Goal: Transaction & Acquisition: Purchase product/service

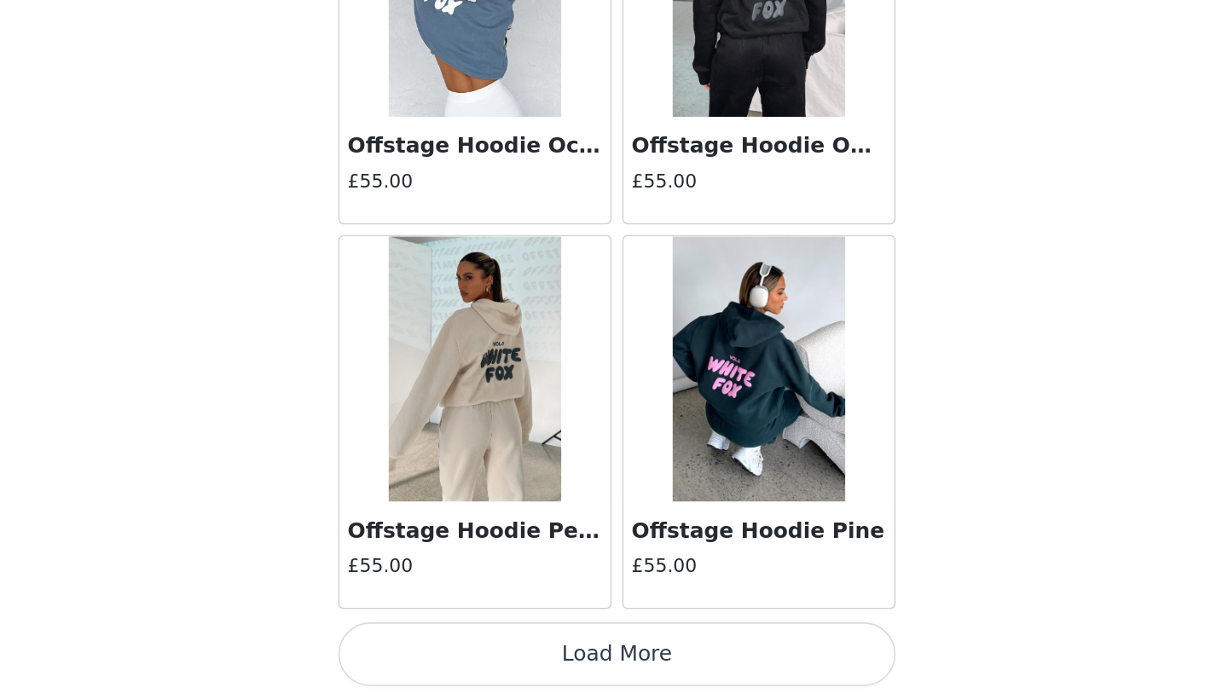
click at [435, 650] on button "Load More" at bounding box center [614, 670] width 358 height 41
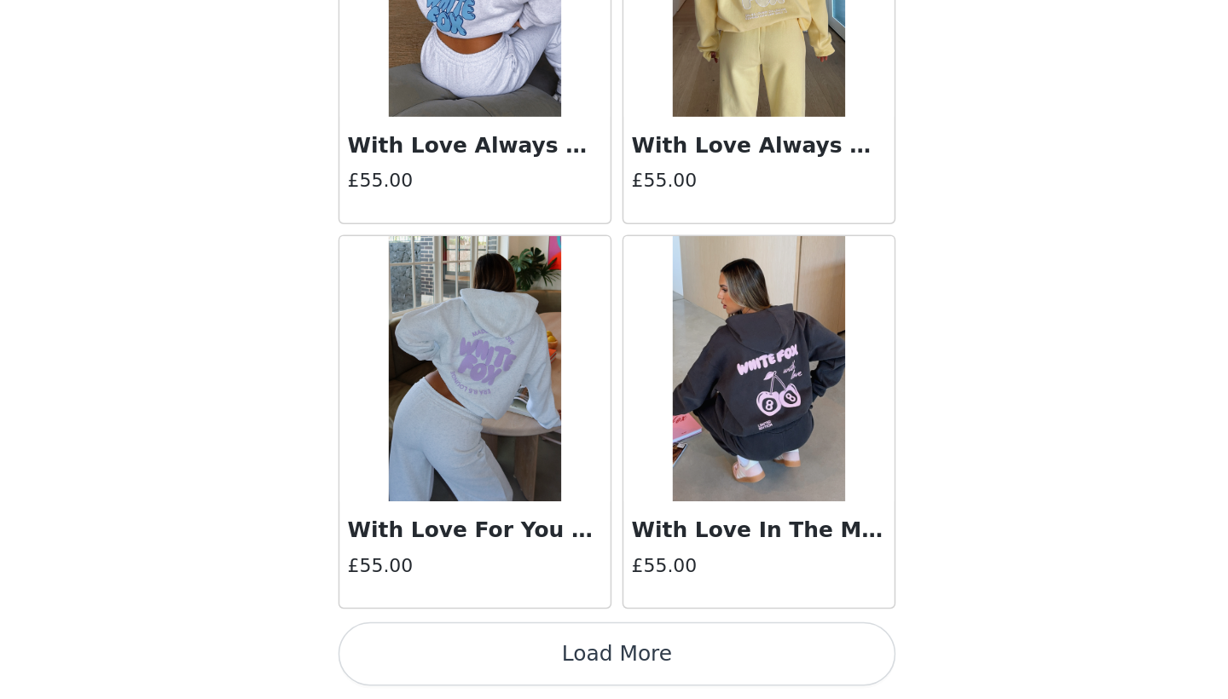
click at [435, 650] on button "Load More" at bounding box center [614, 670] width 358 height 41
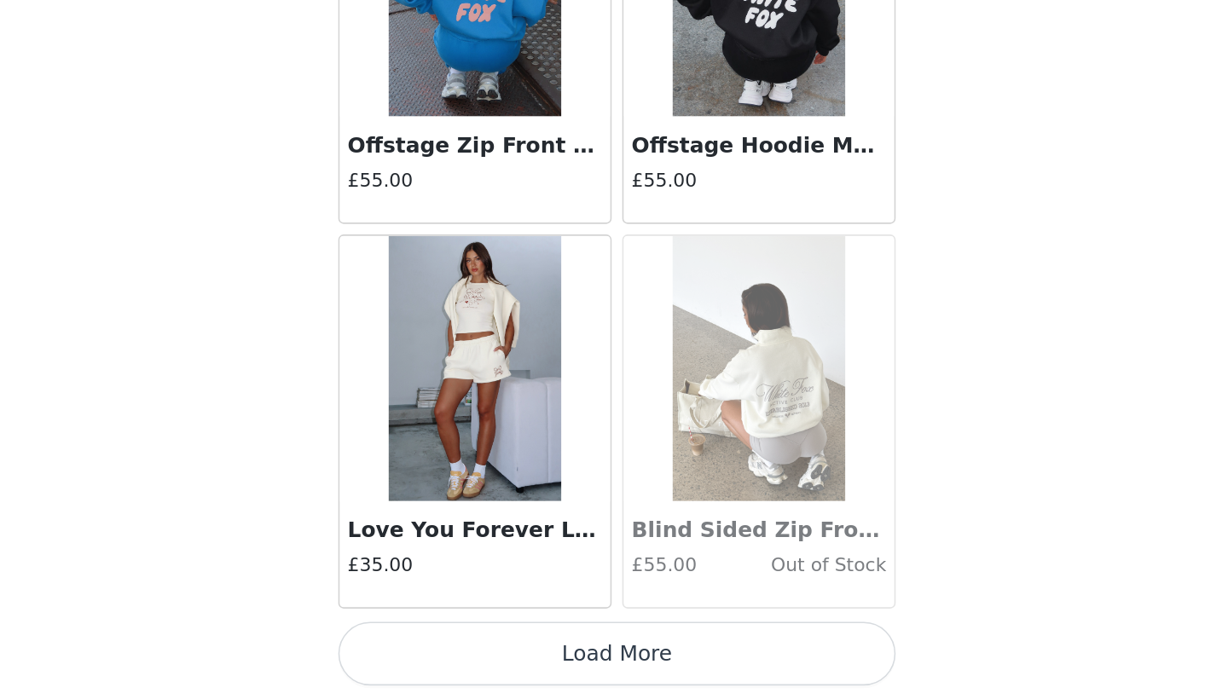
scroll to position [9331, 0]
click at [435, 650] on button "Load More" at bounding box center [614, 670] width 358 height 41
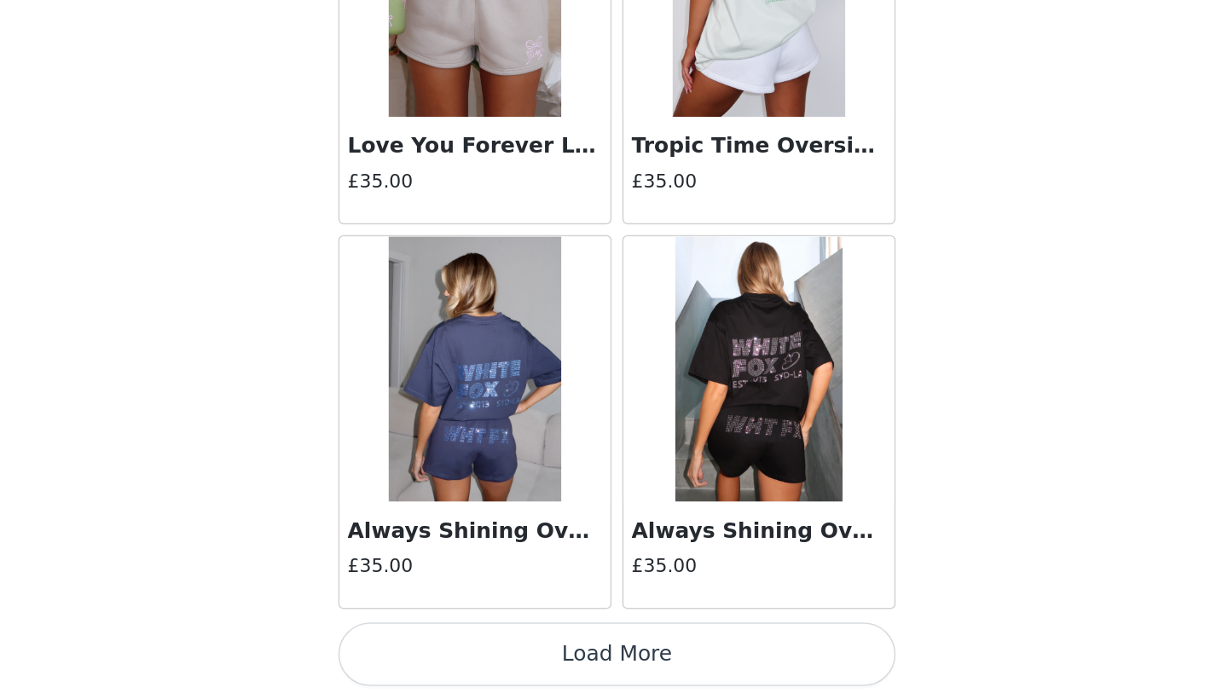
click at [435, 650] on button "Load More" at bounding box center [614, 670] width 358 height 41
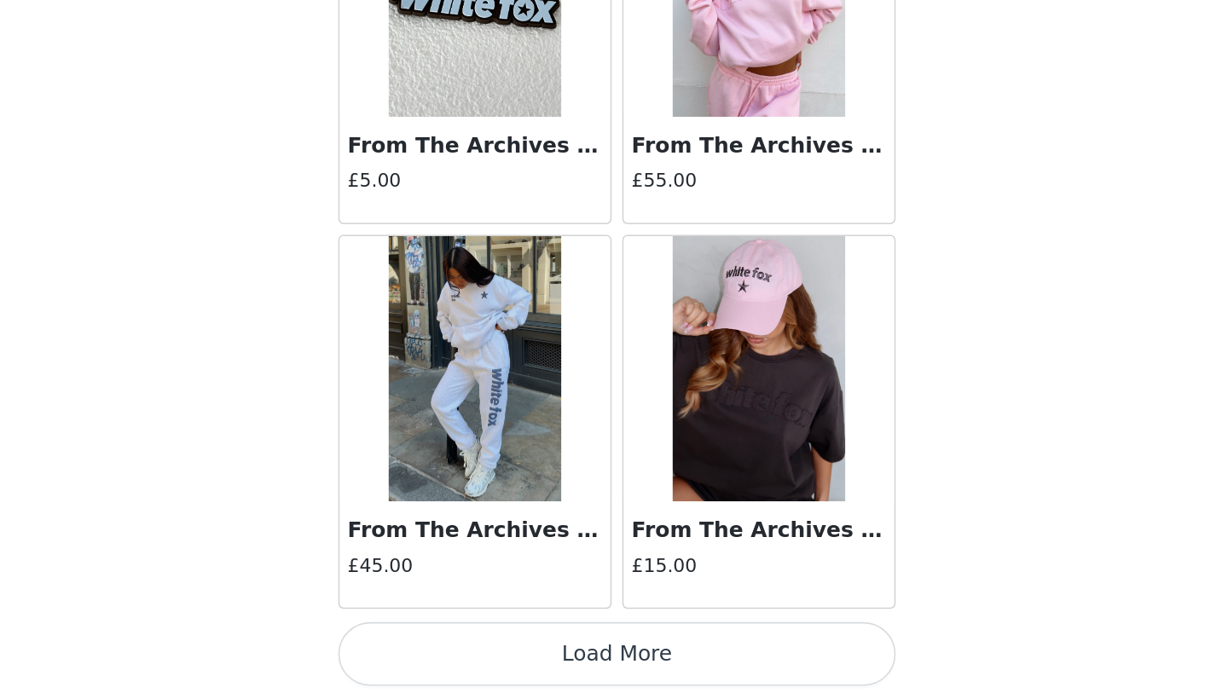
click at [435, 650] on button "Load More" at bounding box center [614, 670] width 358 height 41
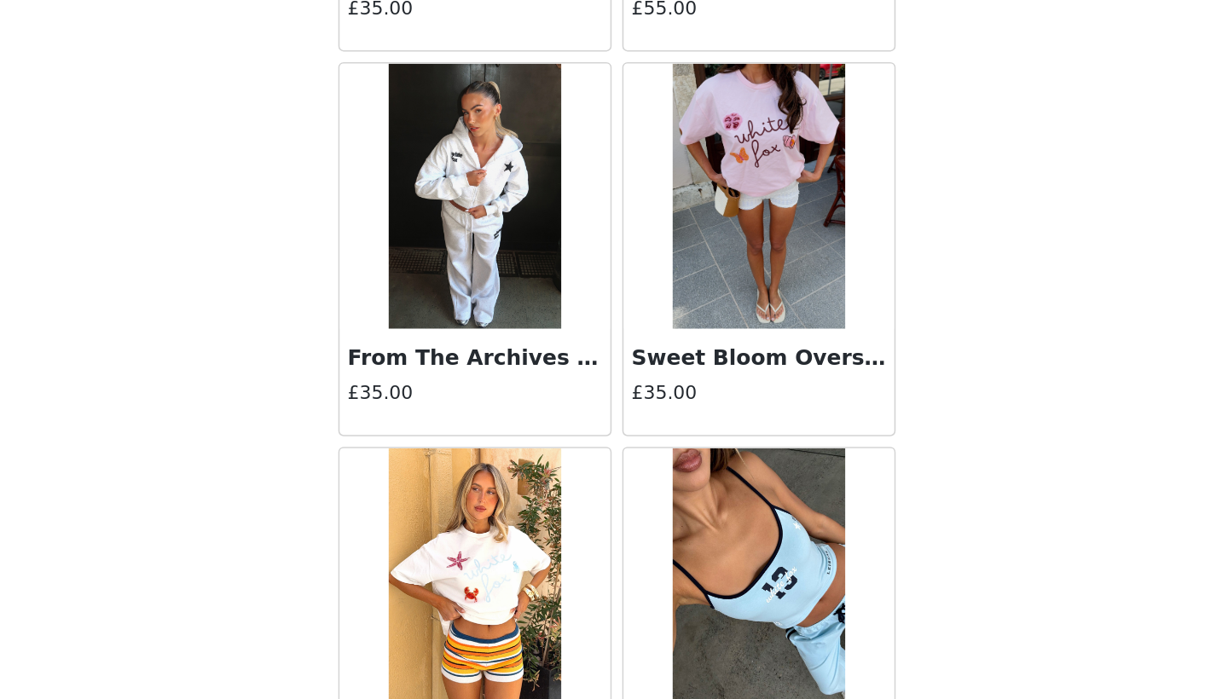
scroll to position [16614, 0]
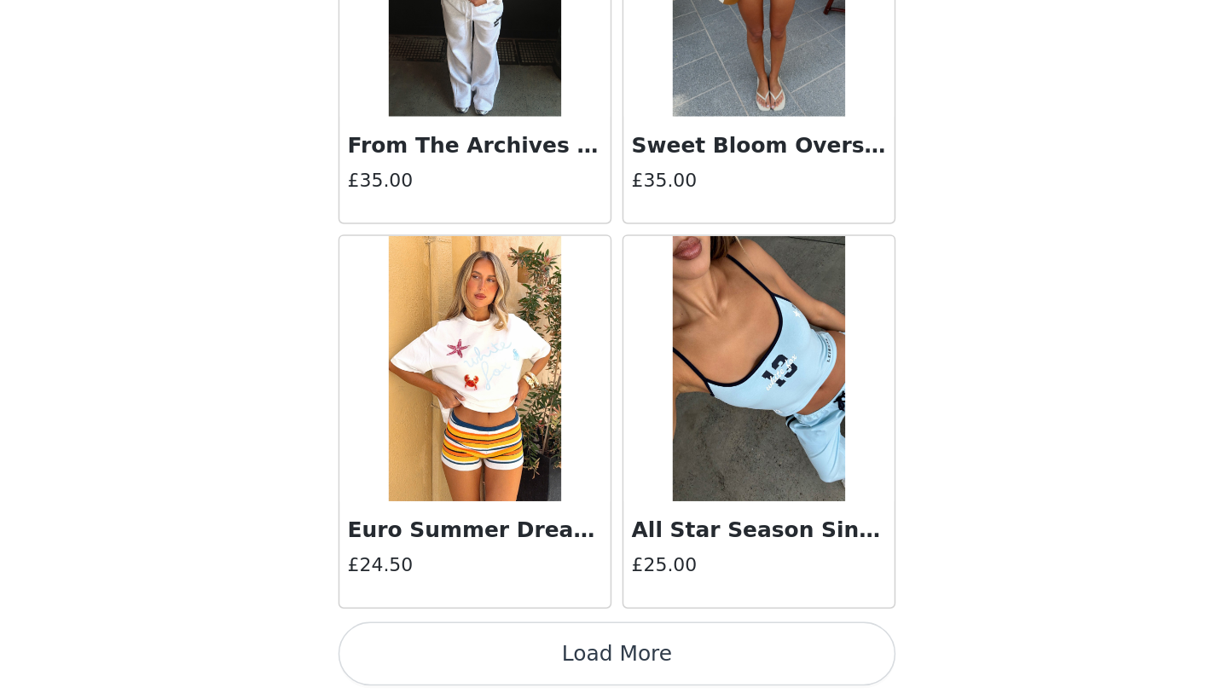
click at [435, 650] on button "Load More" at bounding box center [614, 670] width 358 height 41
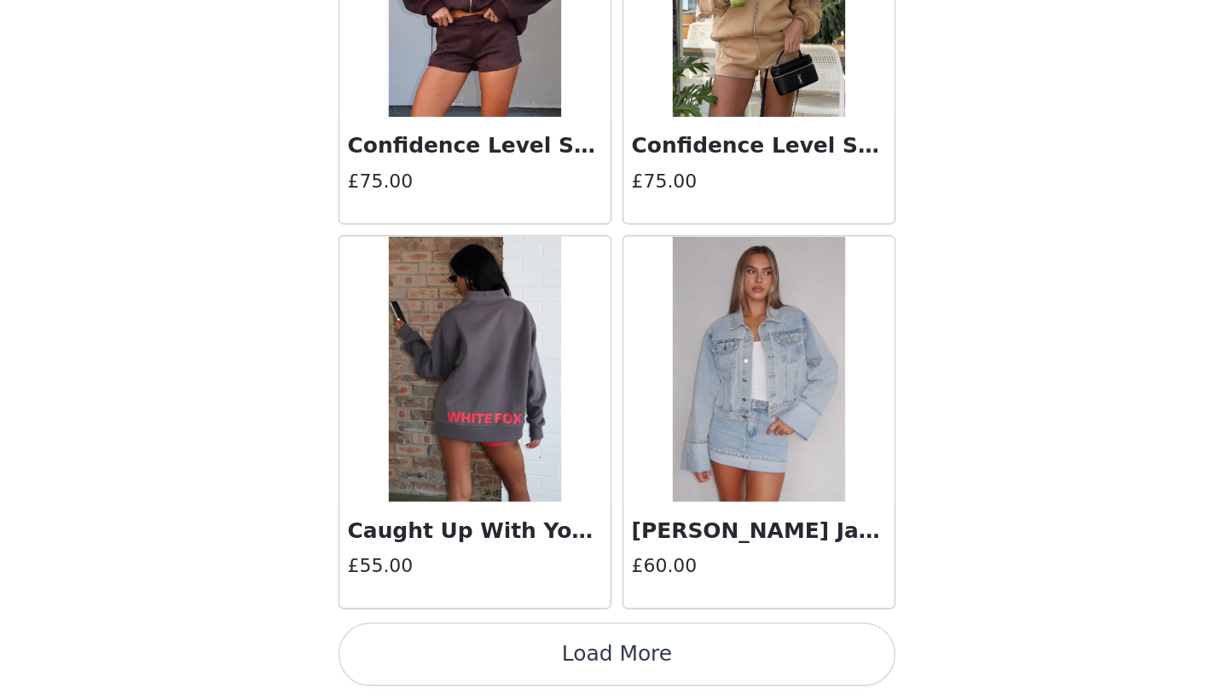
scroll to position [0, 0]
click at [435, 650] on button "Load More" at bounding box center [614, 670] width 358 height 41
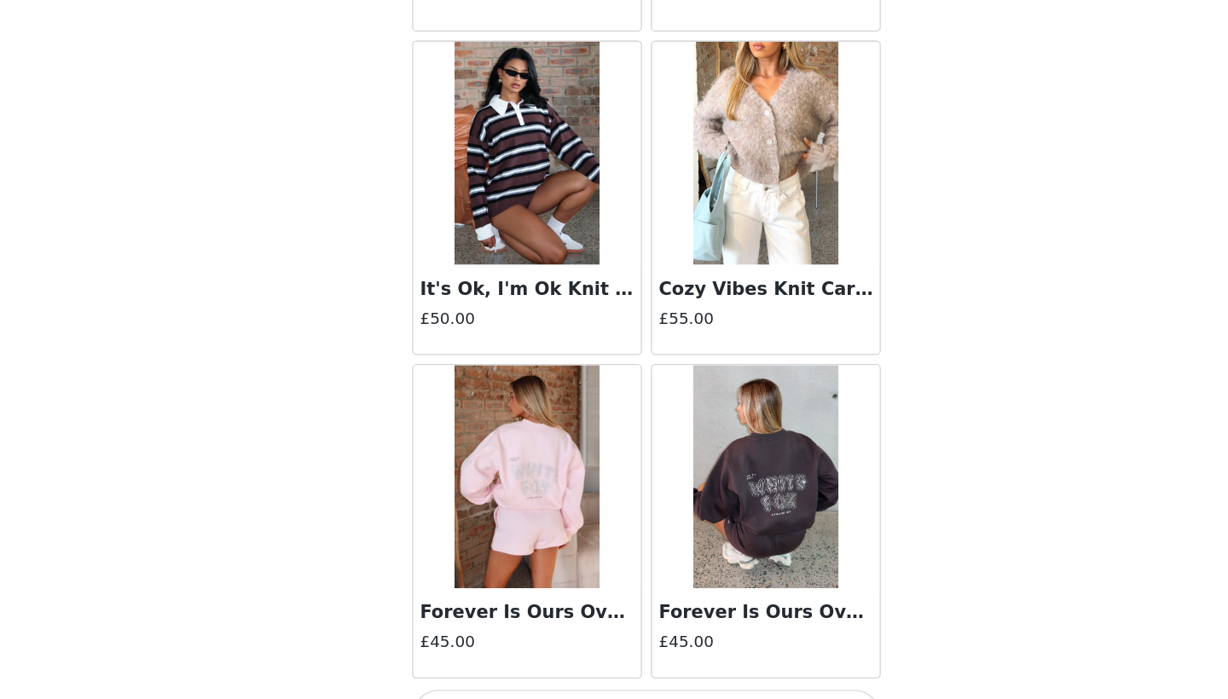
scroll to position [21661, 0]
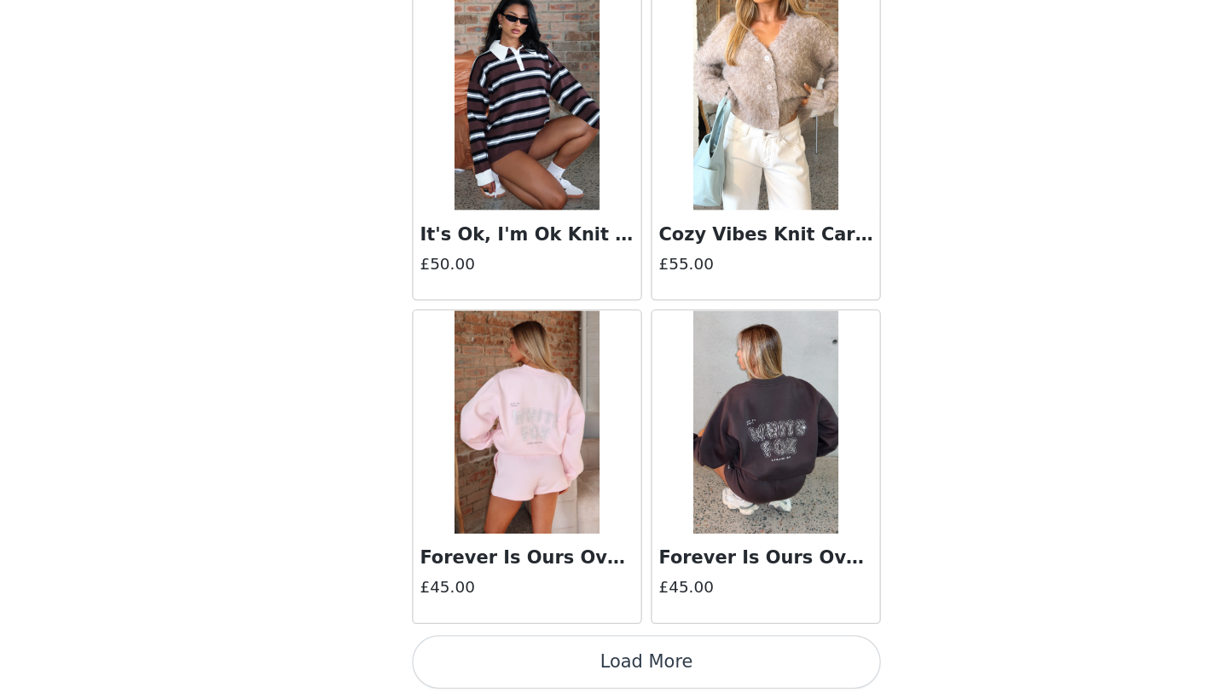
click at [553, 650] on button "Load More" at bounding box center [614, 670] width 358 height 41
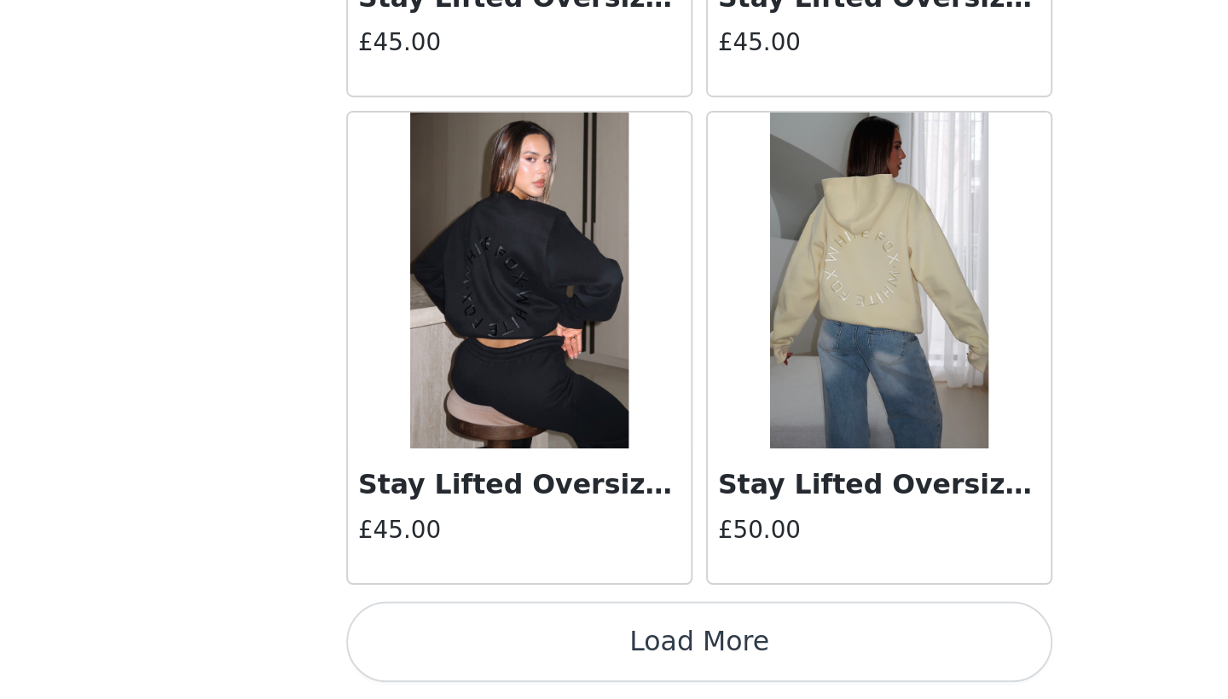
scroll to position [0, 0]
click at [435, 650] on button "Load More" at bounding box center [614, 670] width 358 height 41
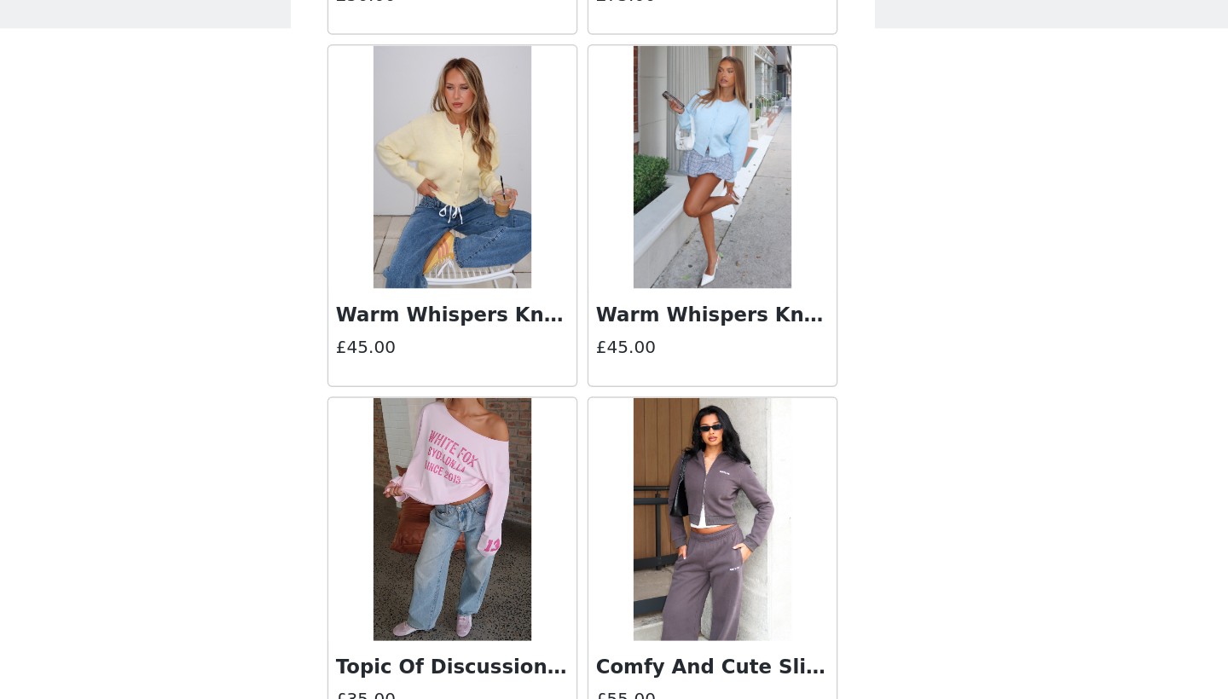
scroll to position [20236, 0]
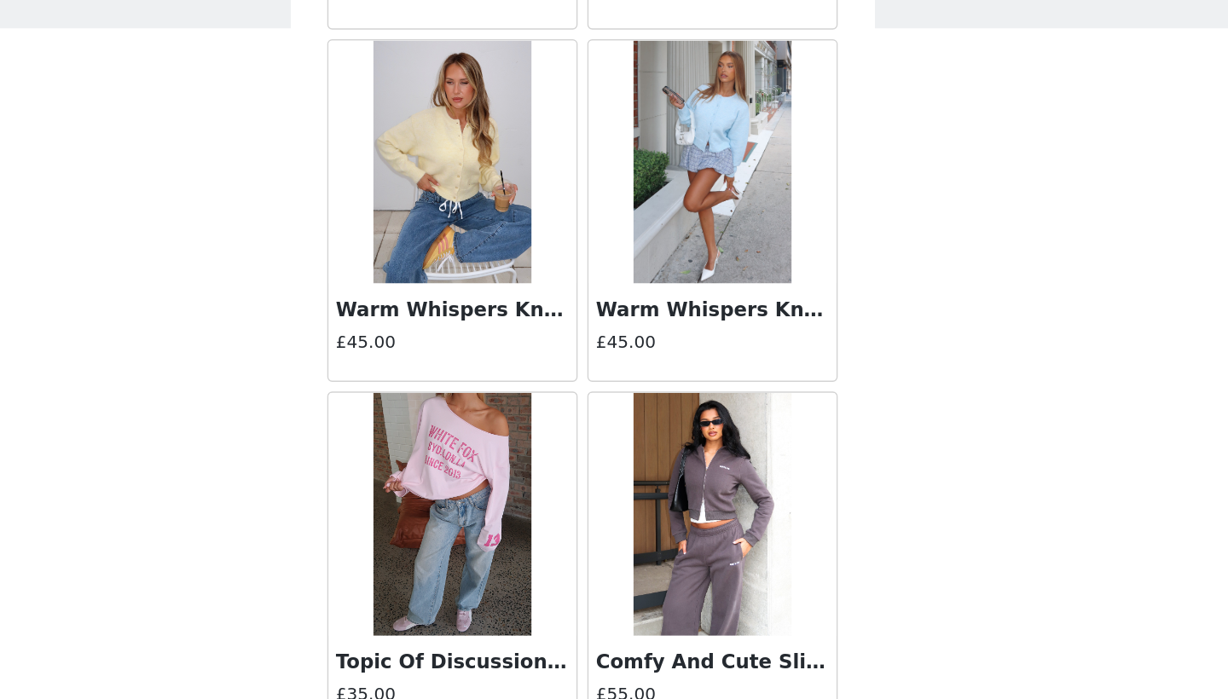
click at [623, 312] on h3 "Warm Whispers Knit Cardigan Baby Blue" at bounding box center [705, 322] width 164 height 20
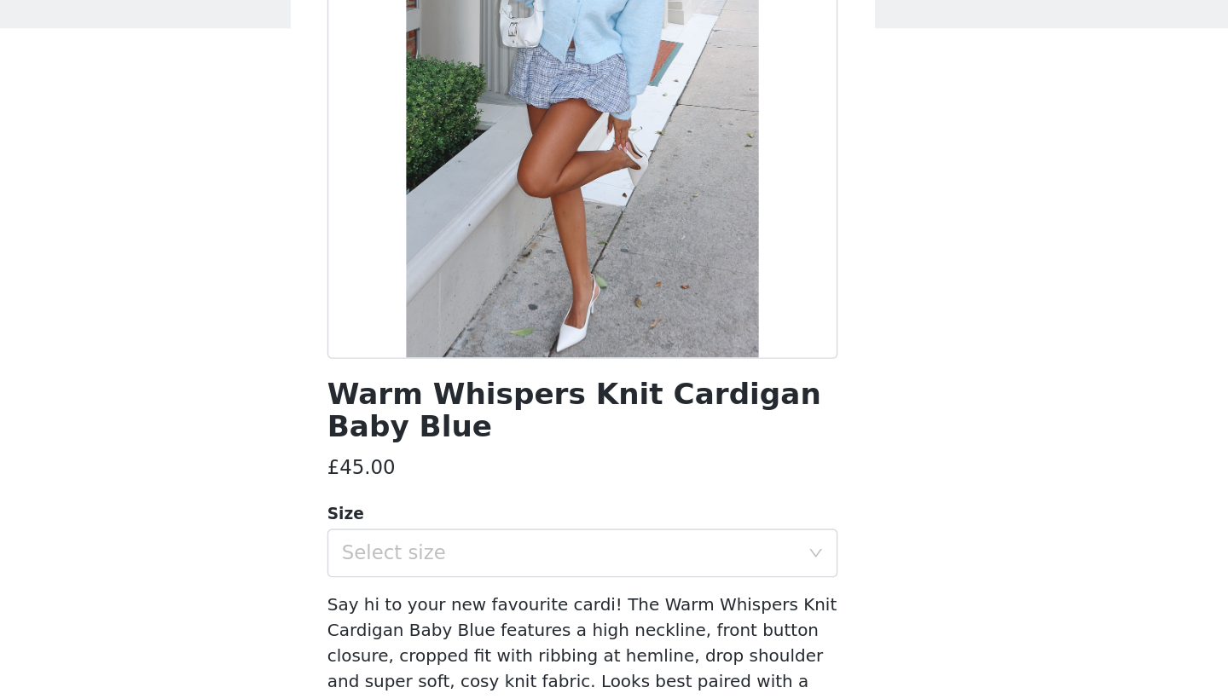
scroll to position [112, 0]
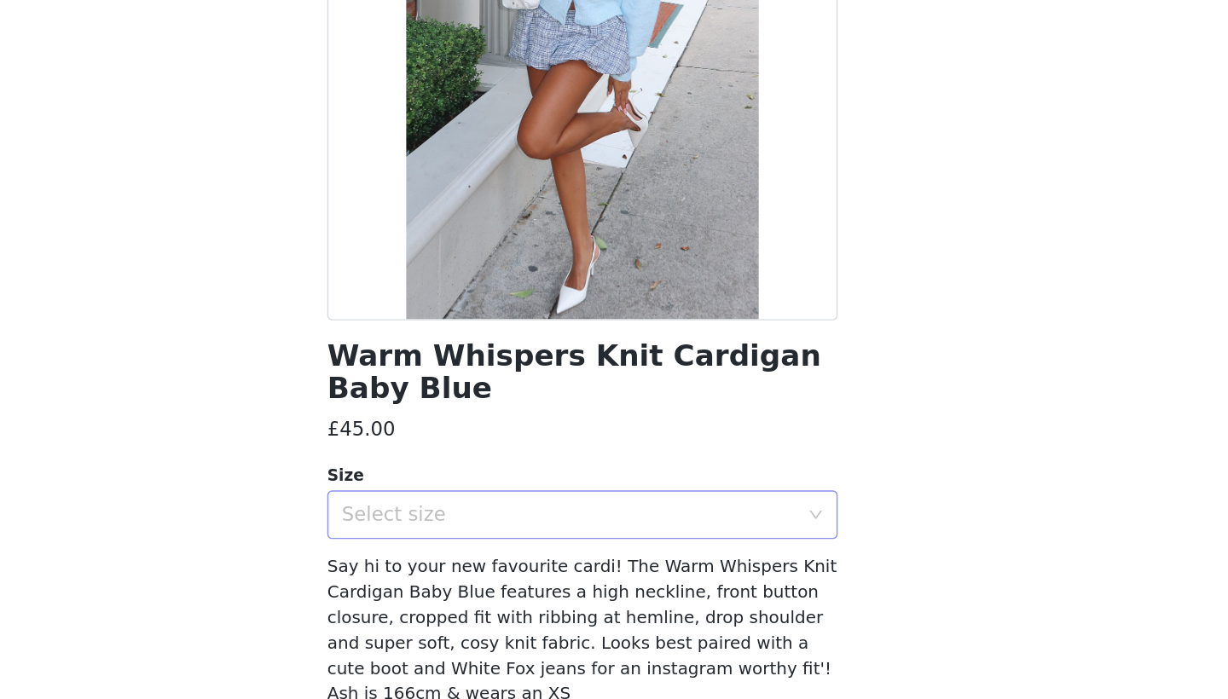
click at [445, 485] on div "Select size" at bounding box center [604, 493] width 319 height 17
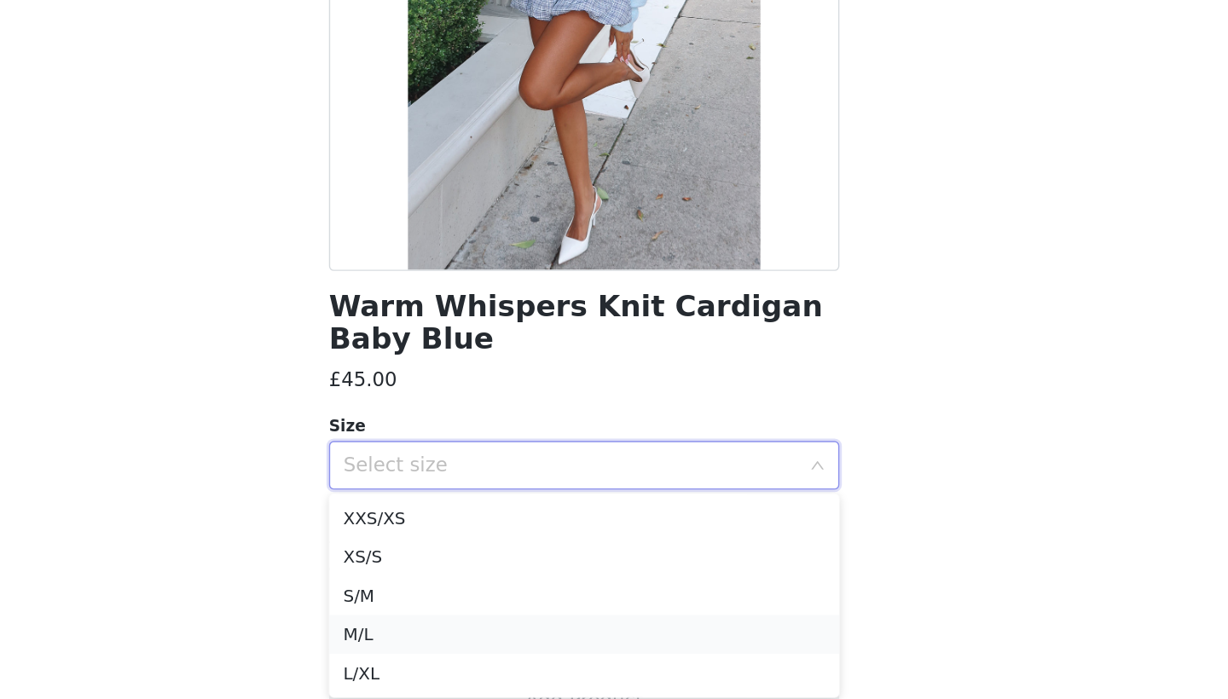
click at [435, 599] on li "M/L" at bounding box center [614, 612] width 358 height 27
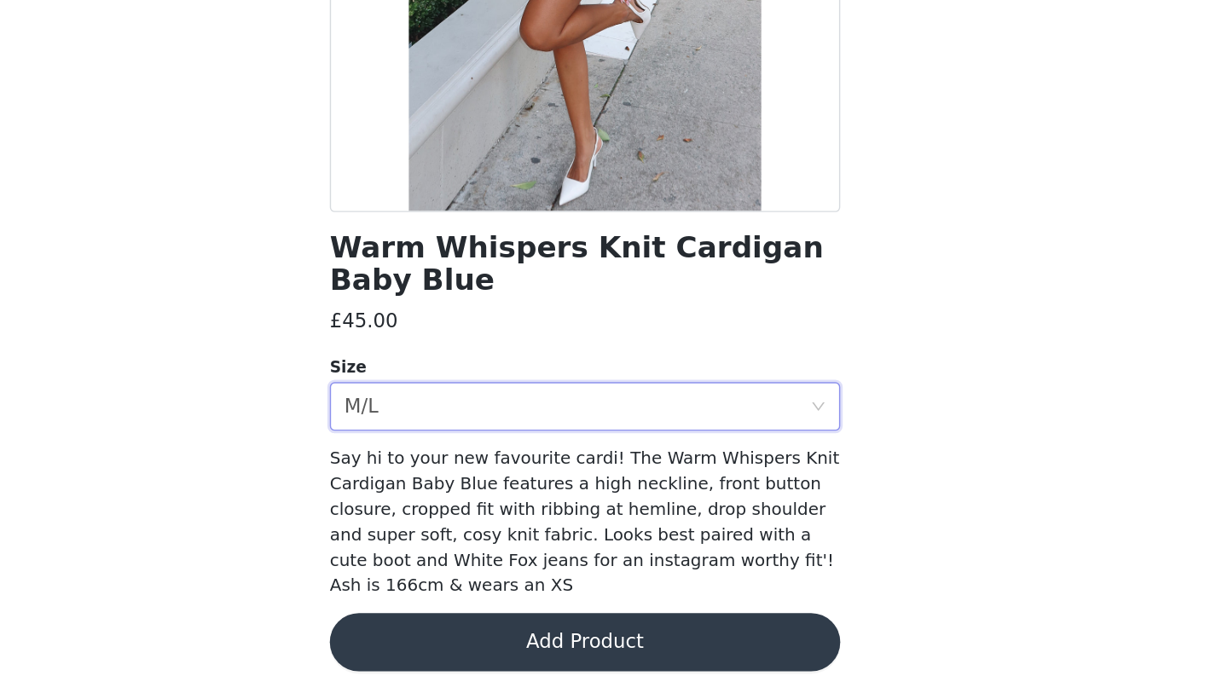
scroll to position [0, 0]
click at [435, 639] on button "Add Product" at bounding box center [614, 659] width 358 height 41
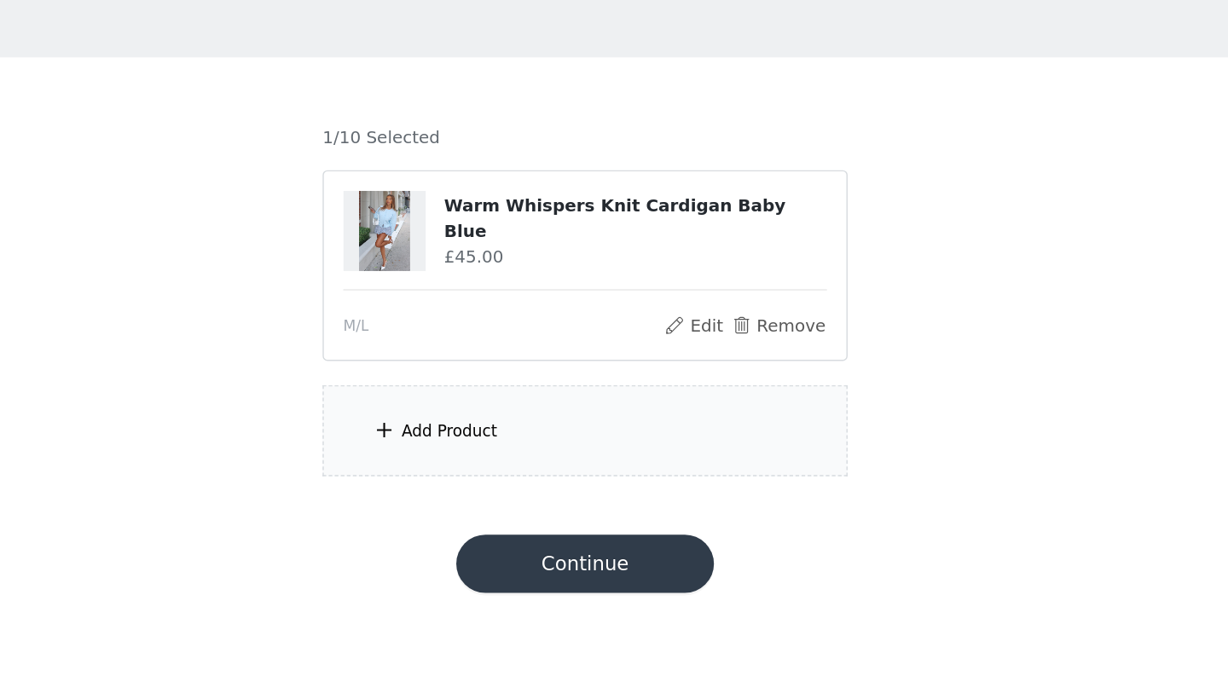
click at [430, 355] on div "Add Product" at bounding box center [614, 387] width 368 height 64
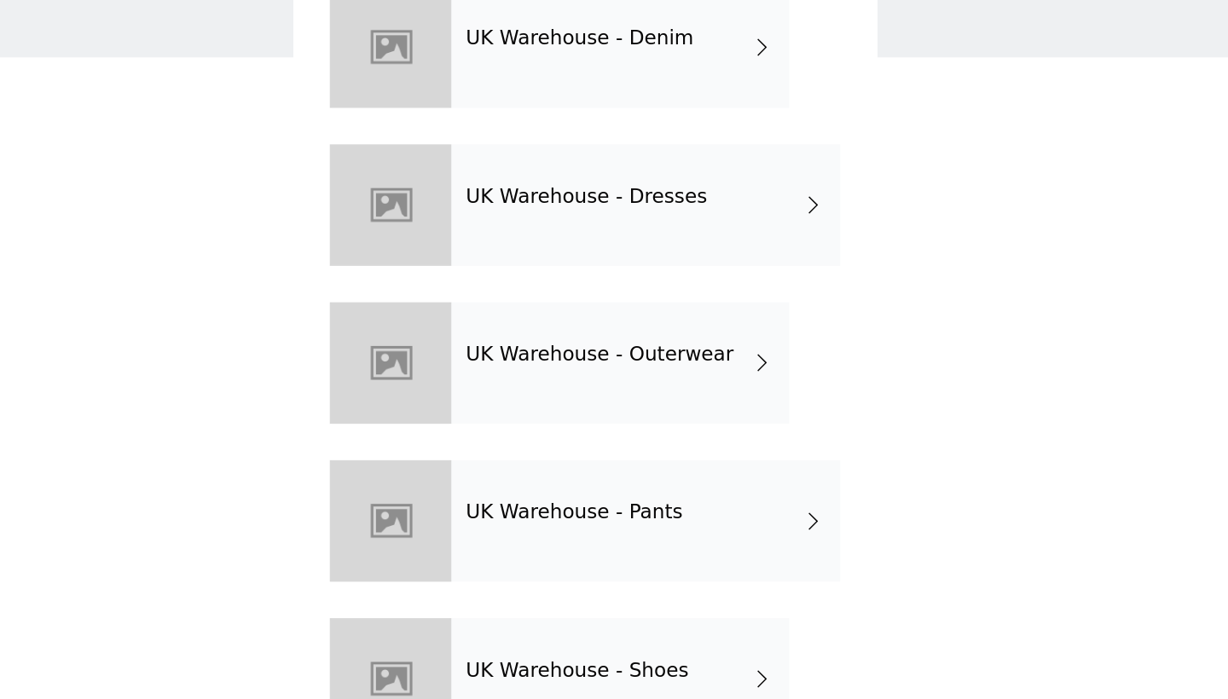
scroll to position [222, 0]
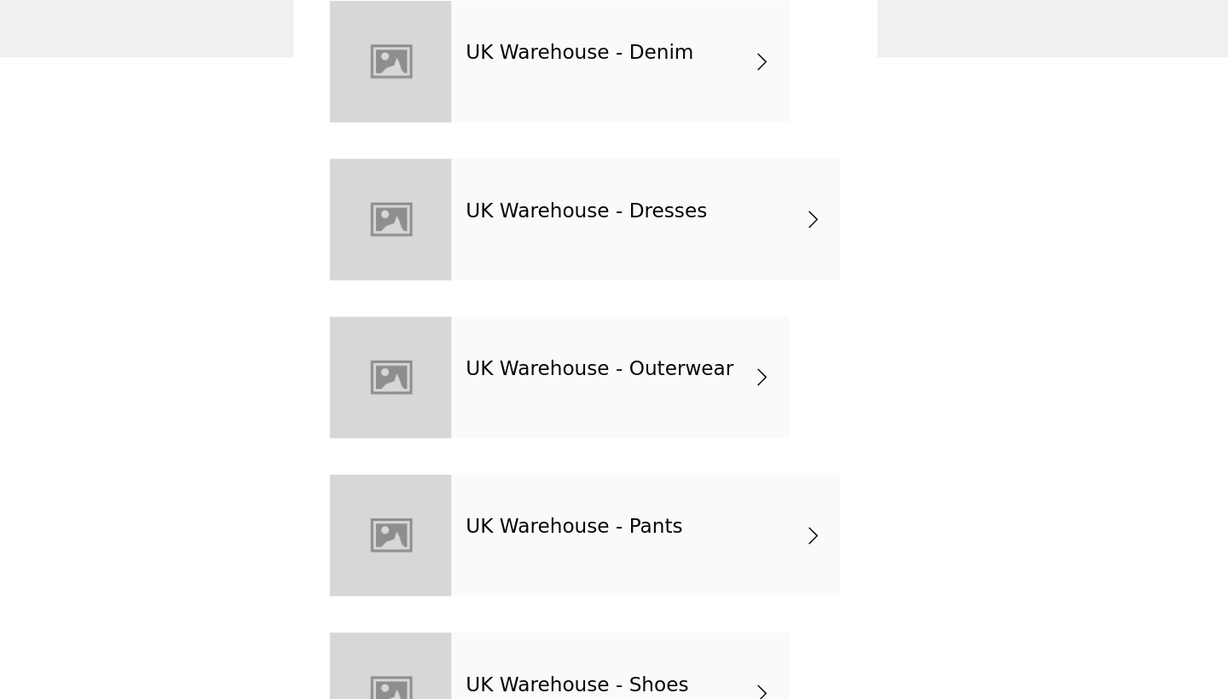
click at [520, 307] on div "UK Warehouse - Outerwear" at bounding box center [638, 349] width 237 height 85
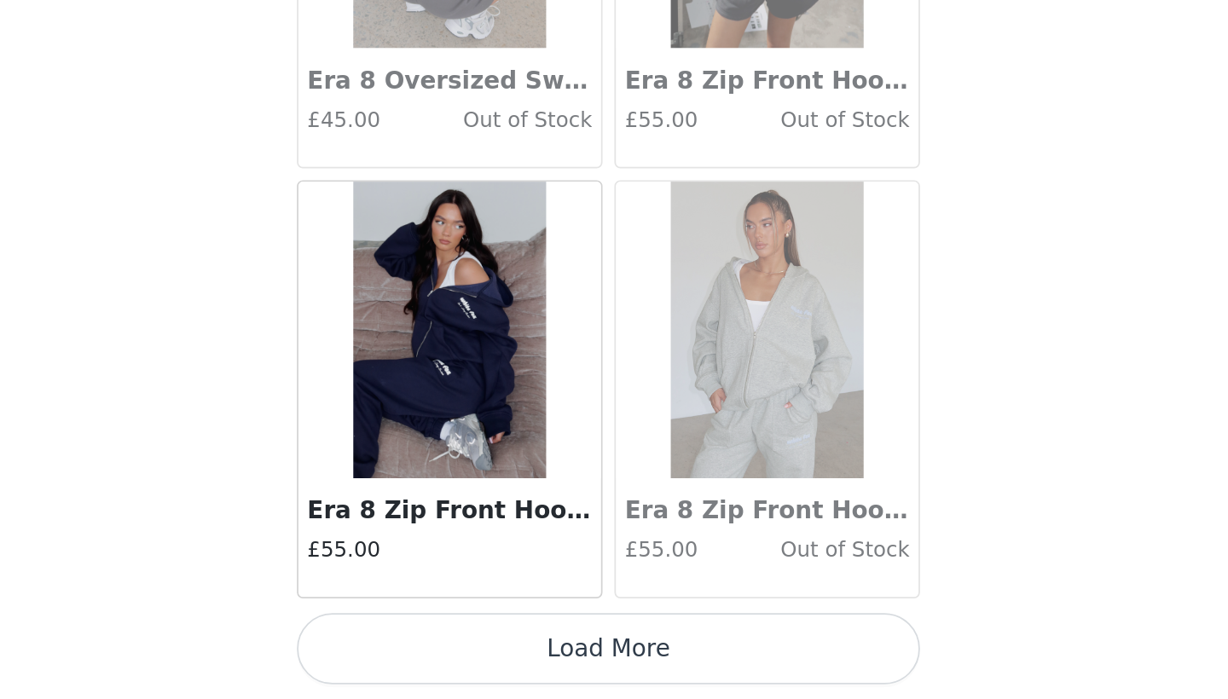
scroll to position [0, 0]
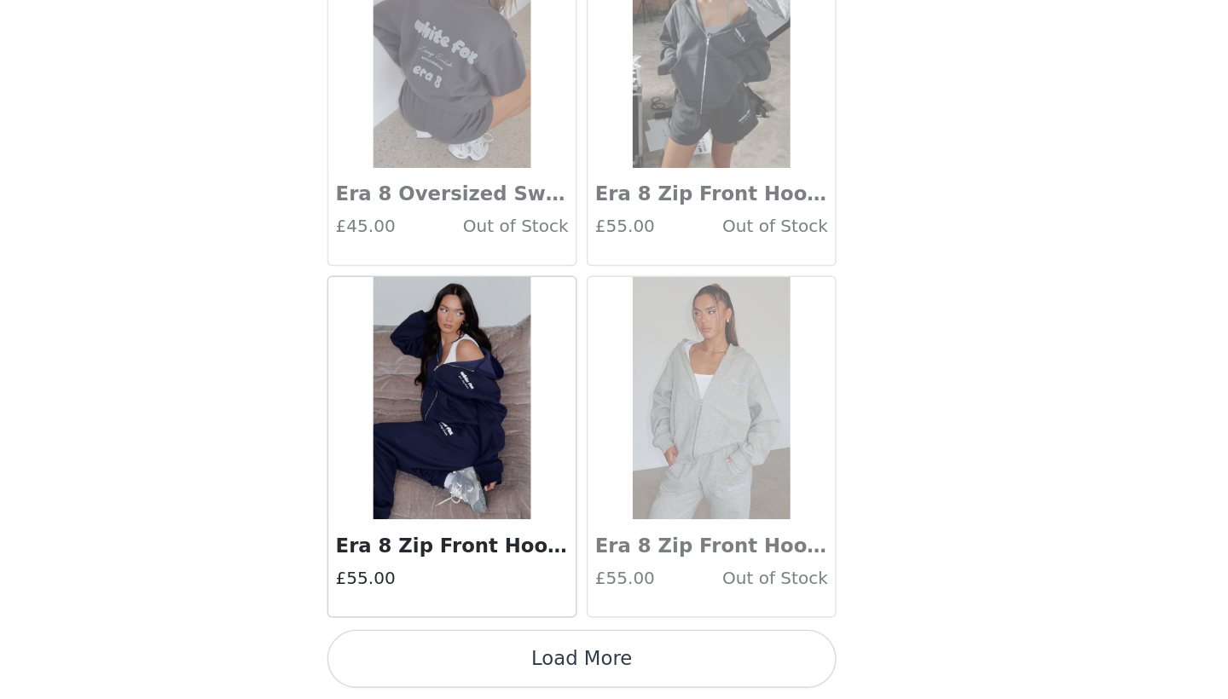
click at [435, 650] on button "Load More" at bounding box center [614, 670] width 358 height 41
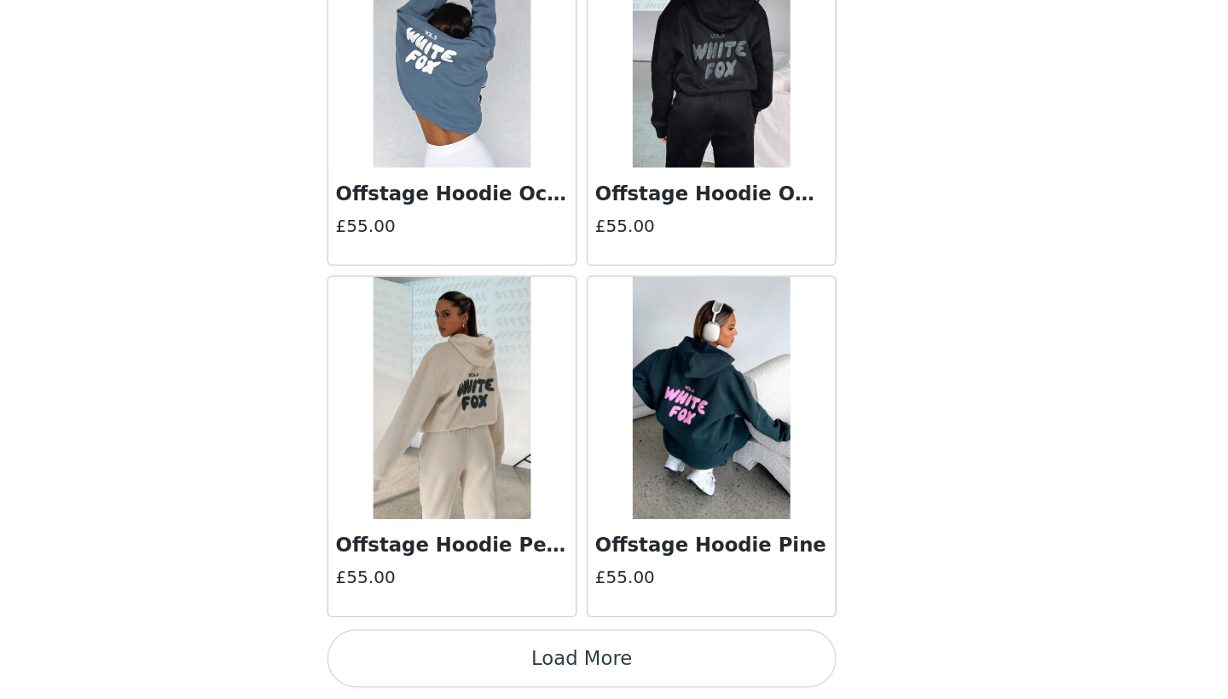
scroll to position [4384, 0]
click at [435, 650] on button "Load More" at bounding box center [614, 670] width 358 height 41
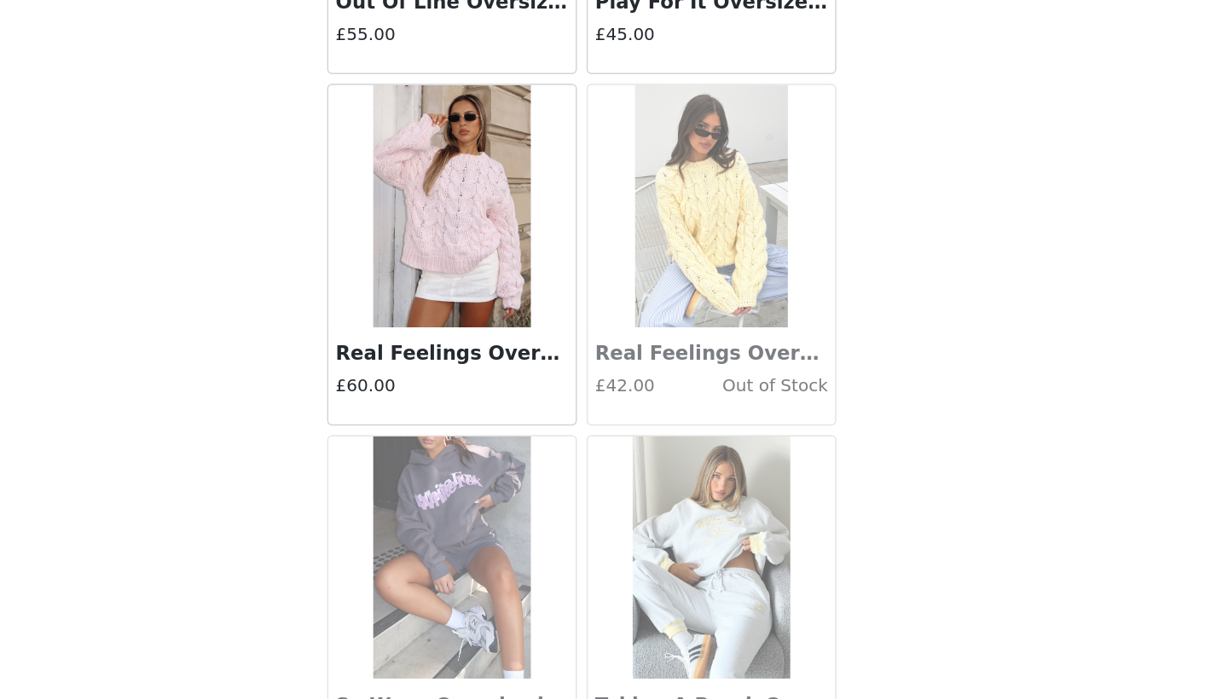
scroll to position [5470, 0]
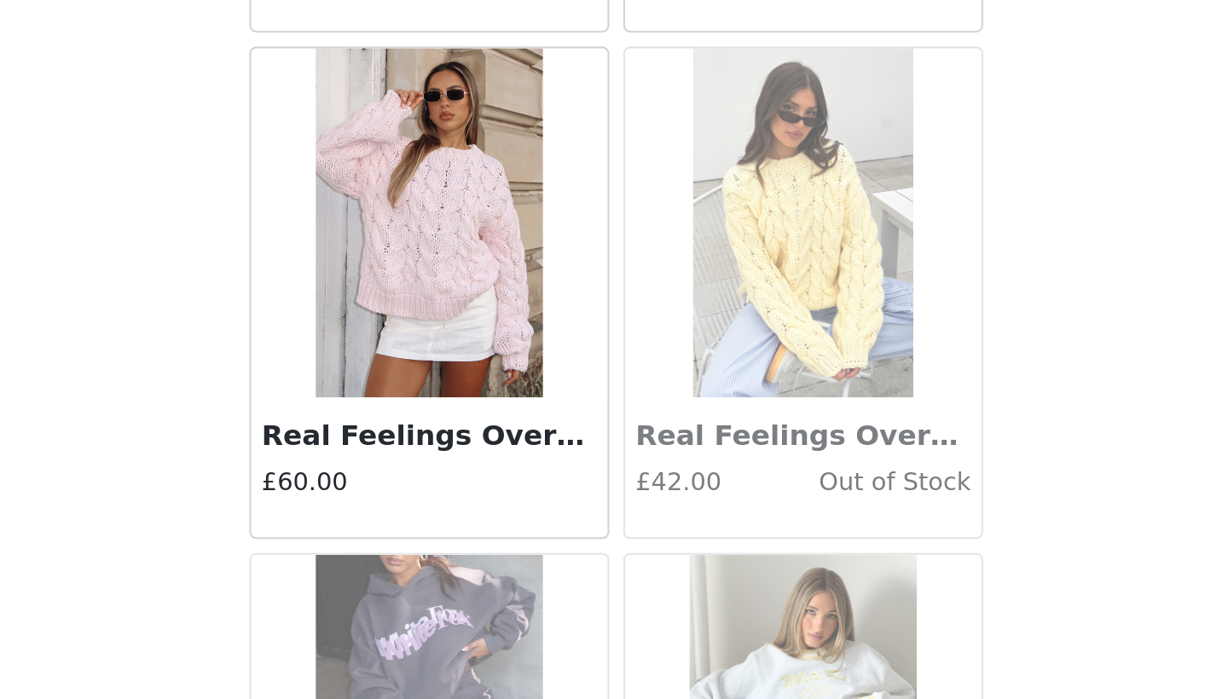
click at [441, 484] on h3 "Real Feelings Oversized Knit Sweater Baby Pink" at bounding box center [523, 494] width 164 height 20
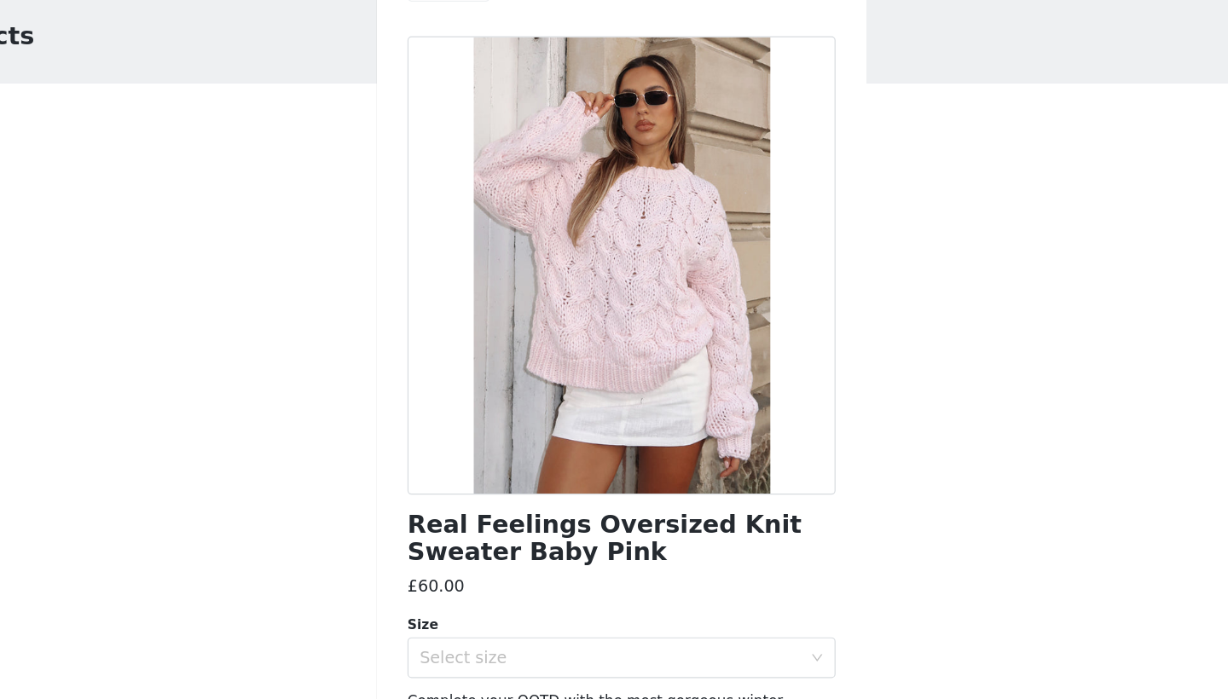
scroll to position [51, 0]
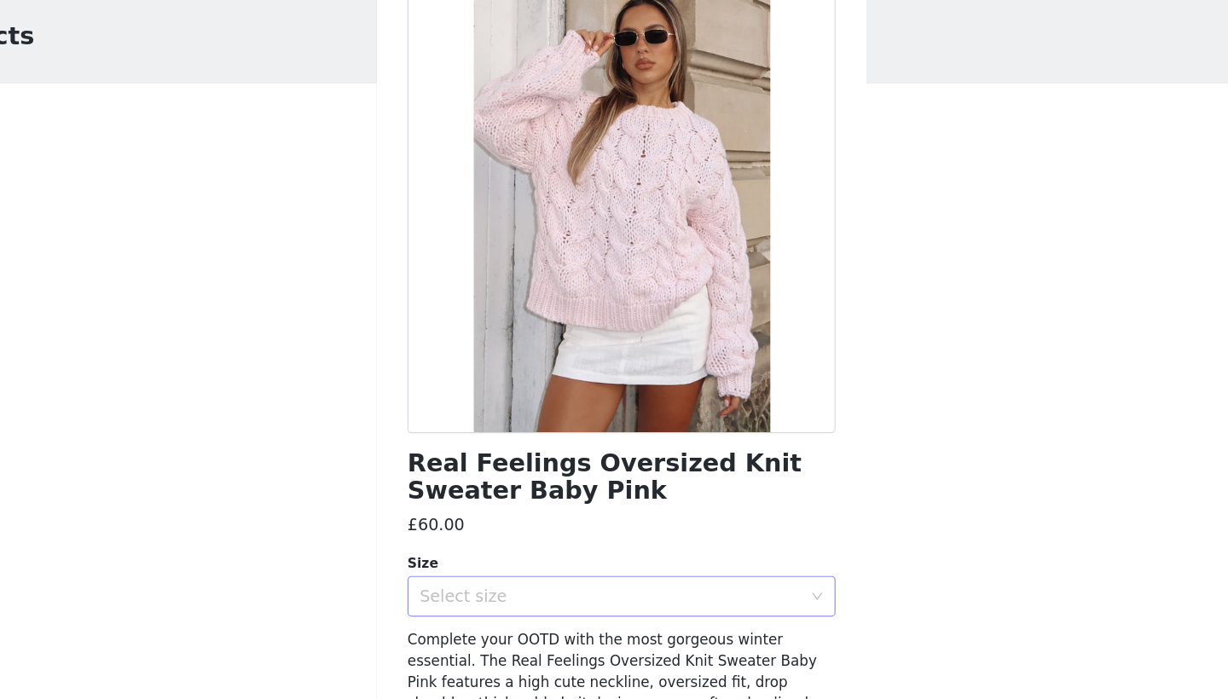
click at [458, 538] on div "Select size" at bounding box center [608, 554] width 327 height 32
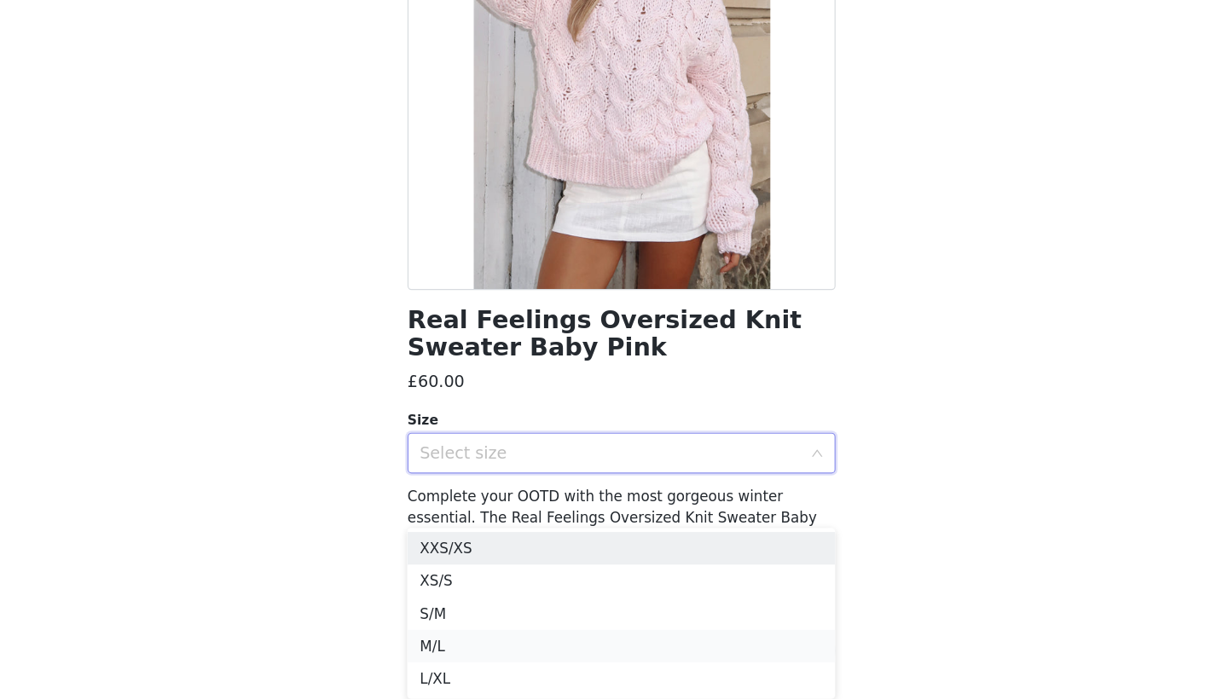
scroll to position [18, 0]
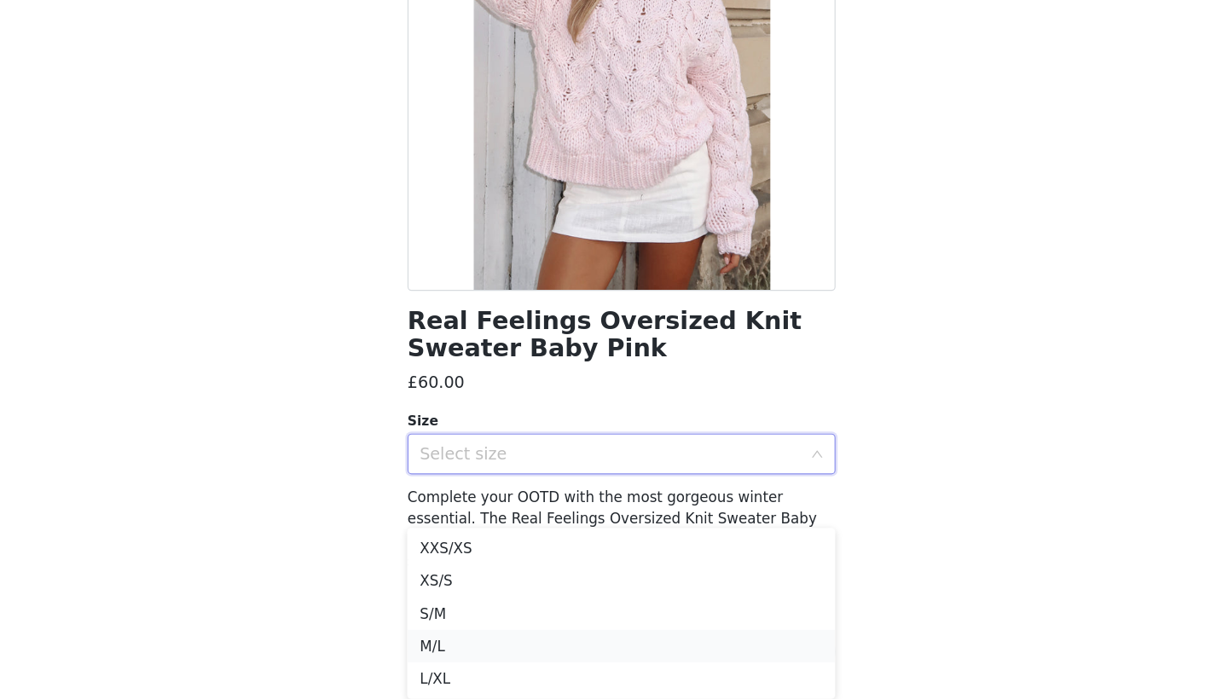
click at [454, 641] on li "M/L" at bounding box center [614, 654] width 358 height 27
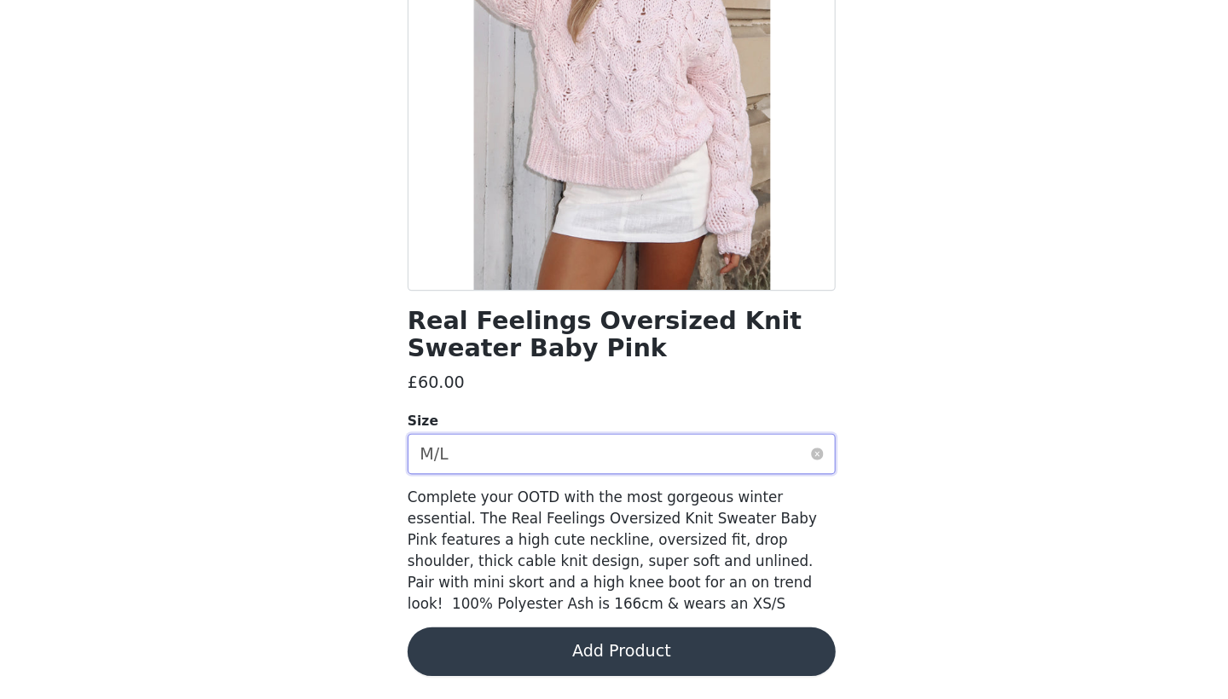
scroll to position [0, 0]
click at [495, 639] on button "Add Product" at bounding box center [614, 659] width 358 height 41
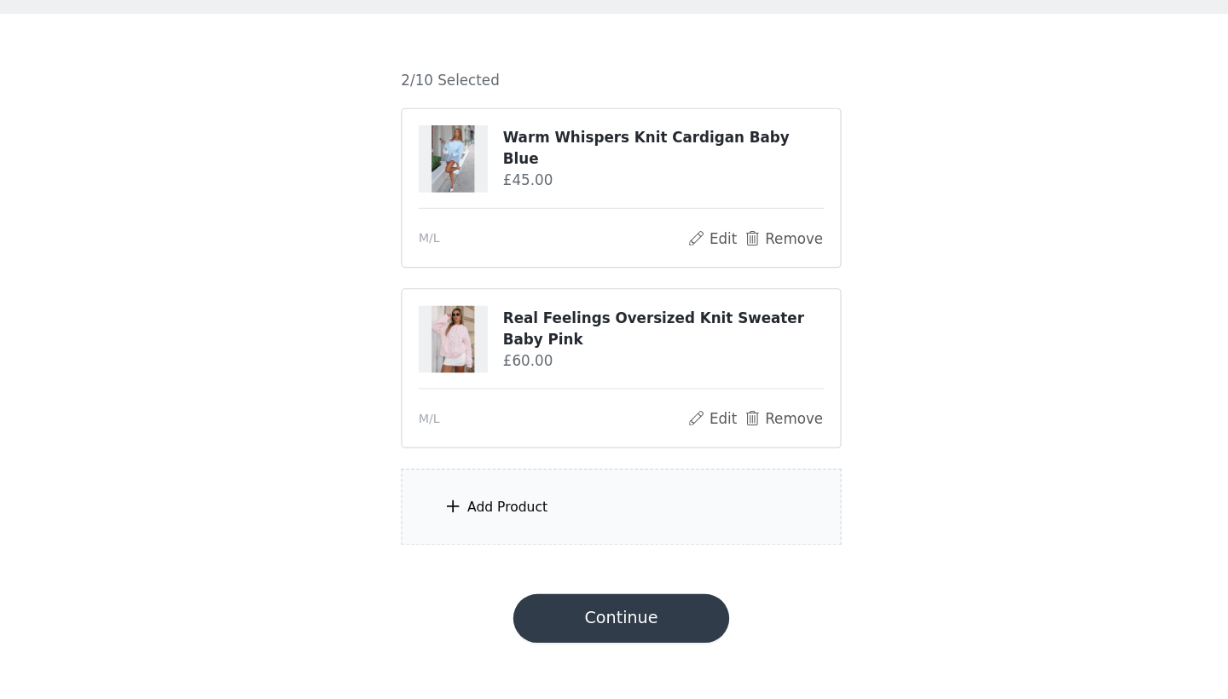
click at [514, 506] on div "Add Product" at bounding box center [614, 538] width 368 height 64
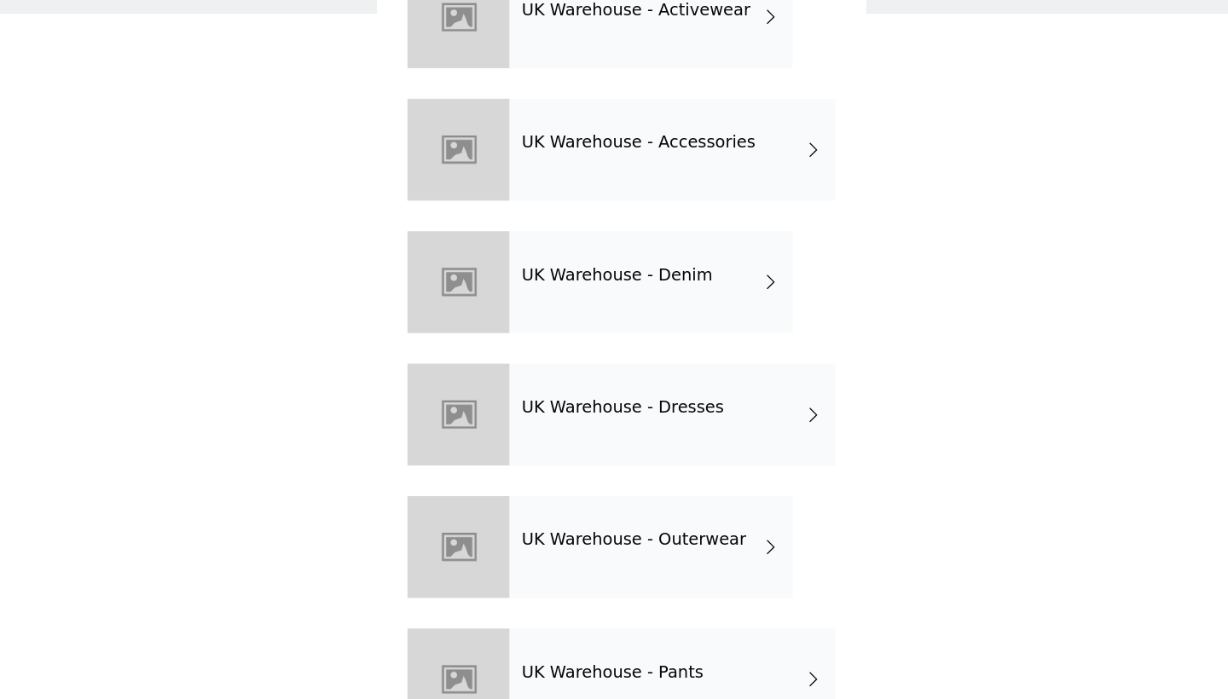
click at [543, 529] on div "UK Warehouse - Outerwear" at bounding box center [638, 571] width 237 height 85
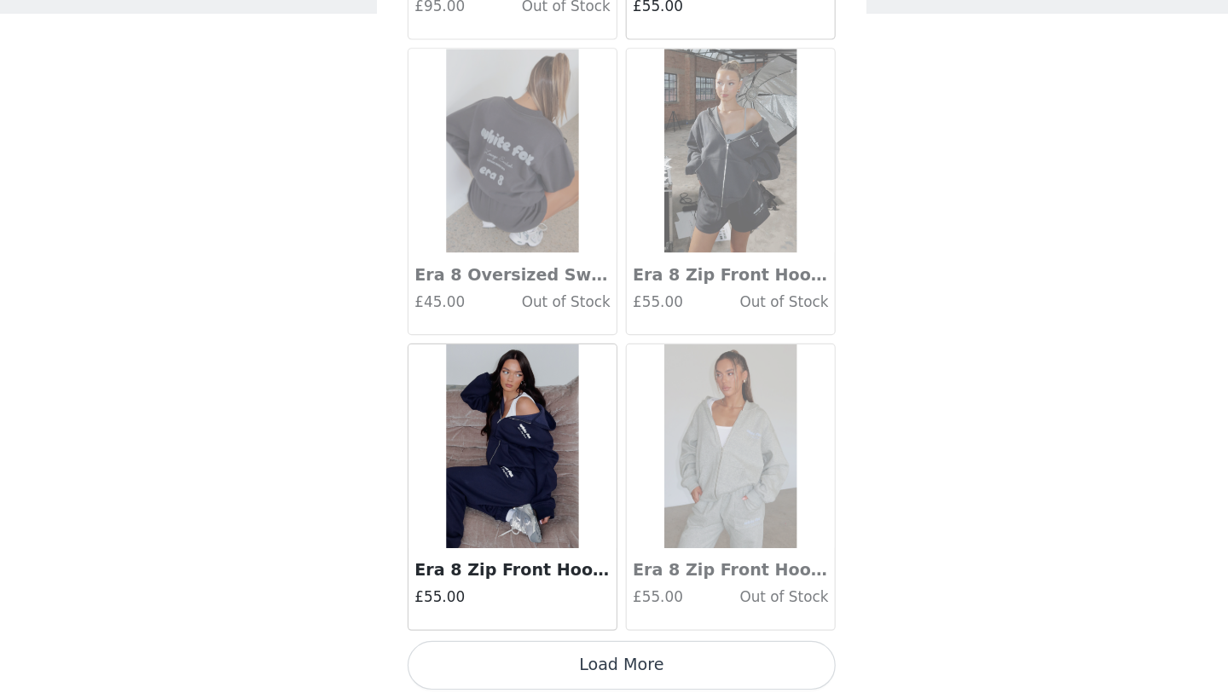
click at [506, 650] on button "Load More" at bounding box center [614, 670] width 358 height 41
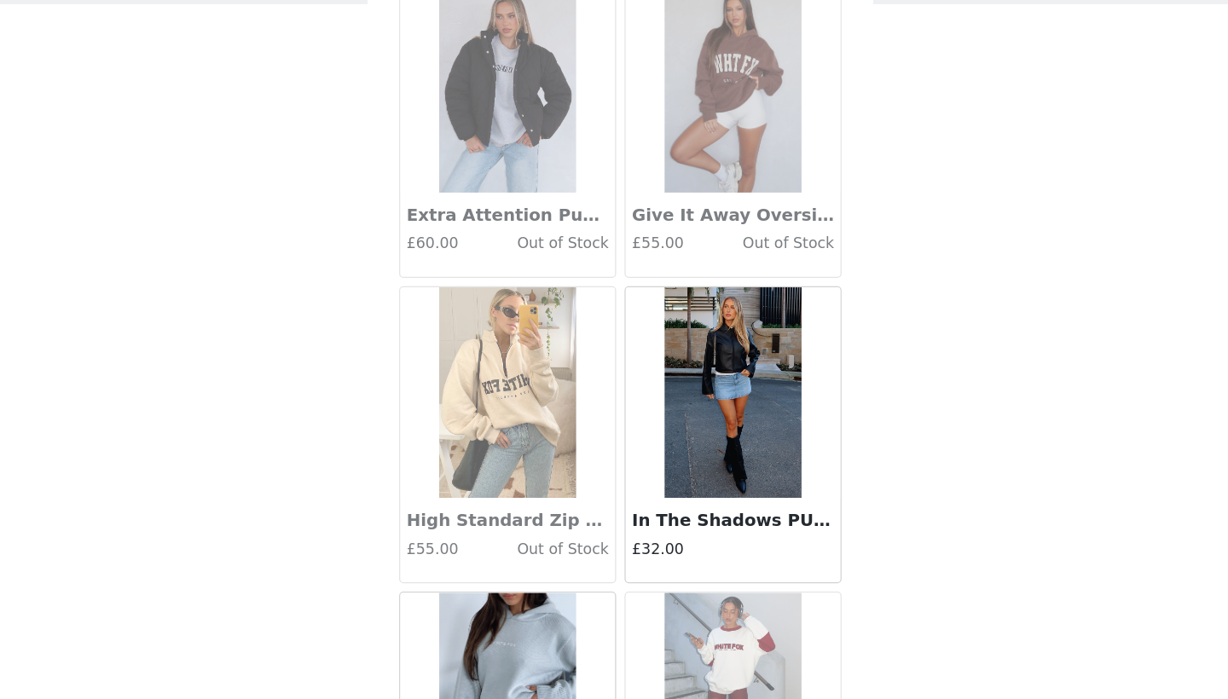
scroll to position [2661, 0]
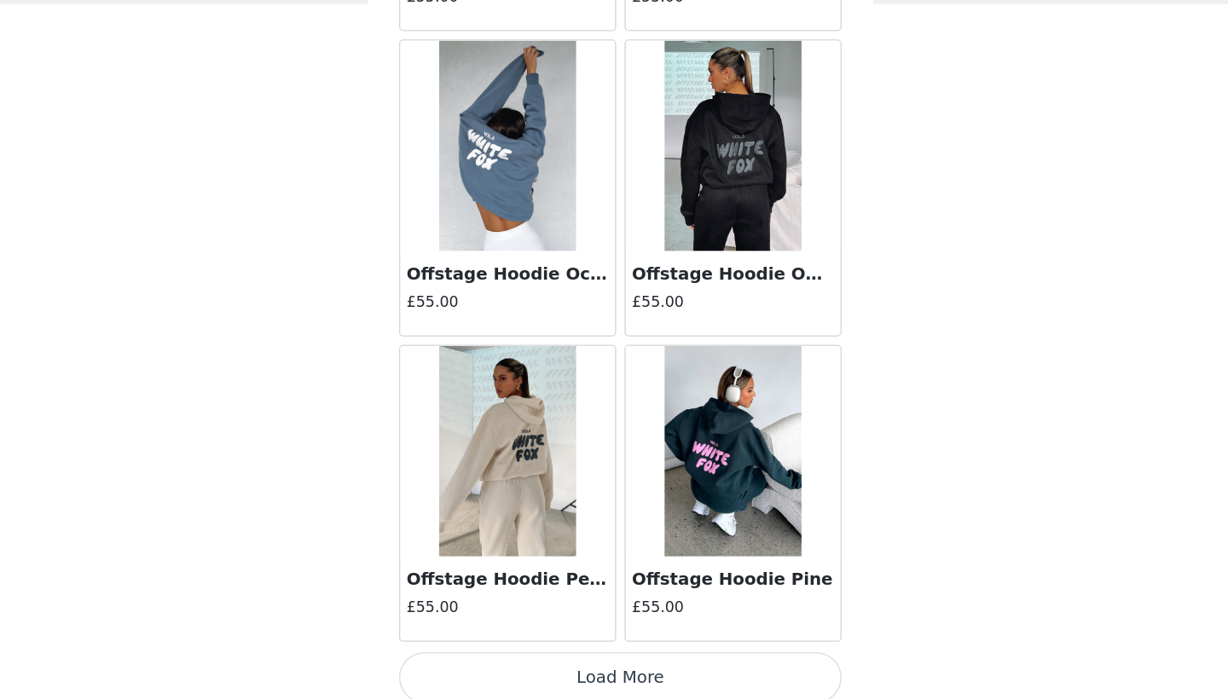
click at [435, 650] on button "Load More" at bounding box center [614, 670] width 358 height 41
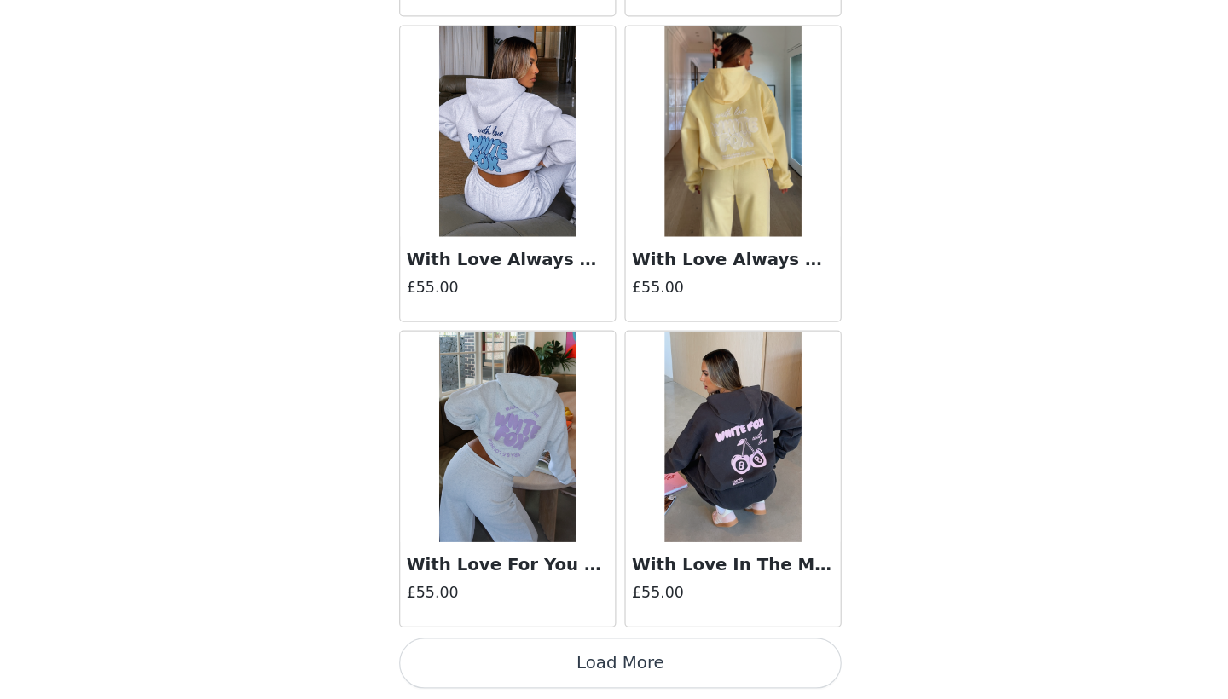
scroll to position [0, 0]
click at [440, 650] on button "Load More" at bounding box center [614, 670] width 358 height 41
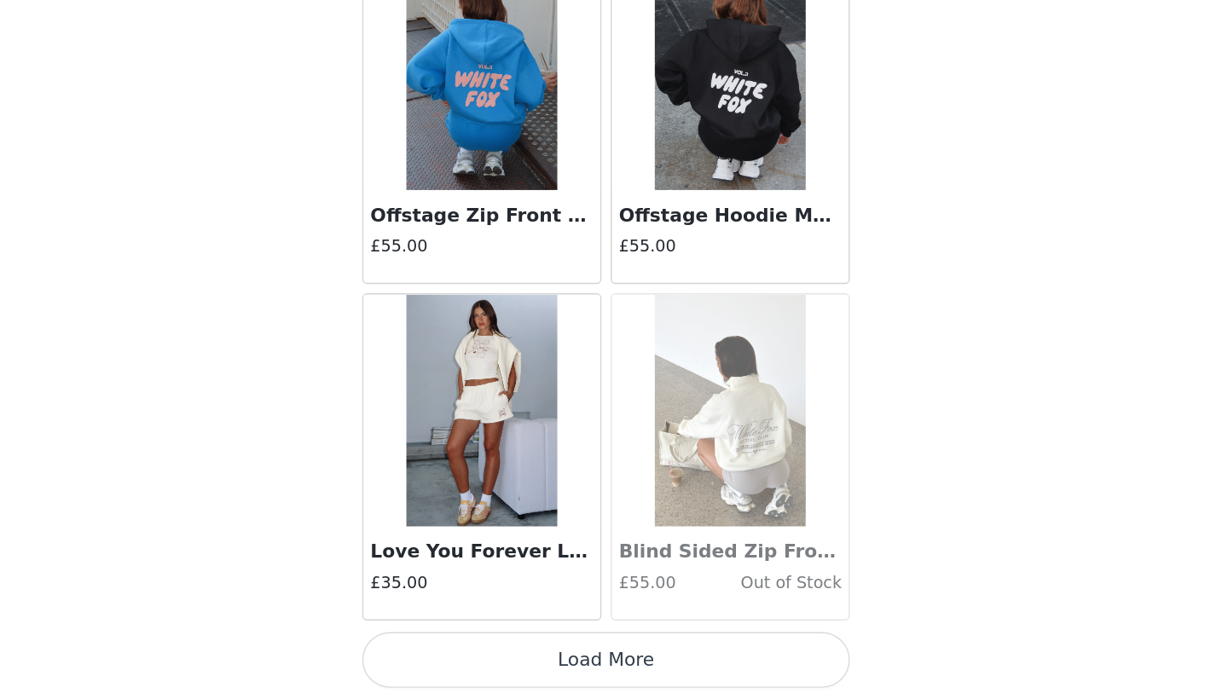
click at [435, 650] on button "Load More" at bounding box center [614, 670] width 358 height 41
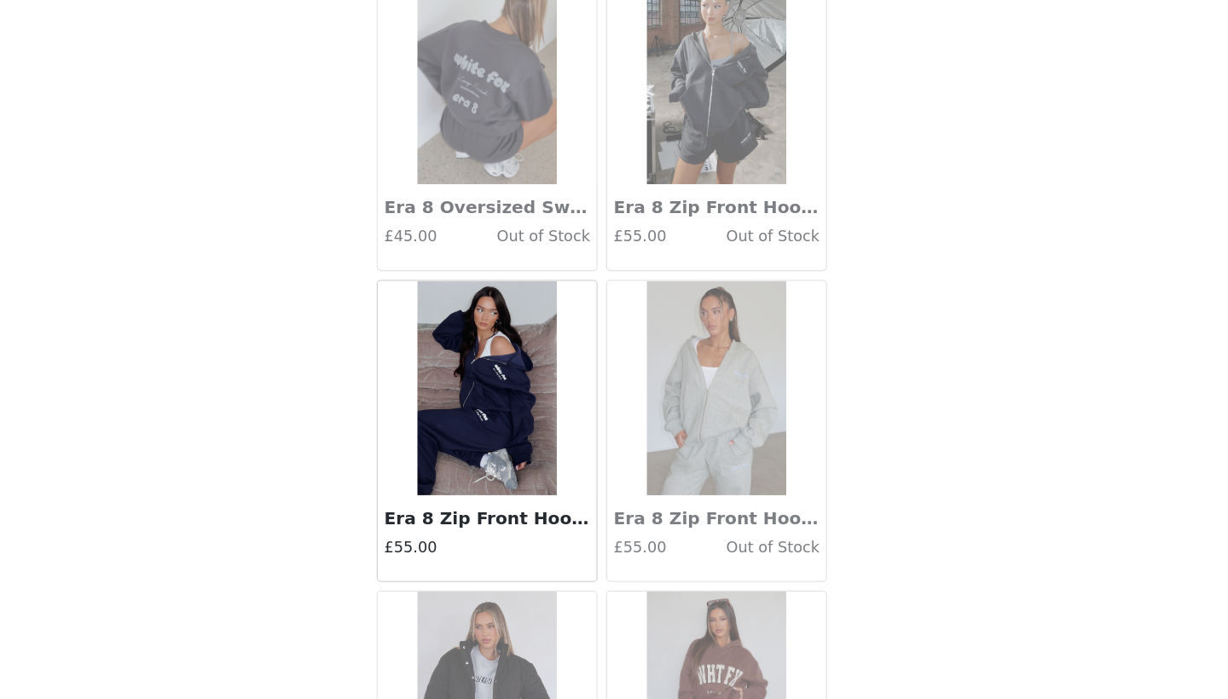
scroll to position [1963, 0]
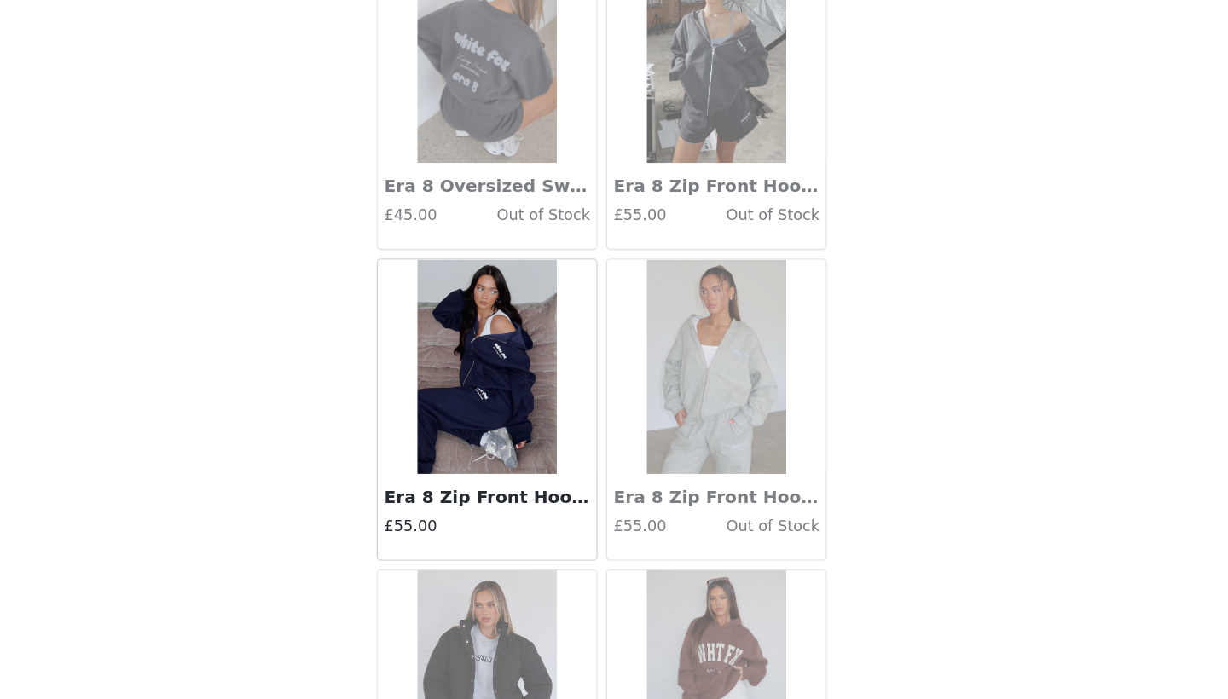
click at [441, 528] on h3 "Era 8 Zip Front Hoodie Nautical" at bounding box center [523, 538] width 164 height 20
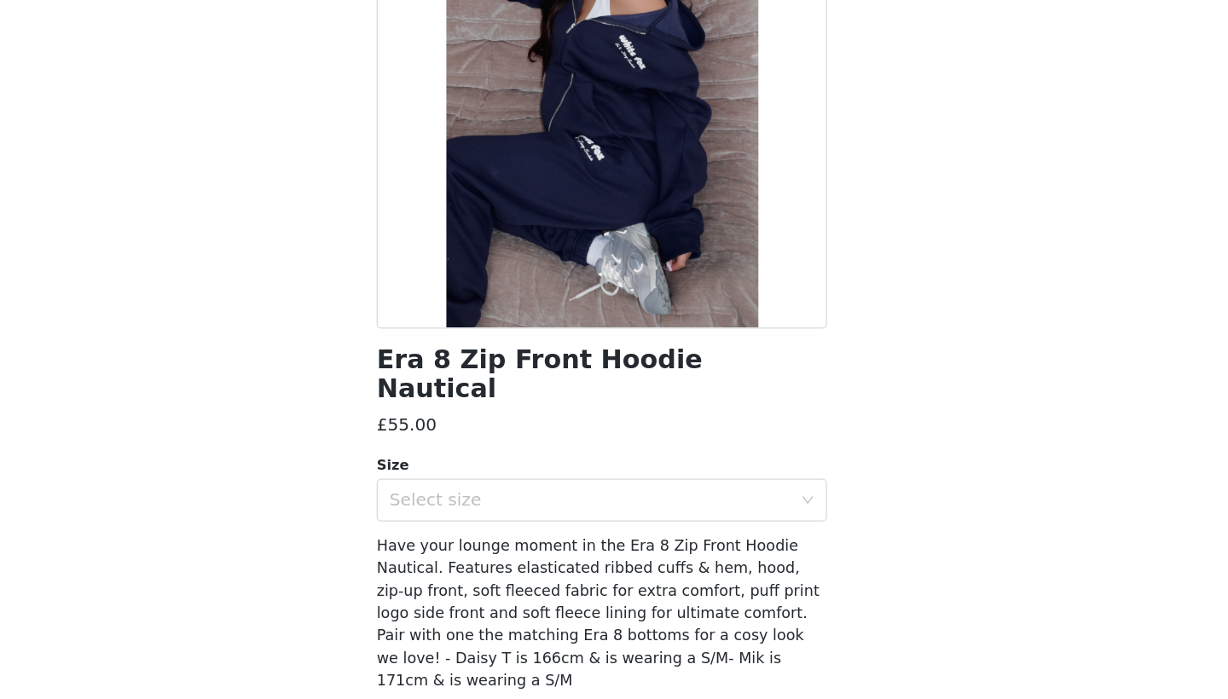
scroll to position [66, 0]
click at [445, 531] on div "Select size" at bounding box center [604, 539] width 319 height 17
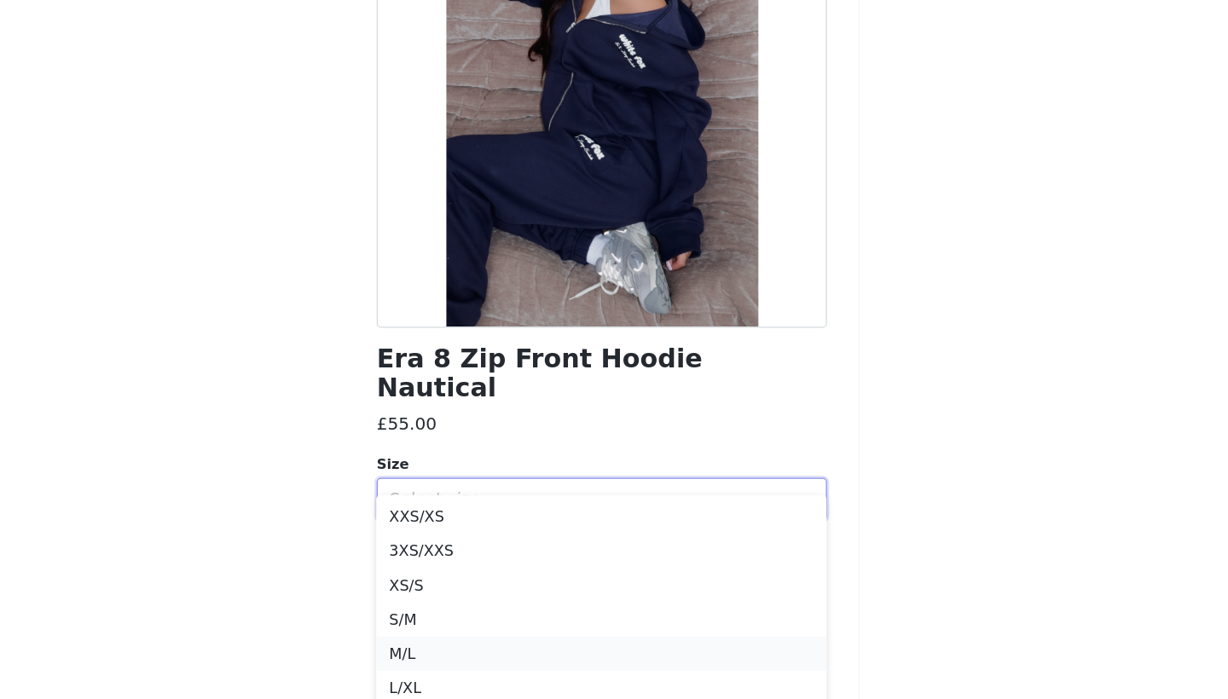
click at [435, 649] on li "M/L" at bounding box center [614, 662] width 358 height 27
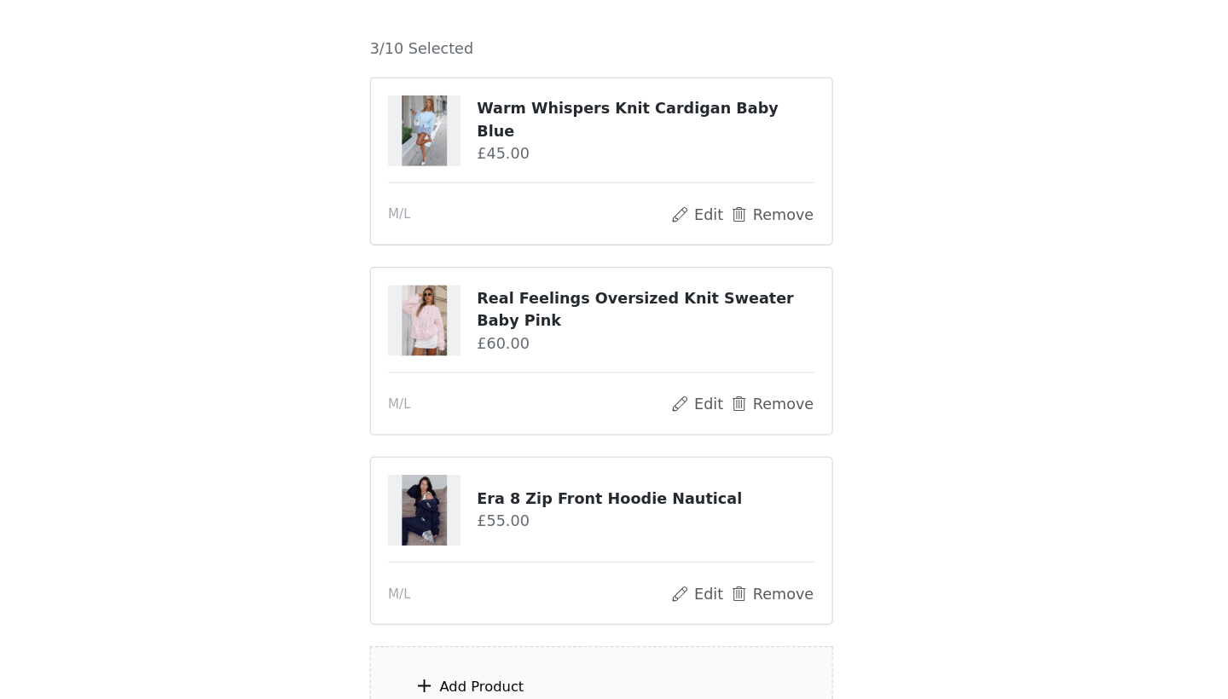
scroll to position [44, 0]
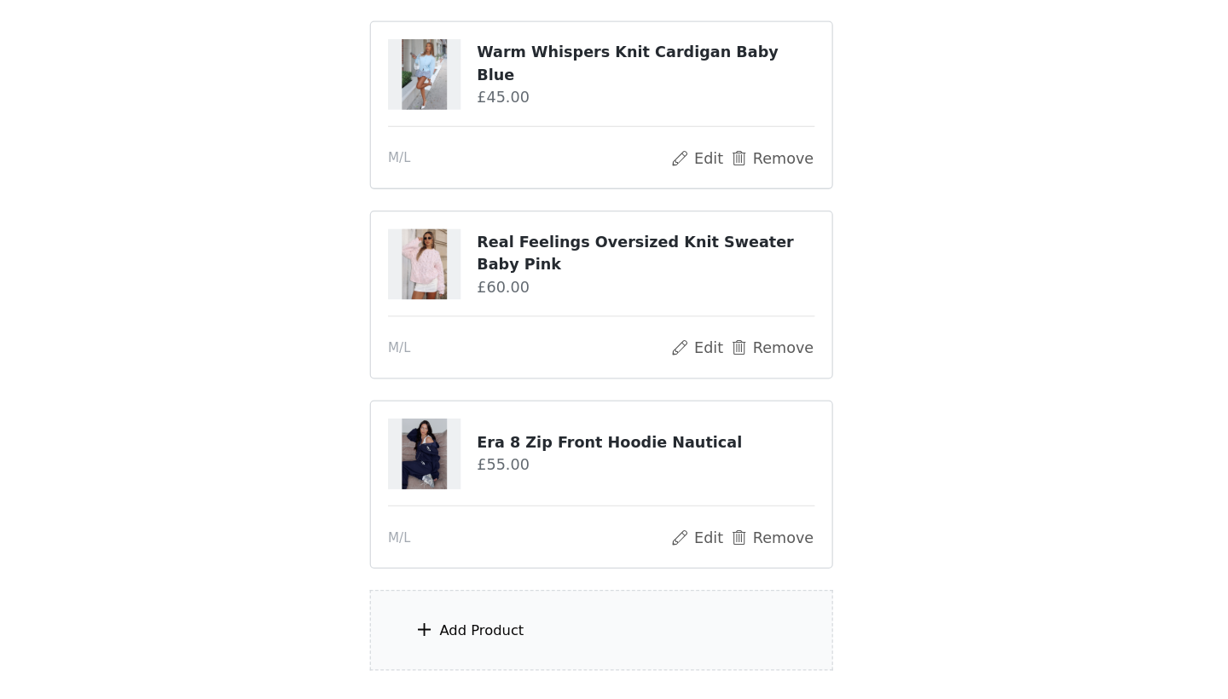
click at [430, 612] on div "Add Product" at bounding box center [614, 644] width 368 height 64
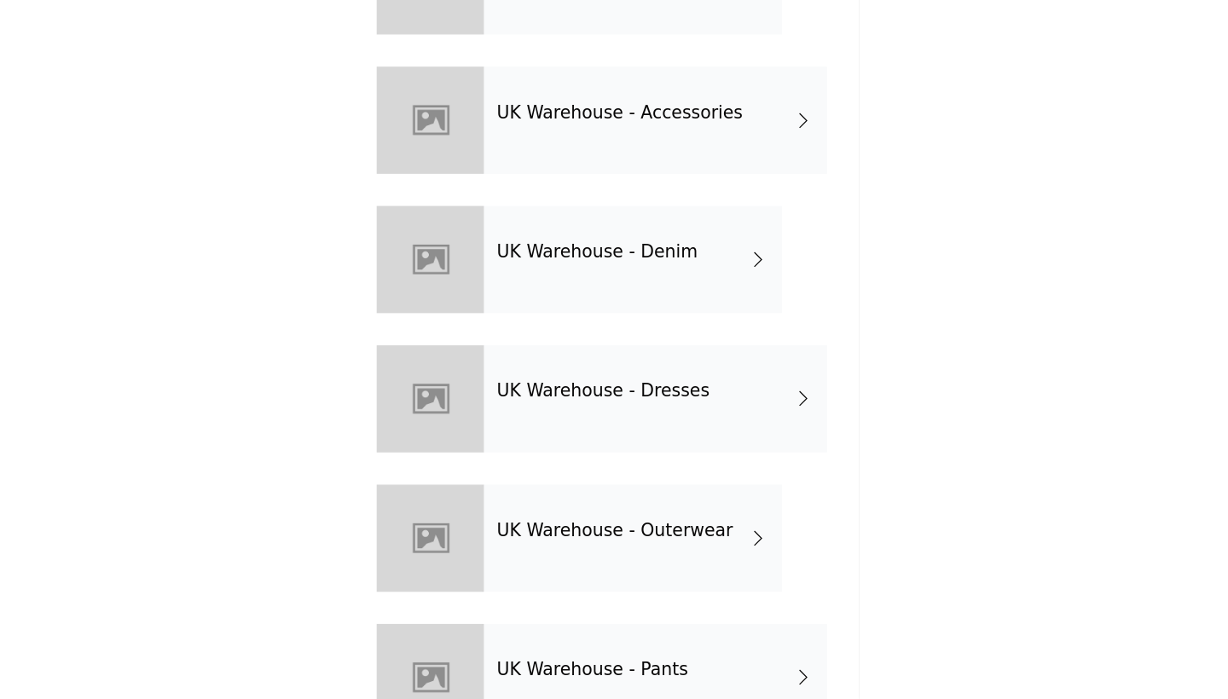
click at [520, 640] on div "UK Warehouse - Pants" at bounding box center [656, 682] width 273 height 85
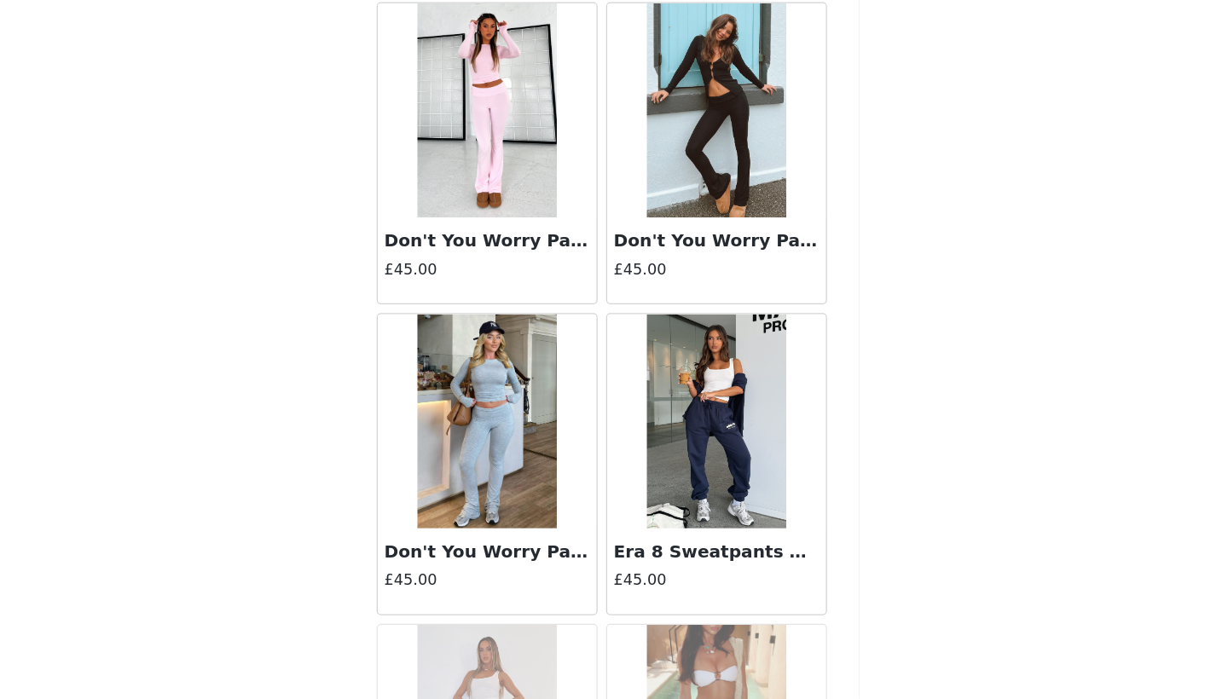
scroll to position [689, 0]
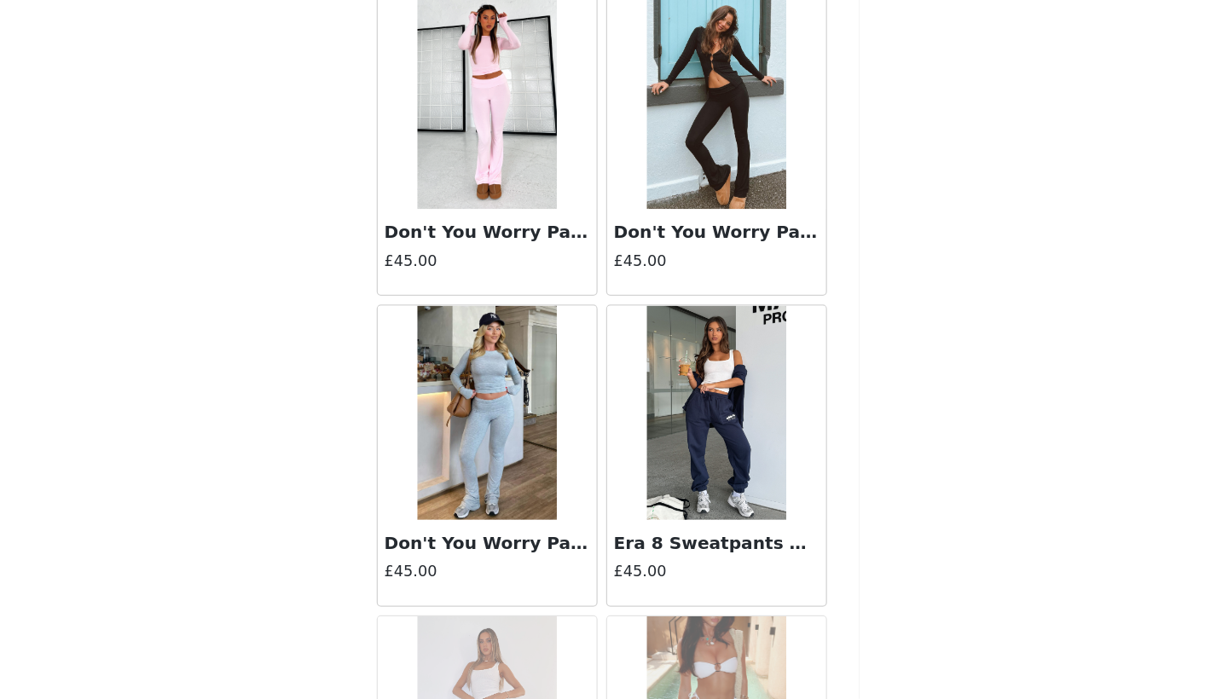
click at [623, 565] on h3 "Era 8 Sweatpants Nautical" at bounding box center [705, 575] width 164 height 20
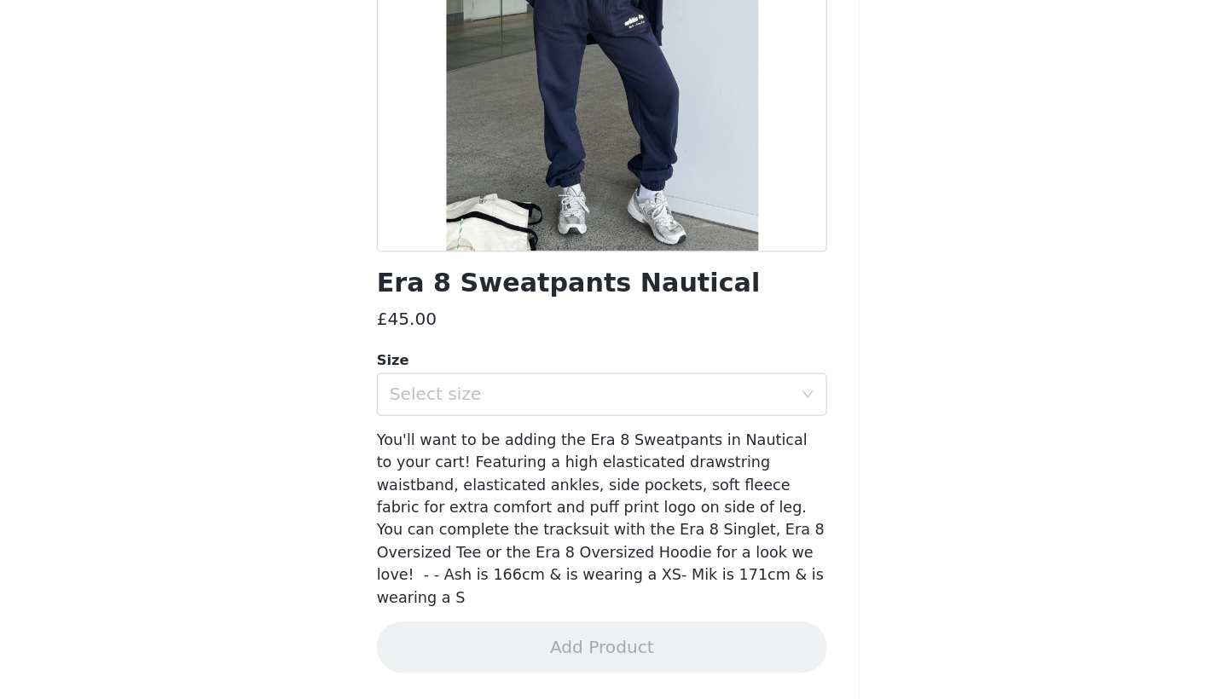
scroll to position [0, 0]
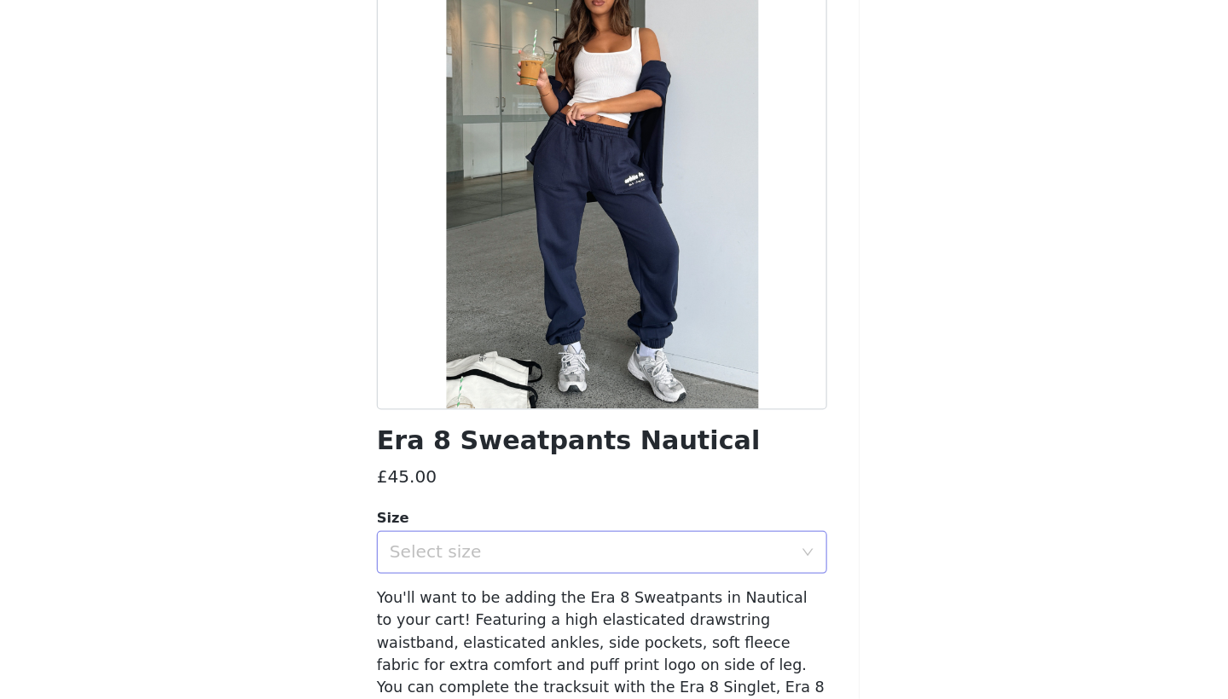
click at [509, 566] on div "Select size" at bounding box center [608, 582] width 327 height 32
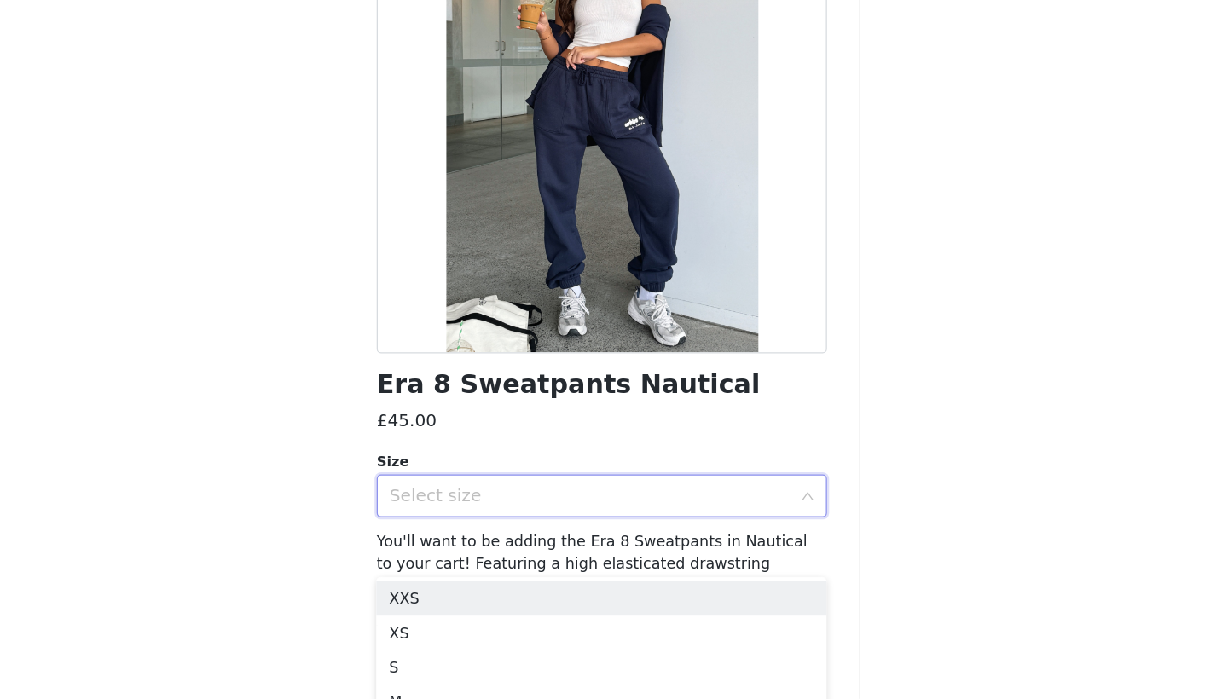
scroll to position [64, 0]
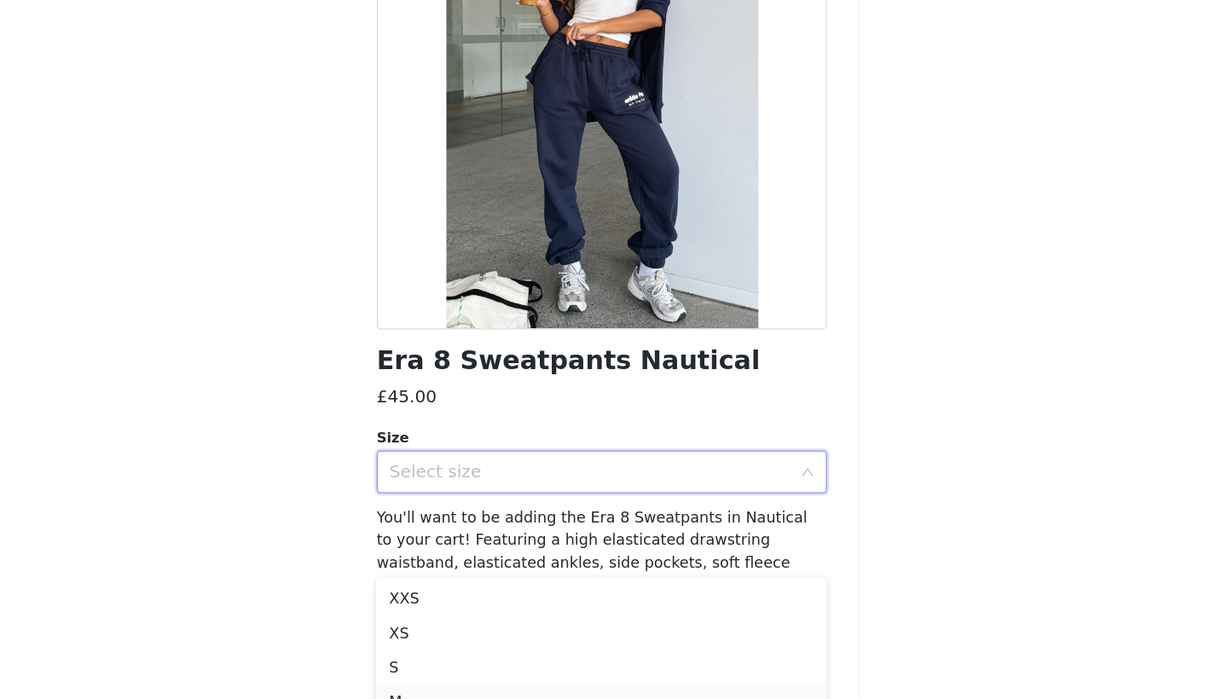
click at [449, 687] on li "M" at bounding box center [614, 700] width 358 height 27
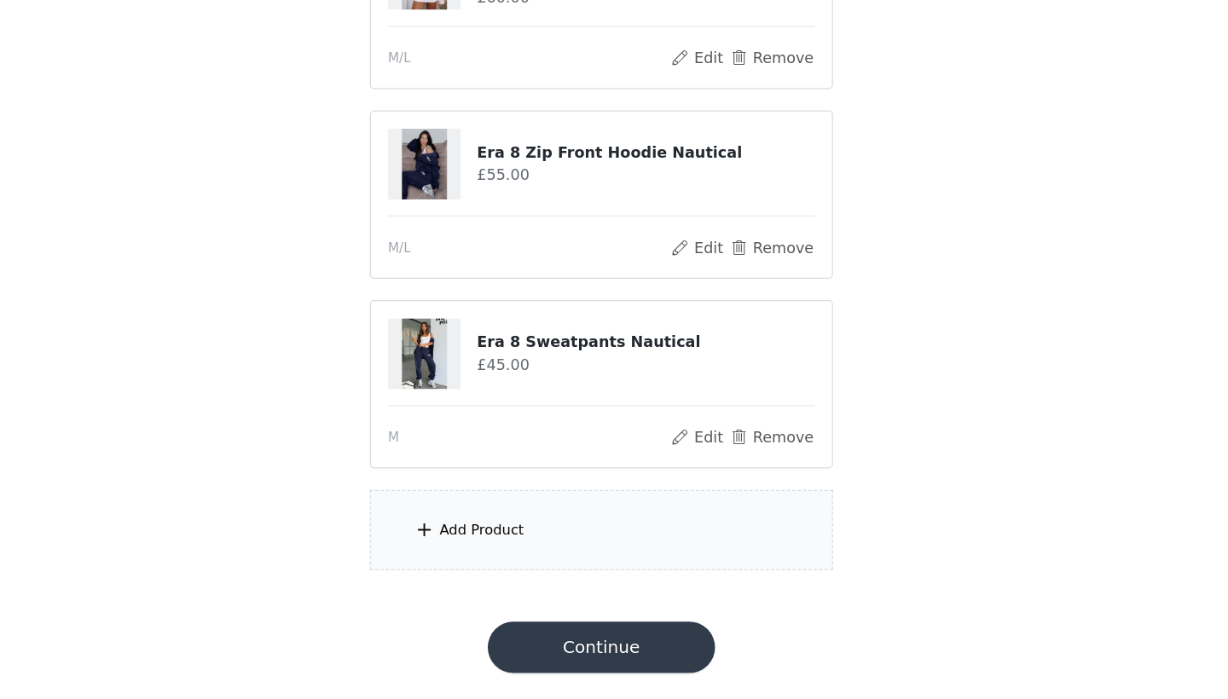
scroll to position [275, 0]
click at [484, 533] on div "Add Product" at bounding box center [614, 565] width 368 height 64
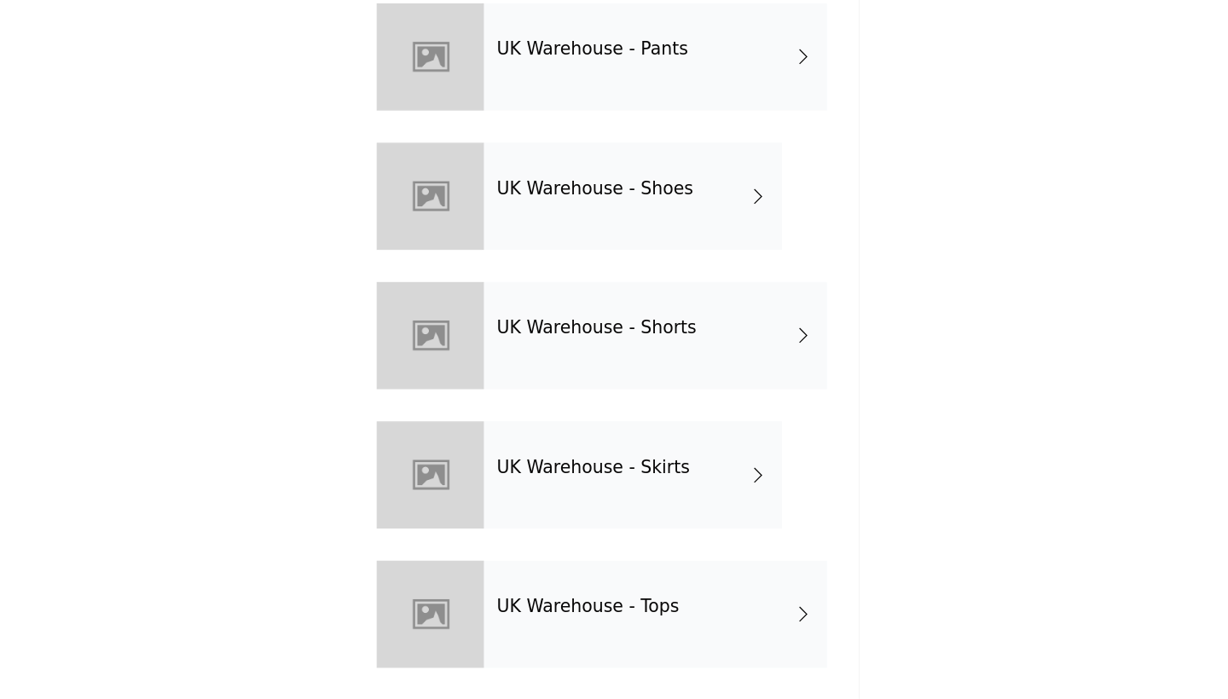
click at [520, 589] on div "UK Warehouse - Tops" at bounding box center [656, 631] width 273 height 85
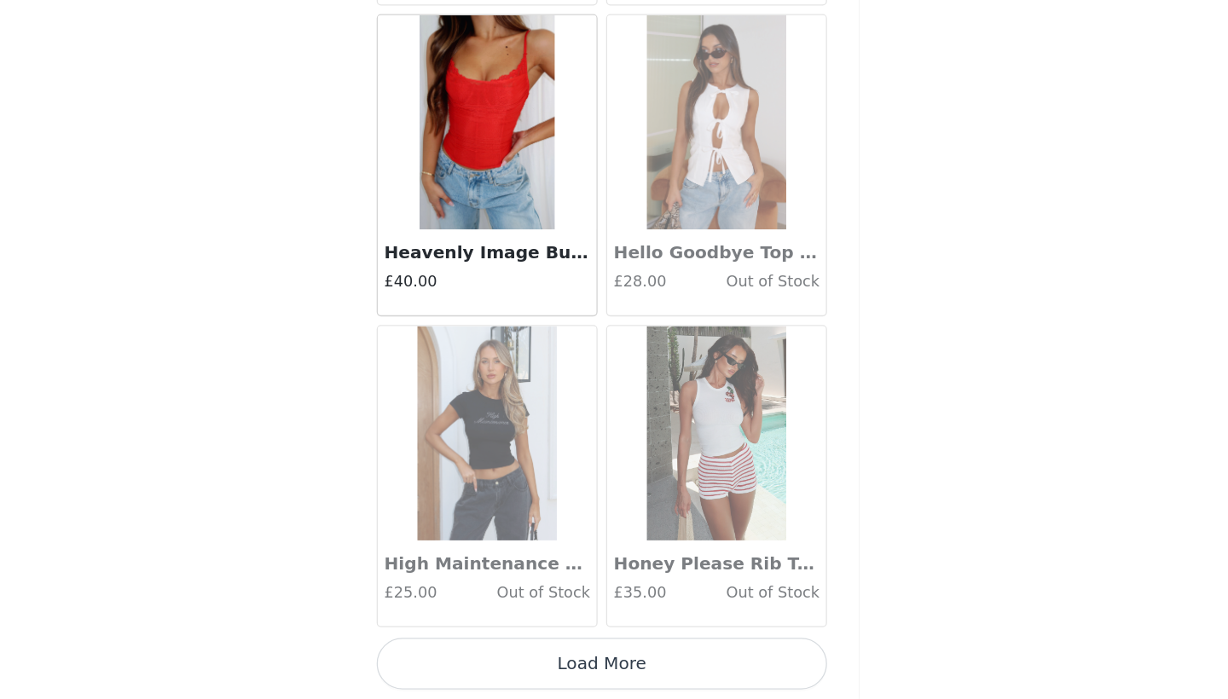
click at [473, 650] on button "Load More" at bounding box center [614, 670] width 358 height 41
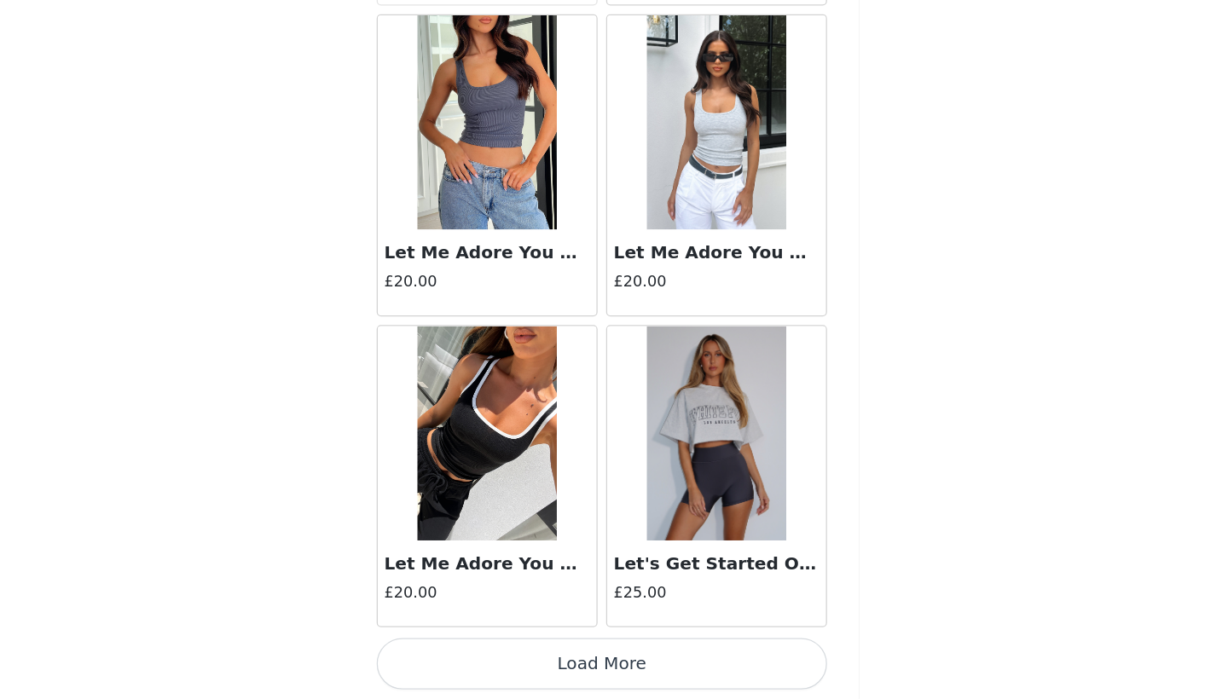
click at [449, 650] on button "Load More" at bounding box center [614, 670] width 358 height 41
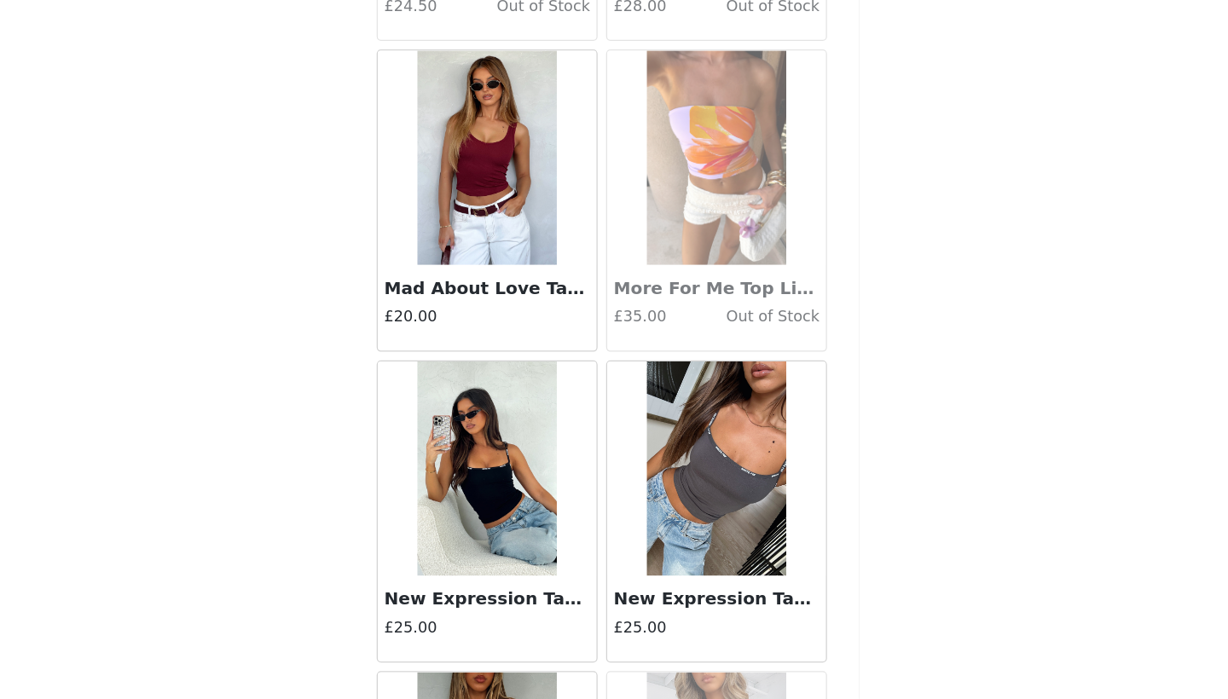
scroll to position [5383, 0]
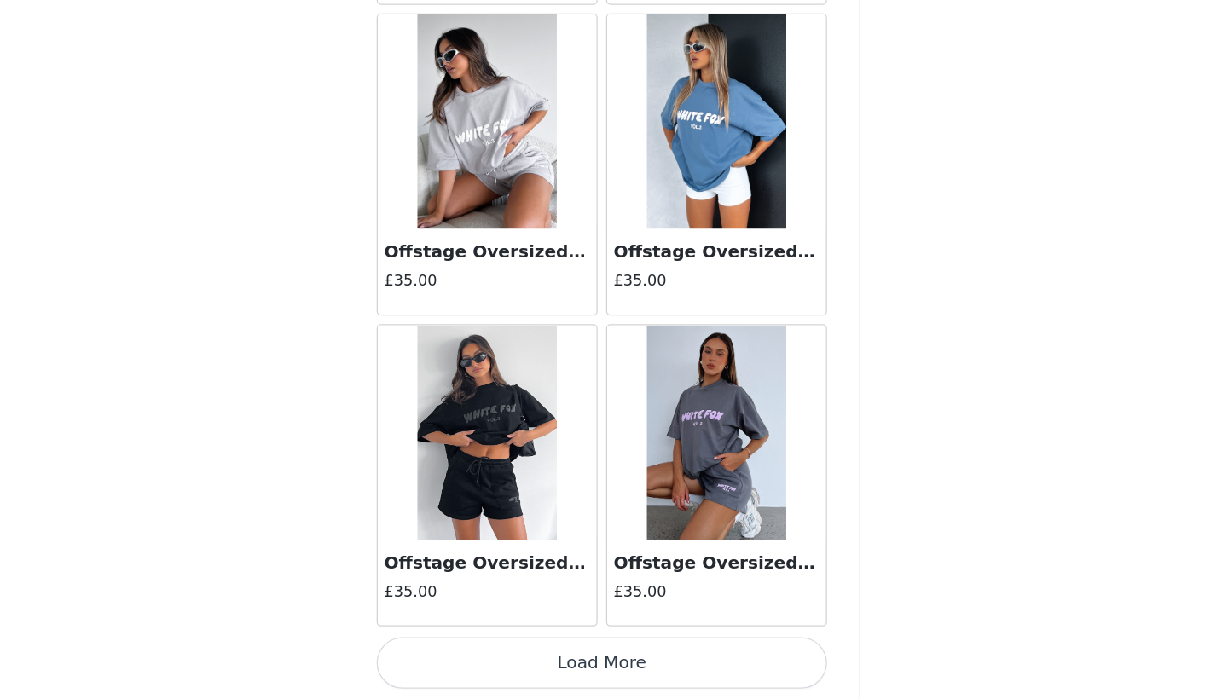
click at [457, 650] on button "Load More" at bounding box center [614, 670] width 358 height 41
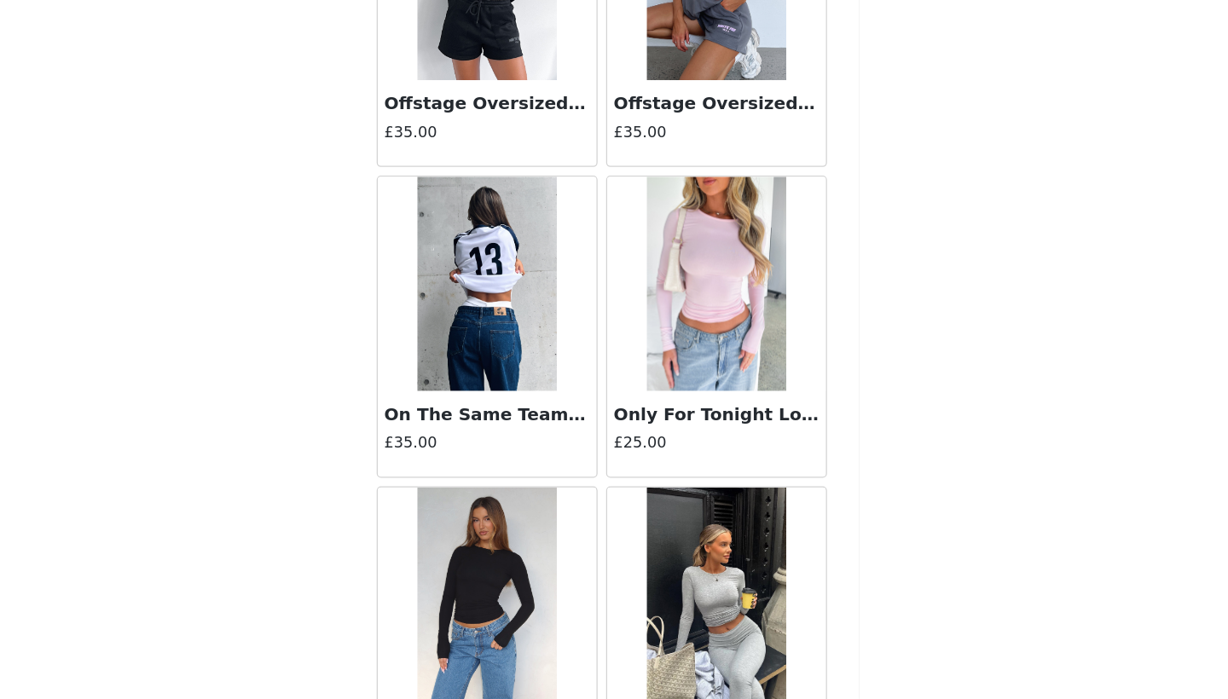
scroll to position [0, 0]
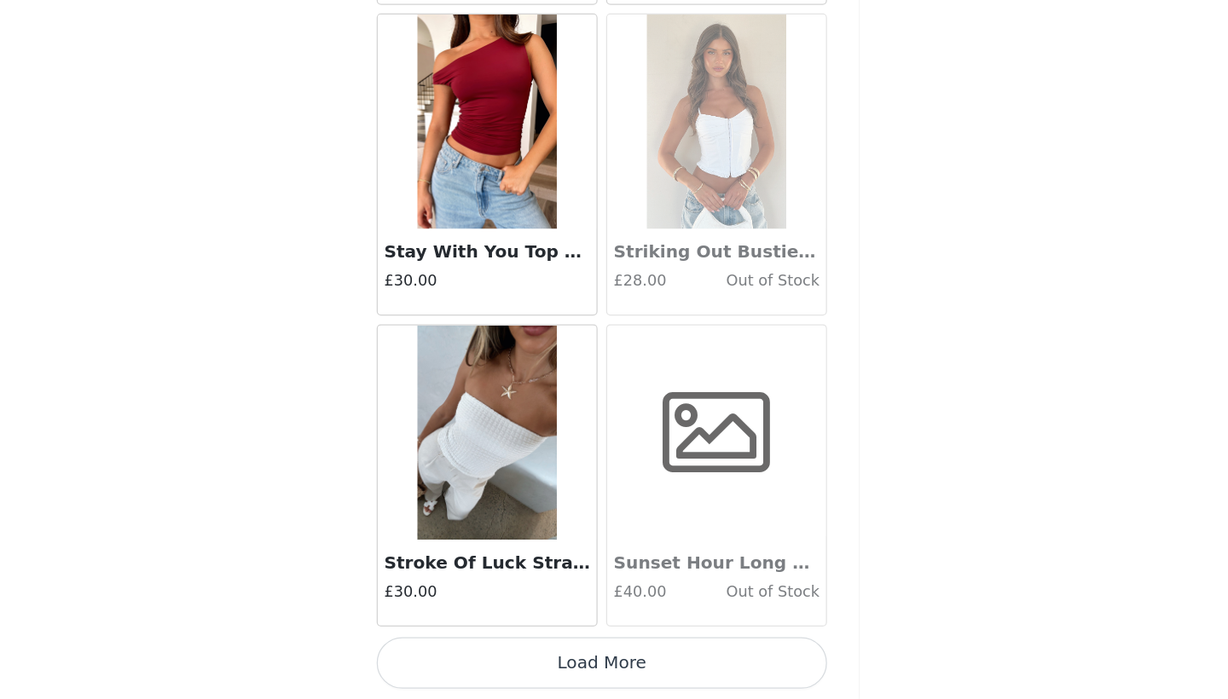
click at [462, 650] on button "Load More" at bounding box center [614, 670] width 358 height 41
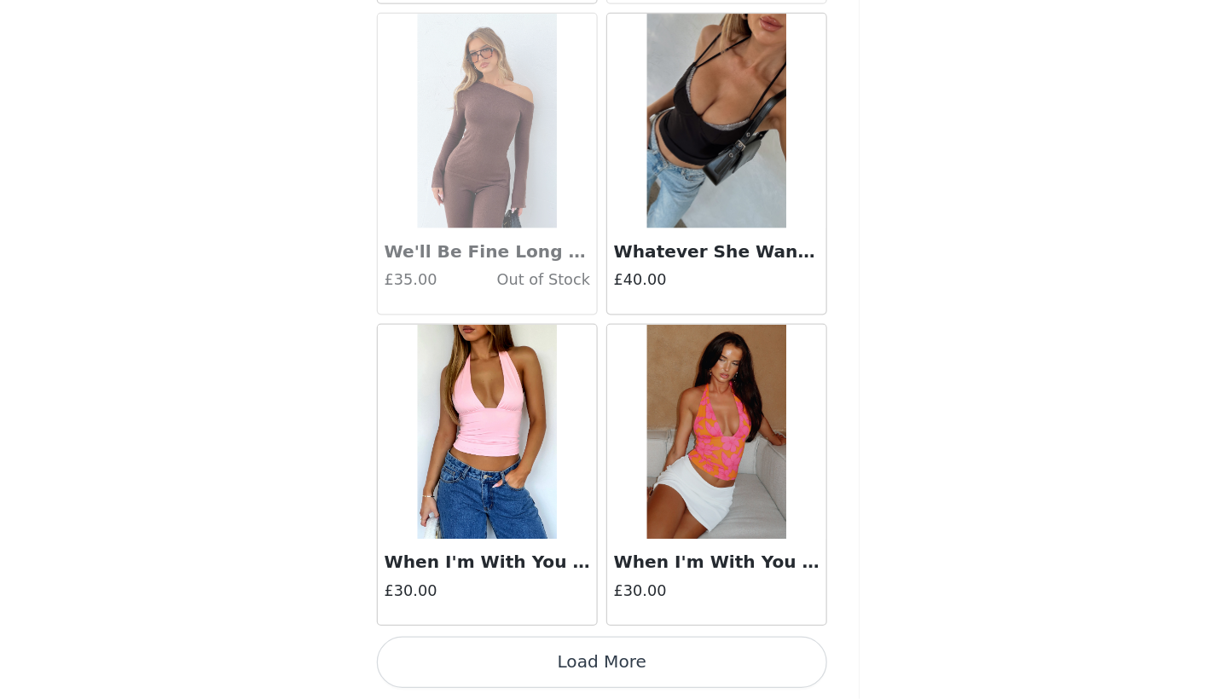
scroll to position [275, 0]
click at [461, 650] on button "Load More" at bounding box center [614, 670] width 358 height 41
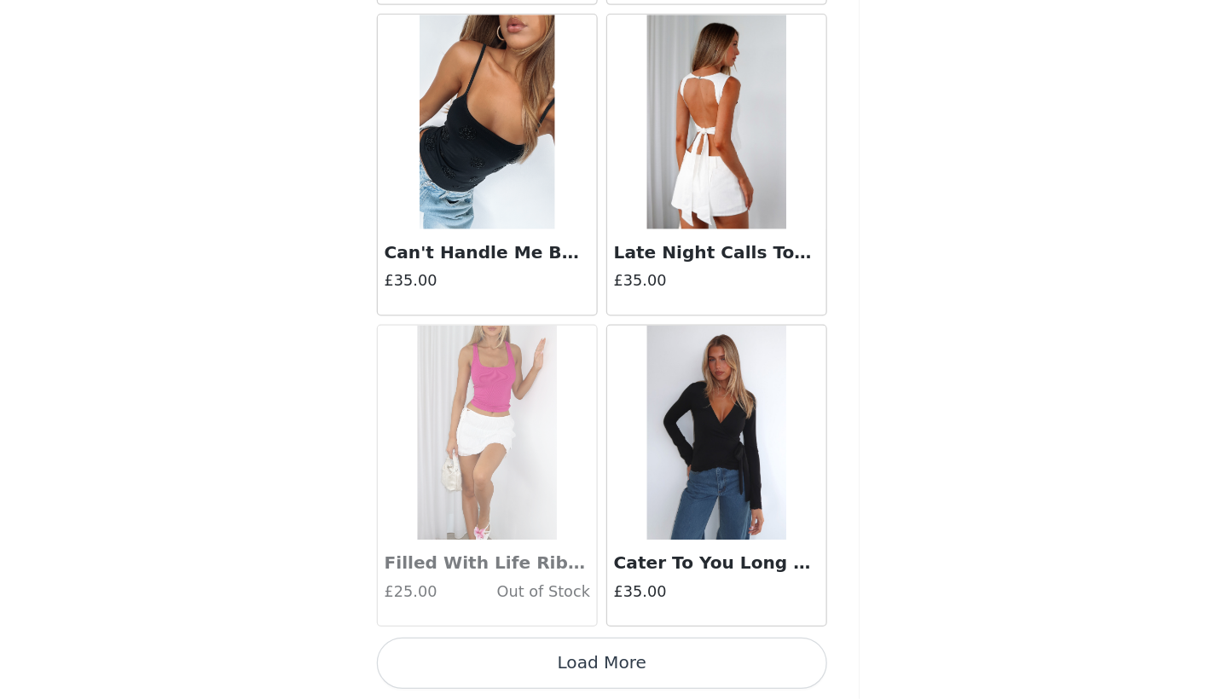
scroll to position [14278, 0]
click at [440, 650] on button "Load More" at bounding box center [614, 670] width 358 height 41
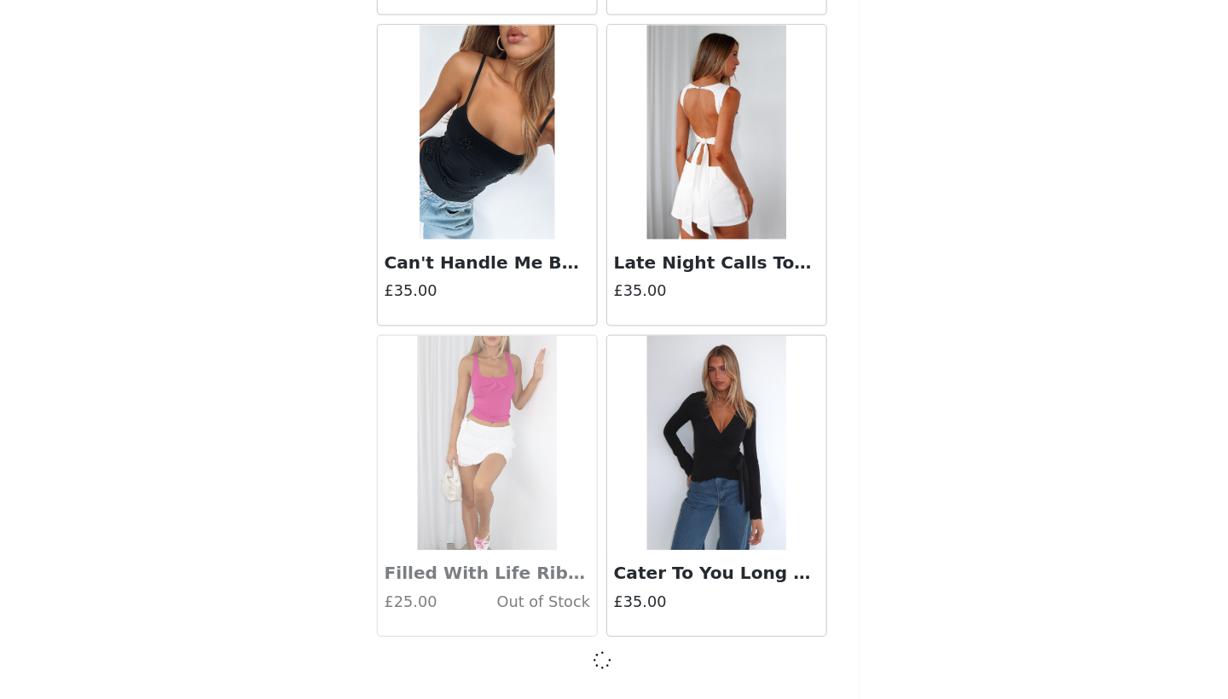
scroll to position [14270, 0]
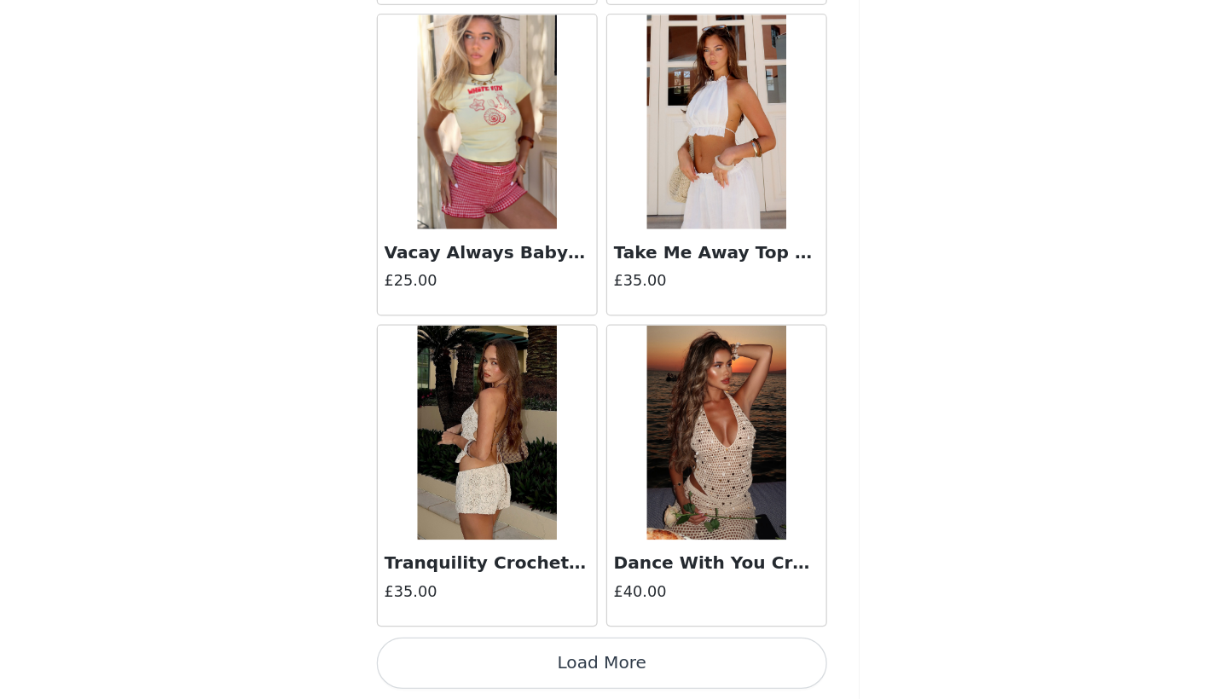
click at [460, 650] on button "Load More" at bounding box center [614, 670] width 358 height 41
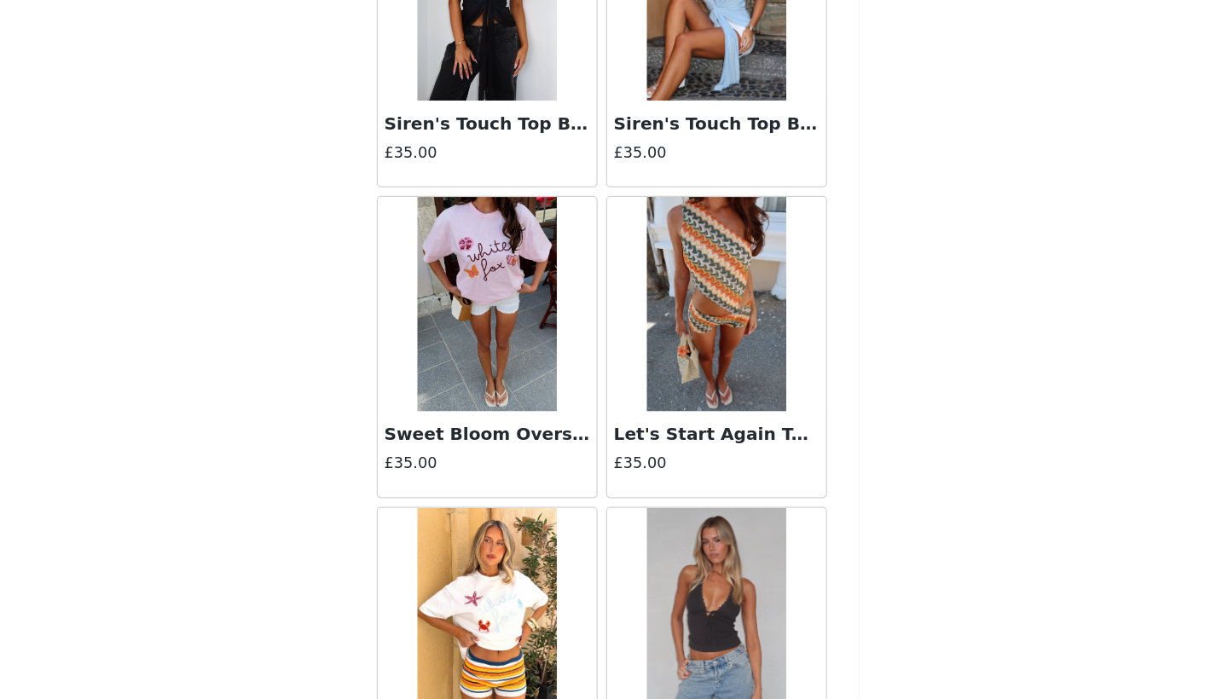
scroll to position [18589, 0]
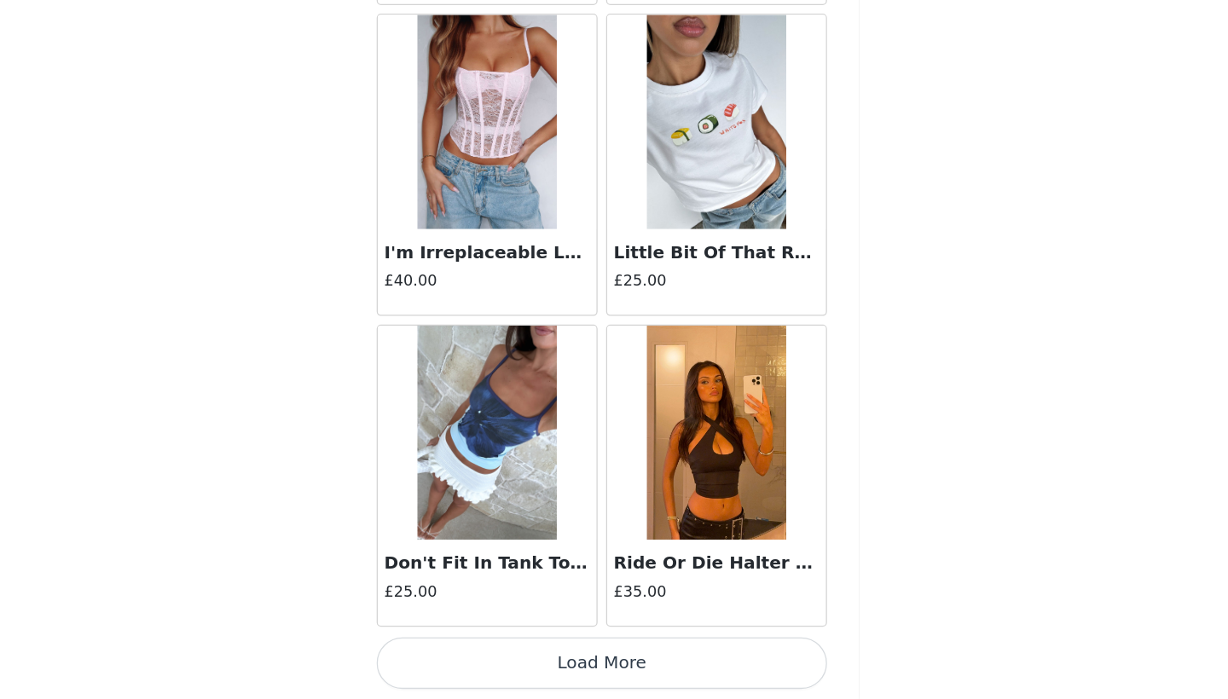
click at [470, 650] on button "Load More" at bounding box center [614, 670] width 358 height 41
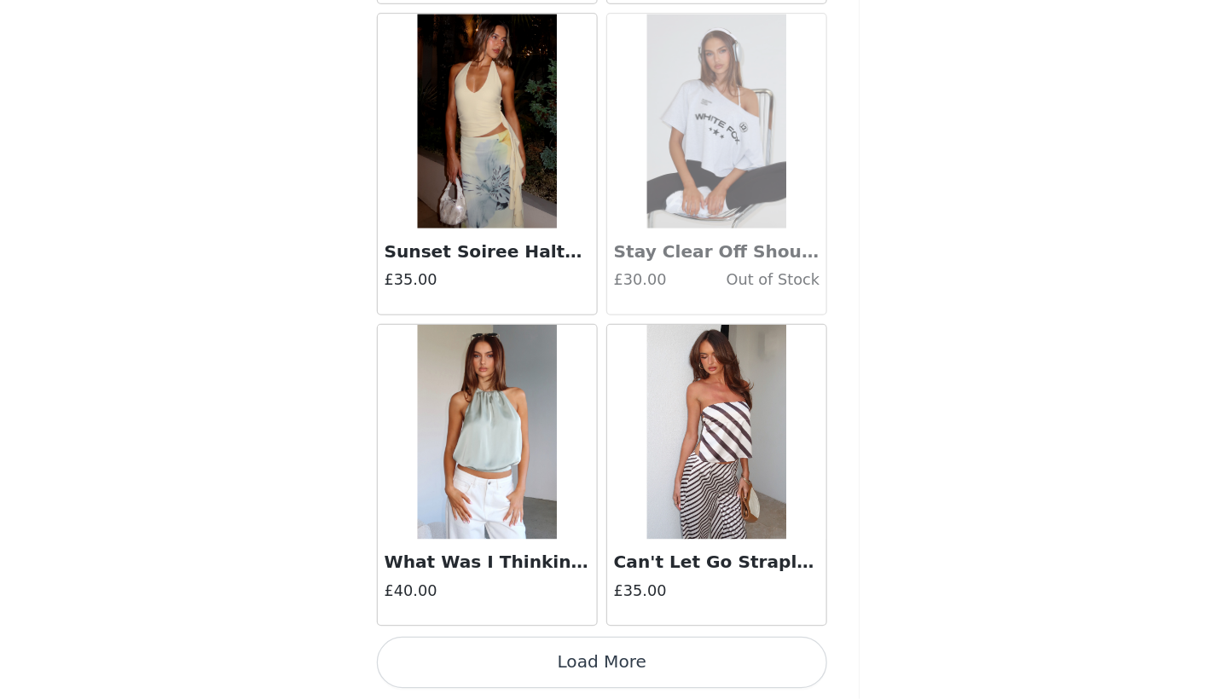
scroll to position [275, 0]
click at [484, 650] on button "Load More" at bounding box center [614, 670] width 358 height 41
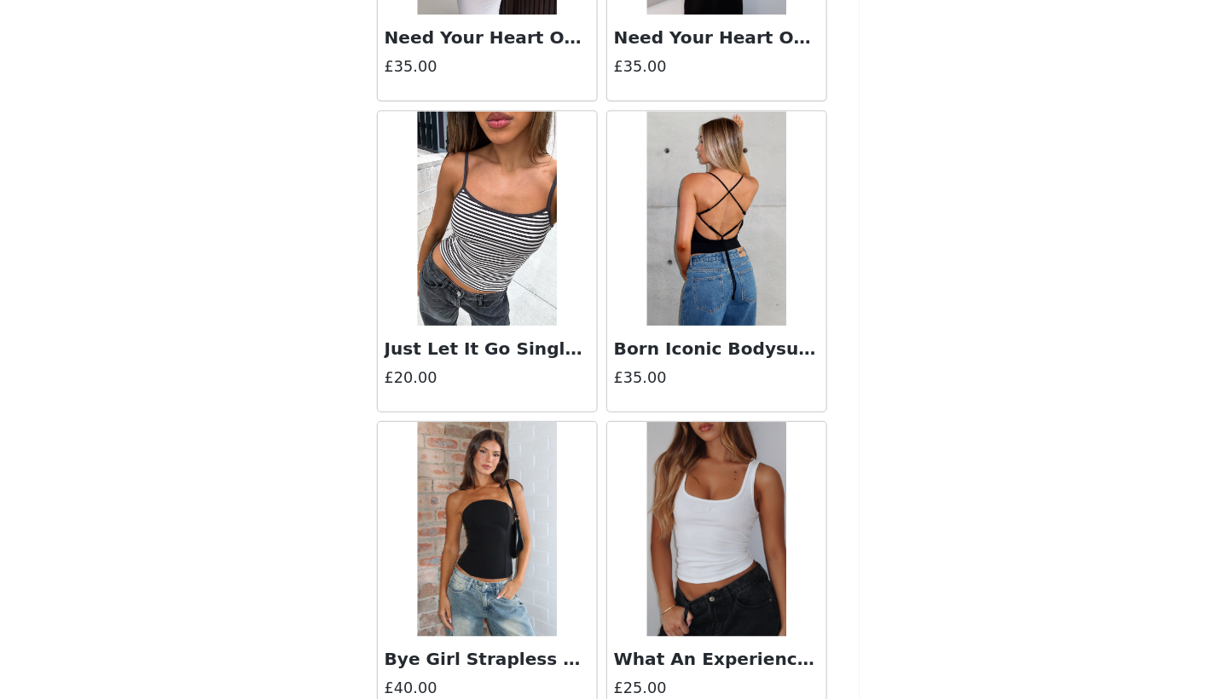
scroll to position [24094, 0]
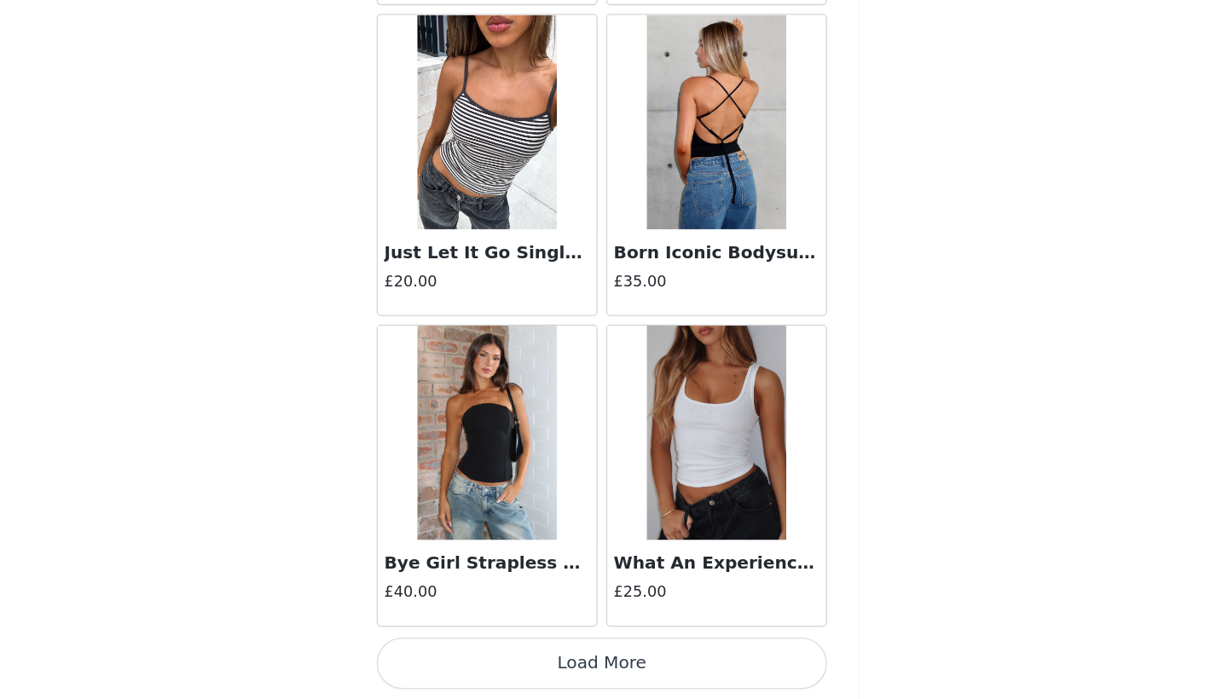
click at [484, 650] on button "Load More" at bounding box center [614, 670] width 358 height 41
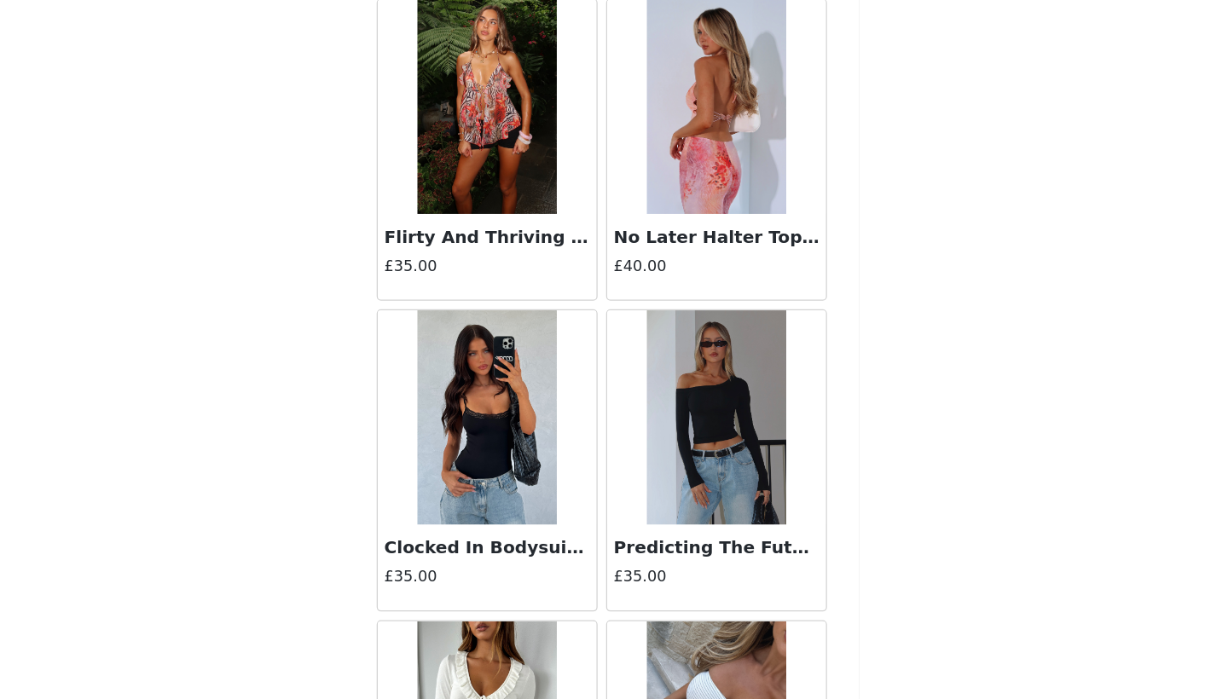
scroll to position [25433, 0]
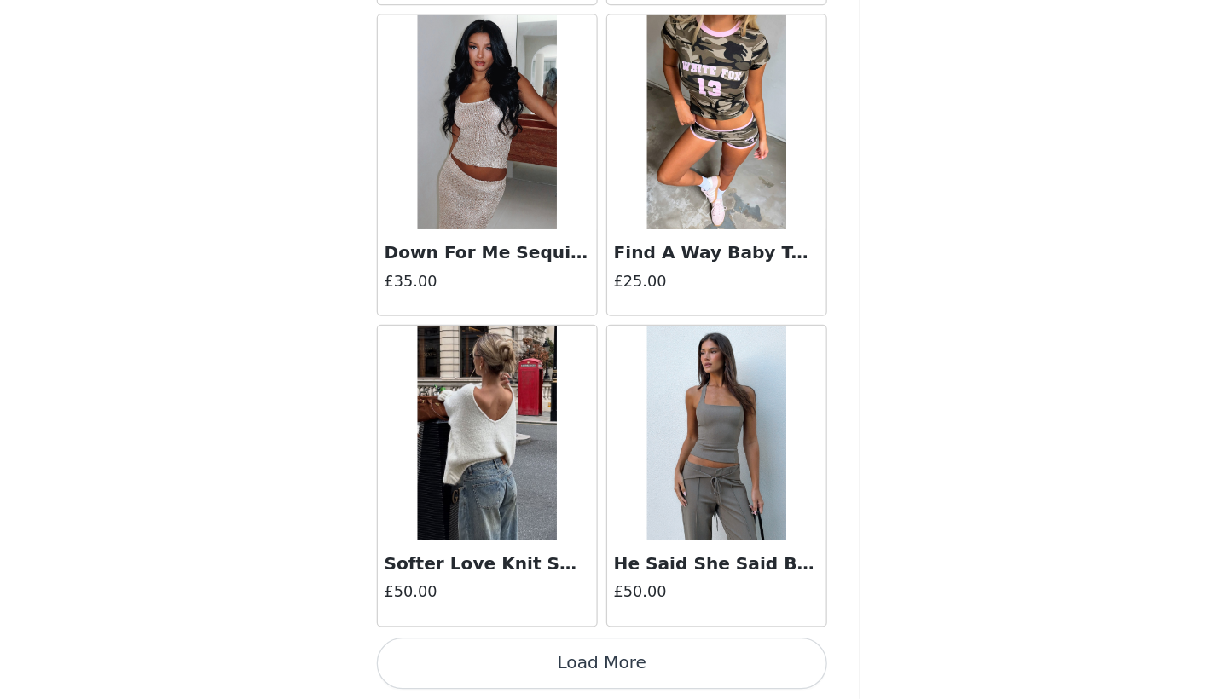
click at [469, 650] on button "Load More" at bounding box center [614, 670] width 358 height 41
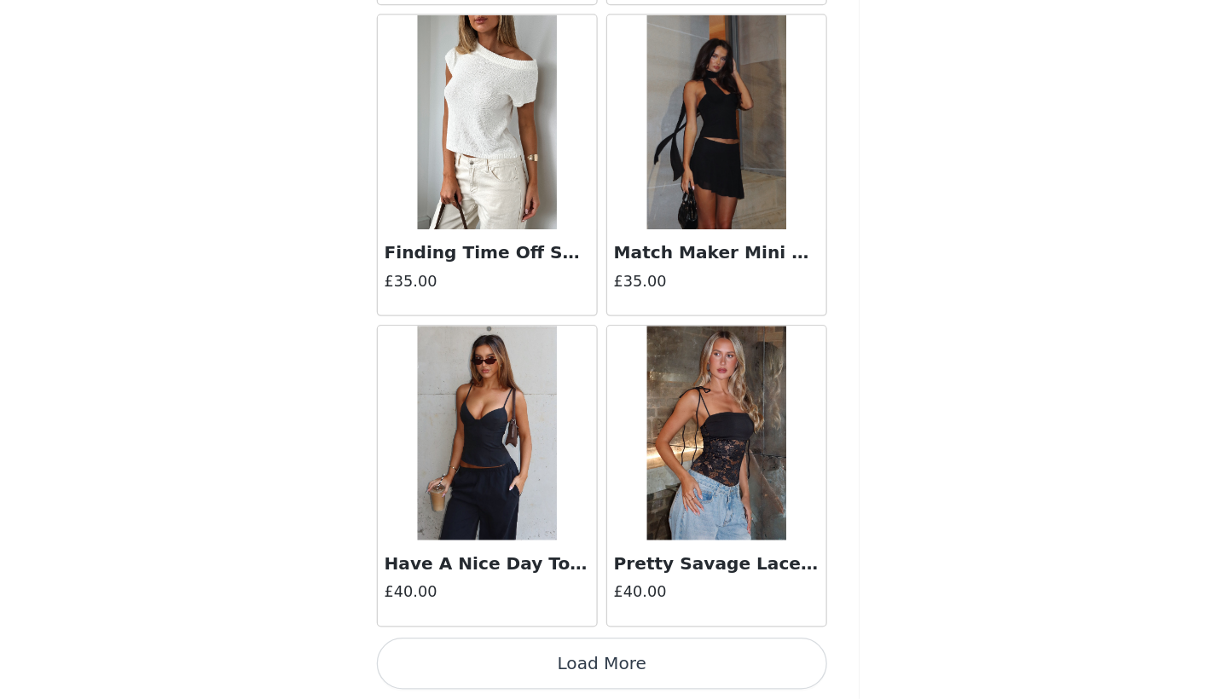
scroll to position [29119, 0]
click at [491, 650] on button "Load More" at bounding box center [614, 670] width 358 height 41
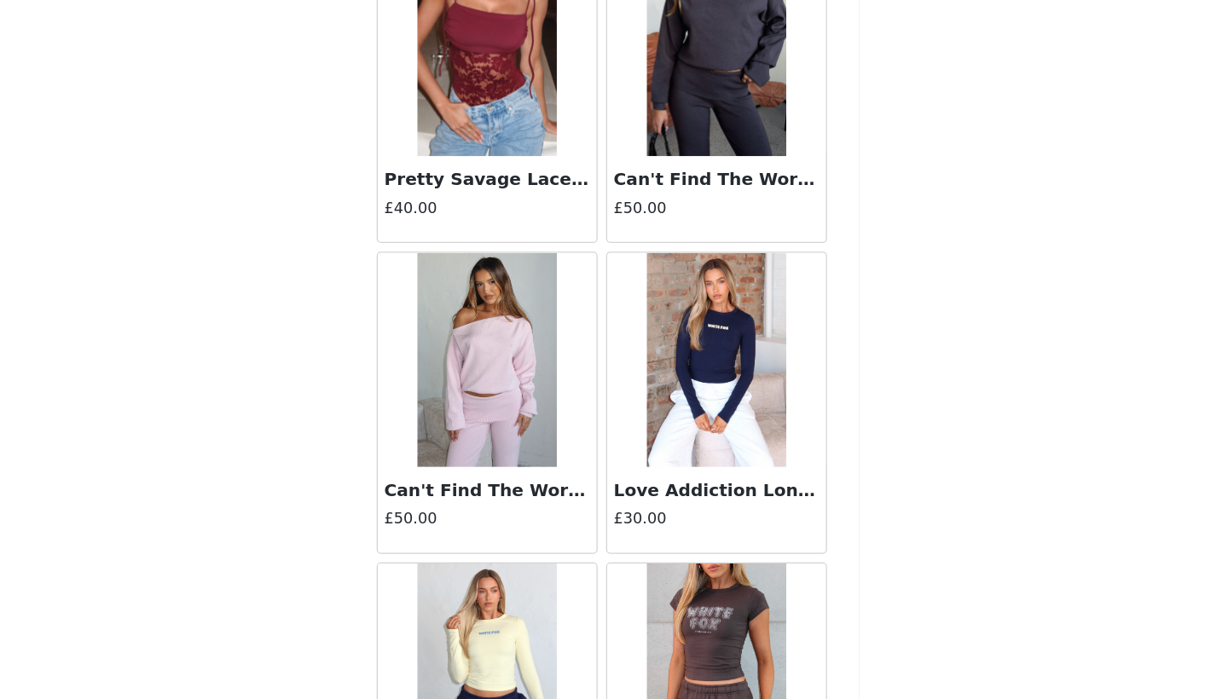
scroll to position [29725, 0]
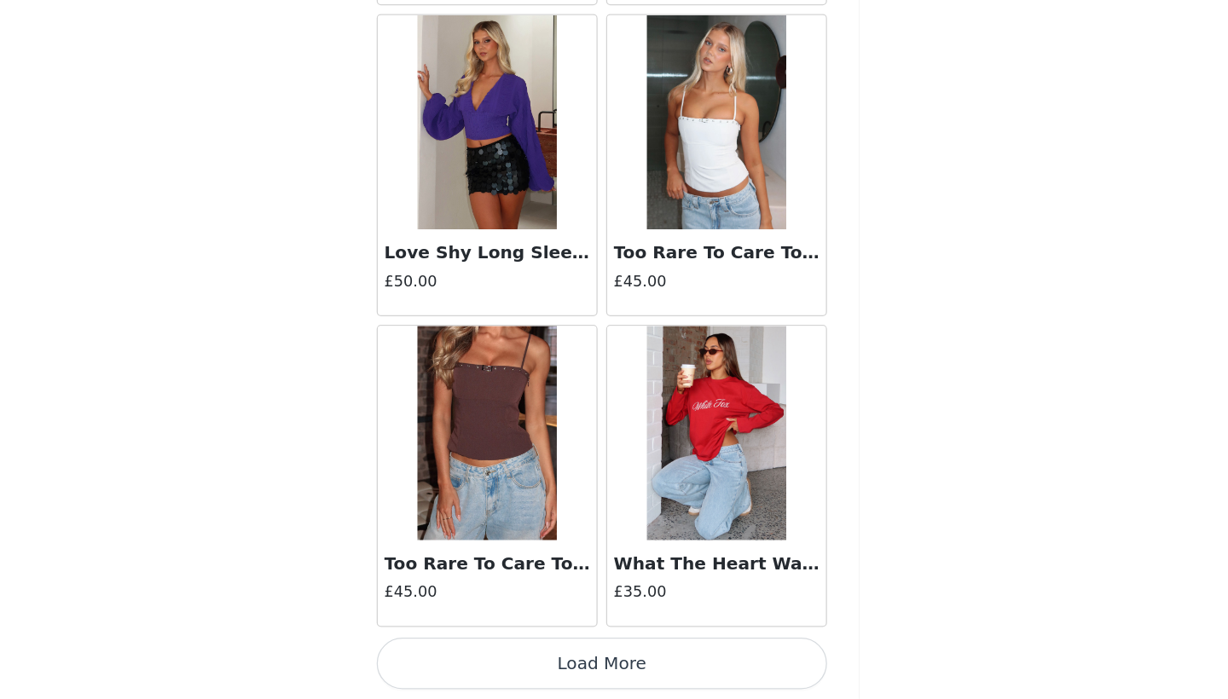
click at [491, 650] on button "Load More" at bounding box center [614, 670] width 358 height 41
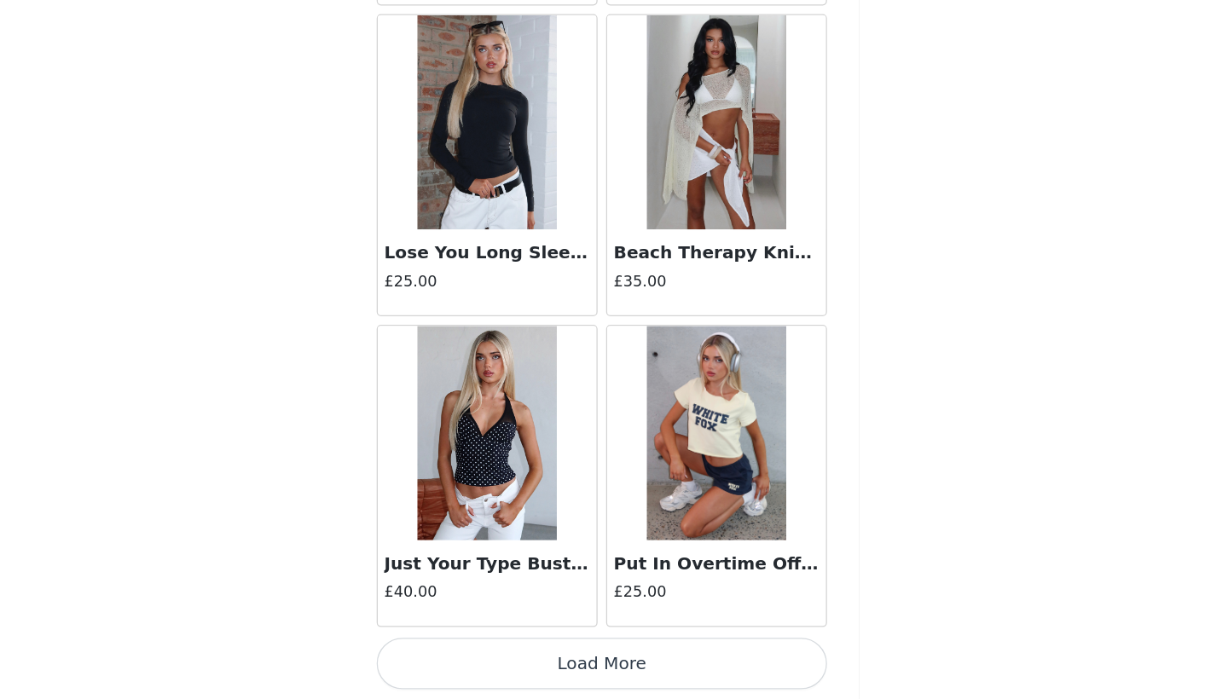
scroll to position [34066, 0]
click at [470, 650] on button "Load More" at bounding box center [614, 670] width 358 height 41
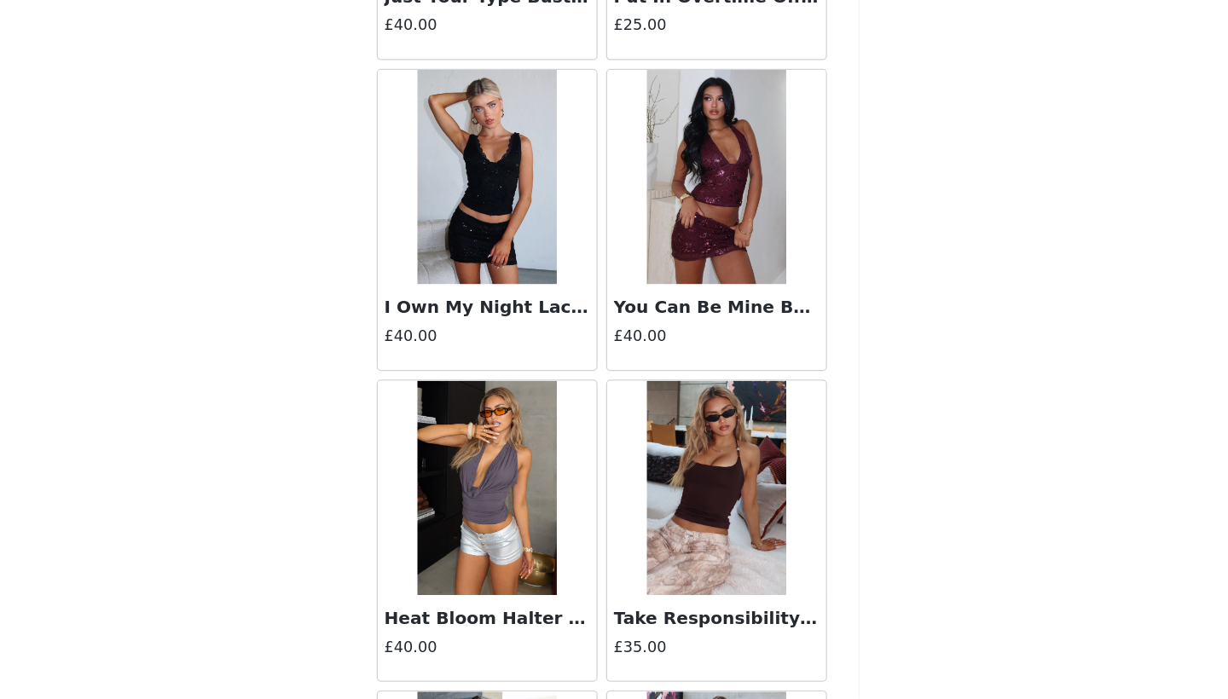
scroll to position [34520, 0]
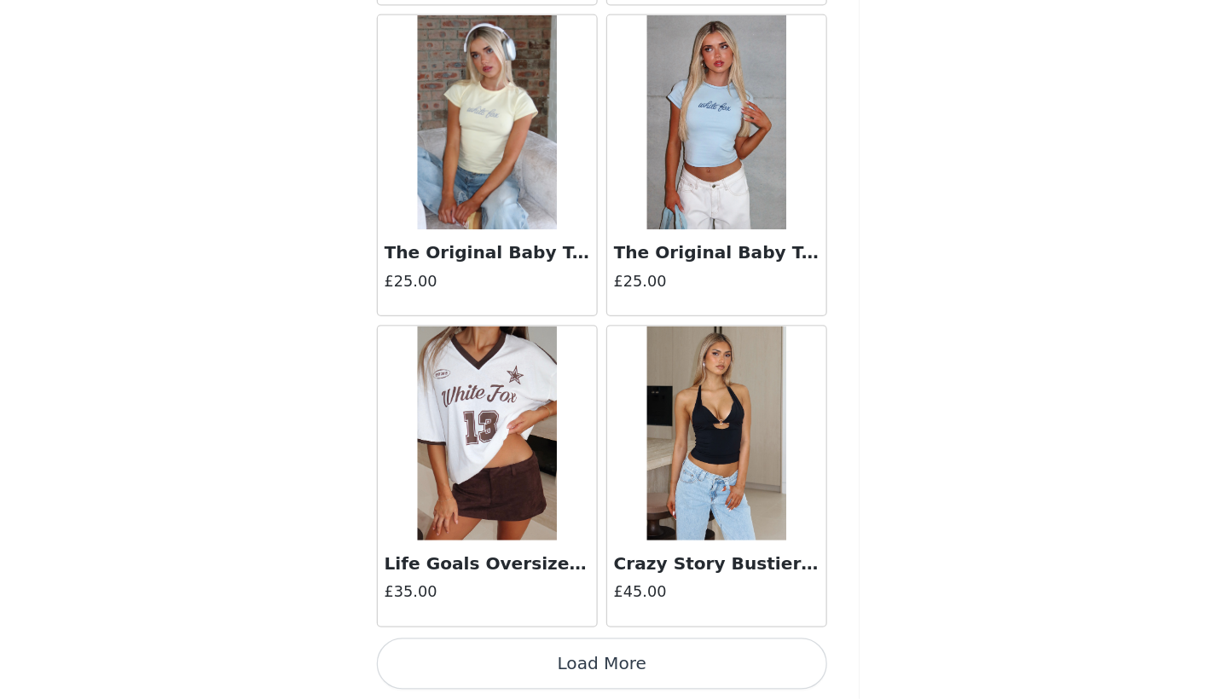
click at [488, 650] on button "Load More" at bounding box center [614, 670] width 358 height 41
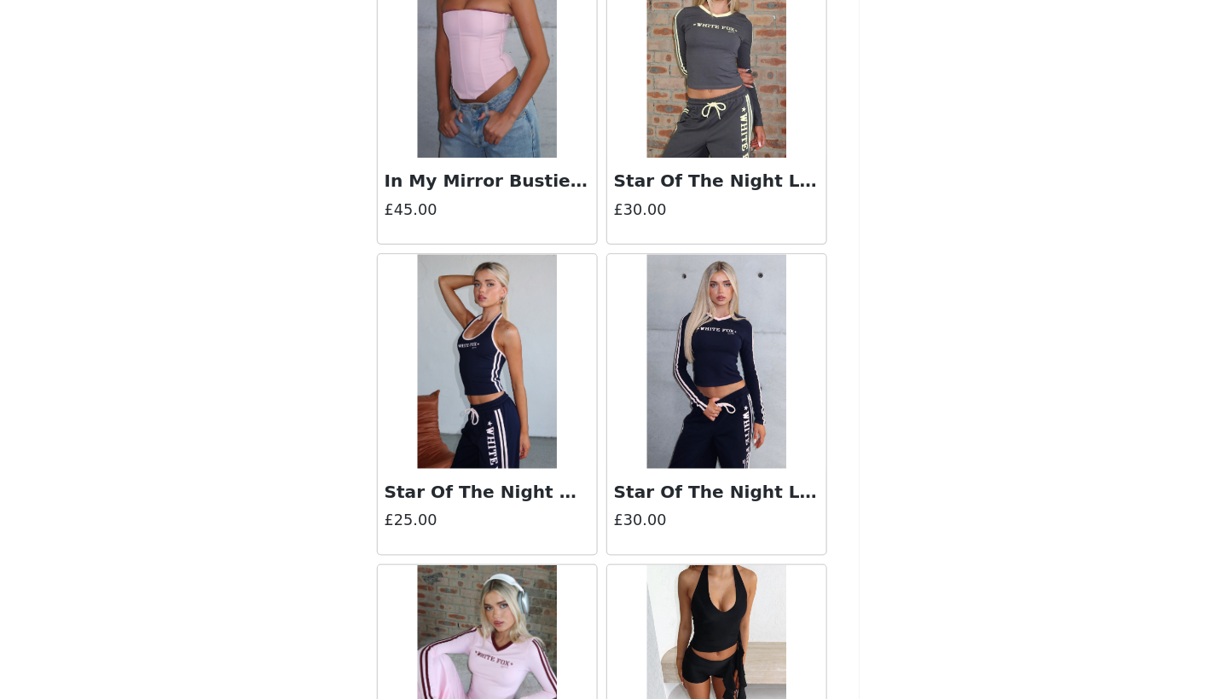
scroll to position [37340, 0]
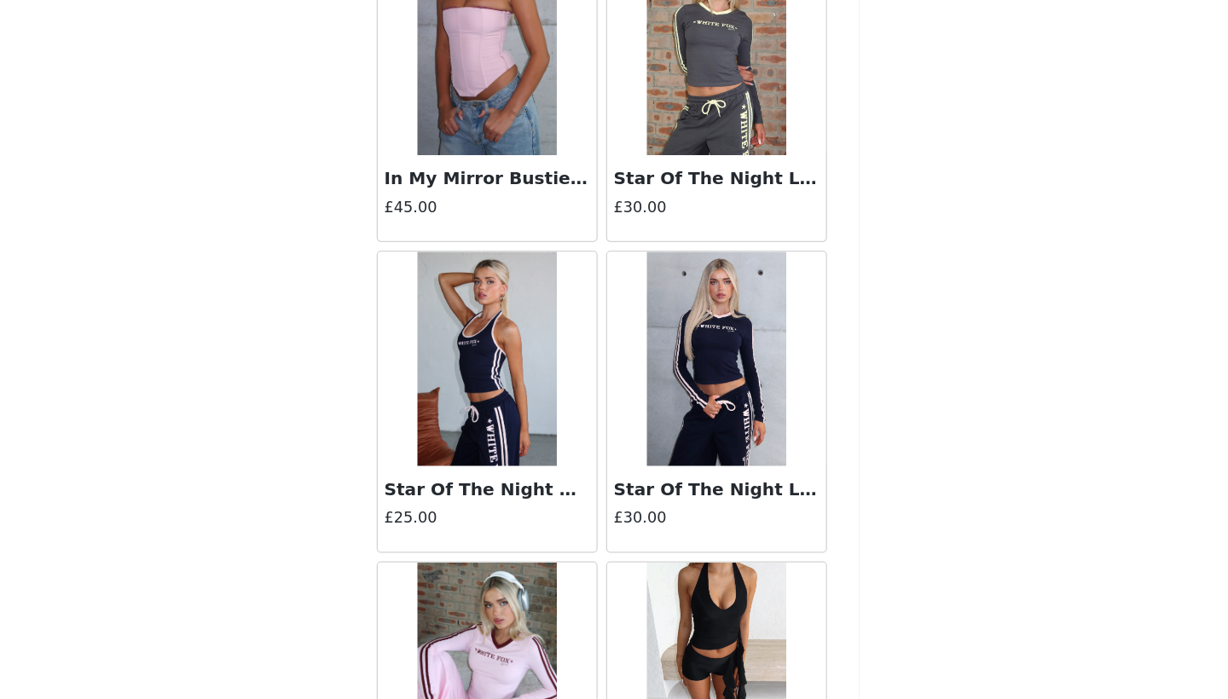
click at [623, 522] on h3 "Star Of The Night Long Sleeve V Neck Baby Tee Navy" at bounding box center [705, 532] width 164 height 20
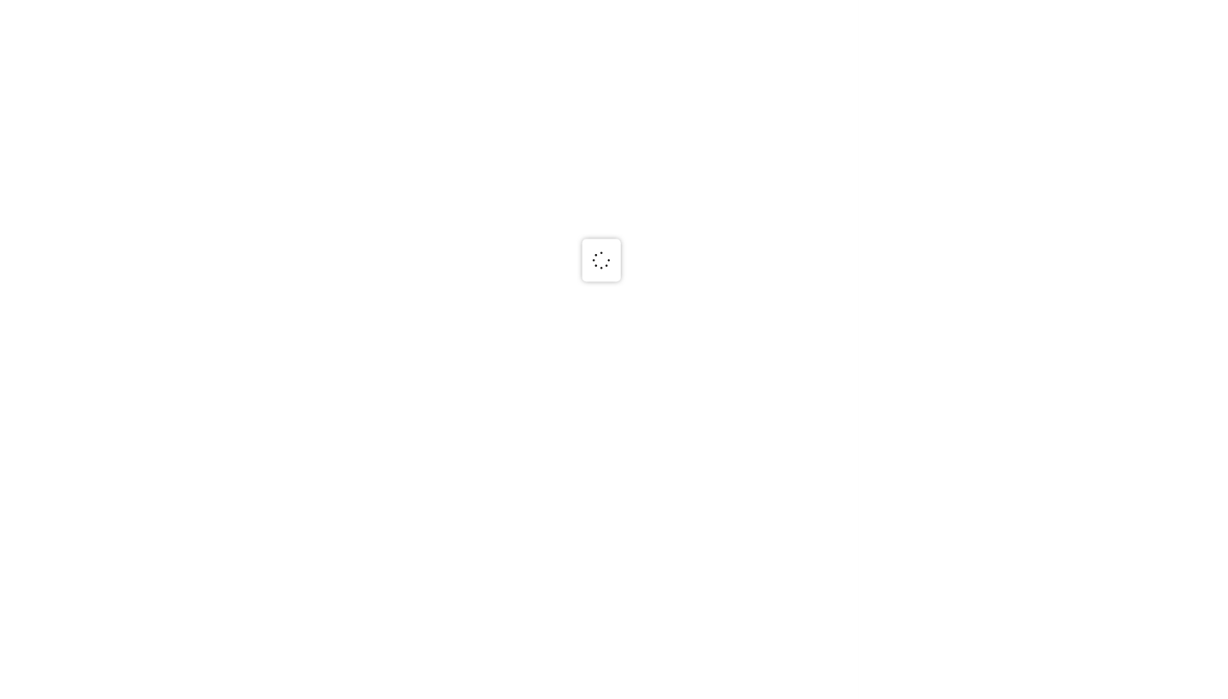
scroll to position [0, 0]
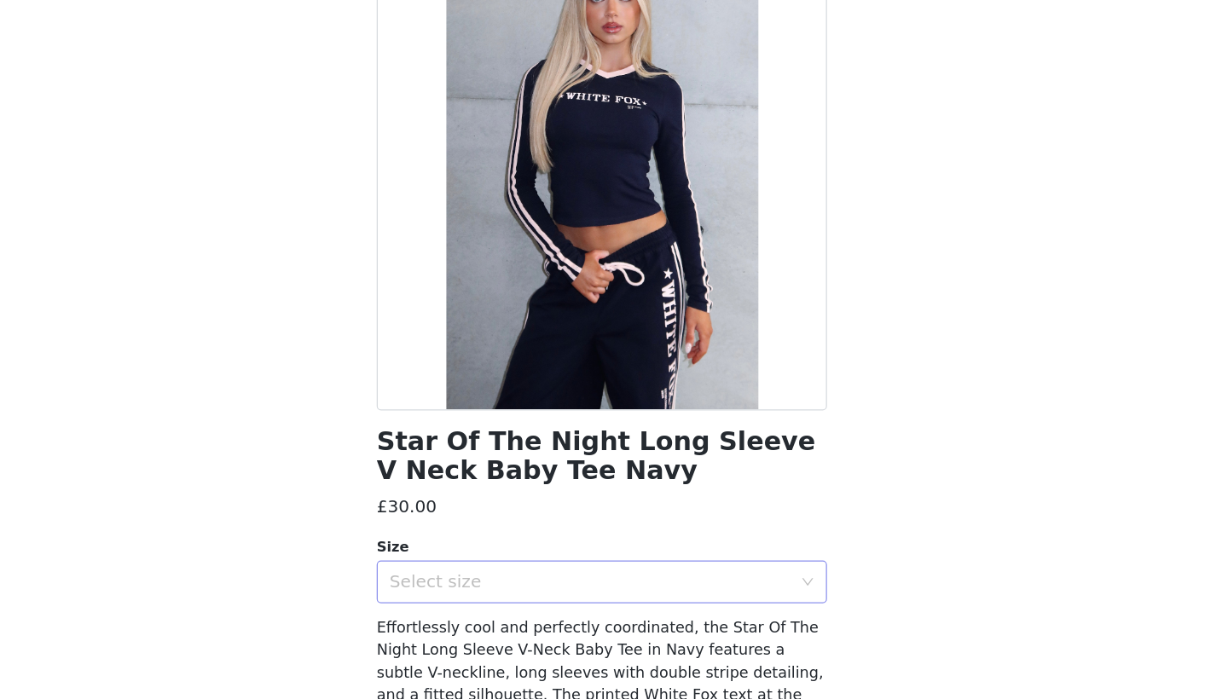
click at [508, 597] on div "Select size" at bounding box center [604, 605] width 319 height 17
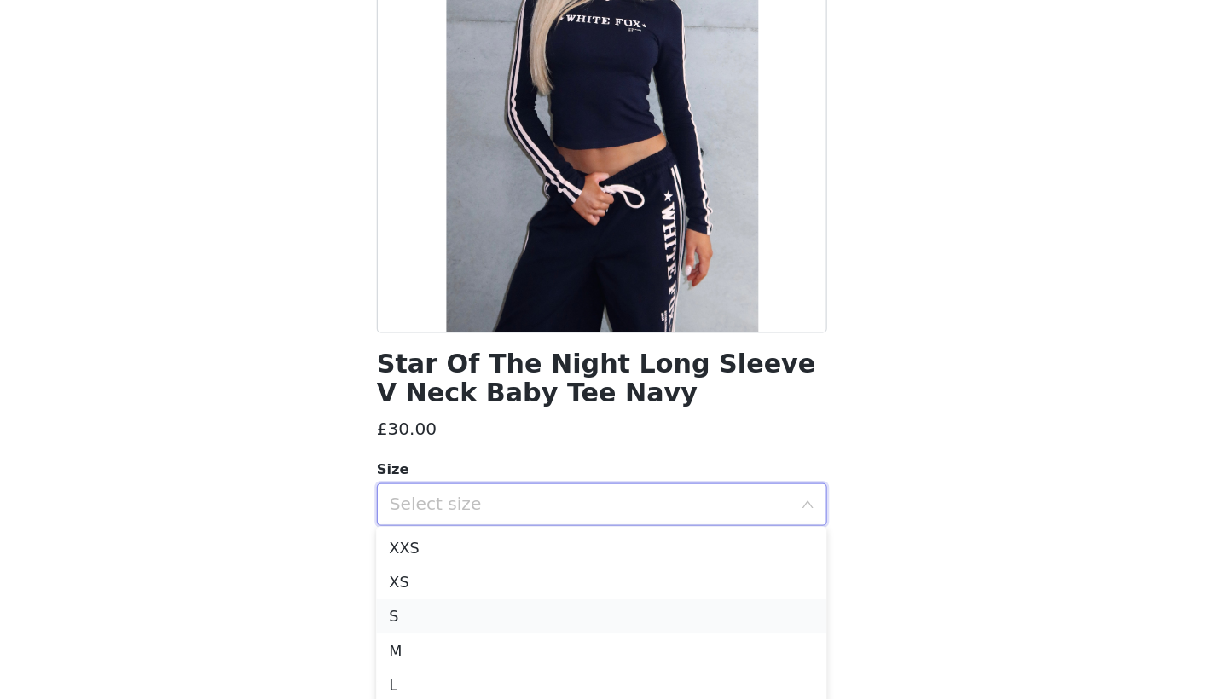
scroll to position [341, 0]
click at [495, 671] on li "L" at bounding box center [614, 684] width 358 height 27
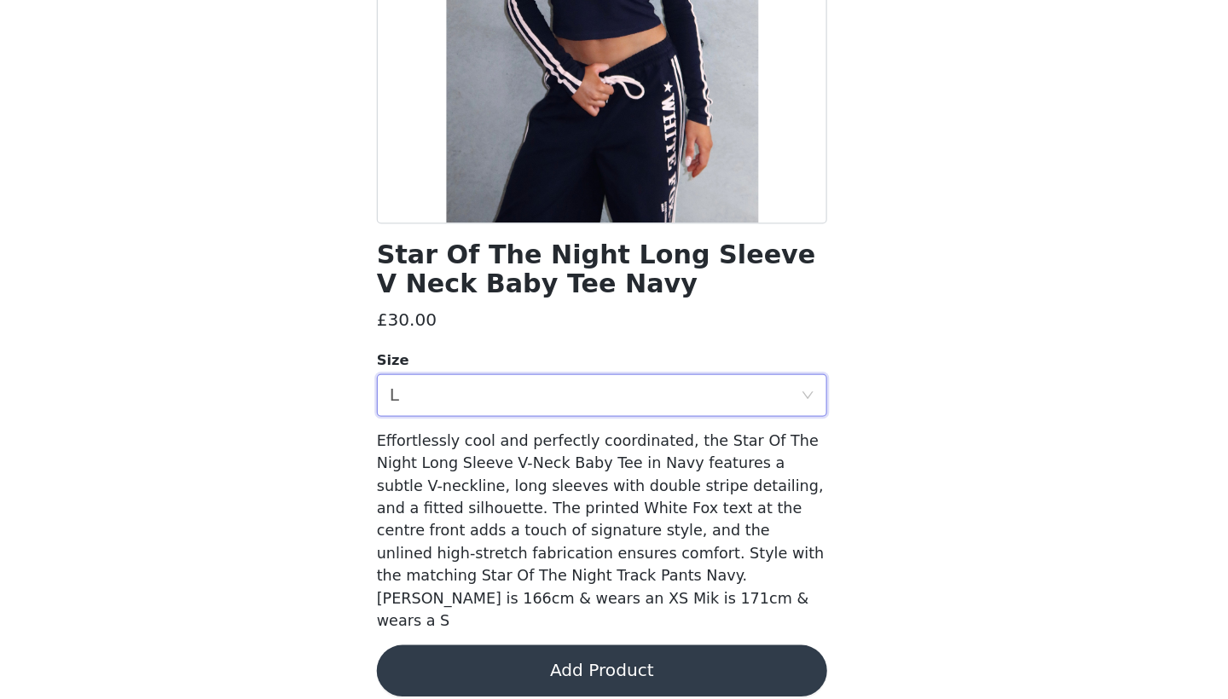
scroll to position [148, 0]
click at [506, 657] on button "Add Product" at bounding box center [614, 677] width 358 height 41
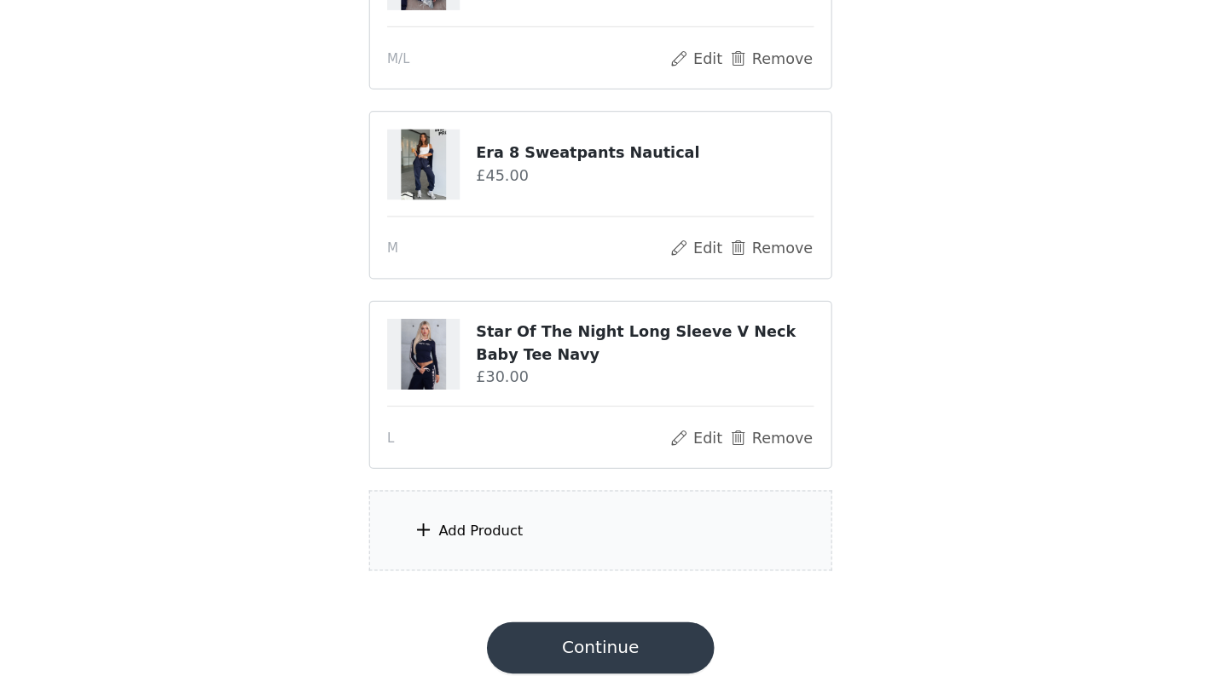
scroll to position [426, 0]
click at [484, 533] on div "Add Product" at bounding box center [614, 565] width 368 height 64
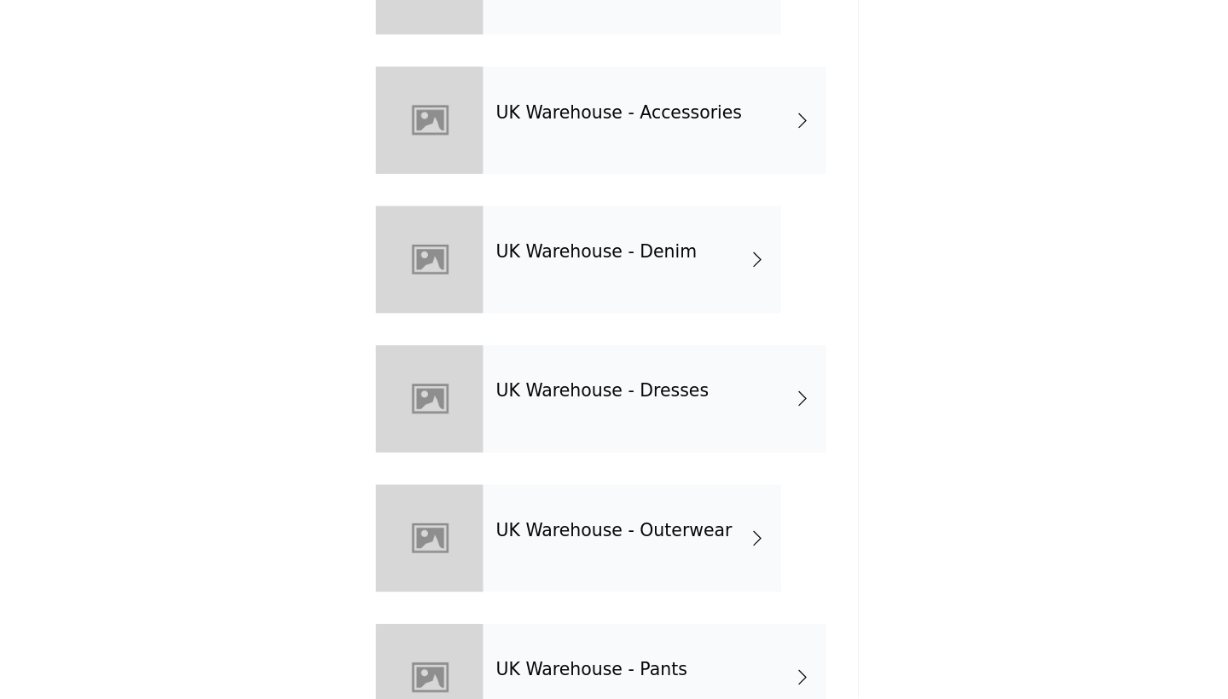
click at [497, 496] on div "UK Warehouse - Activewear UK Warehouse - Accessories UK Warehouse - Denim UK Wa…" at bounding box center [614, 639] width 358 height 1109
click at [520, 640] on div "UK Warehouse - Pants" at bounding box center [656, 682] width 273 height 85
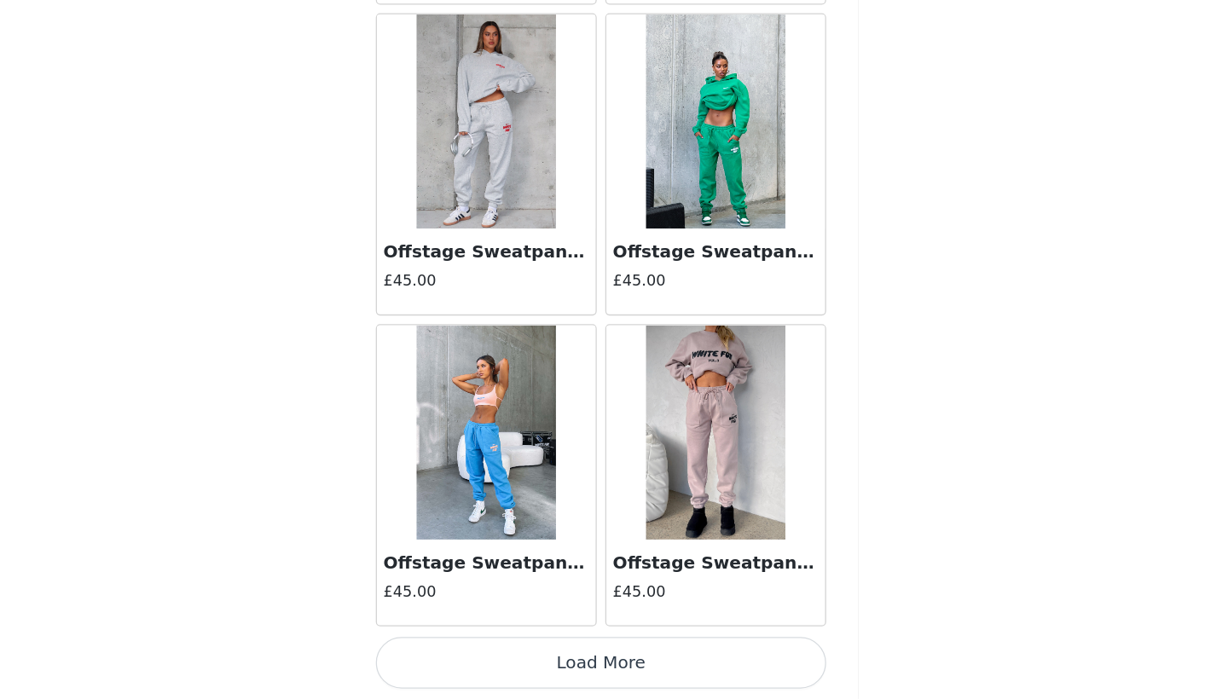
click at [496, 650] on button "Load More" at bounding box center [614, 670] width 358 height 41
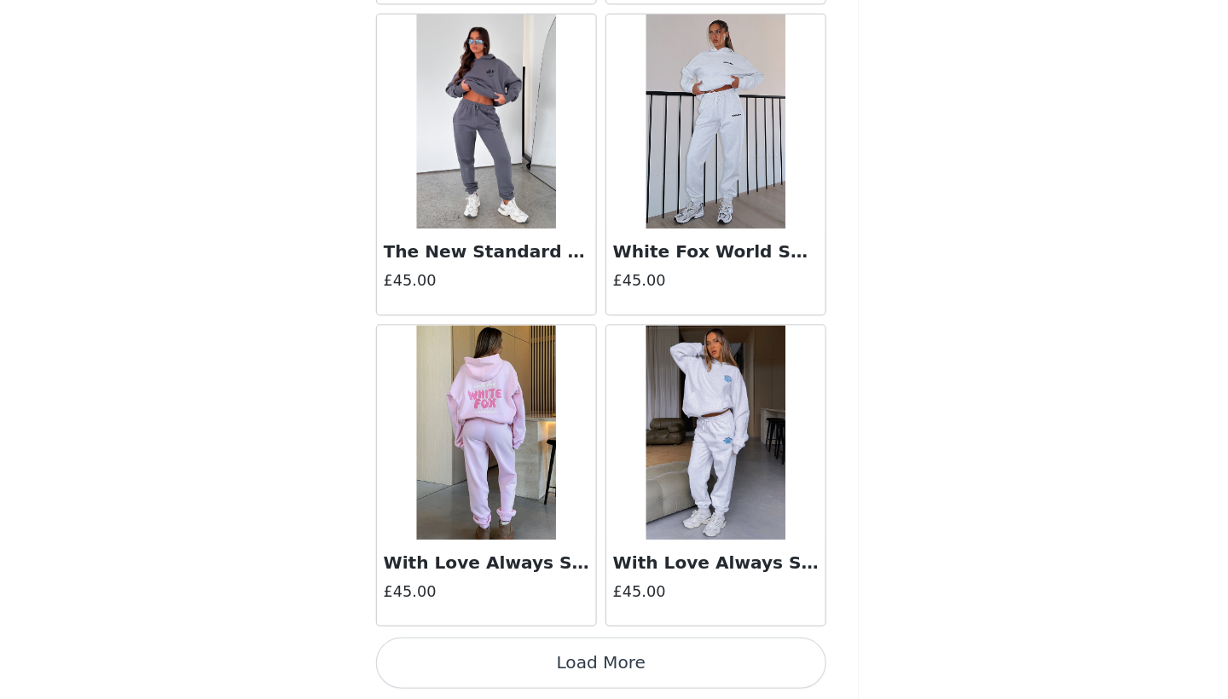
click at [480, 650] on button "Load More" at bounding box center [614, 670] width 358 height 41
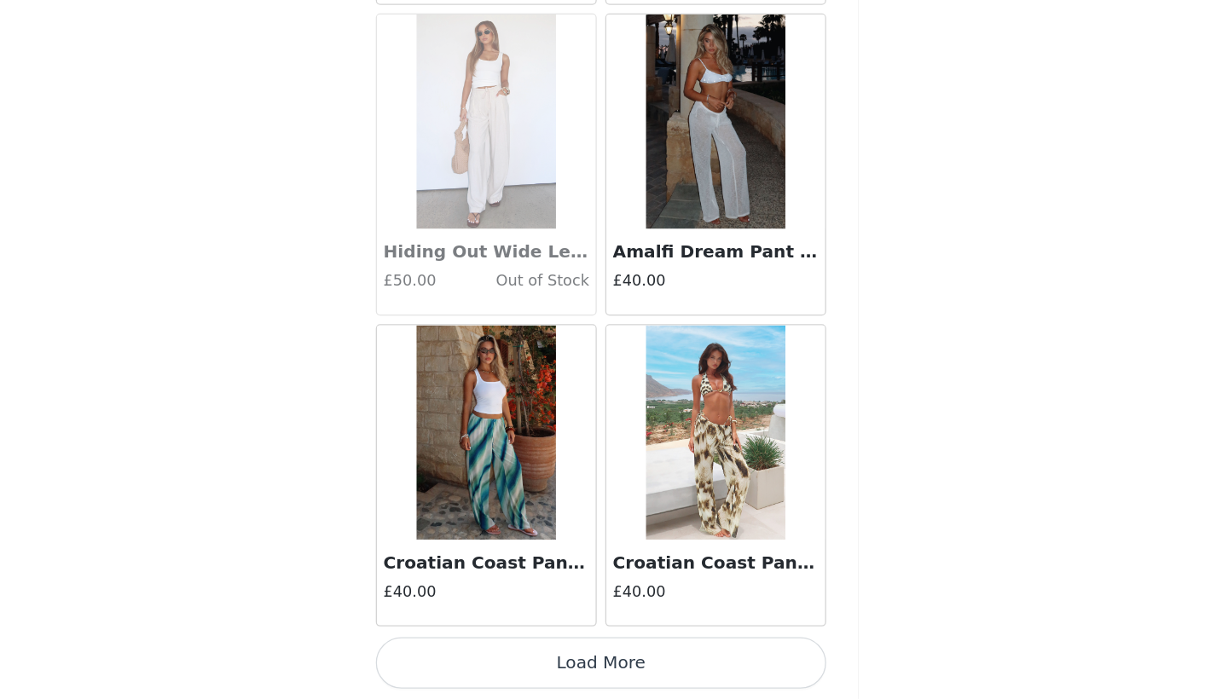
click at [492, 650] on button "Load More" at bounding box center [614, 670] width 358 height 41
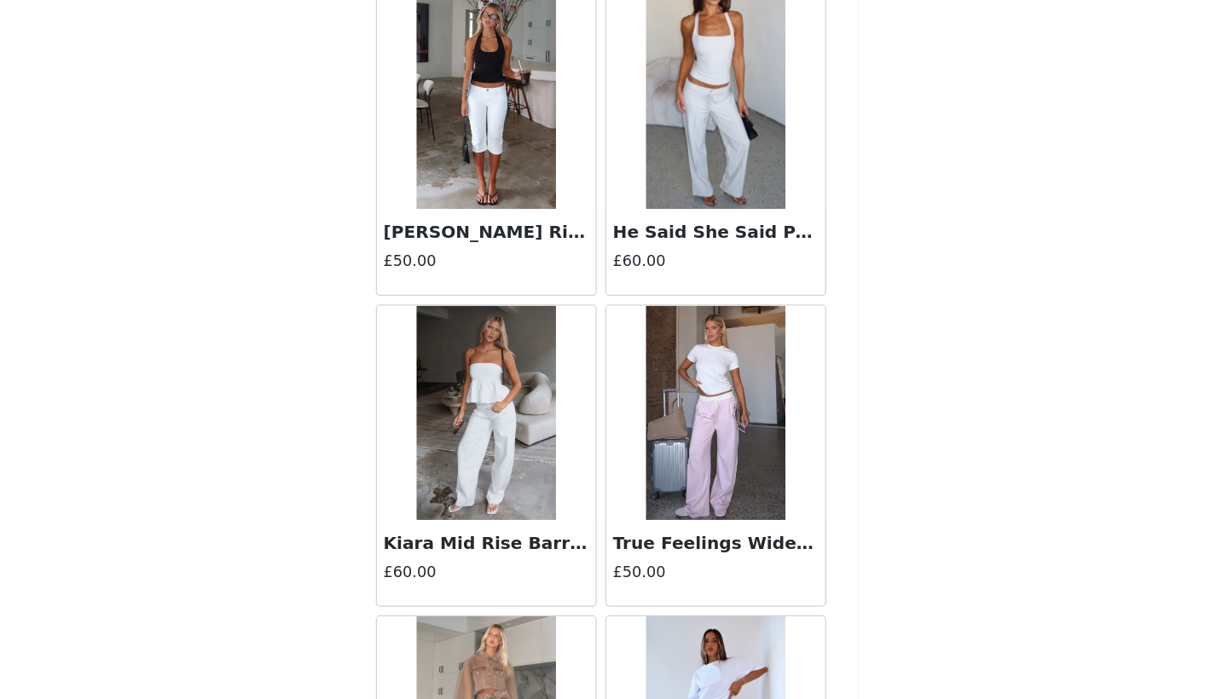
scroll to position [8866, 0]
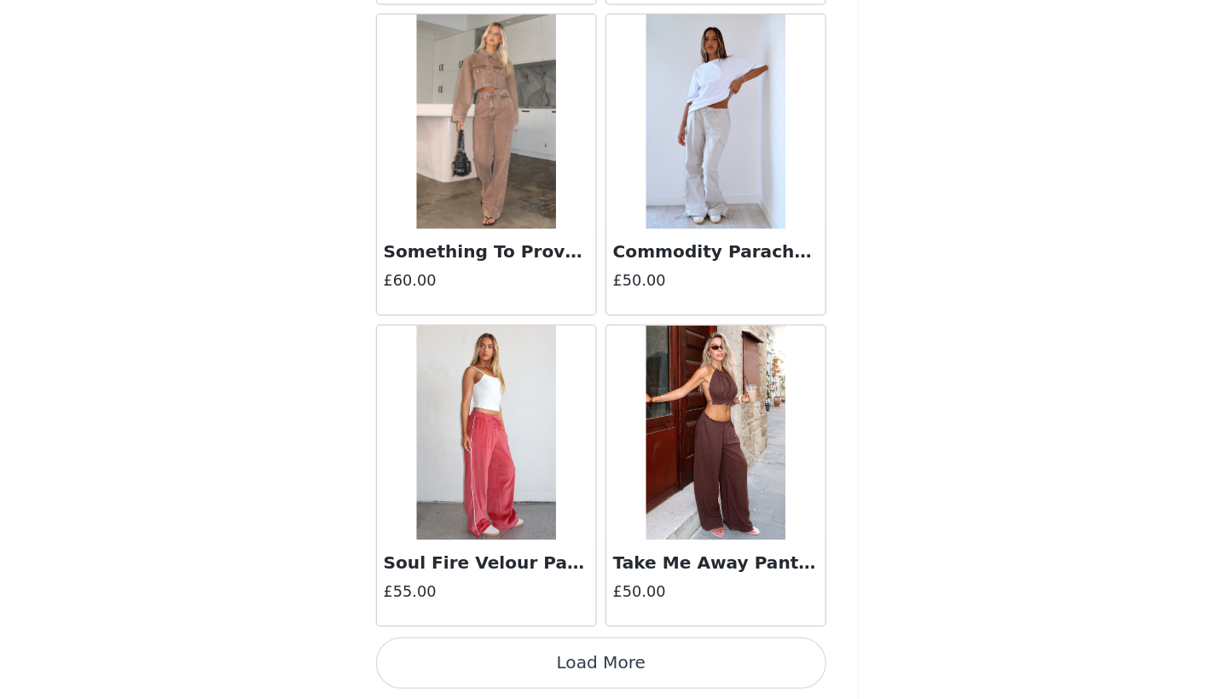
click at [480, 650] on button "Load More" at bounding box center [614, 670] width 358 height 41
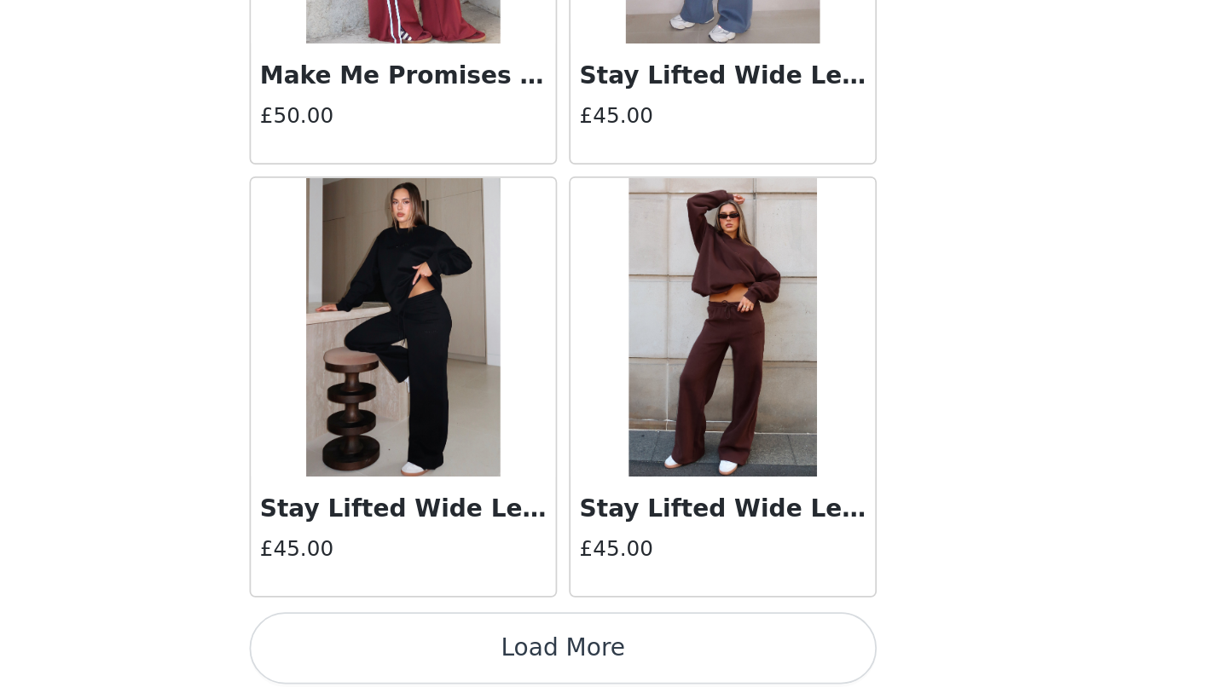
scroll to position [426, 0]
click at [435, 650] on button "Load More" at bounding box center [614, 670] width 358 height 41
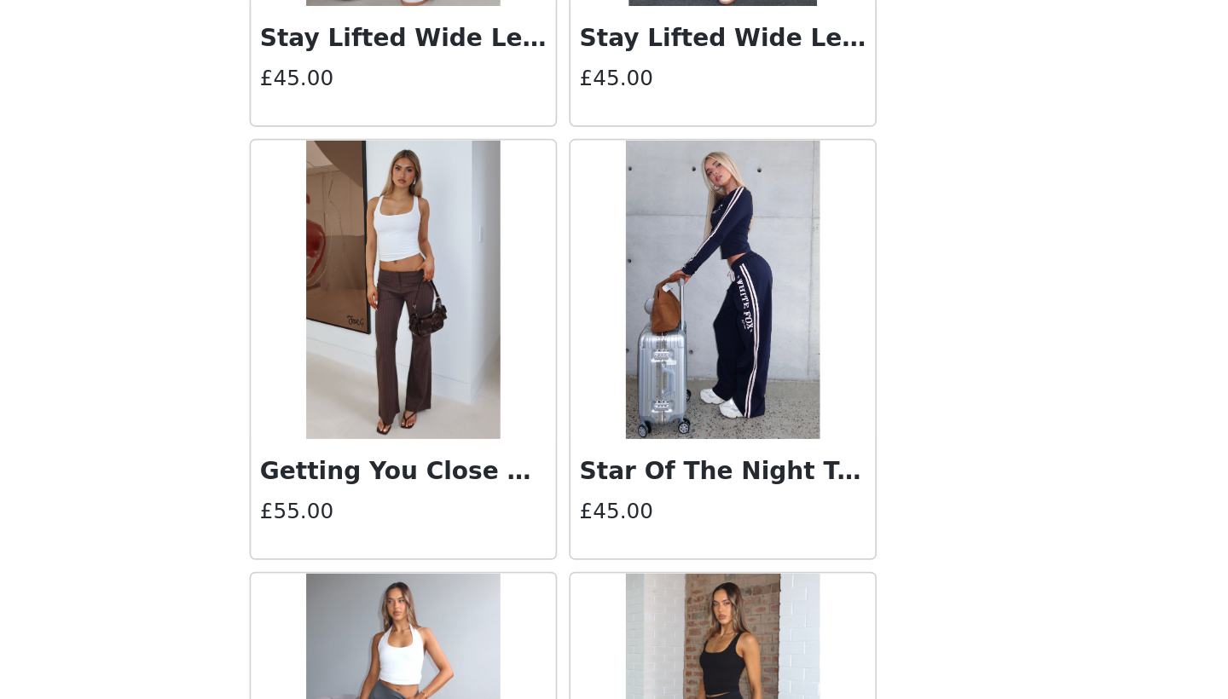
scroll to position [12082, 0]
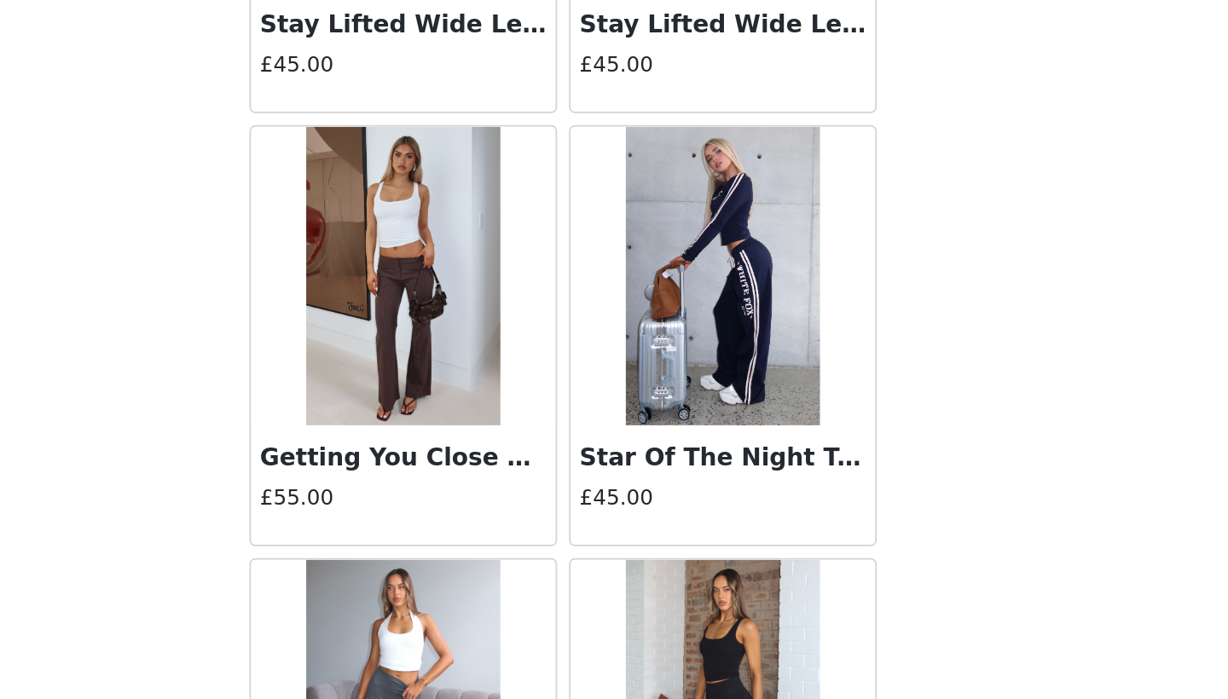
click at [623, 551] on h3 "Star Of The Night Track Pants Navy" at bounding box center [705, 561] width 164 height 20
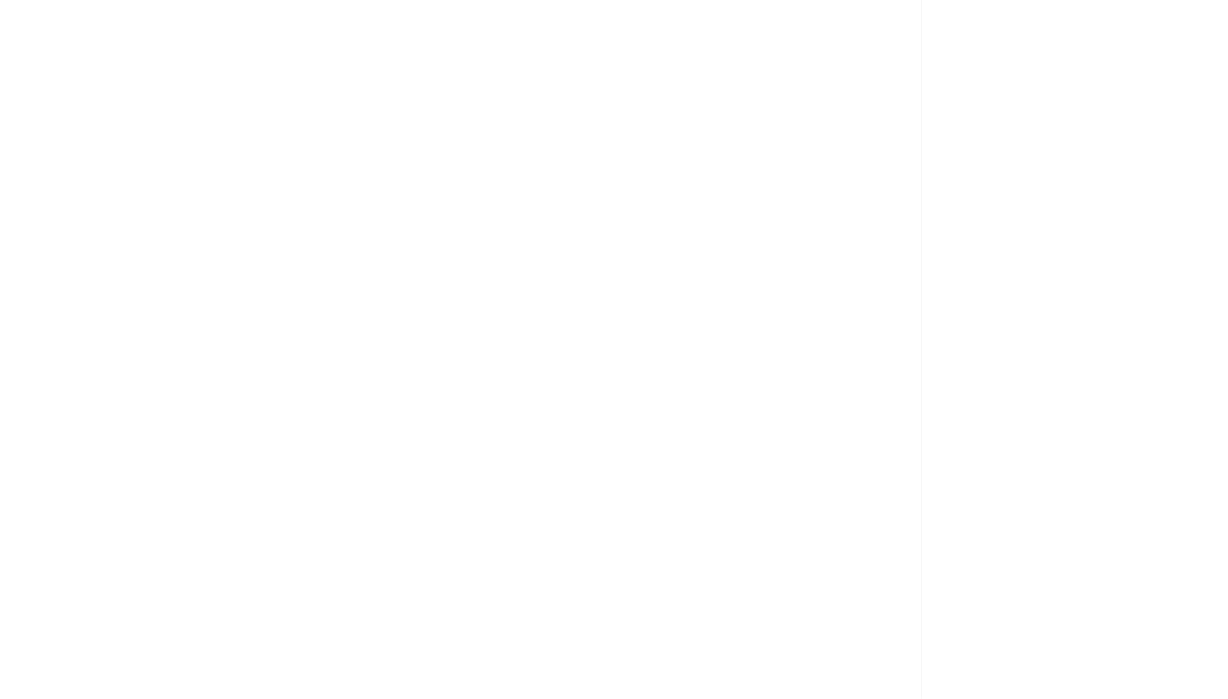
scroll to position [0, 0]
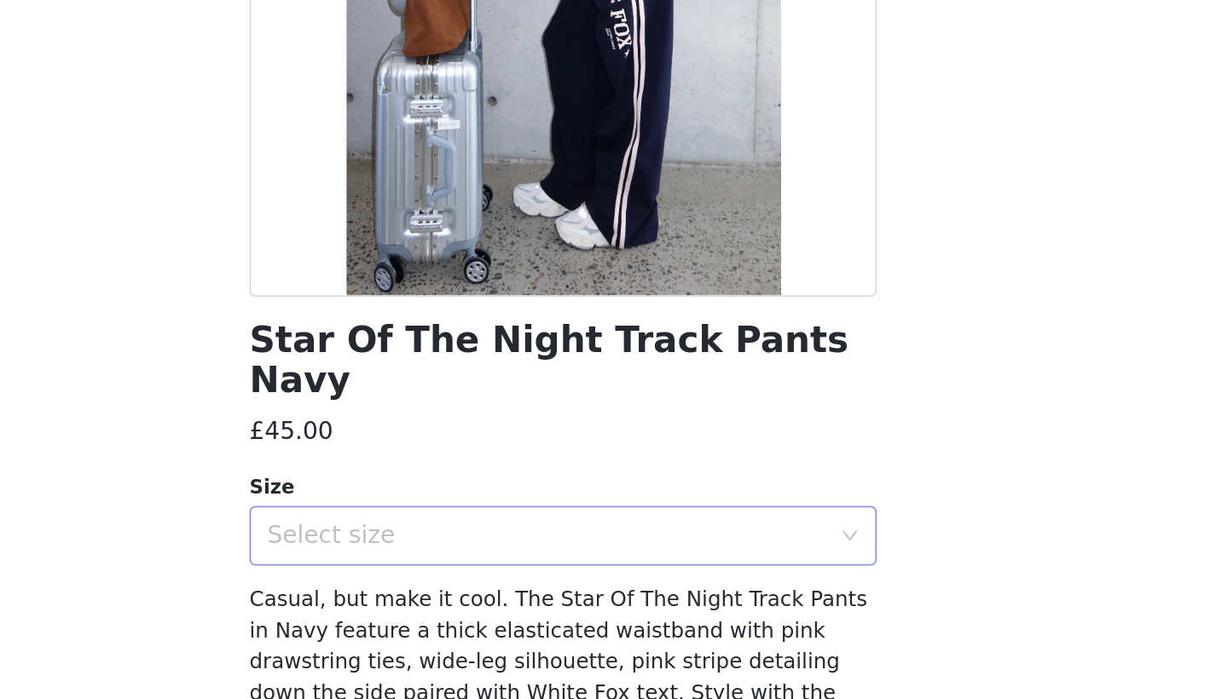
click at [445, 597] on div "Select size" at bounding box center [604, 605] width 319 height 17
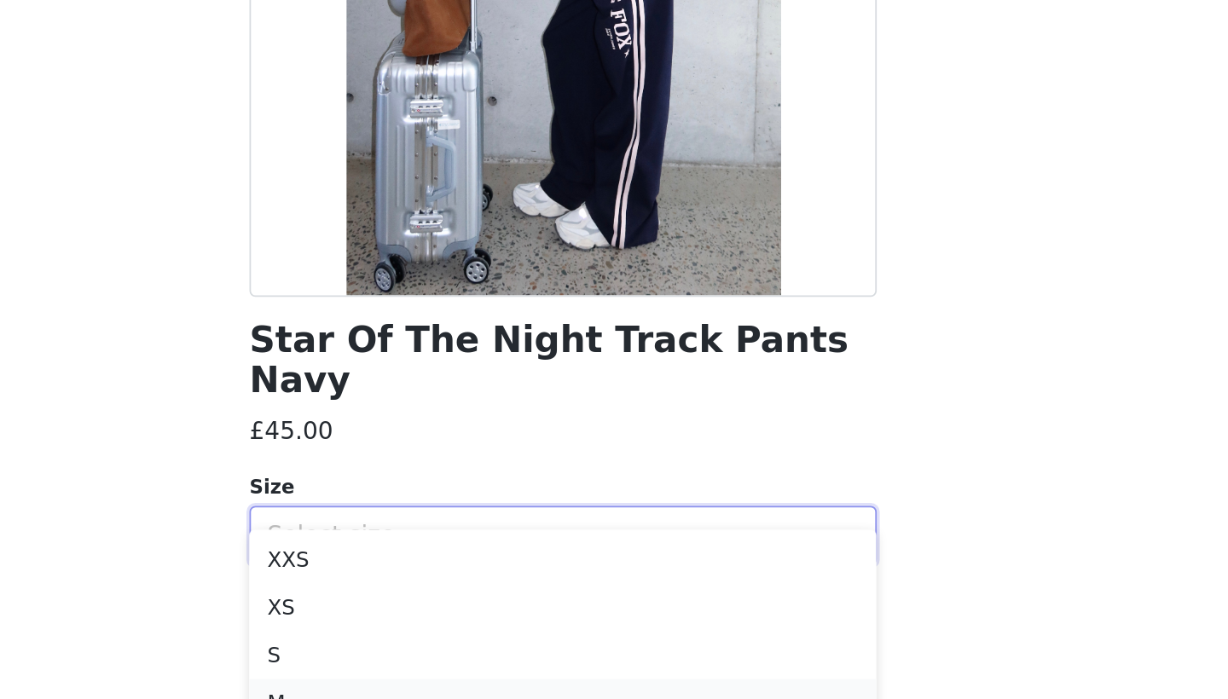
click at [435, 687] on li "M" at bounding box center [614, 700] width 358 height 27
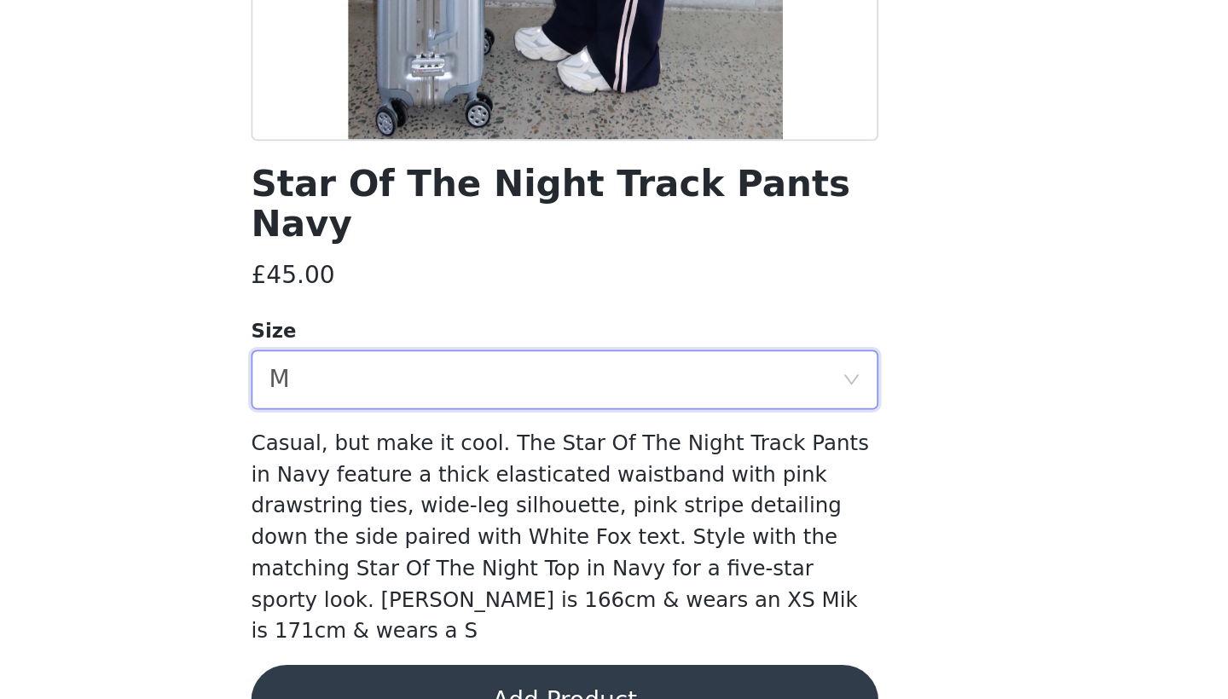
scroll to position [426, 0]
click at [435, 680] on button "Add Product" at bounding box center [614, 700] width 358 height 41
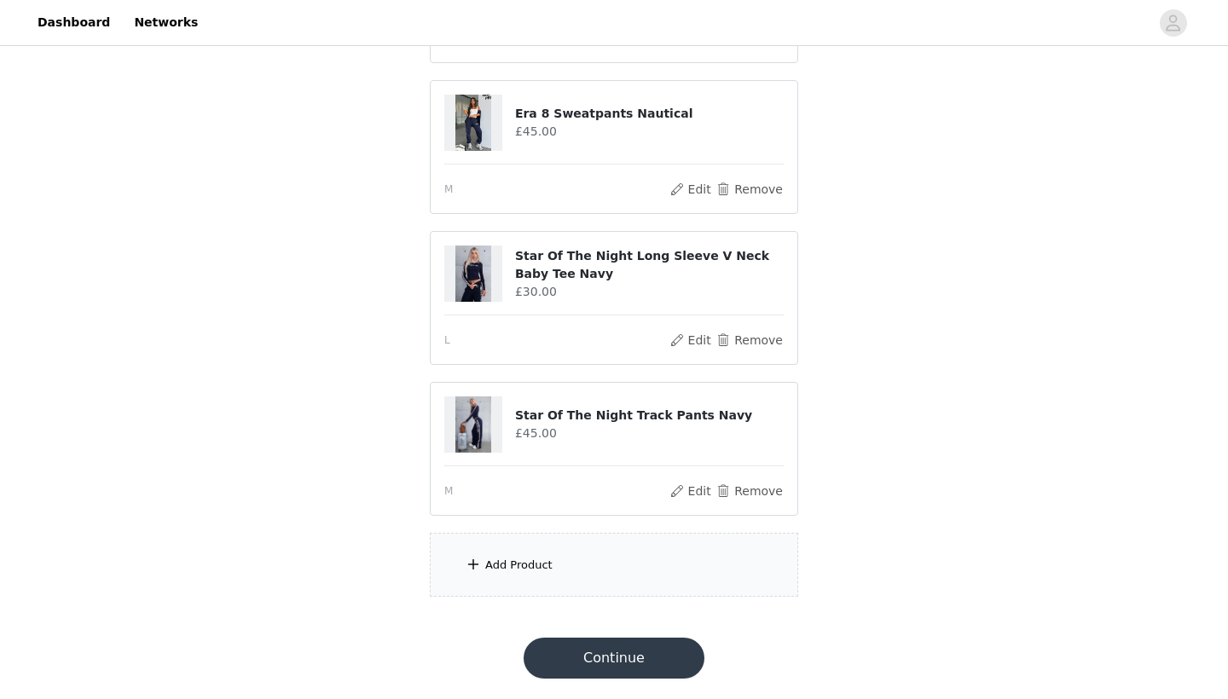
scroll to position [577, 0]
click at [623, 562] on div "Add Product" at bounding box center [614, 565] width 368 height 64
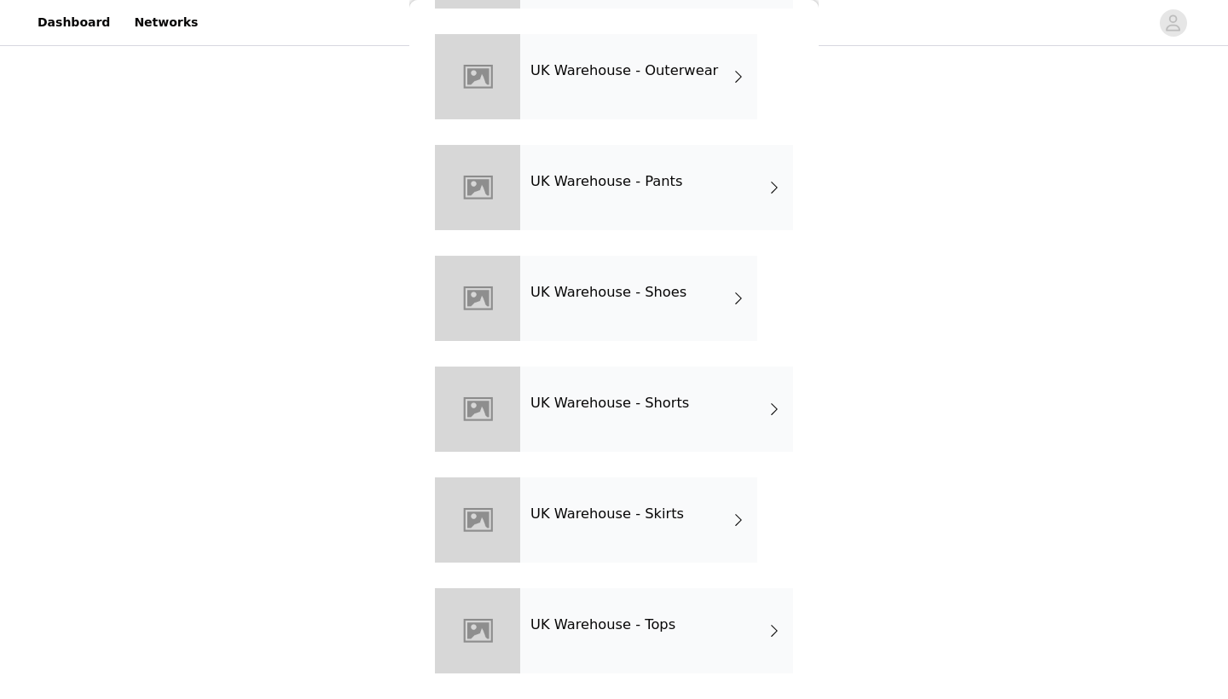
click at [730, 653] on div "UK Warehouse - Tops" at bounding box center [656, 631] width 273 height 85
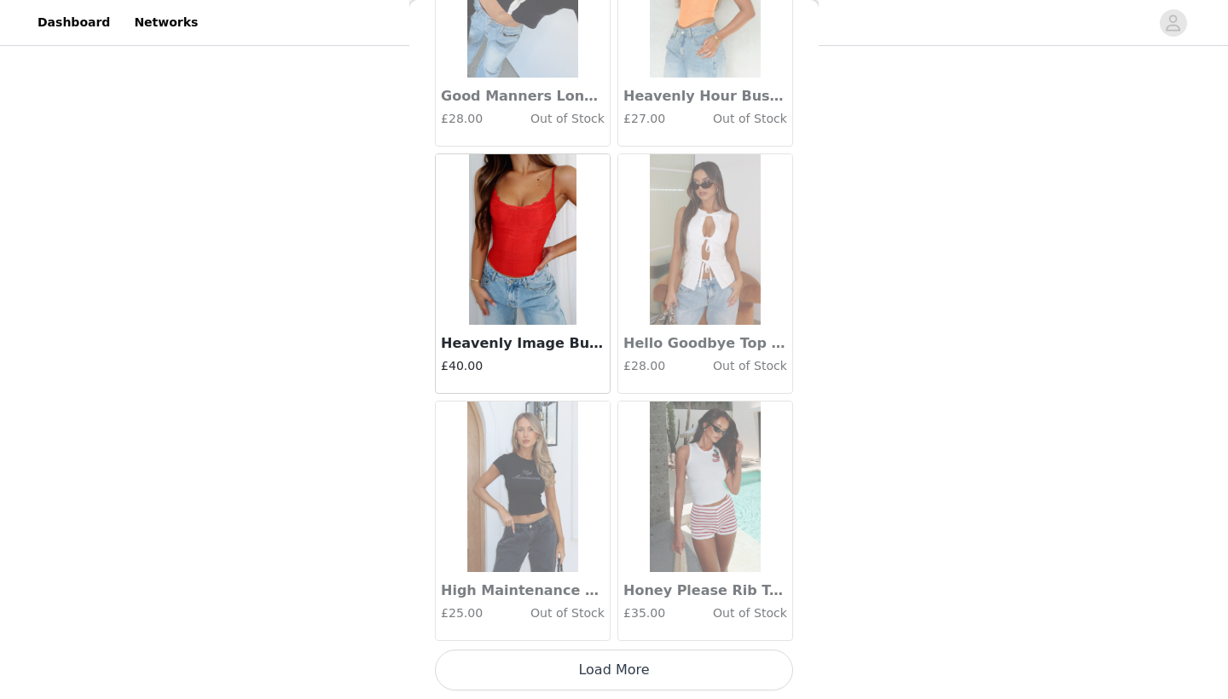
click at [708, 664] on button "Load More" at bounding box center [614, 670] width 358 height 41
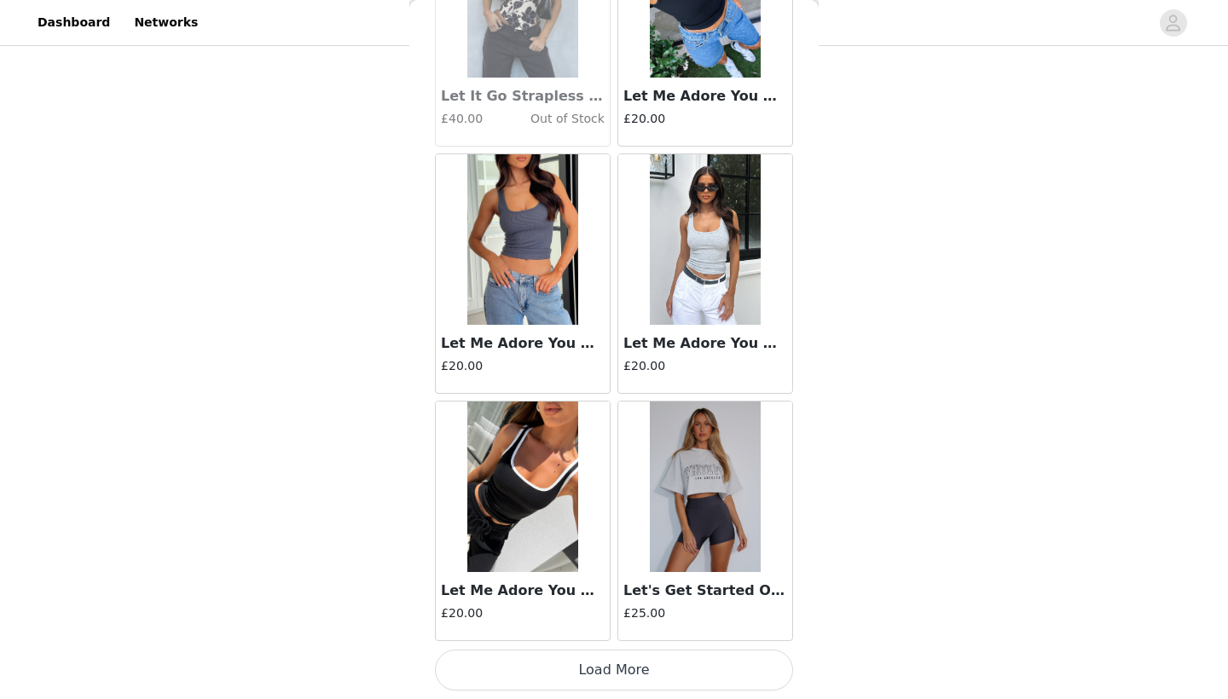
click at [713, 676] on button "Load More" at bounding box center [614, 670] width 358 height 41
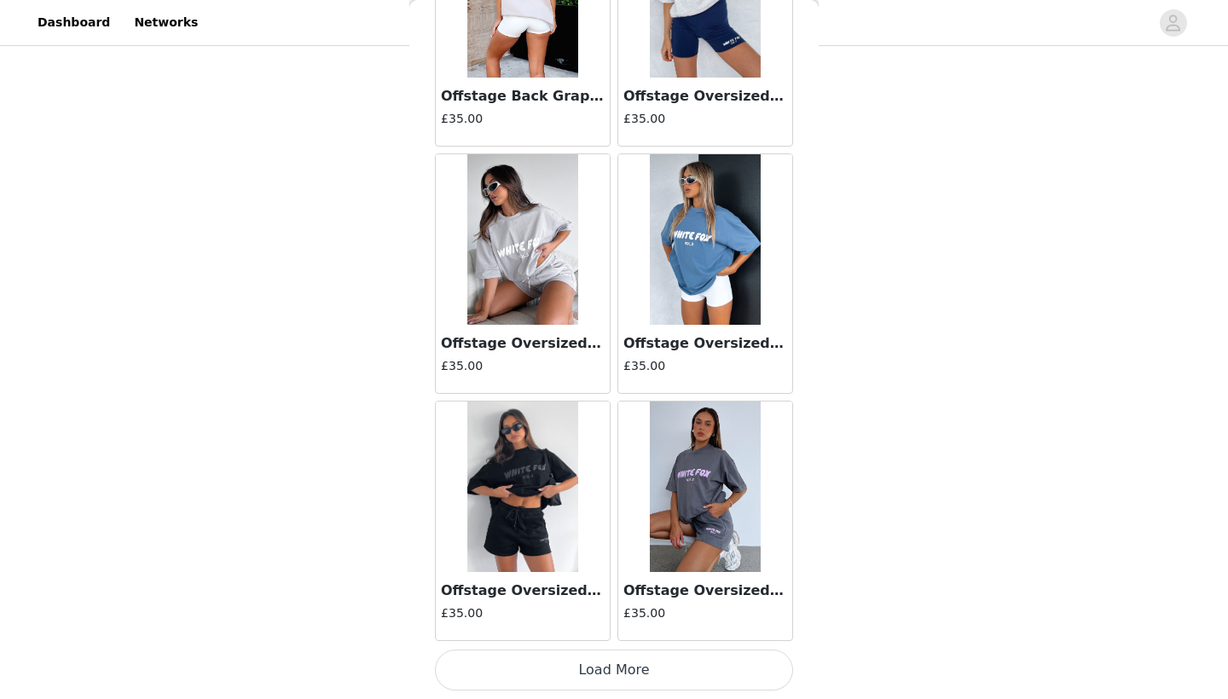
click at [711, 677] on button "Load More" at bounding box center [614, 670] width 358 height 41
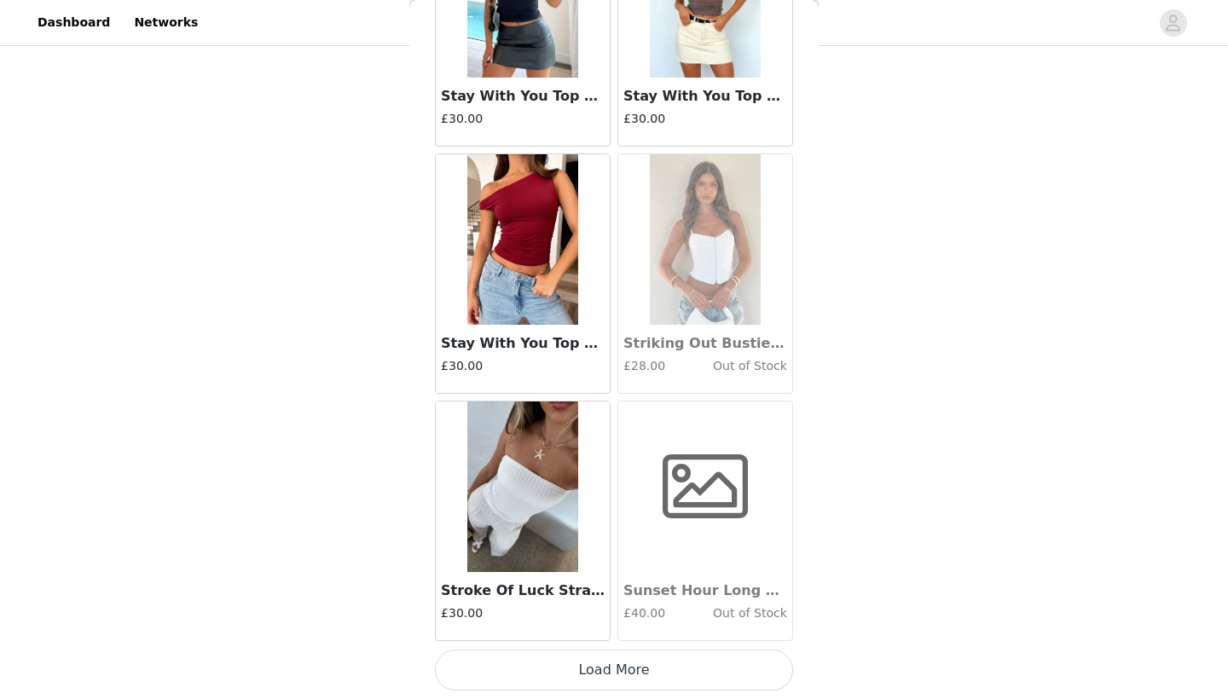
click at [713, 667] on button "Load More" at bounding box center [614, 670] width 358 height 41
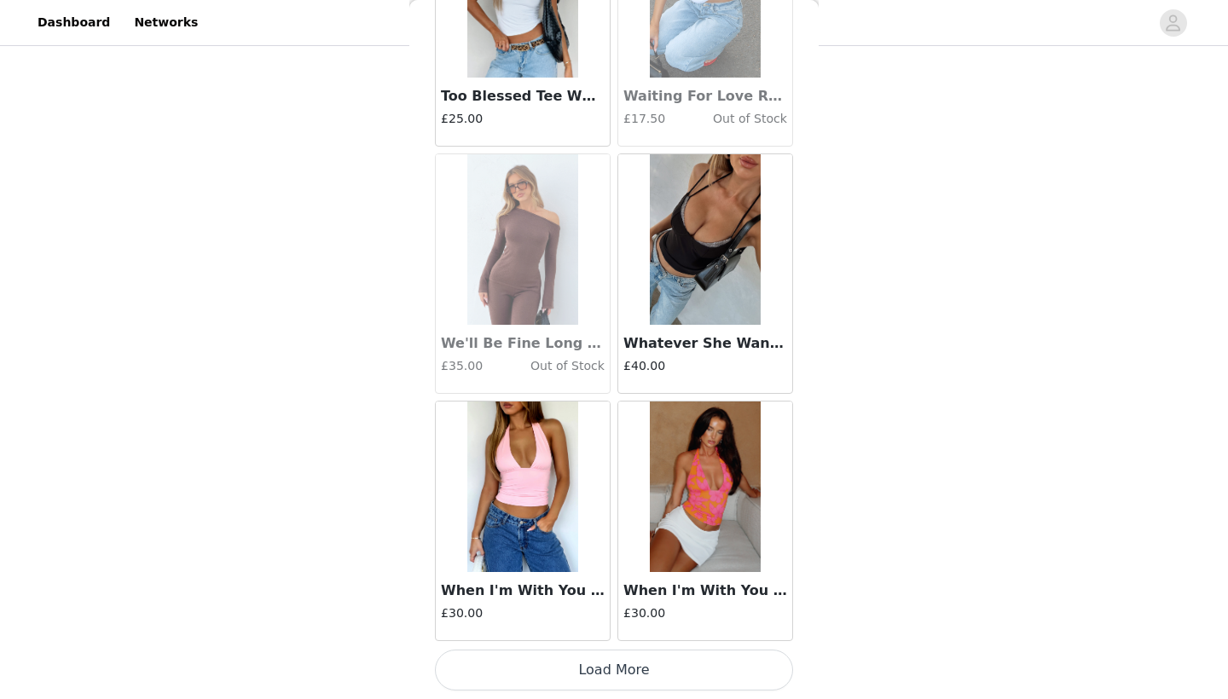
click at [709, 674] on button "Load More" at bounding box center [614, 670] width 358 height 41
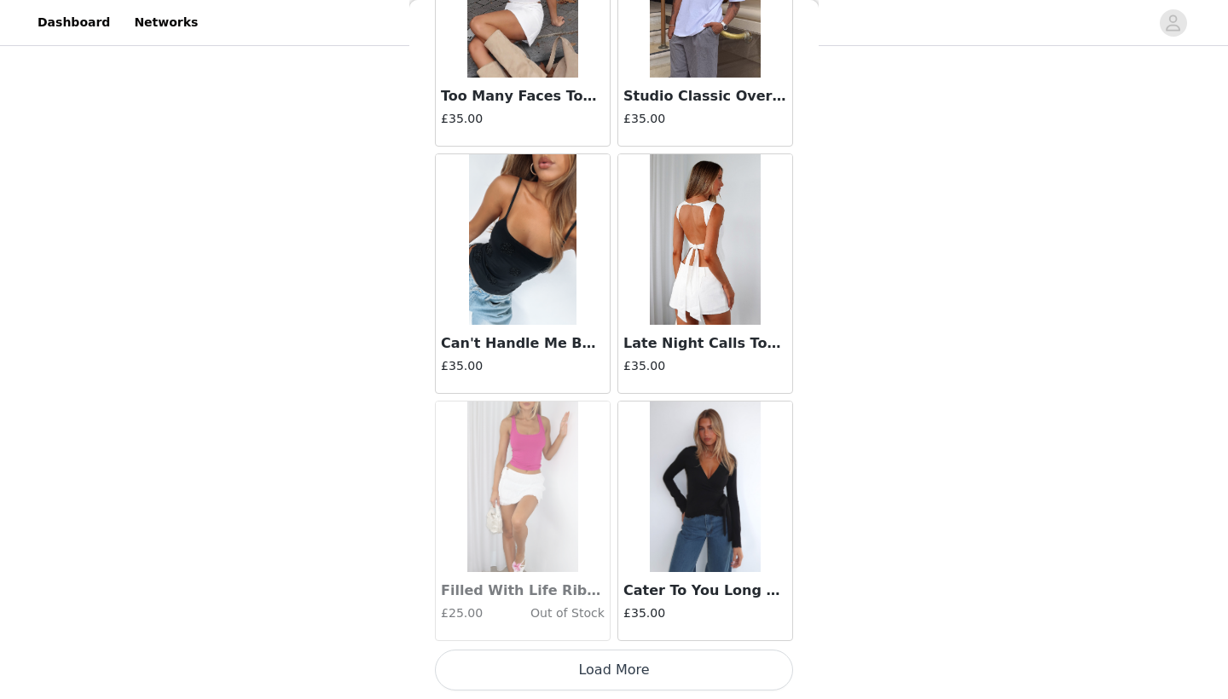
scroll to position [14278, 0]
click at [708, 662] on button "Load More" at bounding box center [614, 670] width 358 height 41
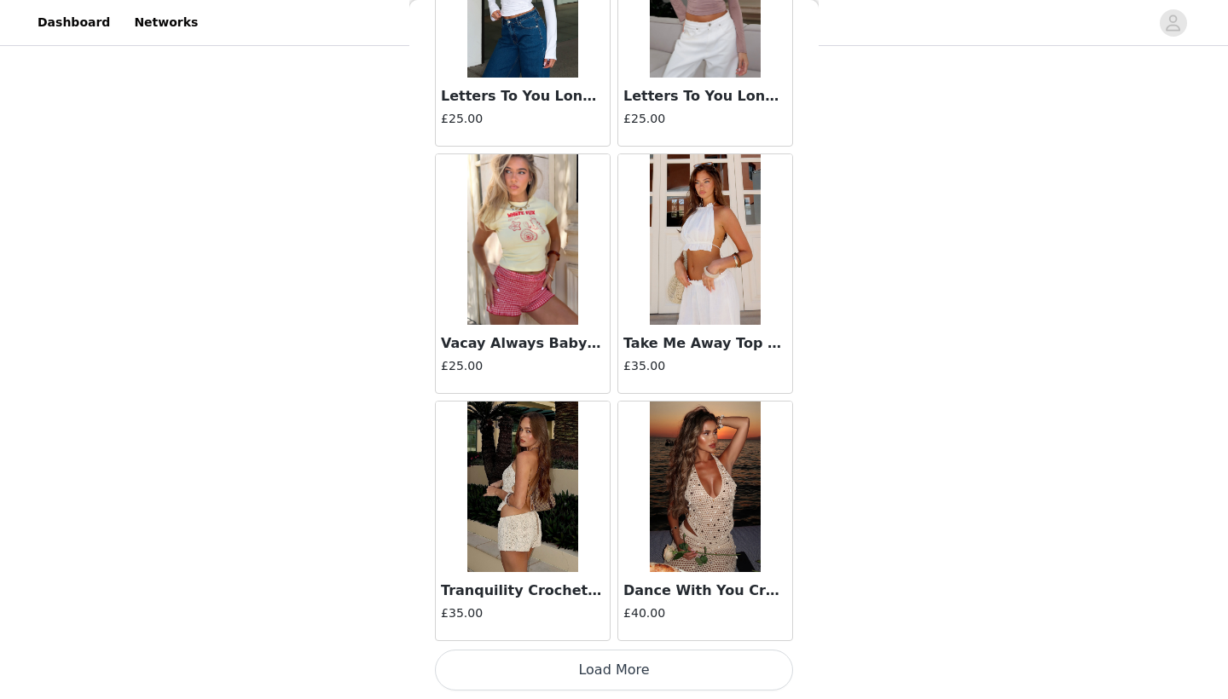
scroll to position [577, 0]
click at [709, 663] on button "Load More" at bounding box center [614, 670] width 358 height 41
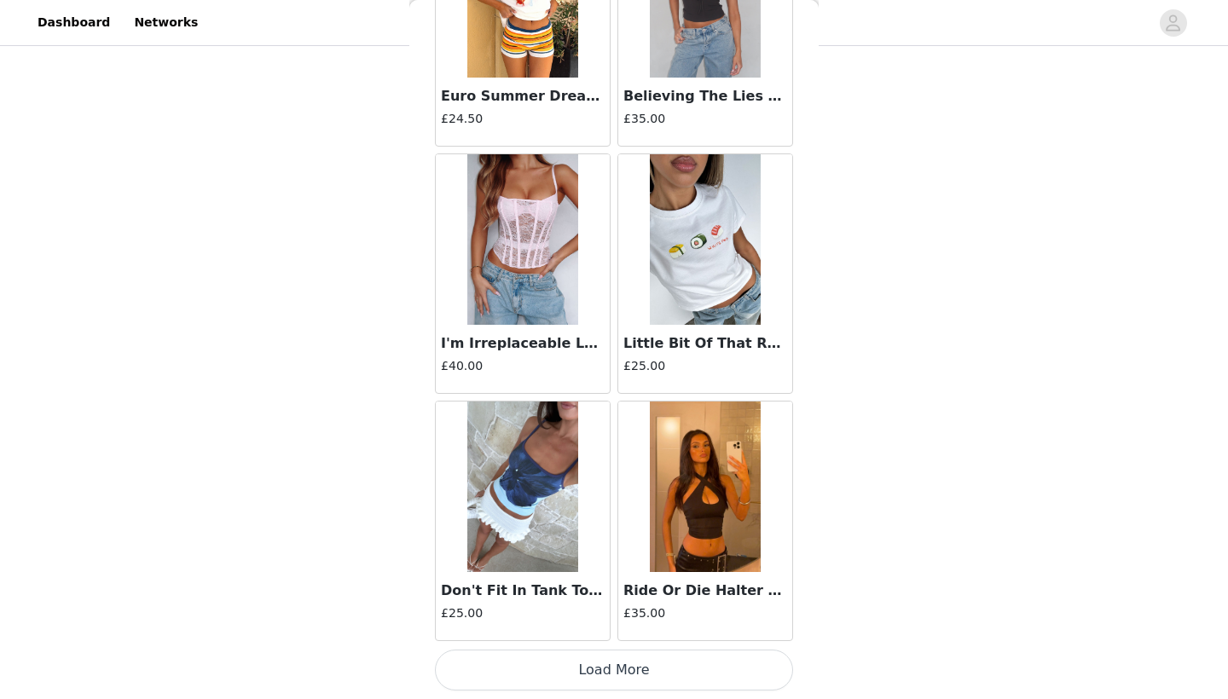
click at [687, 673] on button "Load More" at bounding box center [614, 670] width 358 height 41
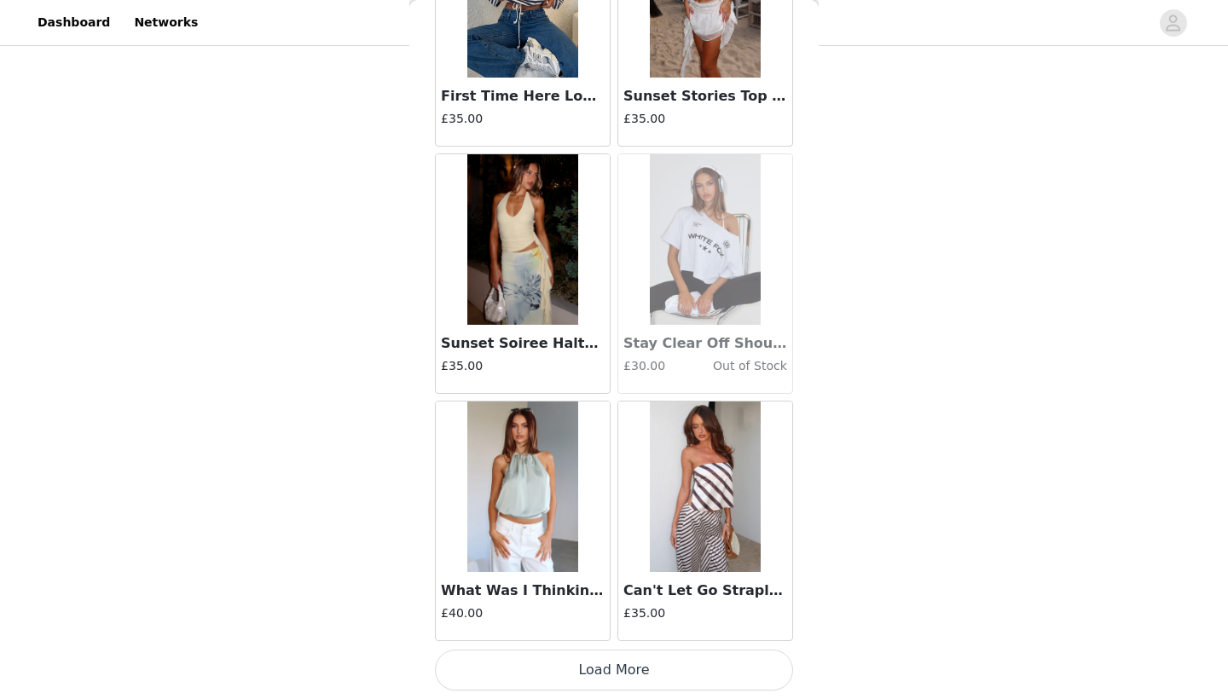
click at [684, 668] on button "Load More" at bounding box center [614, 670] width 358 height 41
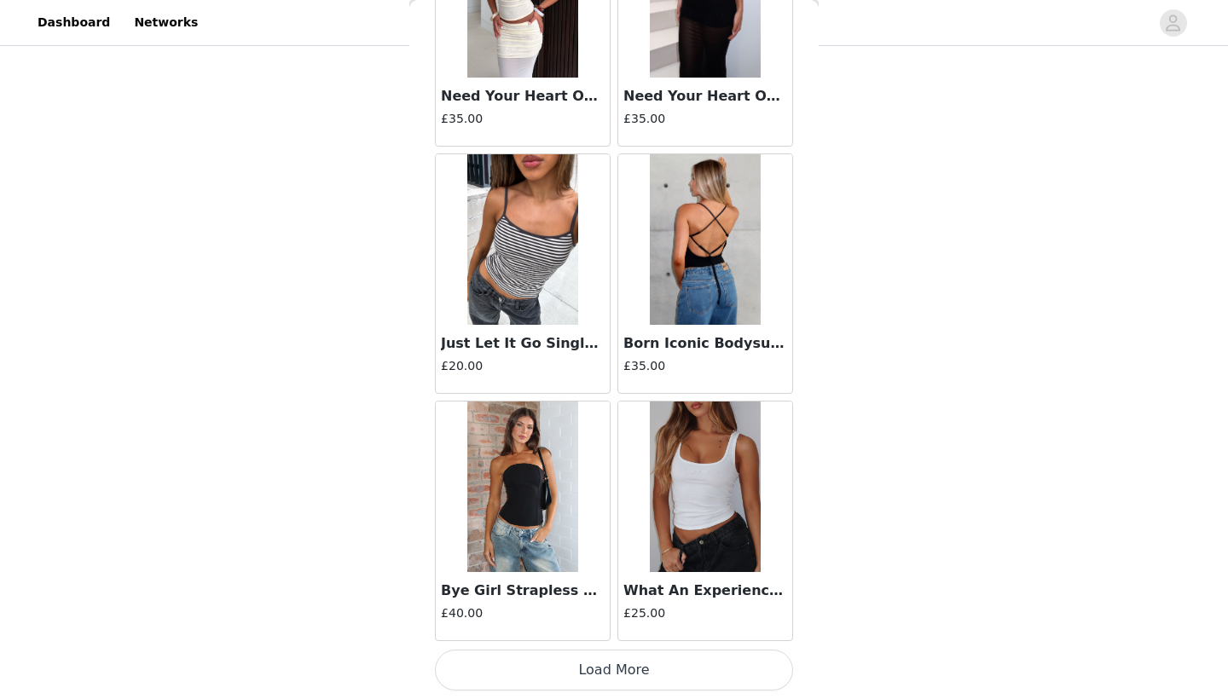
scroll to position [24172, 0]
click at [705, 595] on h3 "What An Experience Ribbed Tank Top White" at bounding box center [705, 591] width 164 height 20
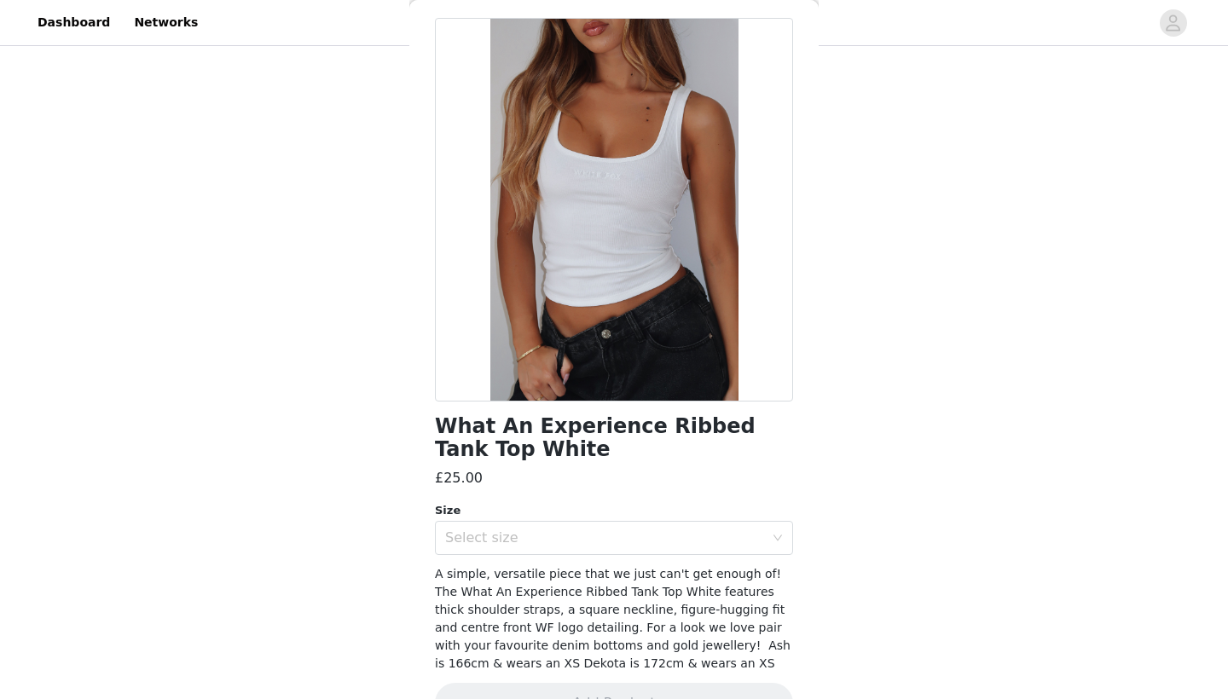
scroll to position [73, 0]
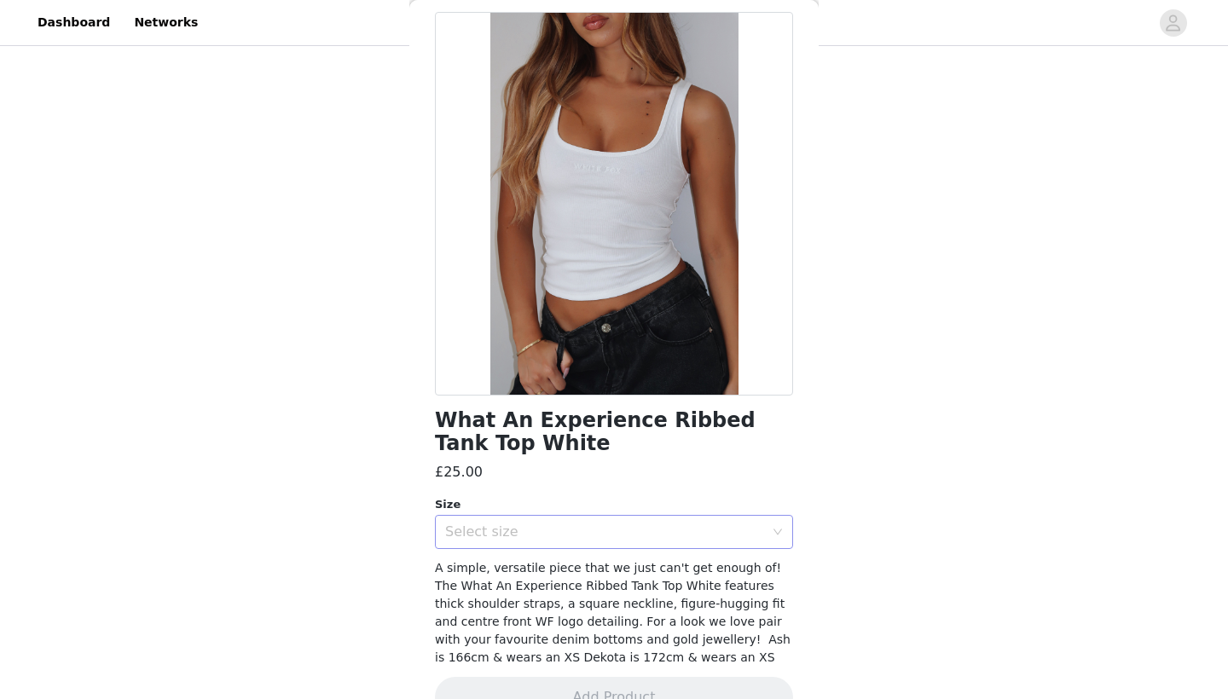
click at [710, 525] on div "Select size" at bounding box center [604, 532] width 319 height 17
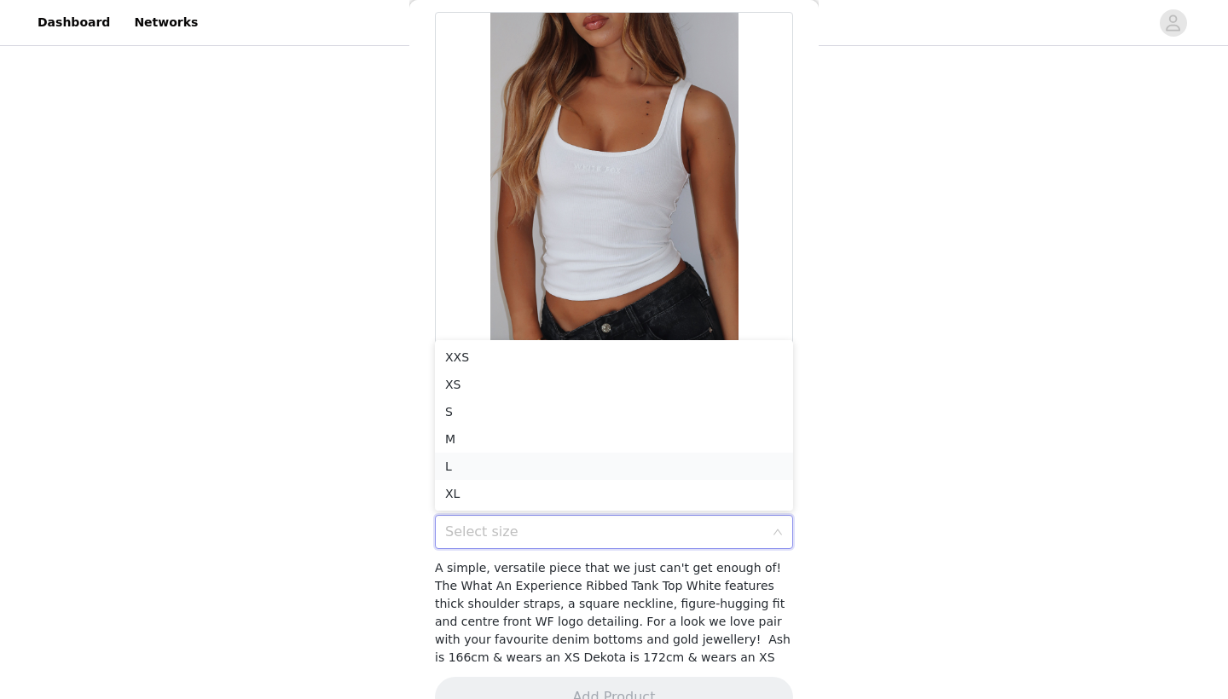
click at [647, 469] on li "L" at bounding box center [614, 466] width 358 height 27
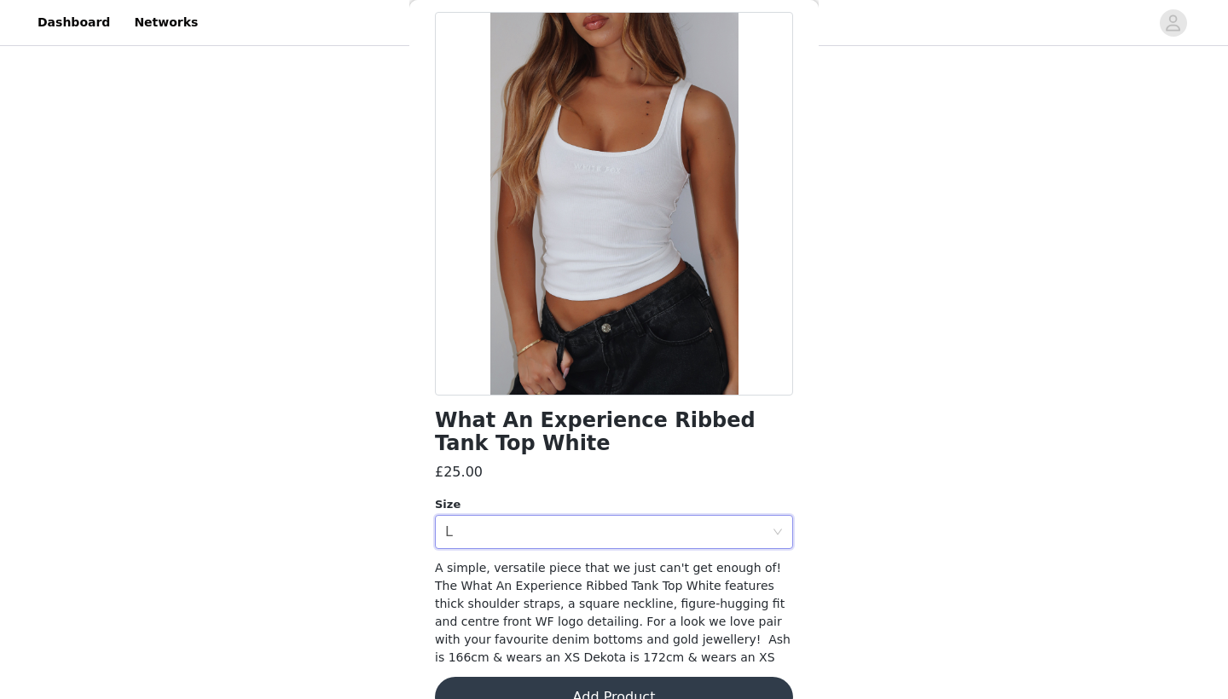
scroll to position [81, 0]
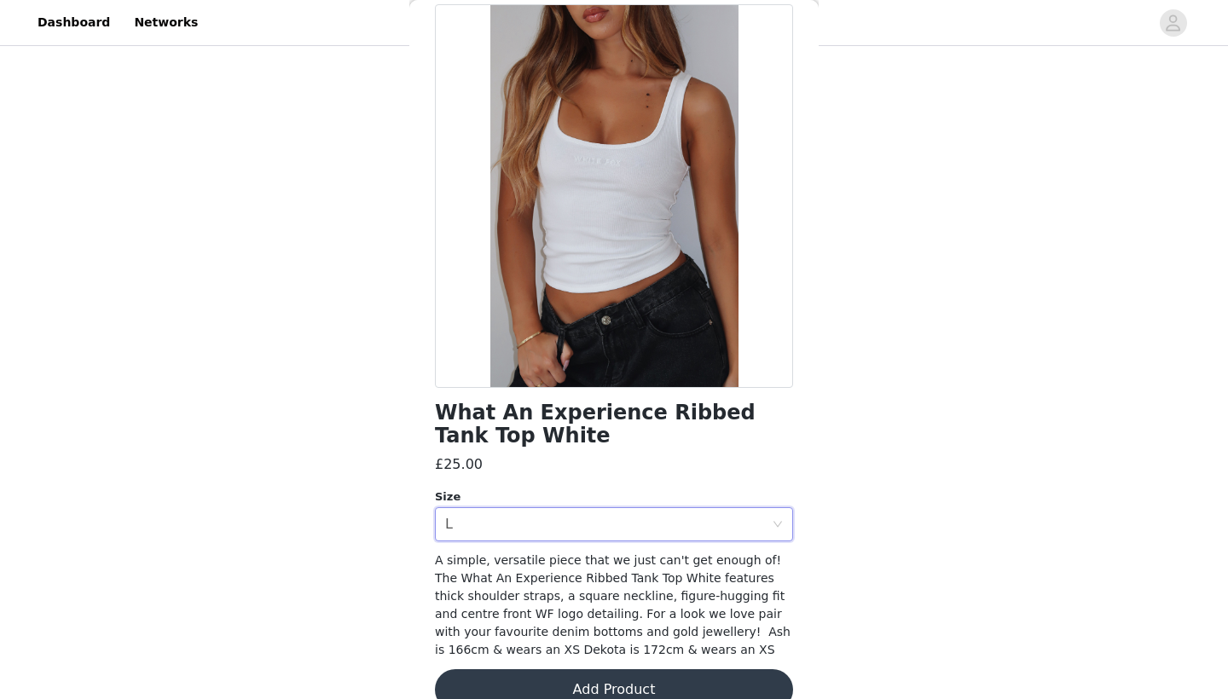
click at [658, 673] on button "Add Product" at bounding box center [614, 690] width 358 height 41
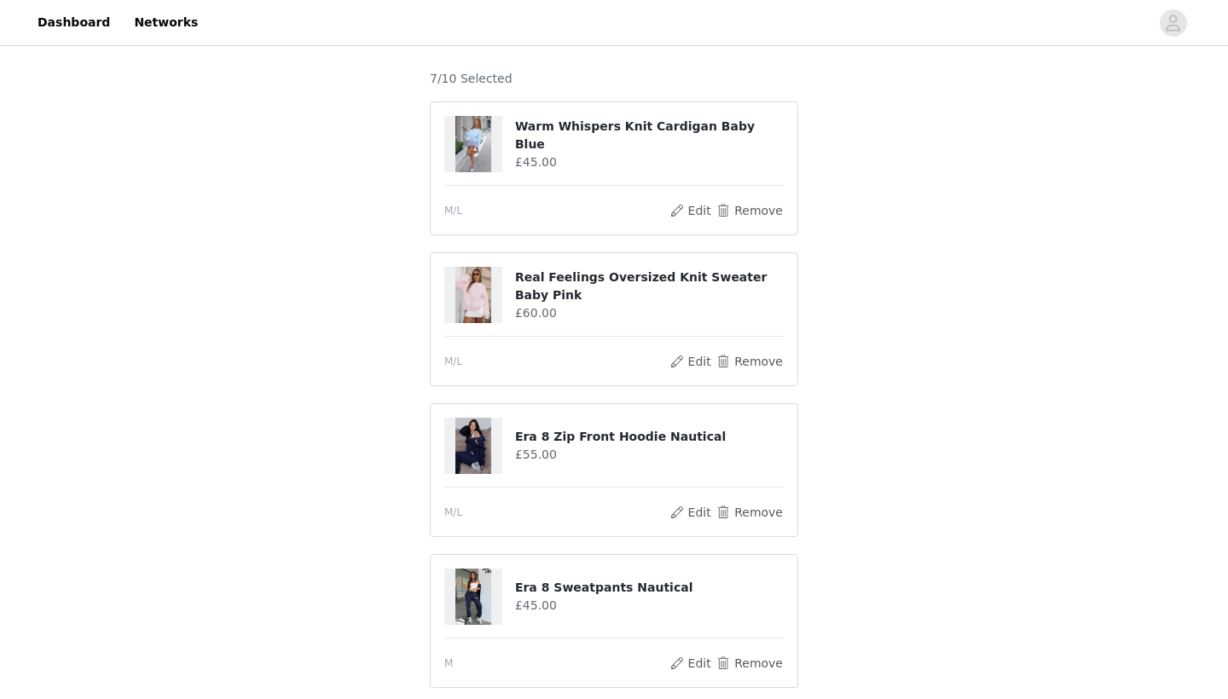
scroll to position [0, 0]
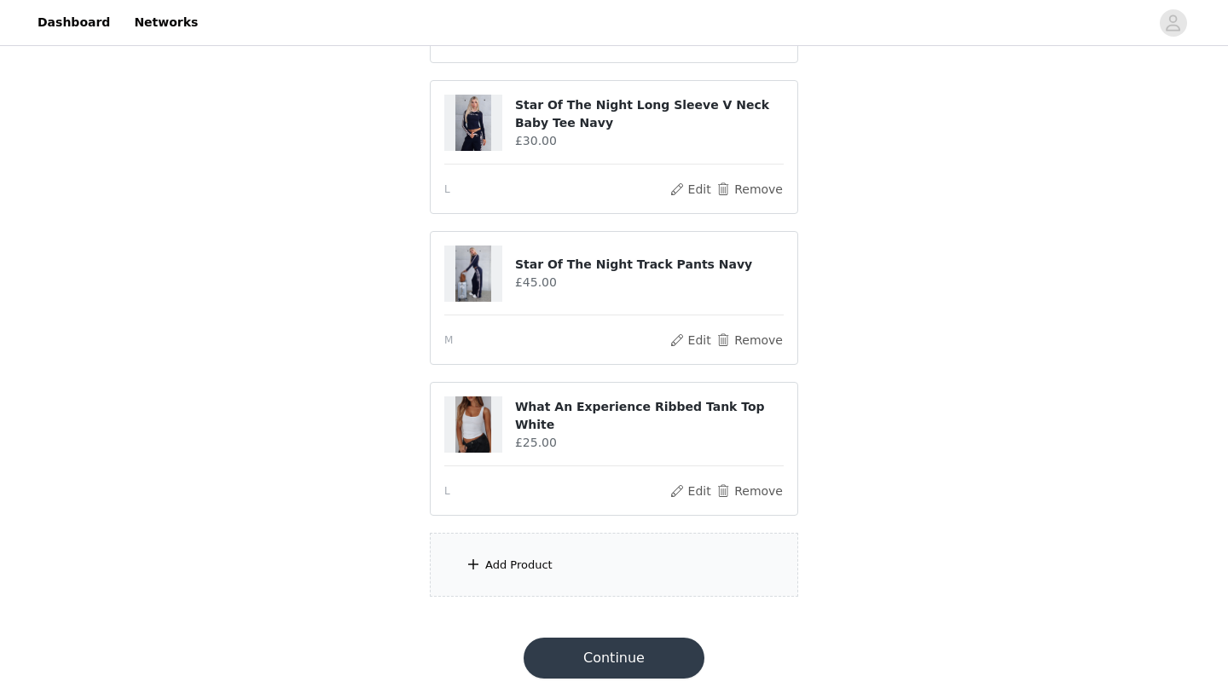
click at [661, 579] on div "Add Product" at bounding box center [614, 565] width 368 height 64
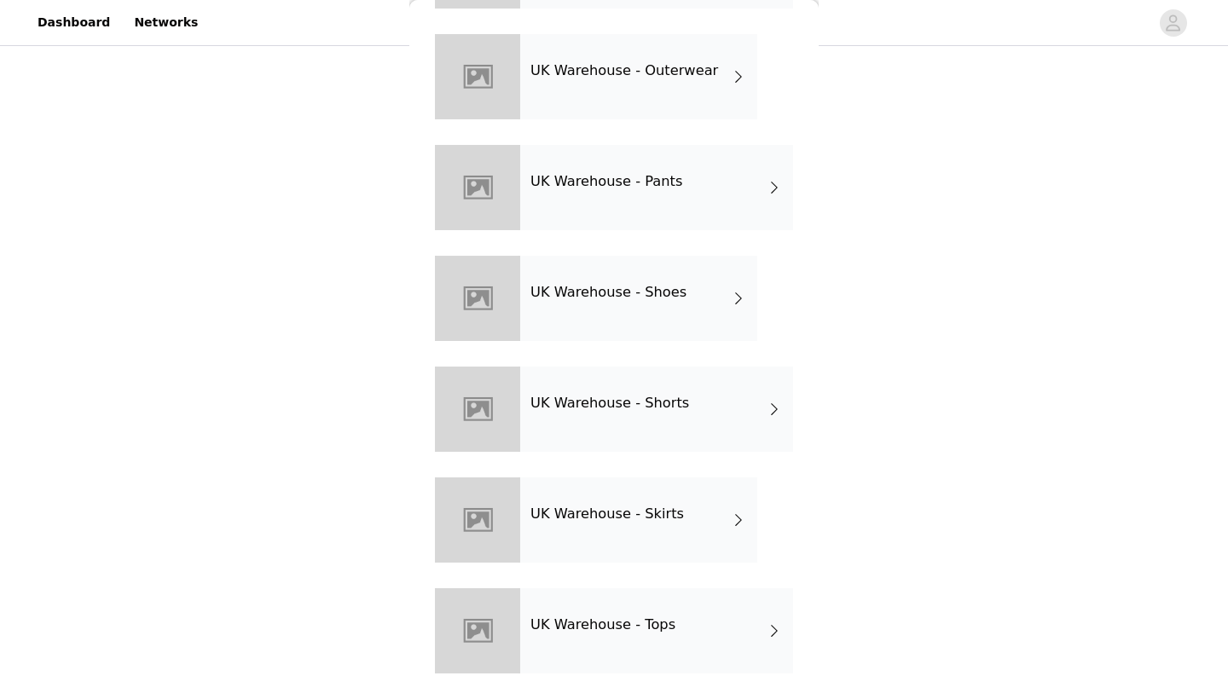
scroll to position [495, 0]
click at [683, 629] on div "UK Warehouse - Tops" at bounding box center [656, 631] width 273 height 85
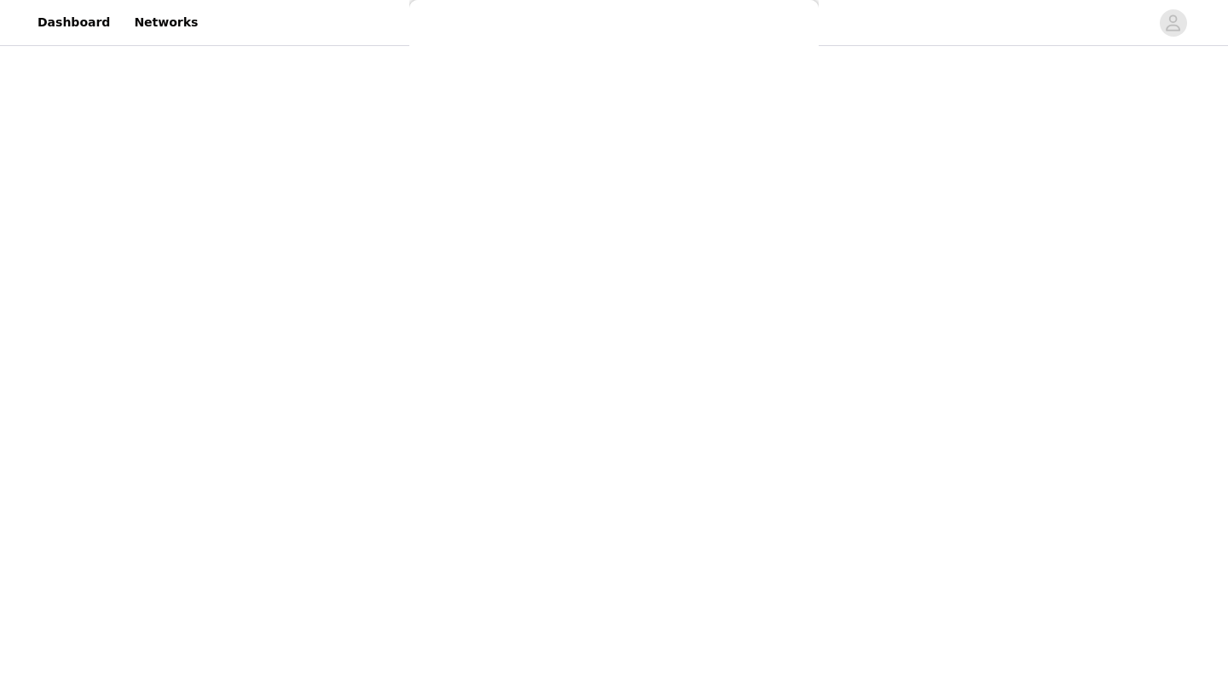
scroll to position [0, 0]
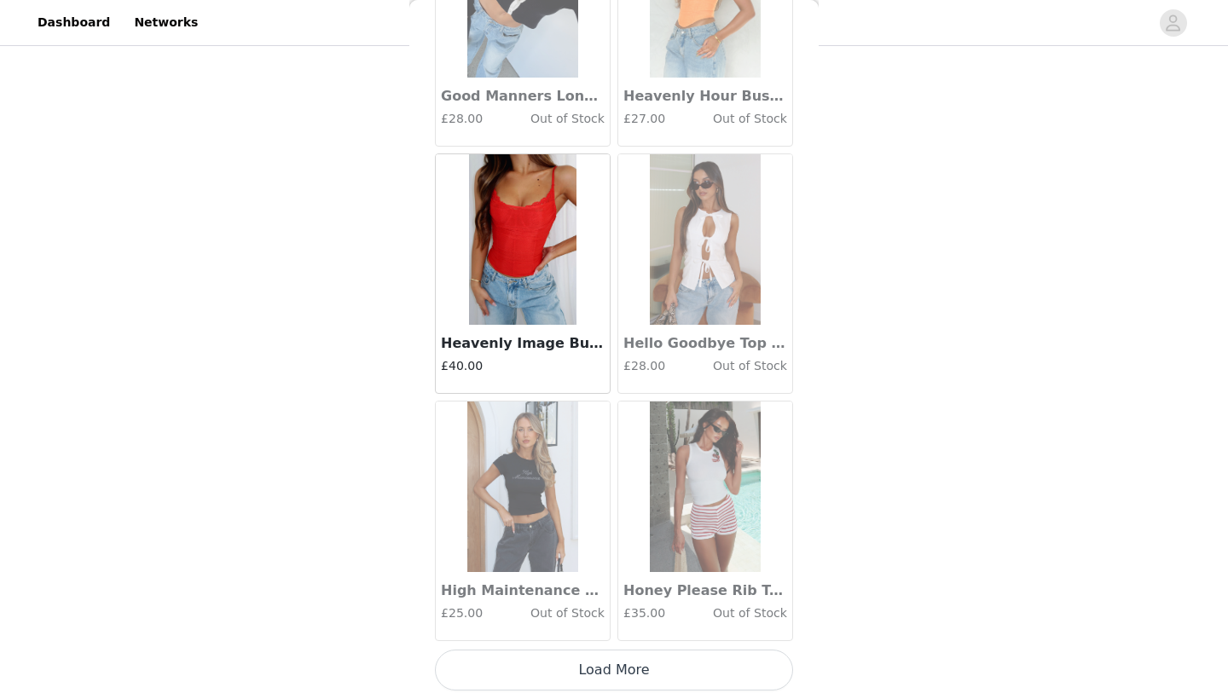
click at [690, 660] on button "Load More" at bounding box center [614, 670] width 358 height 41
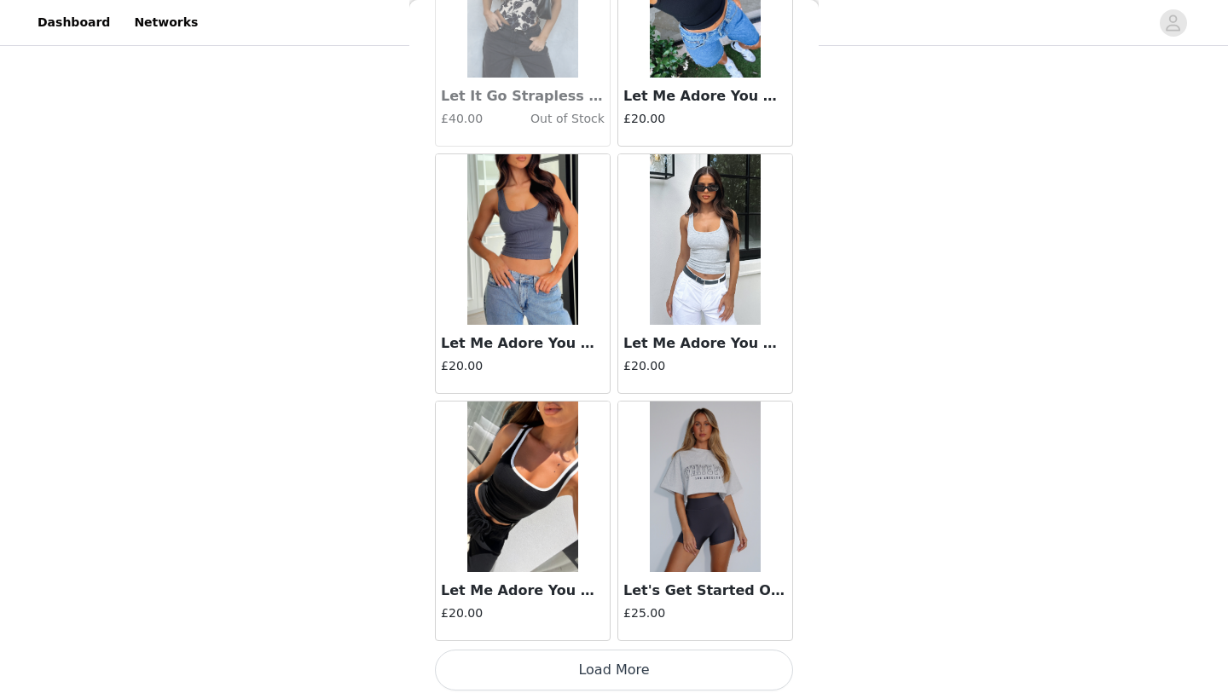
scroll to position [4384, 0]
click at [693, 666] on button "Load More" at bounding box center [614, 670] width 358 height 41
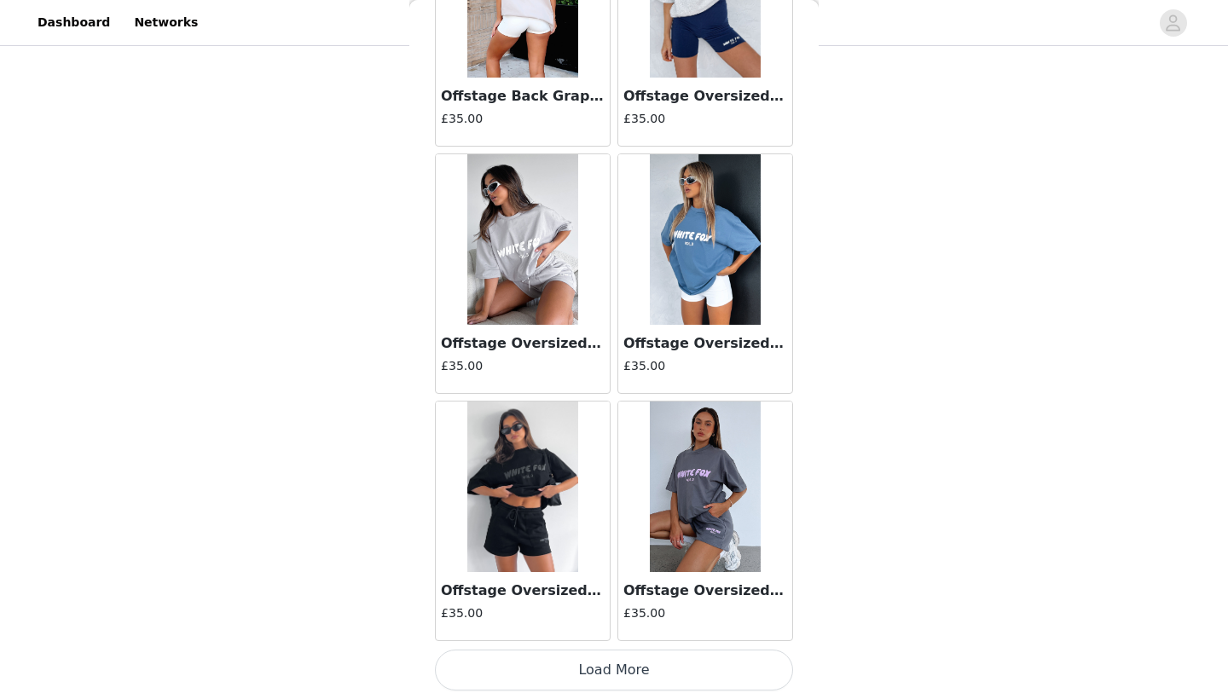
click at [699, 681] on button "Load More" at bounding box center [614, 670] width 358 height 41
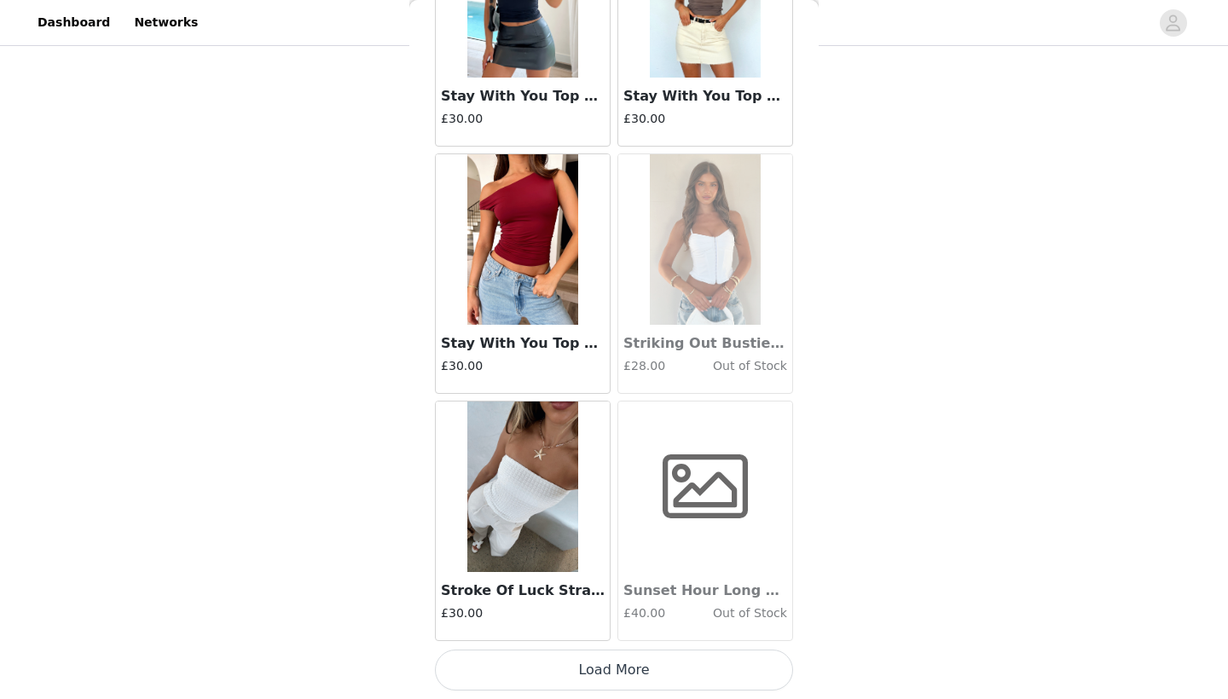
scroll to position [9331, 0]
click at [694, 671] on button "Load More" at bounding box center [614, 670] width 358 height 41
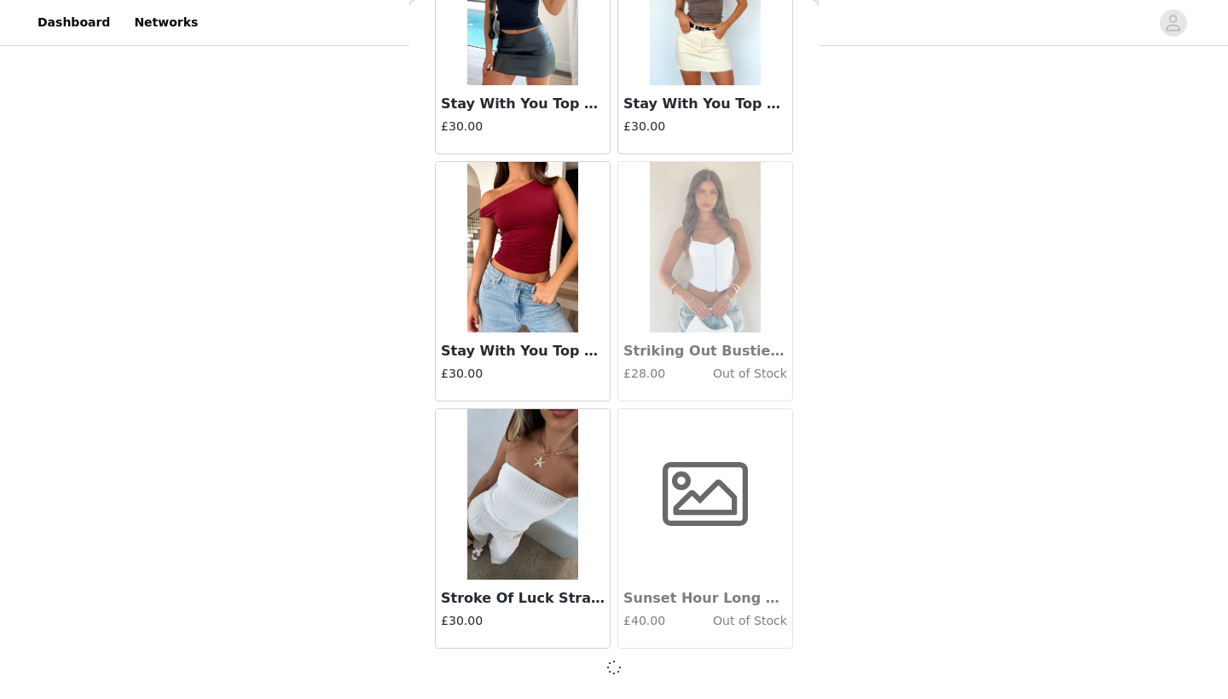
scroll to position [9323, 0]
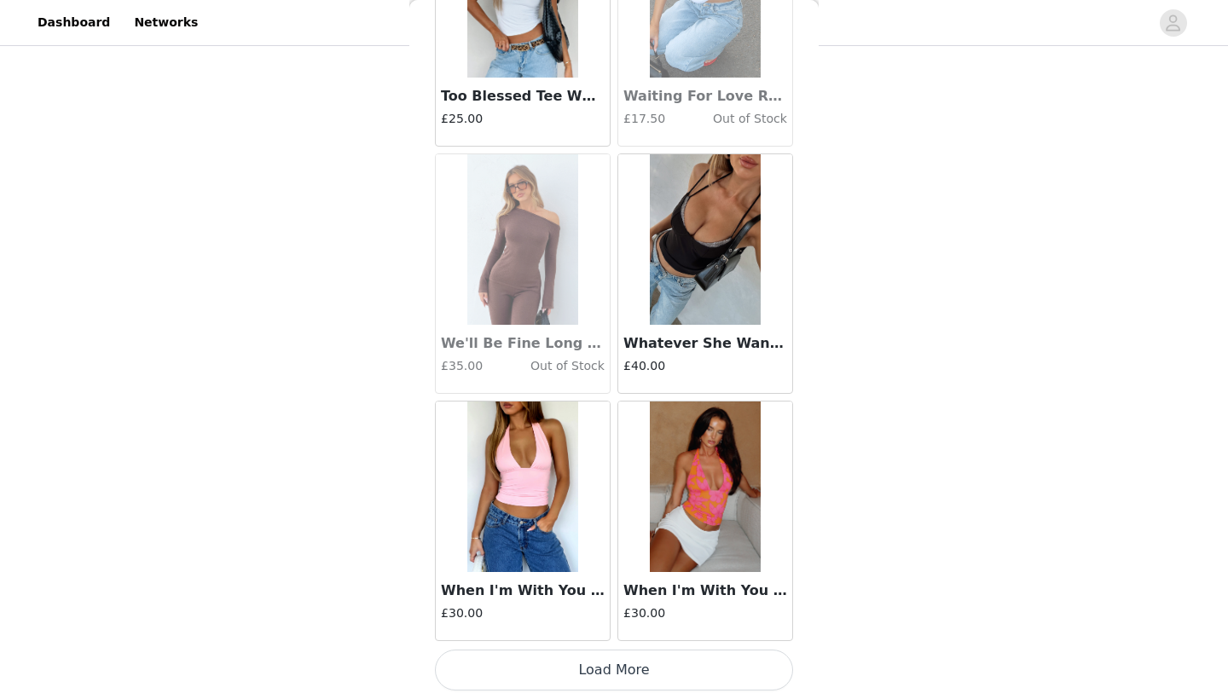
click at [652, 662] on button "Load More" at bounding box center [614, 670] width 358 height 41
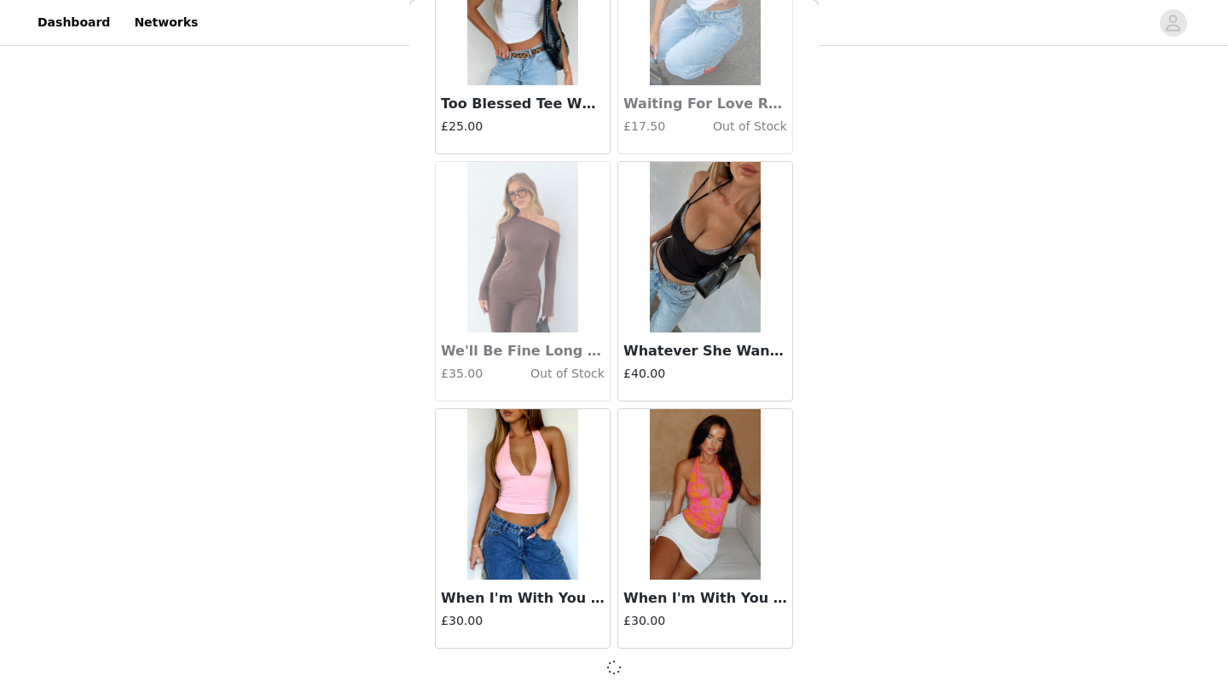
scroll to position [11797, 0]
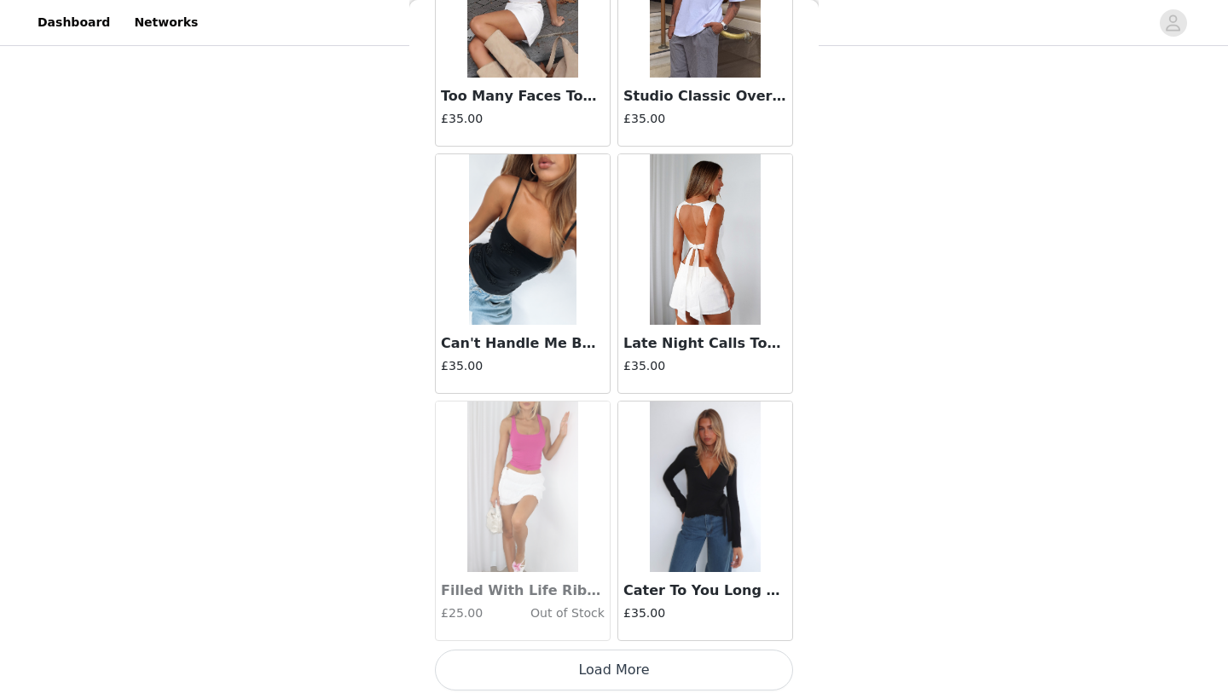
click at [693, 668] on button "Load More" at bounding box center [614, 670] width 358 height 41
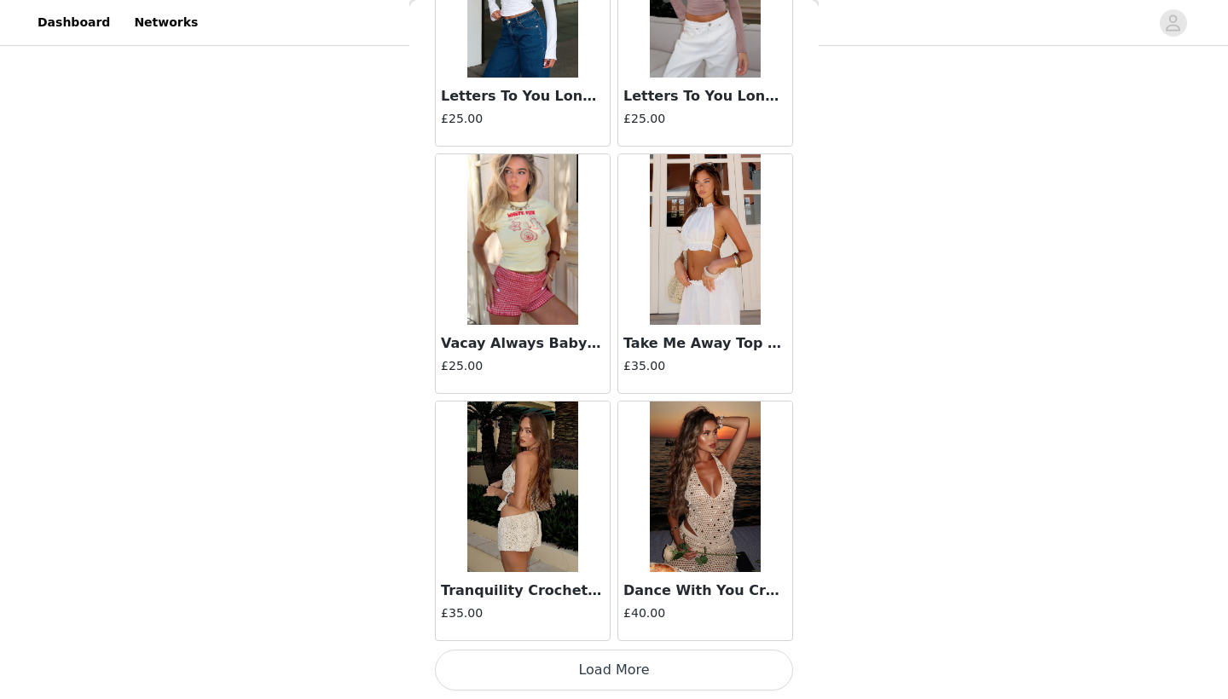
scroll to position [16752, 0]
click at [699, 667] on button "Load More" at bounding box center [614, 670] width 358 height 41
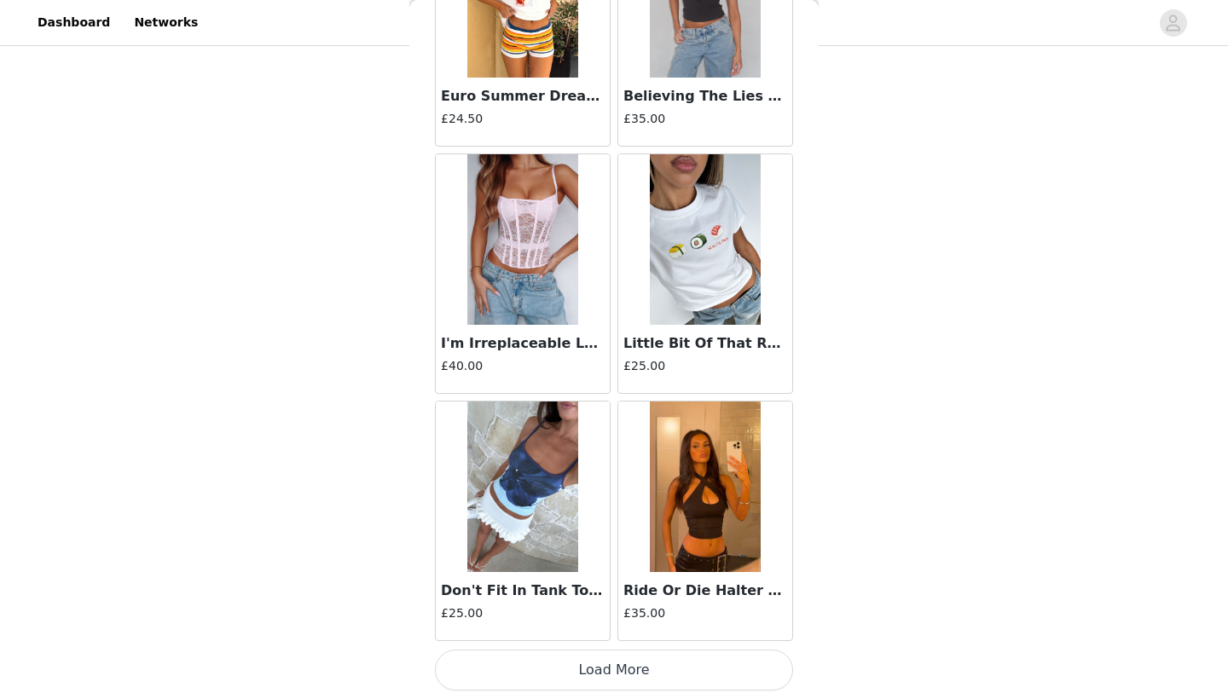
click at [701, 672] on button "Load More" at bounding box center [614, 670] width 358 height 41
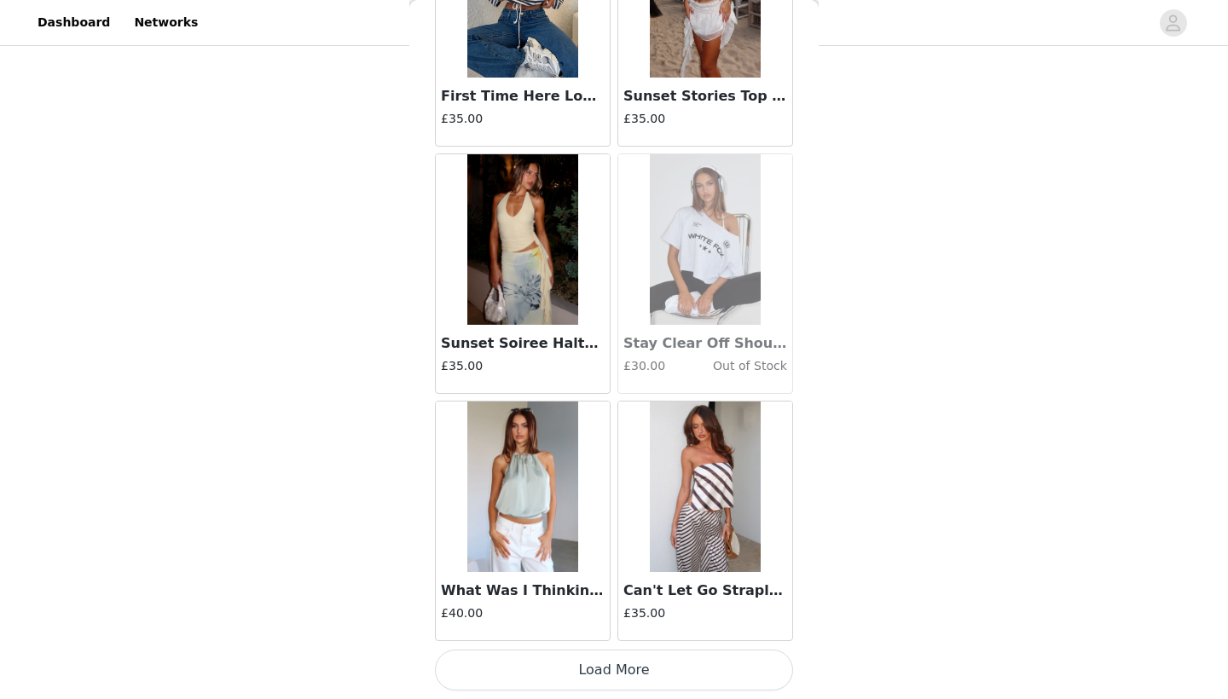
click at [698, 676] on button "Load More" at bounding box center [614, 670] width 358 height 41
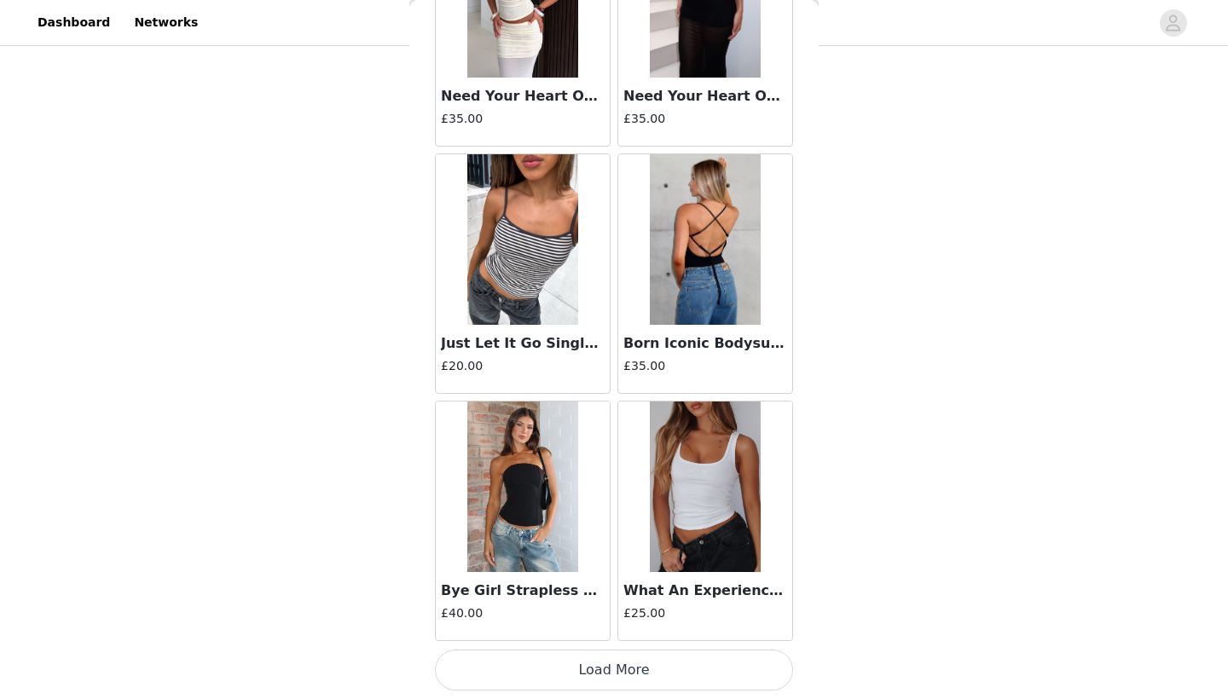
scroll to position [728, 0]
click at [705, 661] on button "Load More" at bounding box center [614, 670] width 358 height 41
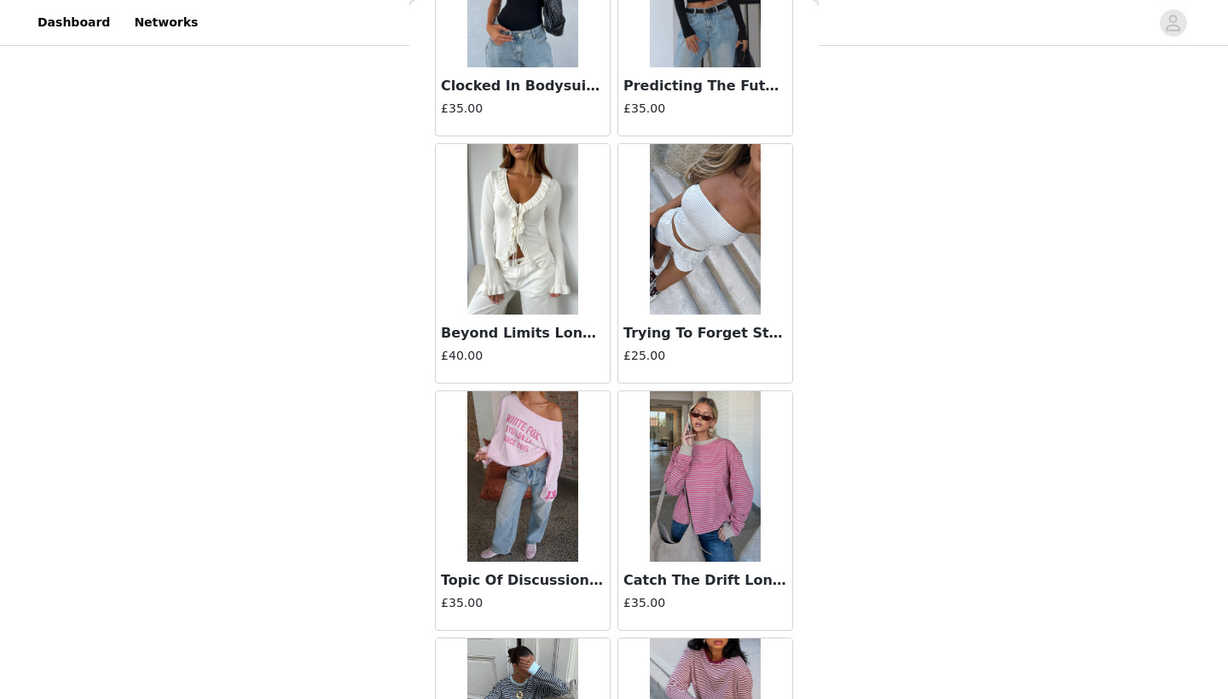
scroll to position [25915, 0]
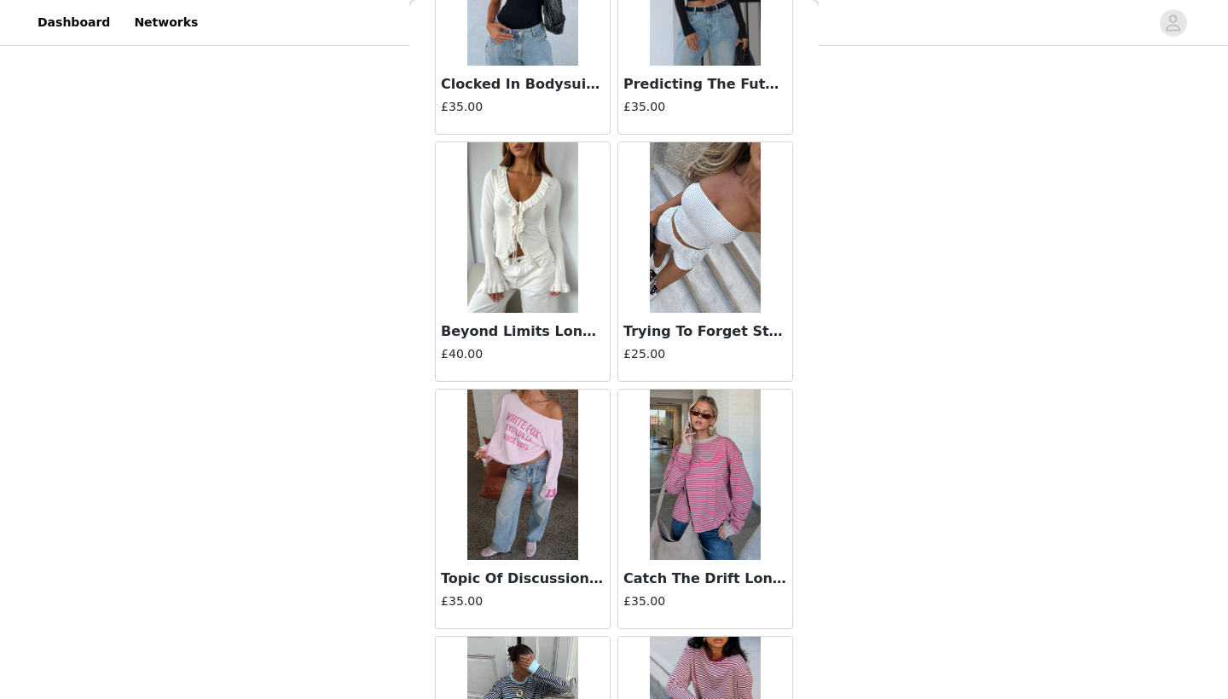
click at [565, 342] on div "Beyond Limits Long Sleeve Knit Top Snow £40.00" at bounding box center [523, 347] width 174 height 68
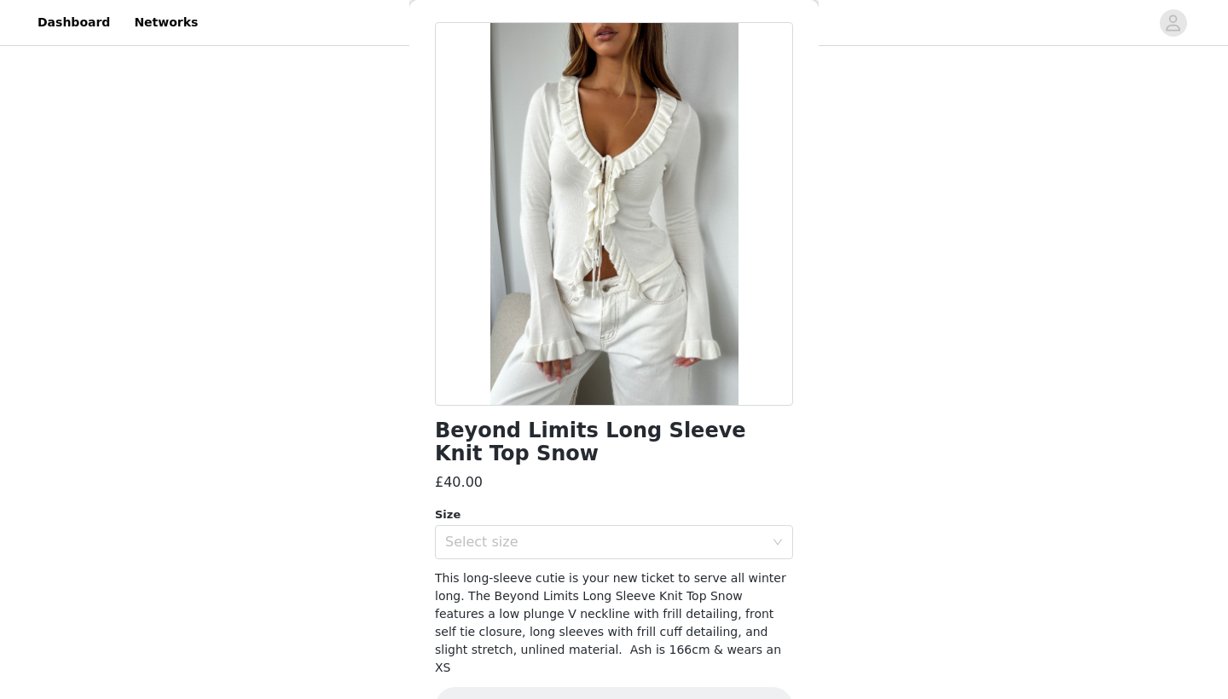
scroll to position [85, 0]
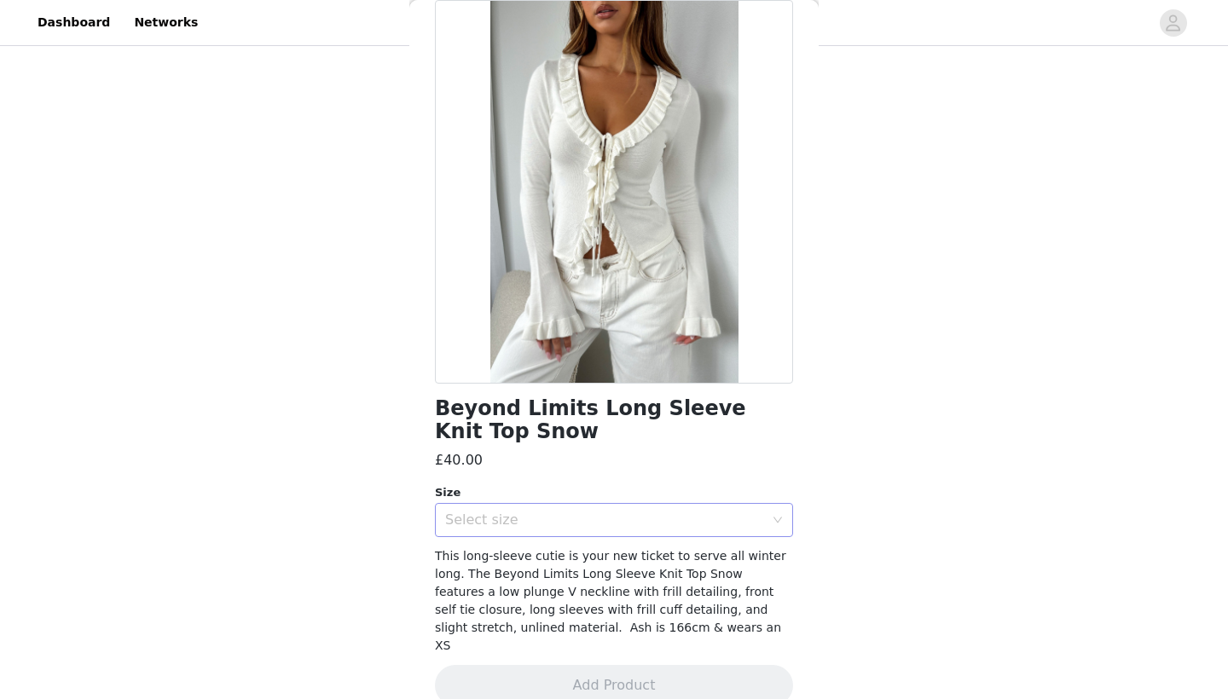
click at [706, 527] on div "Select size" at bounding box center [604, 520] width 319 height 17
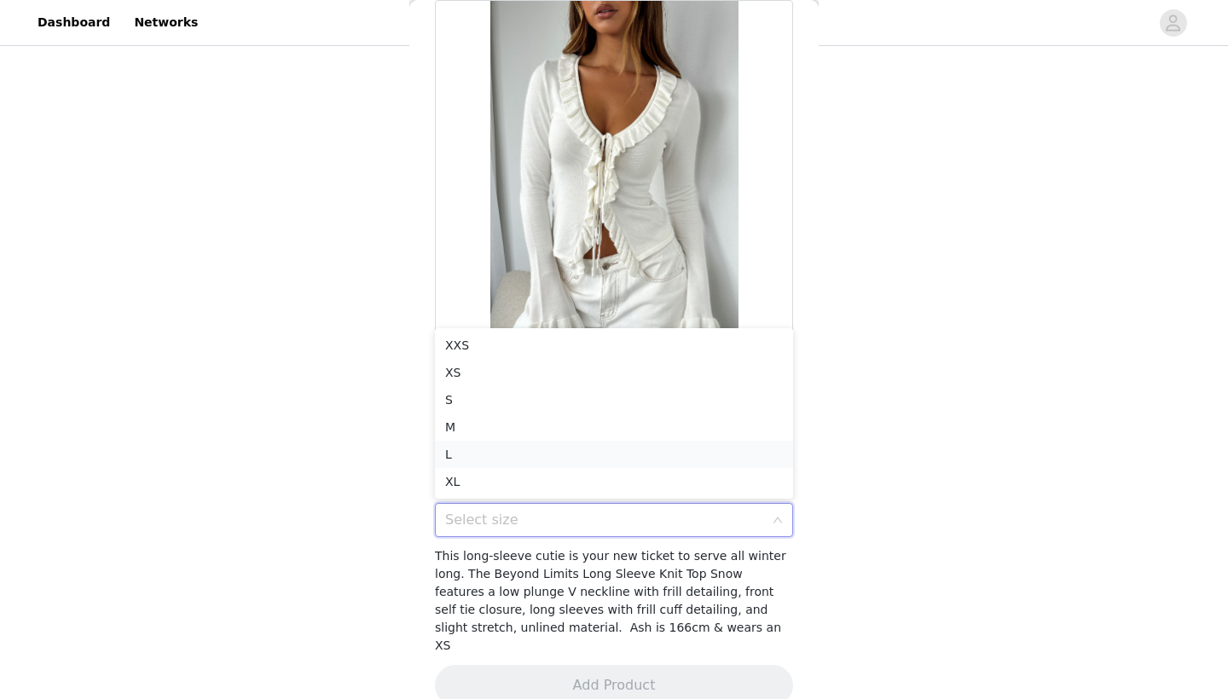
click at [617, 459] on li "L" at bounding box center [614, 454] width 358 height 27
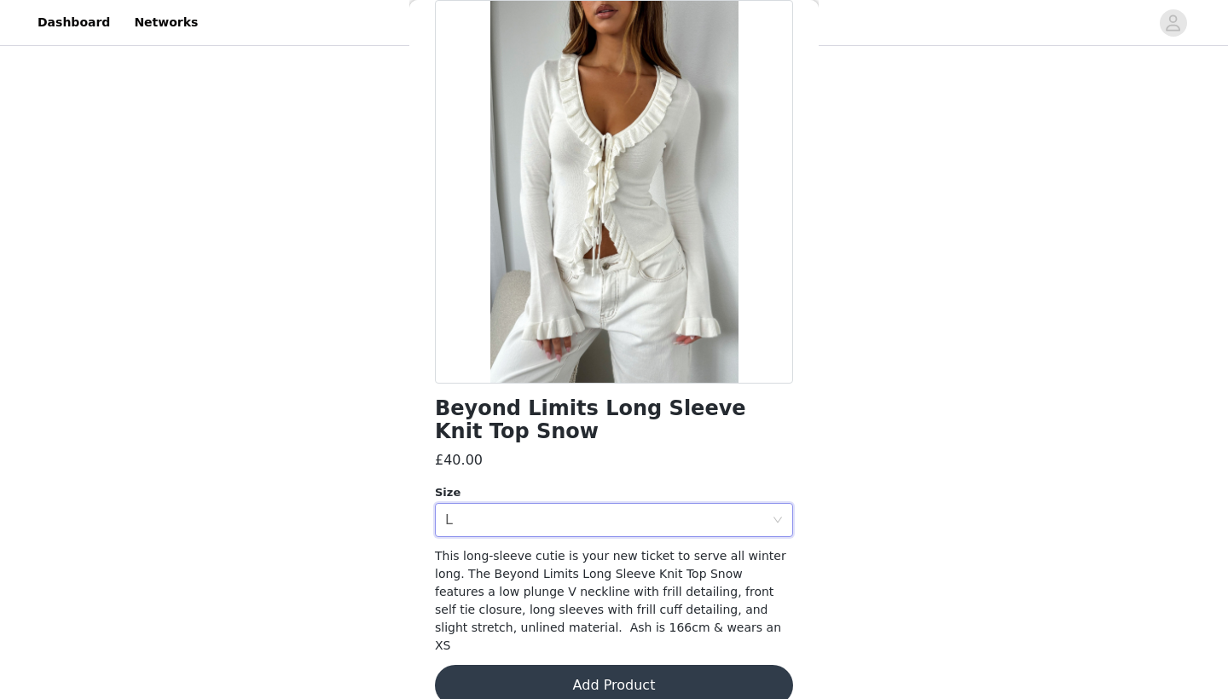
click at [648, 670] on button "Add Product" at bounding box center [614, 685] width 358 height 41
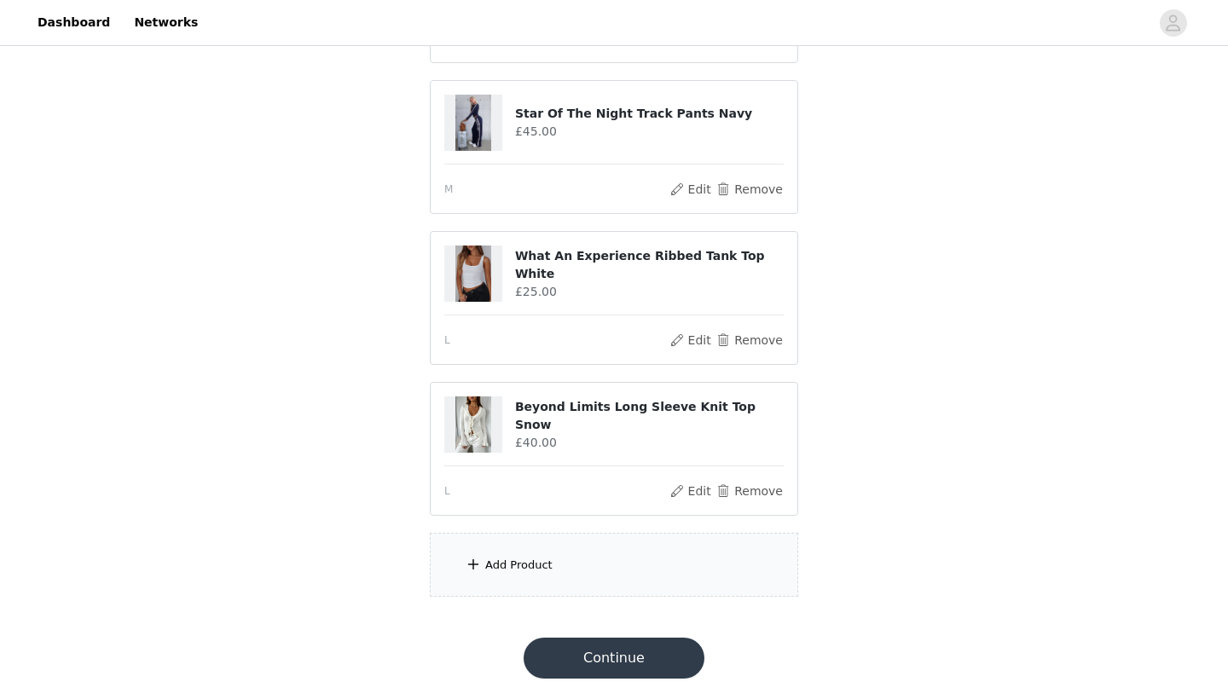
scroll to position [879, 0]
click at [572, 562] on div "Add Product" at bounding box center [614, 565] width 368 height 64
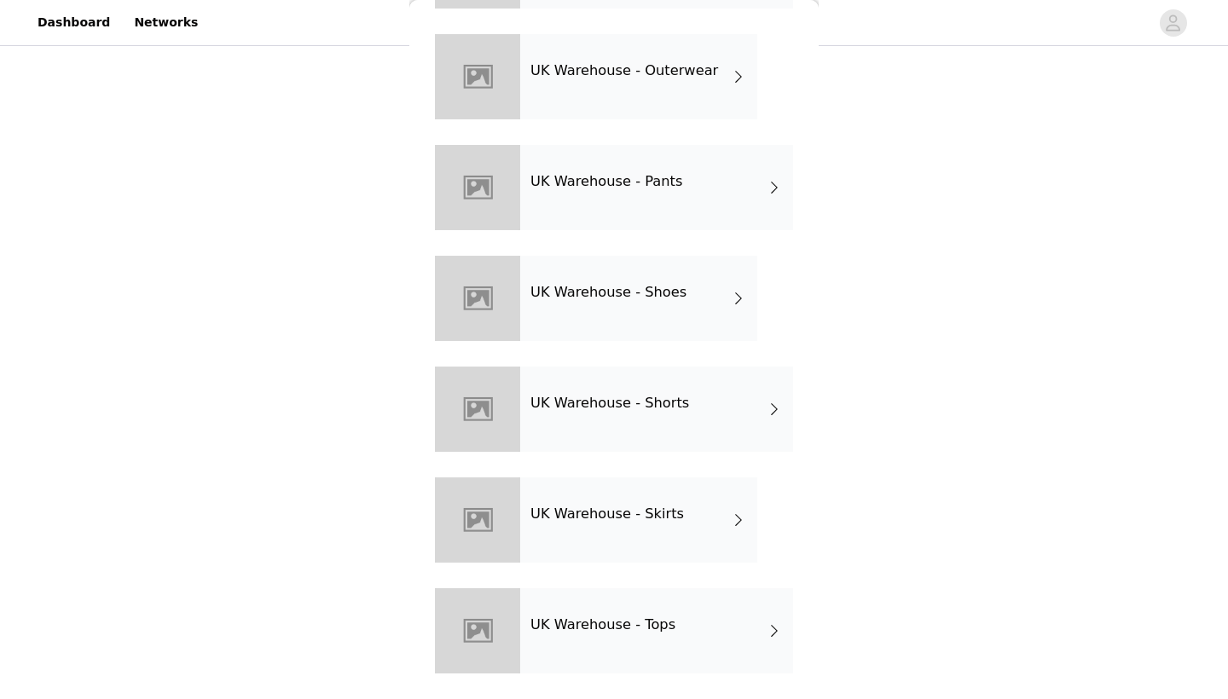
scroll to position [495, 0]
click at [593, 613] on div "UK Warehouse - Tops" at bounding box center [656, 631] width 273 height 85
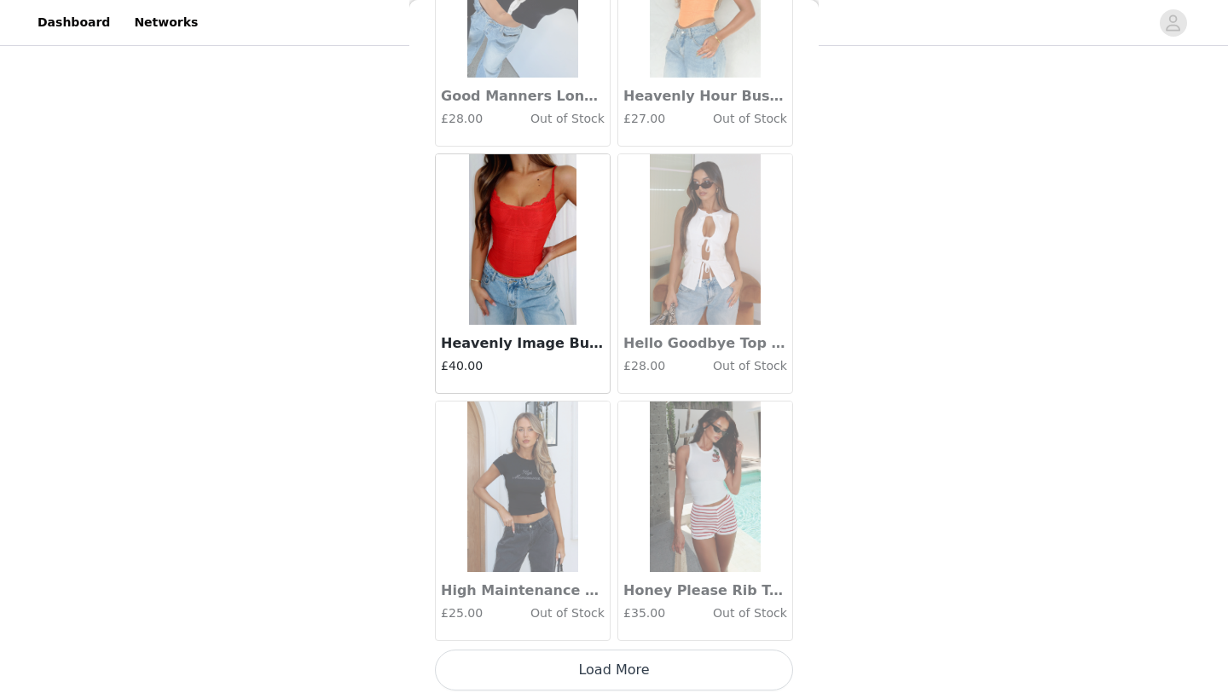
scroll to position [879, 0]
click at [626, 663] on button "Load More" at bounding box center [614, 670] width 358 height 41
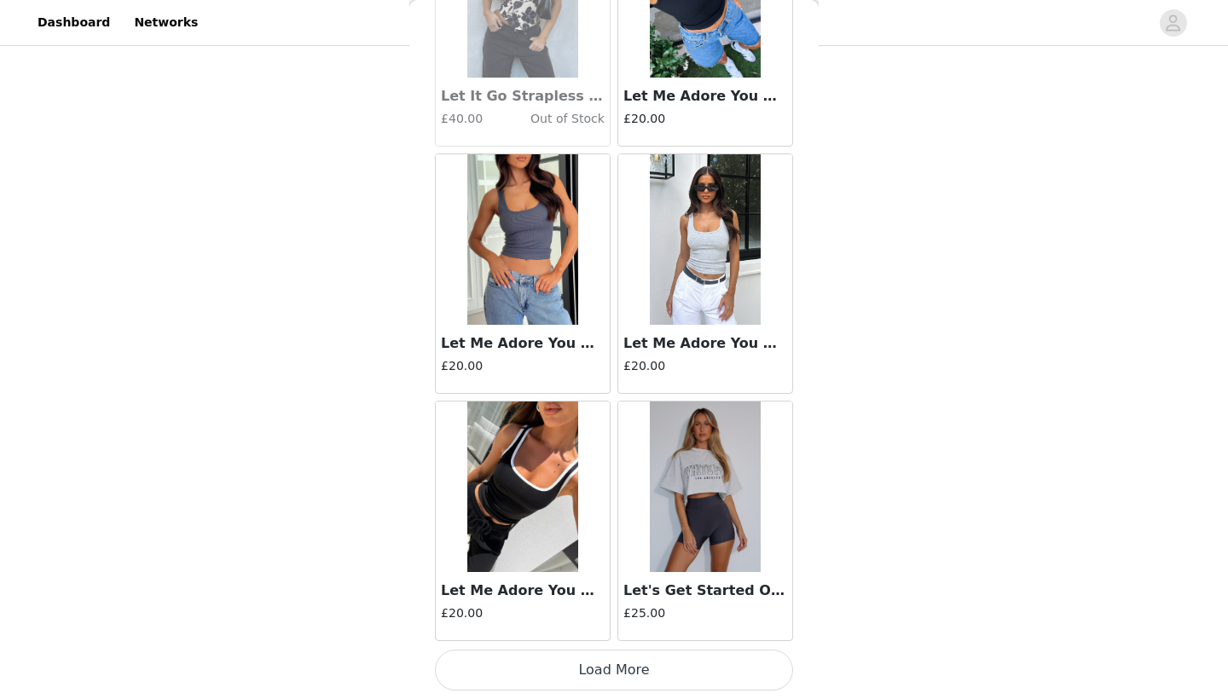
click at [625, 669] on button "Load More" at bounding box center [614, 670] width 358 height 41
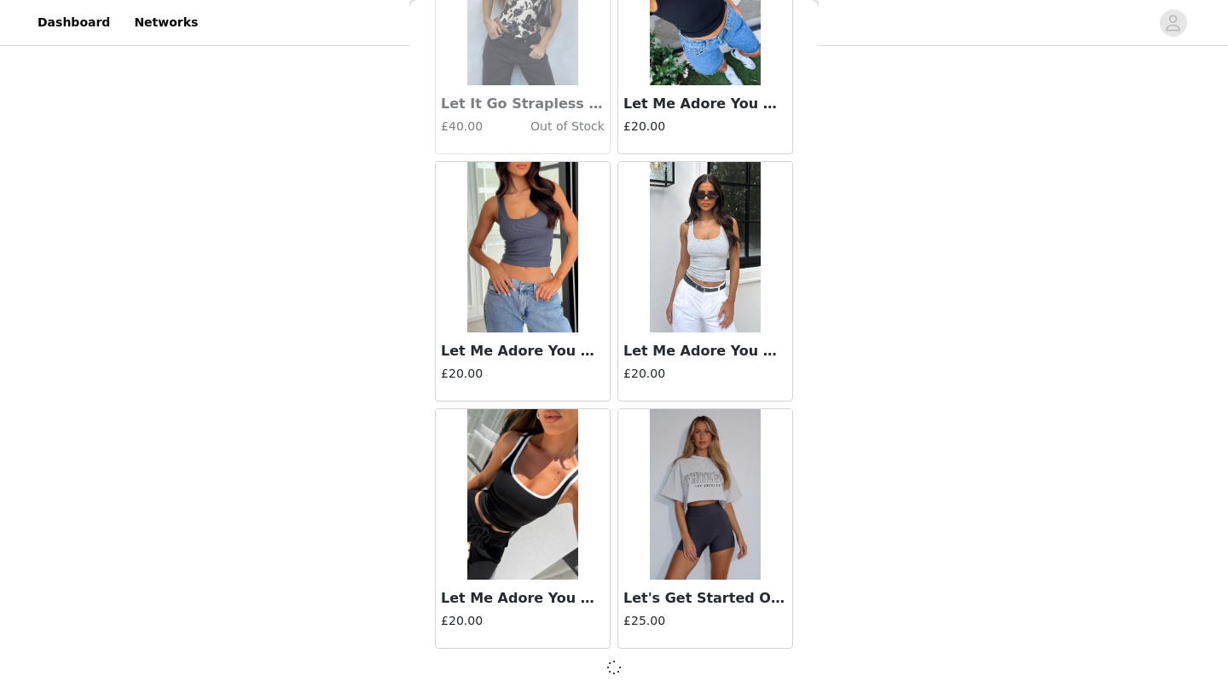
scroll to position [4376, 0]
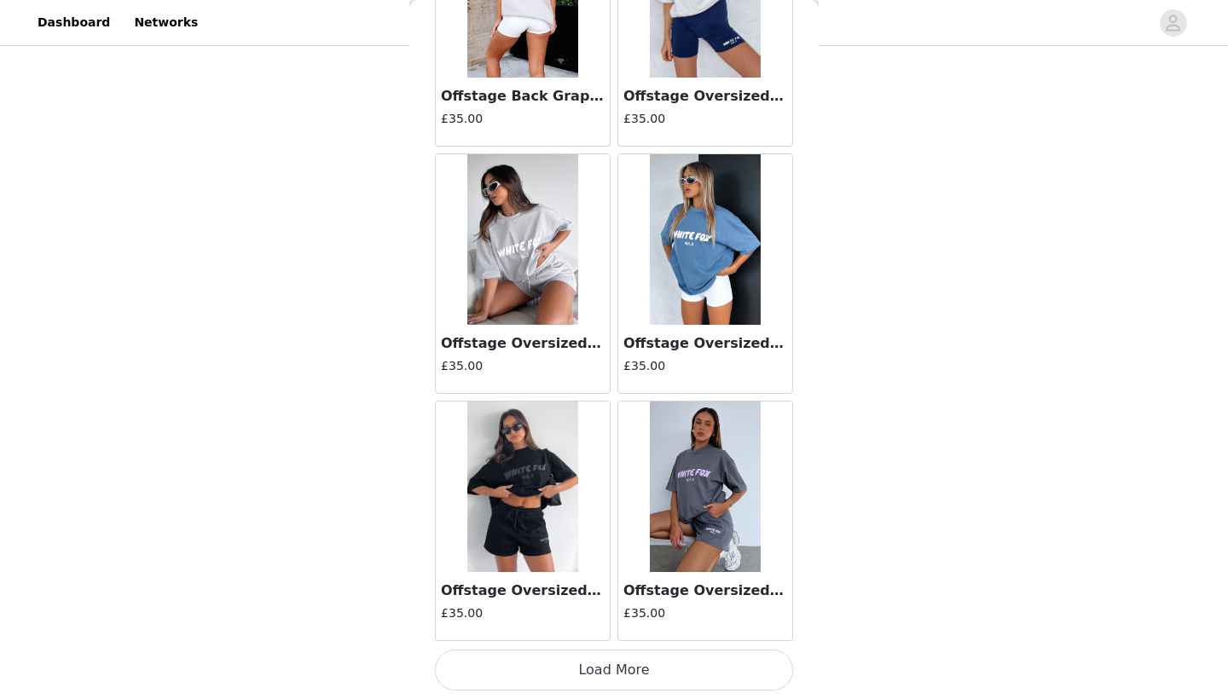
click at [621, 675] on button "Load More" at bounding box center [614, 670] width 358 height 41
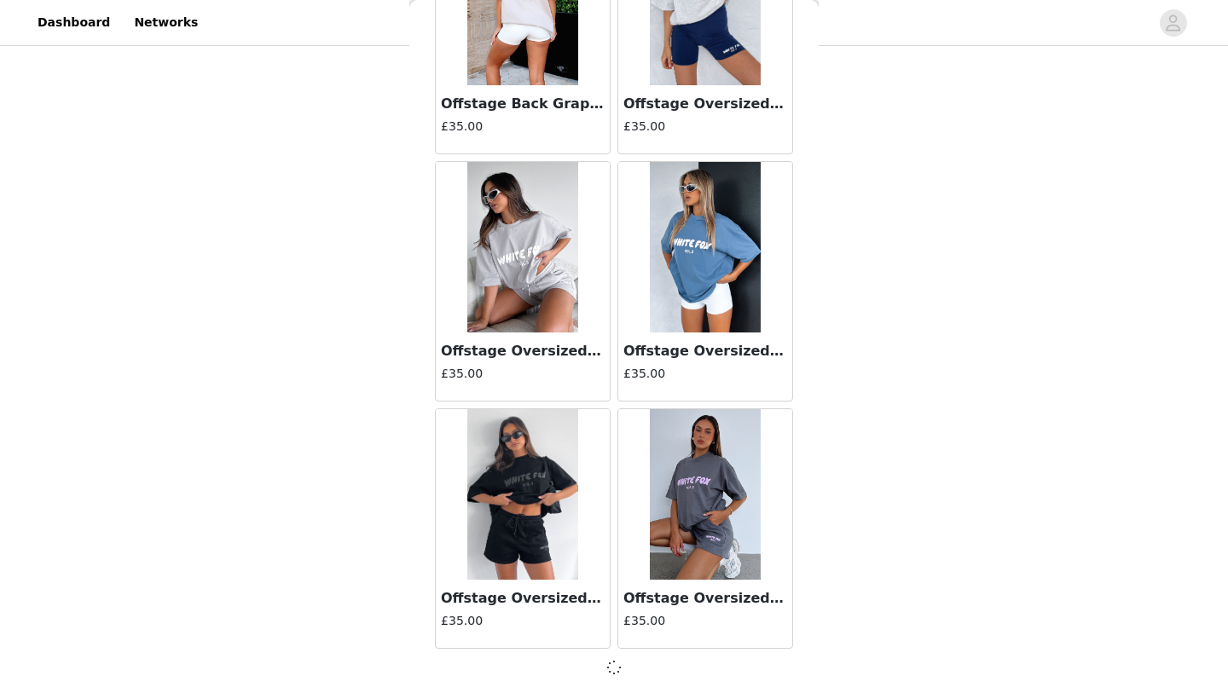
scroll to position [6850, 0]
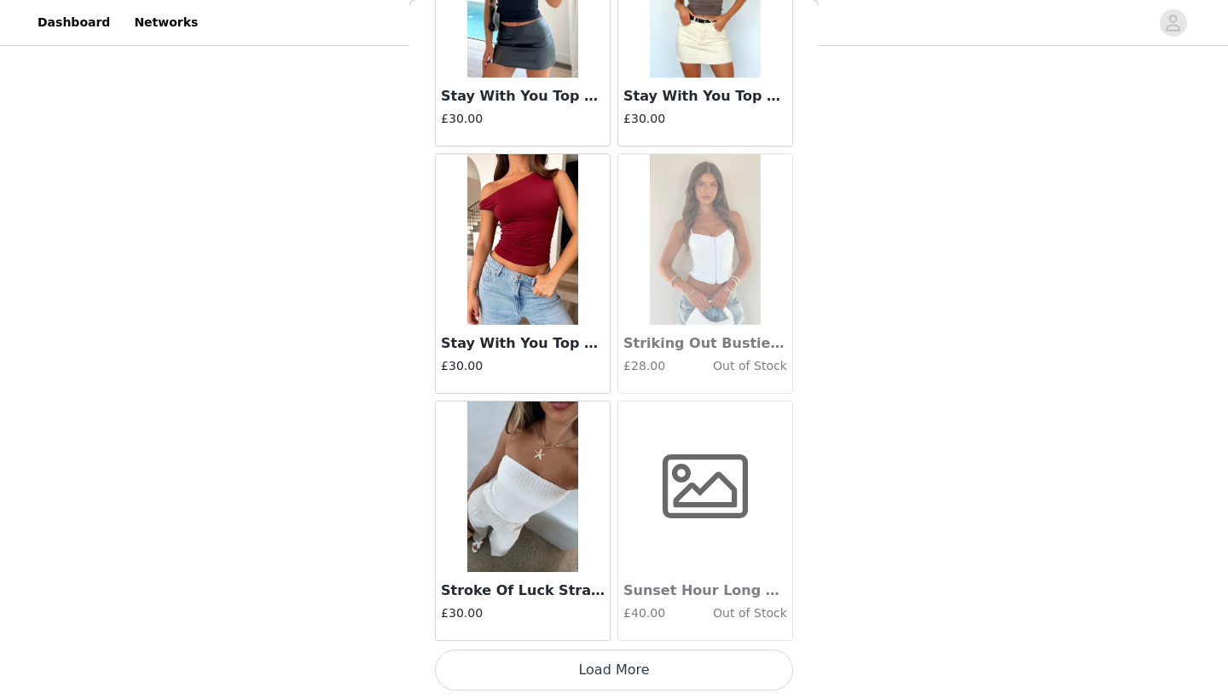
click at [629, 652] on button "Load More" at bounding box center [614, 670] width 358 height 41
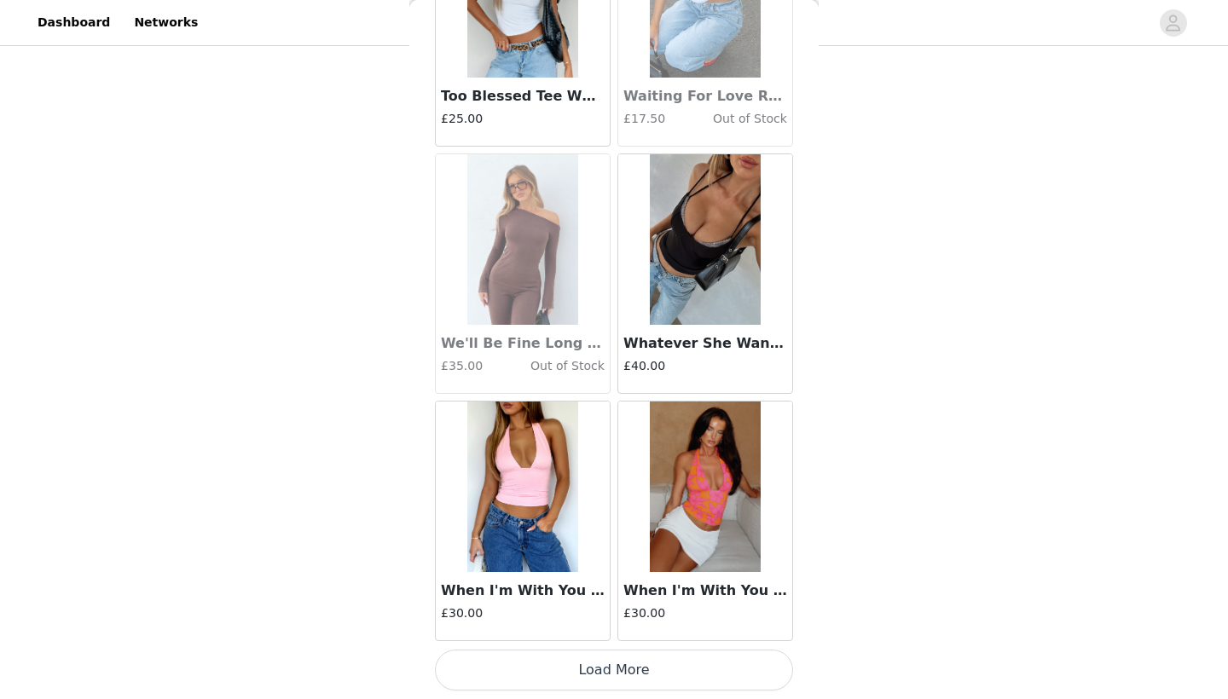
click at [627, 676] on button "Load More" at bounding box center [614, 670] width 358 height 41
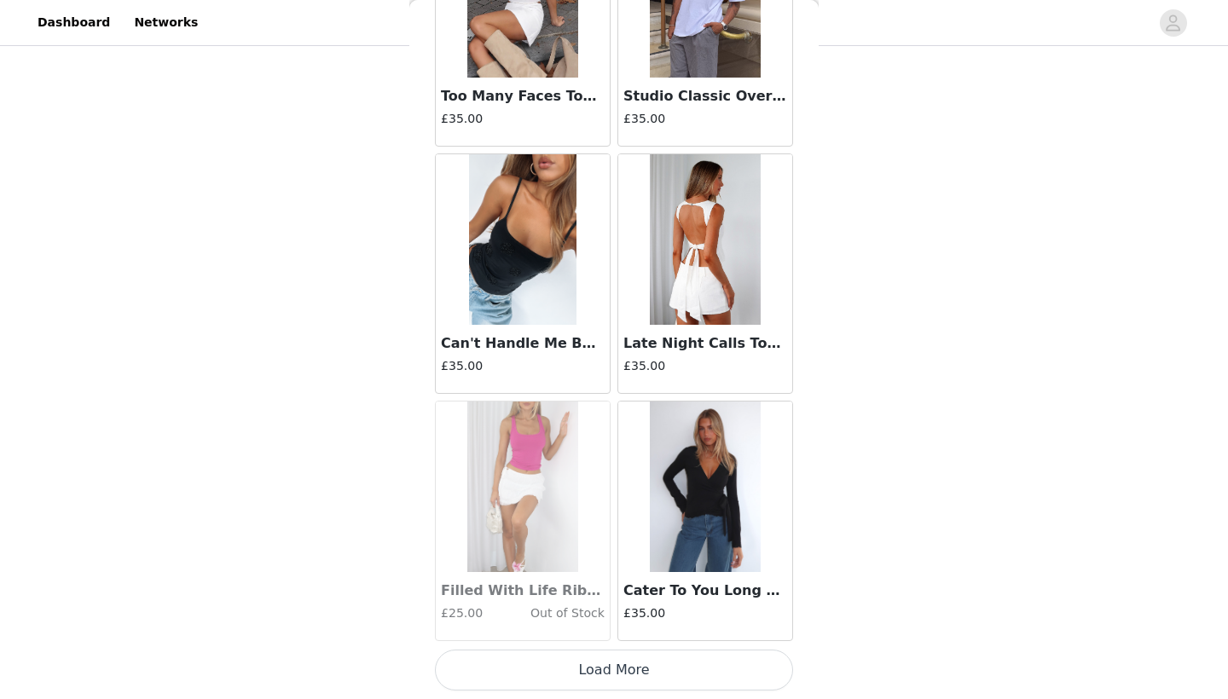
click at [618, 666] on button "Load More" at bounding box center [614, 670] width 358 height 41
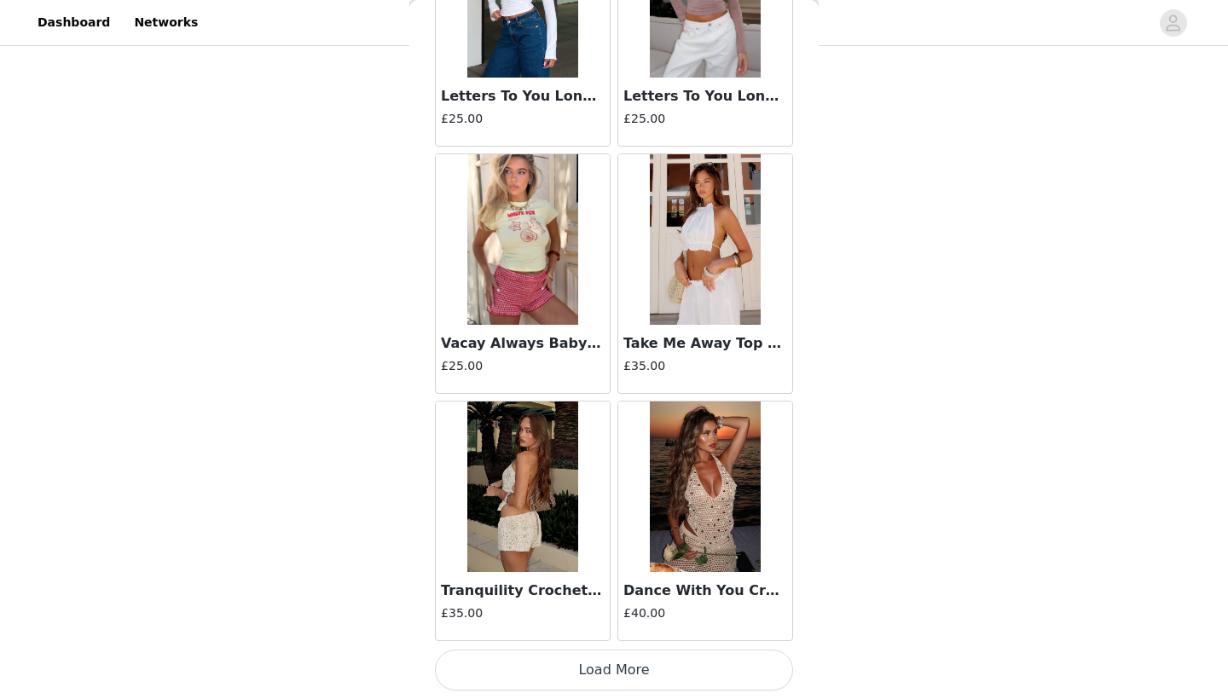
click at [651, 658] on button "Load More" at bounding box center [614, 670] width 358 height 41
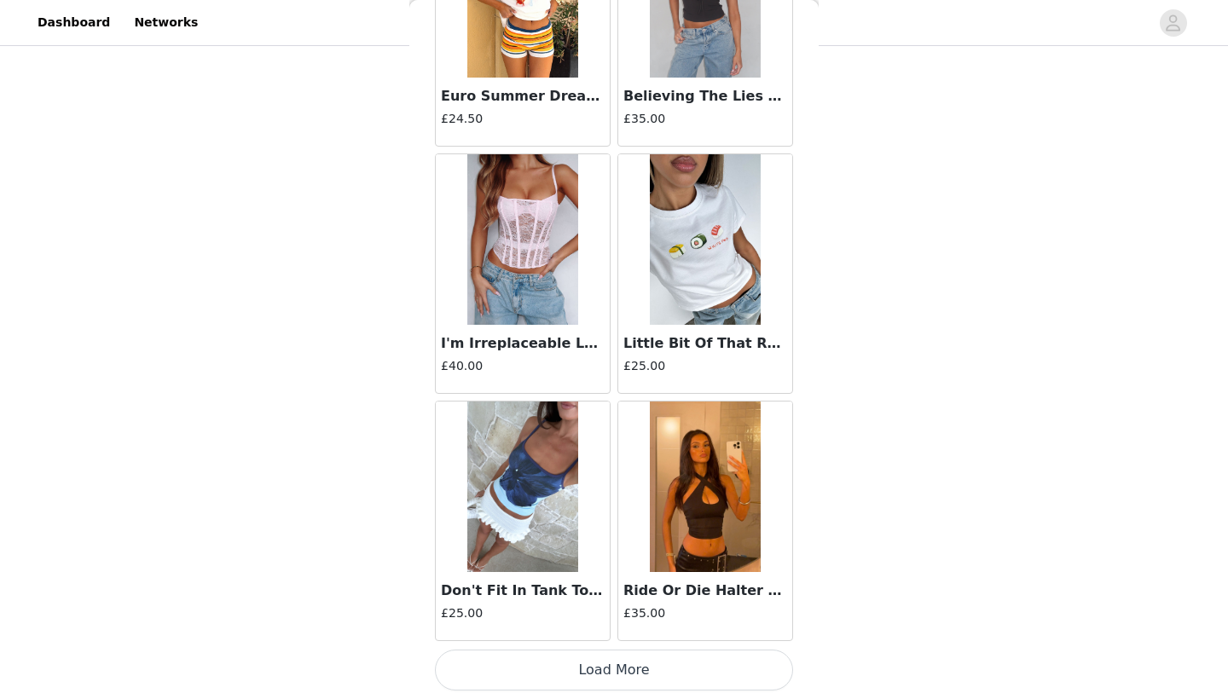
scroll to position [19225, 0]
click at [626, 662] on button "Load More" at bounding box center [614, 670] width 358 height 41
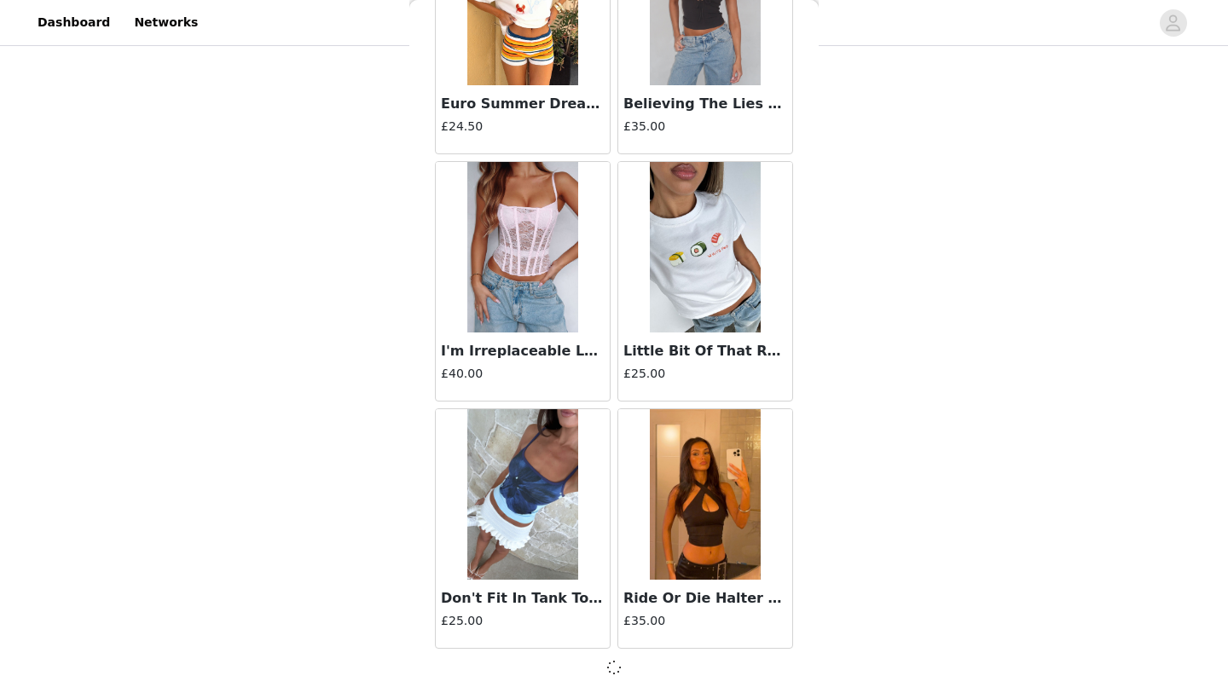
scroll to position [19217, 0]
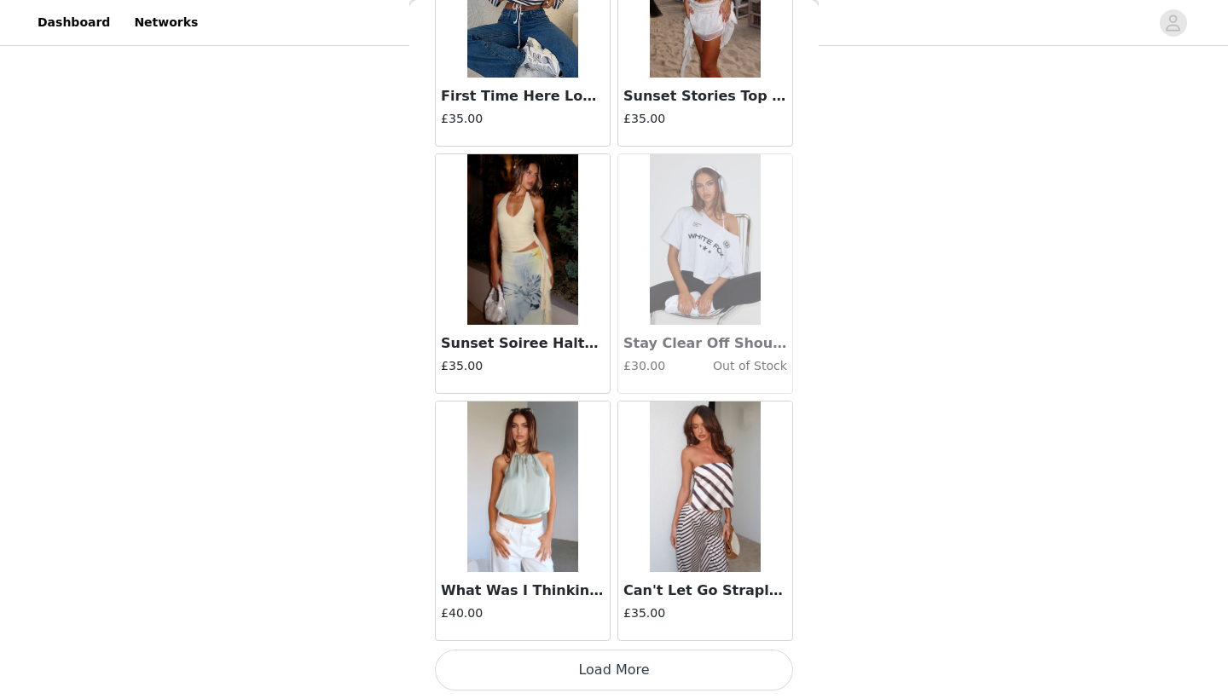
click at [630, 655] on button "Load More" at bounding box center [614, 670] width 358 height 41
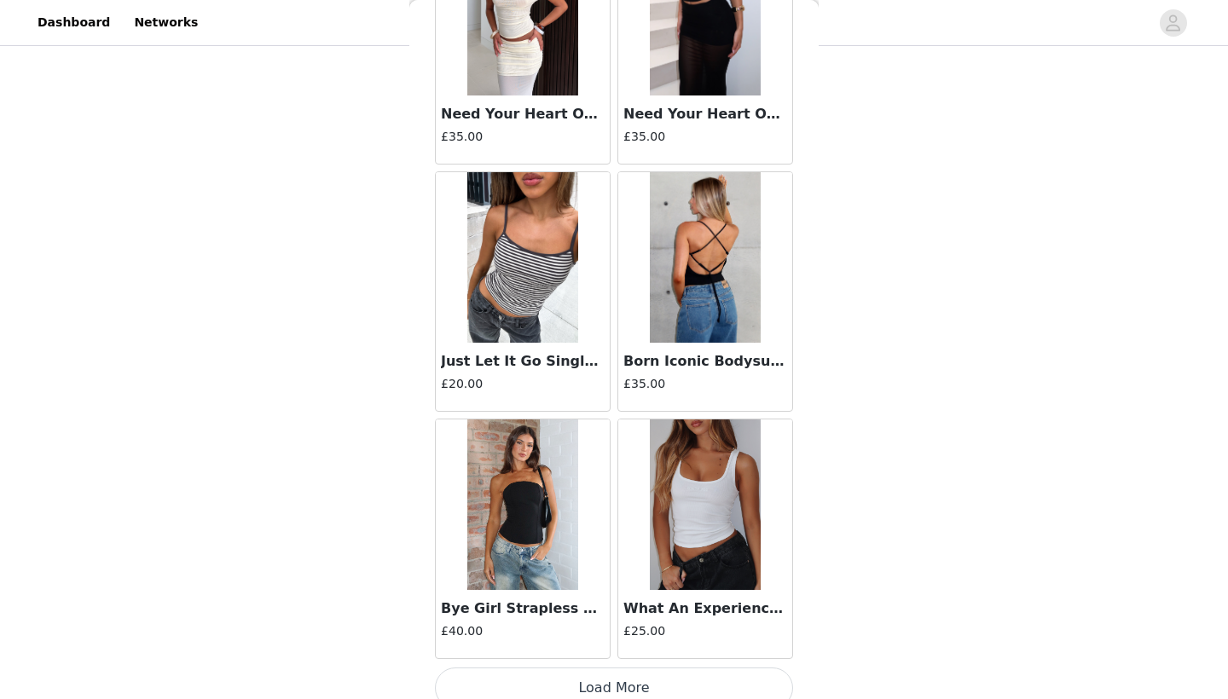
scroll to position [24173, 0]
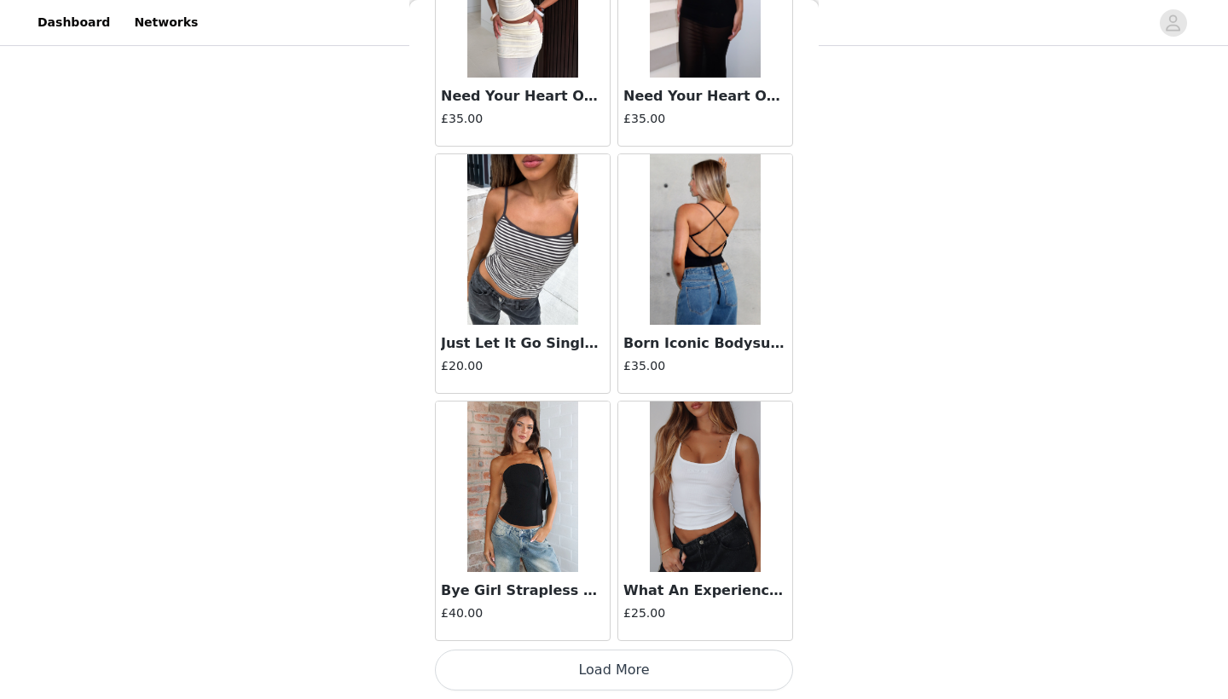
click at [658, 667] on button "Load More" at bounding box center [614, 670] width 358 height 41
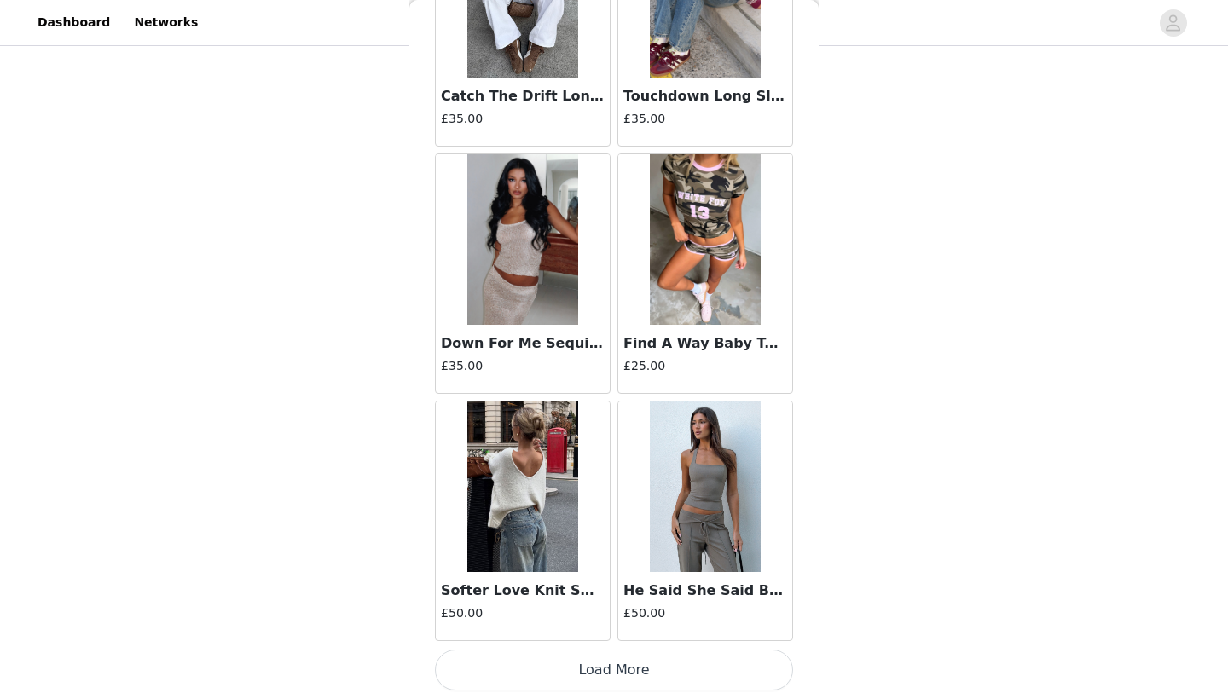
click at [657, 675] on button "Load More" at bounding box center [614, 670] width 358 height 41
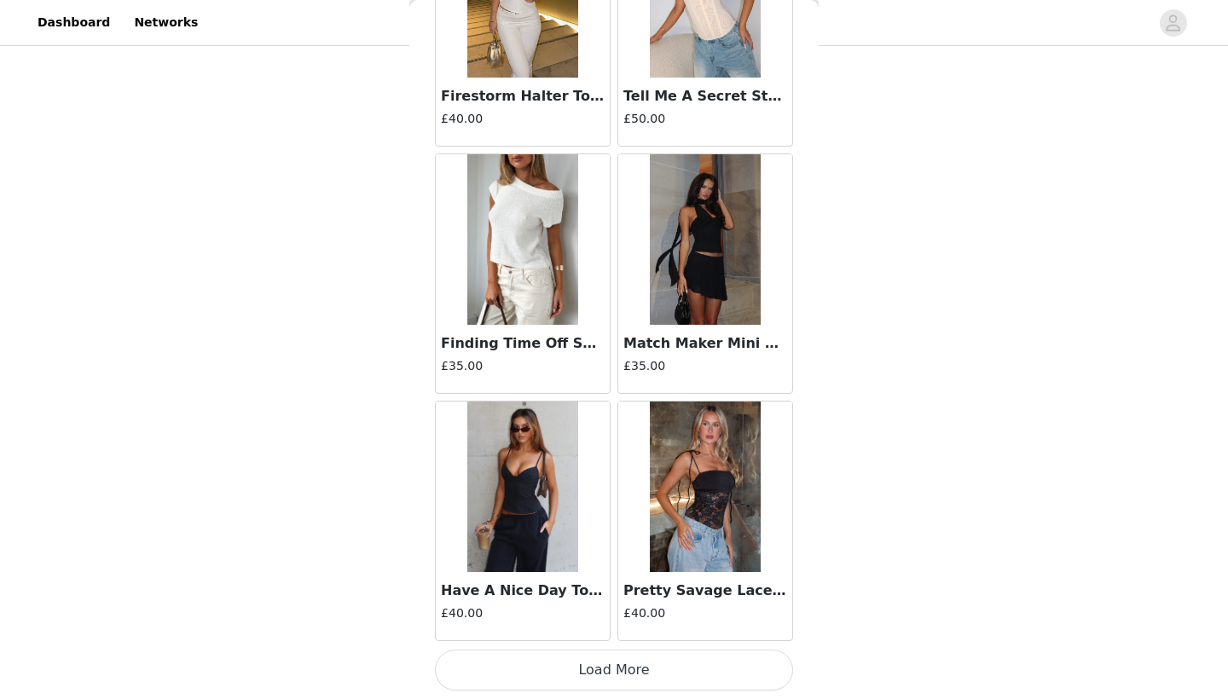
scroll to position [879, 0]
click at [651, 675] on button "Load More" at bounding box center [614, 670] width 358 height 41
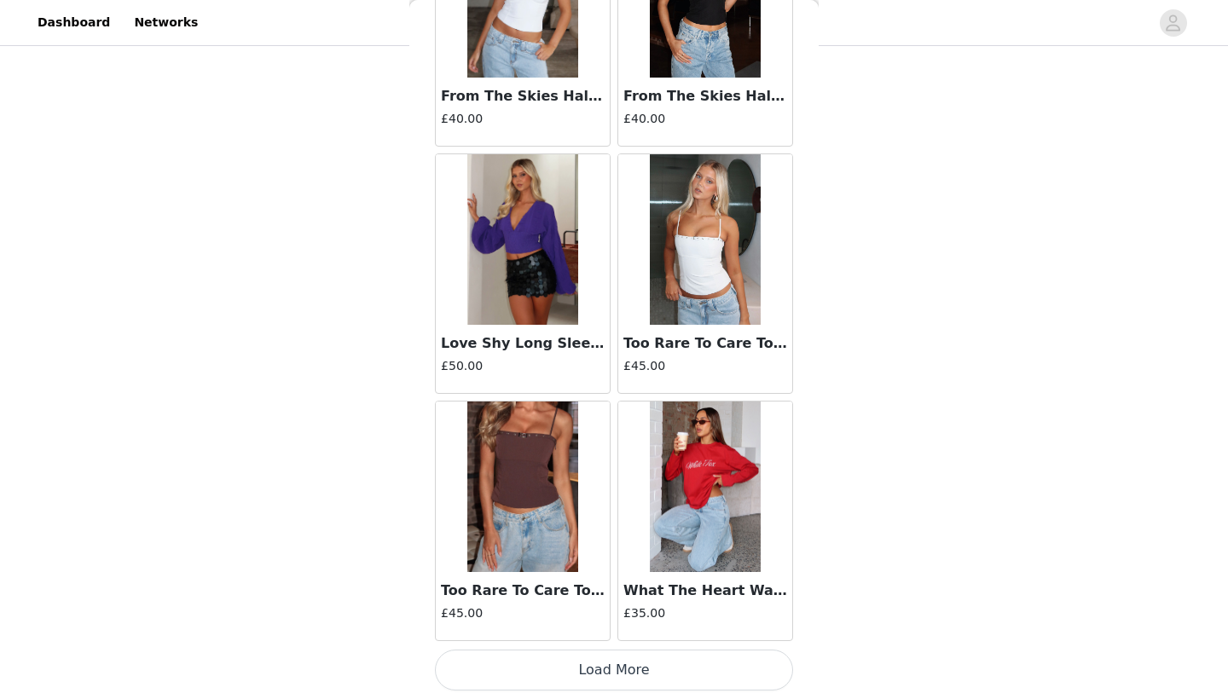
scroll to position [31593, 0]
click at [643, 664] on button "Load More" at bounding box center [614, 670] width 358 height 41
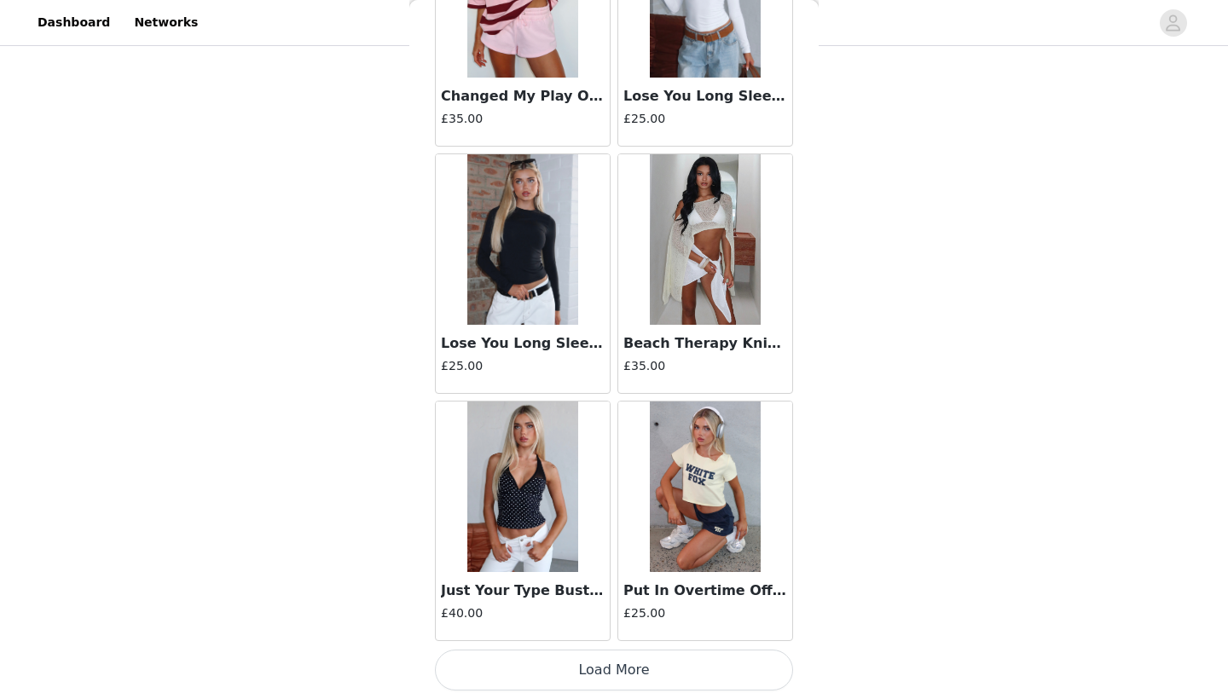
scroll to position [879, 0]
click at [635, 667] on button "Load More" at bounding box center [614, 670] width 358 height 41
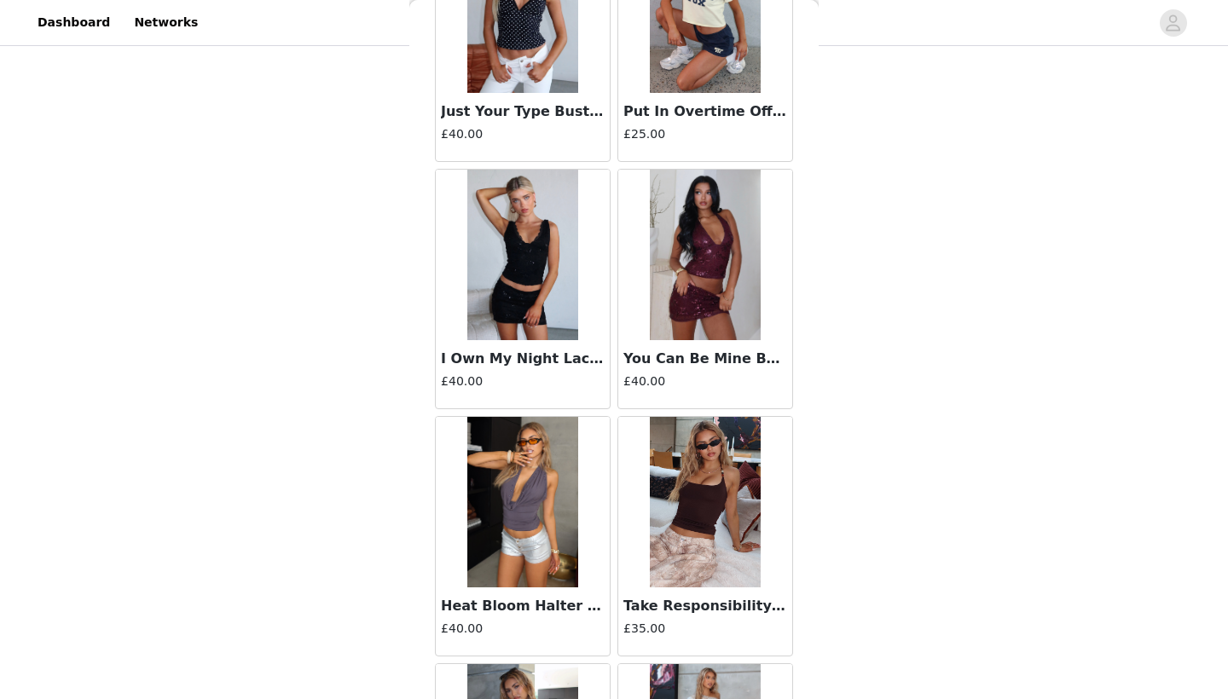
scroll to position [34582, 0]
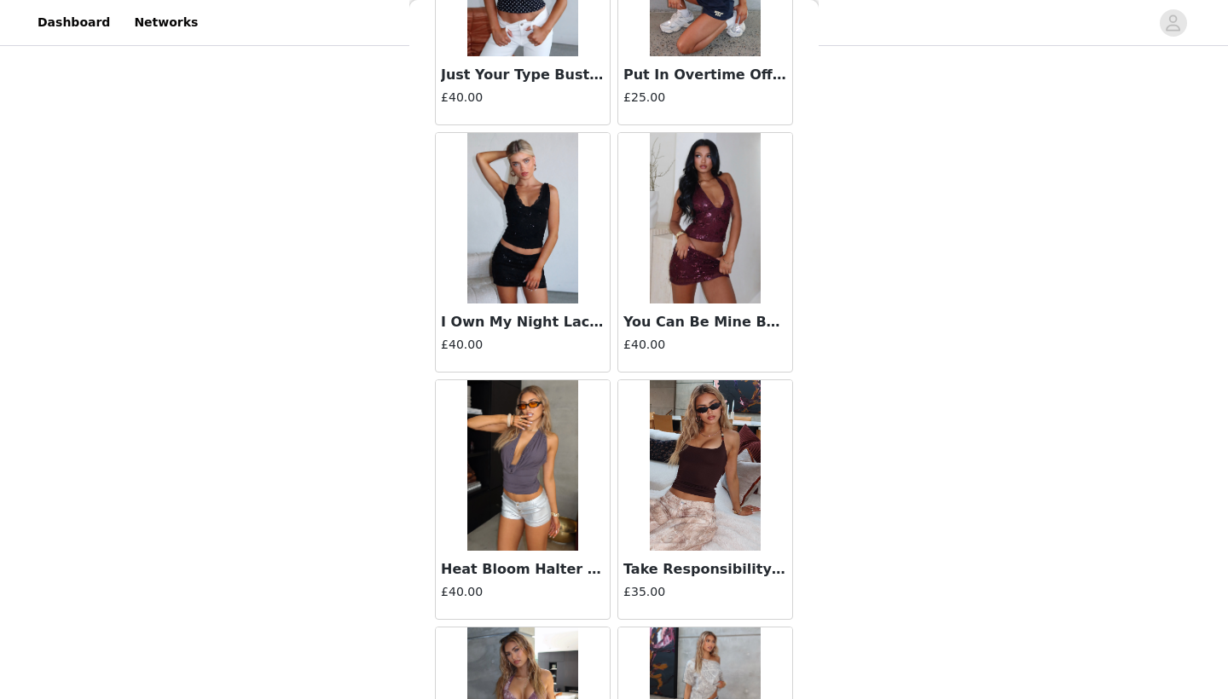
click at [552, 331] on h3 "I Own My Night Lace Top Black" at bounding box center [523, 322] width 164 height 20
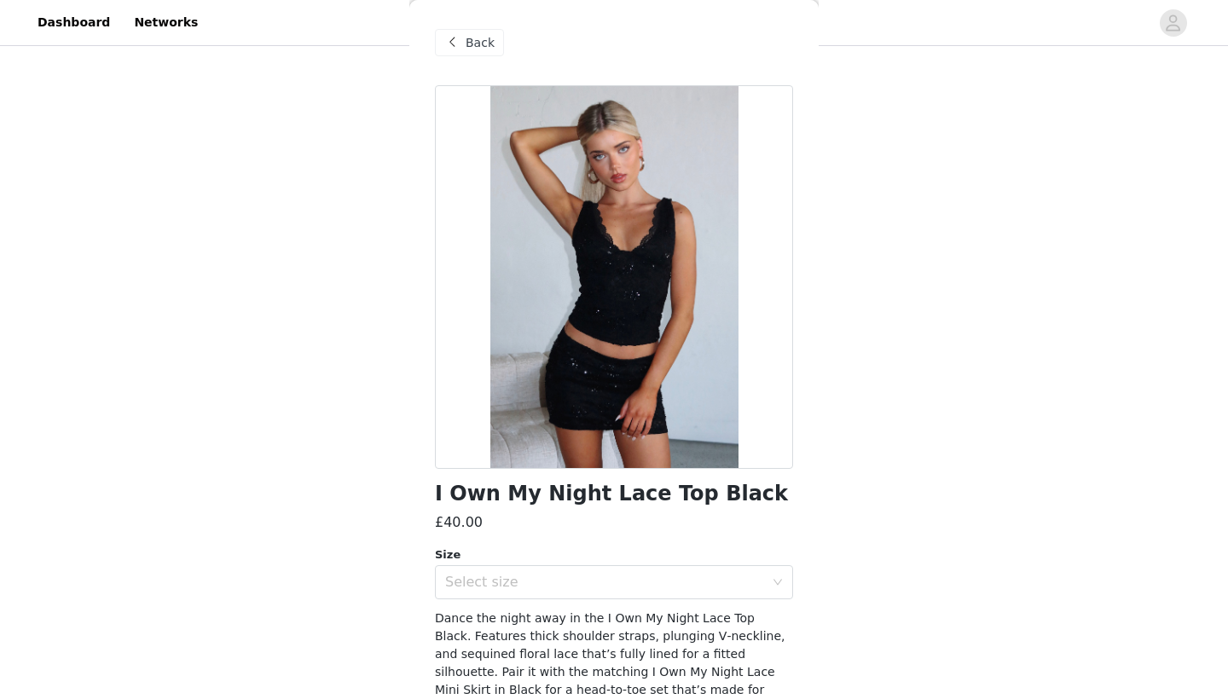
scroll to position [402, 0]
click at [496, 41] on div "Back" at bounding box center [469, 42] width 69 height 27
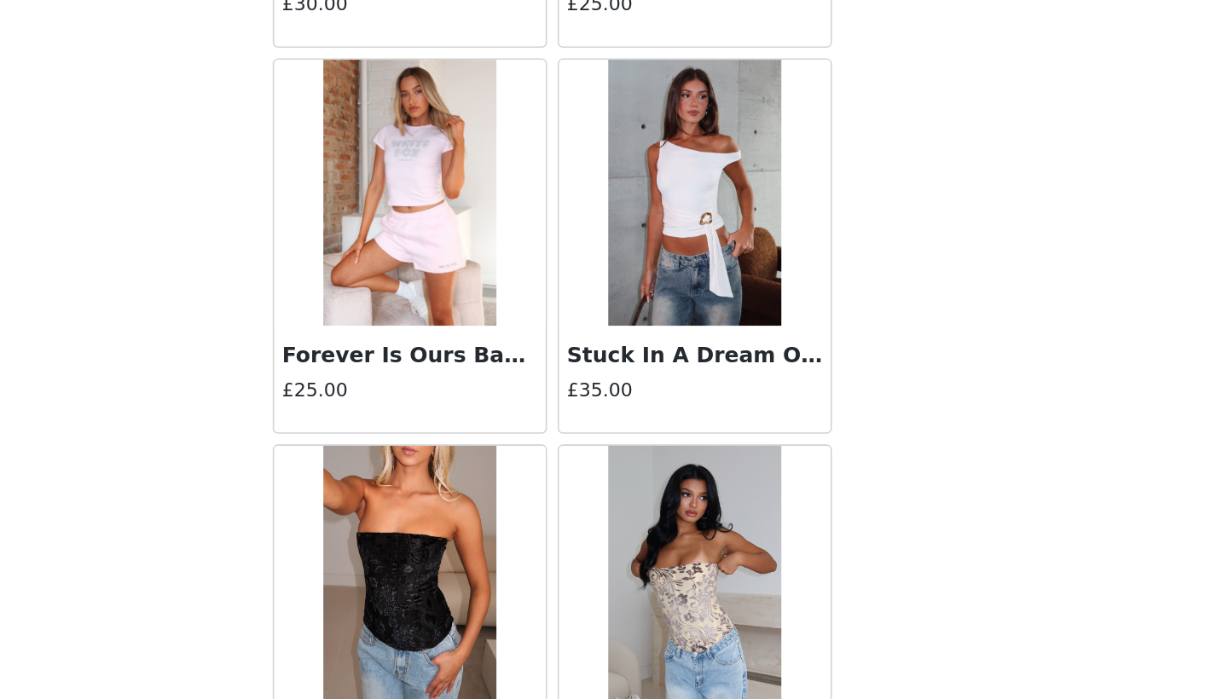
scroll to position [30335, 0]
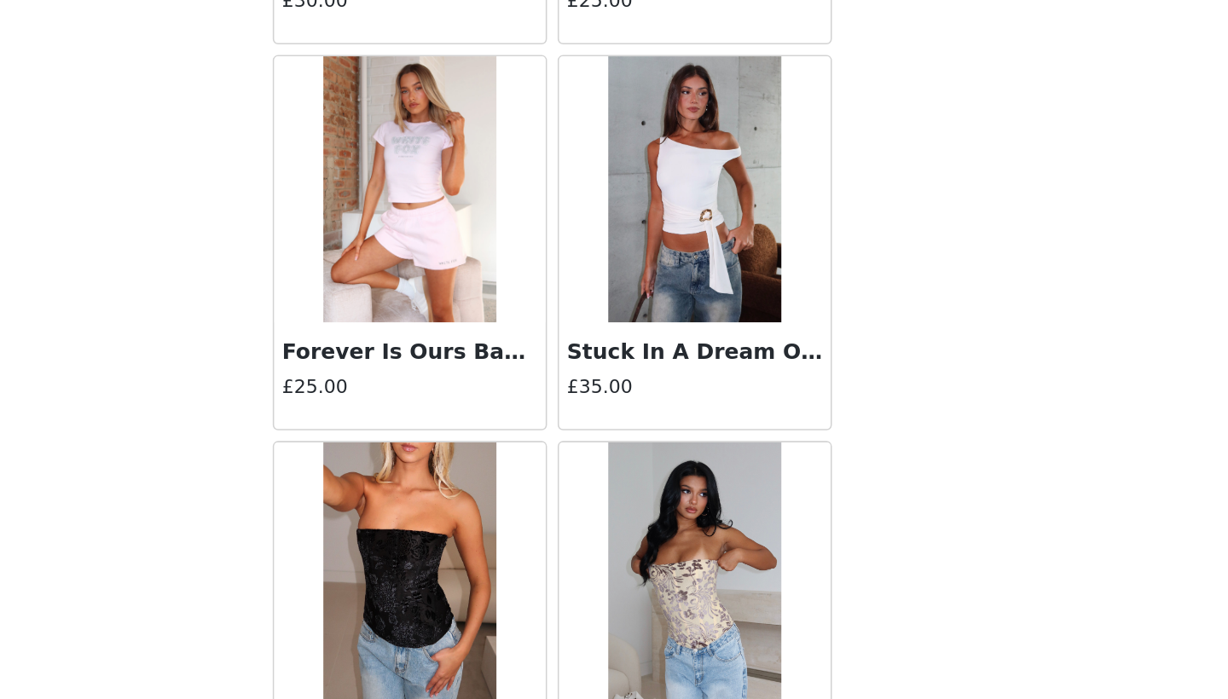
click at [623, 354] on h3 "Stuck In A Dream Off Shoulder Top Bone" at bounding box center [705, 364] width 164 height 20
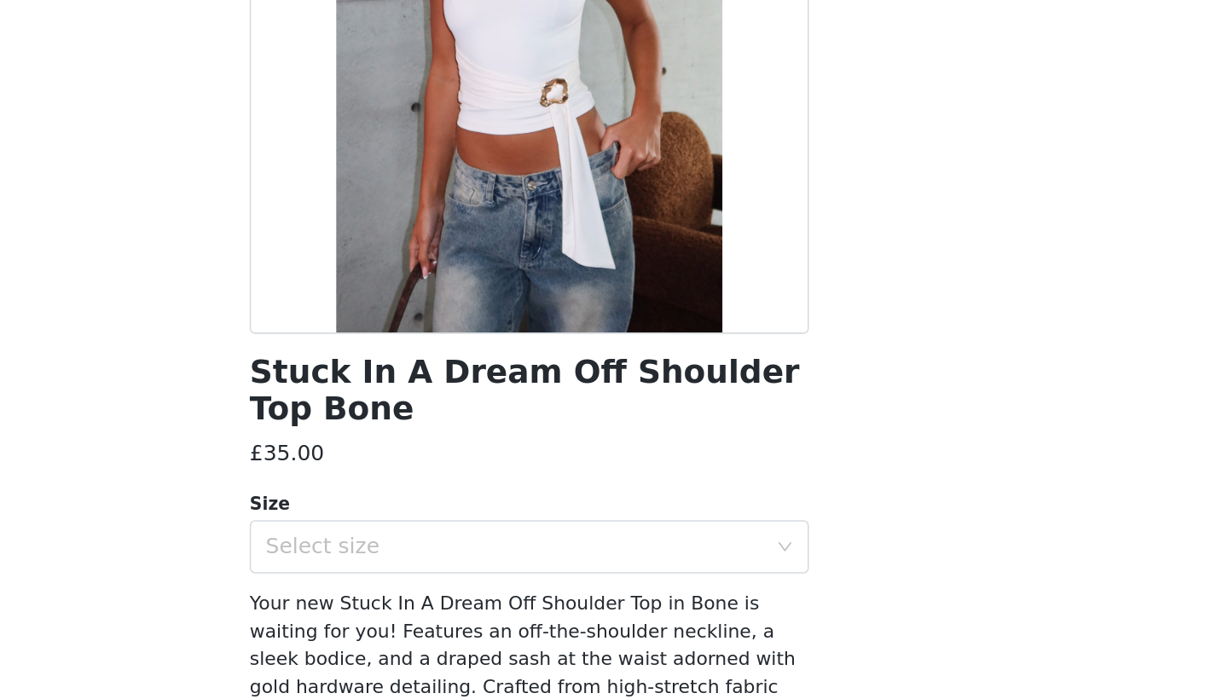
scroll to position [116, 0]
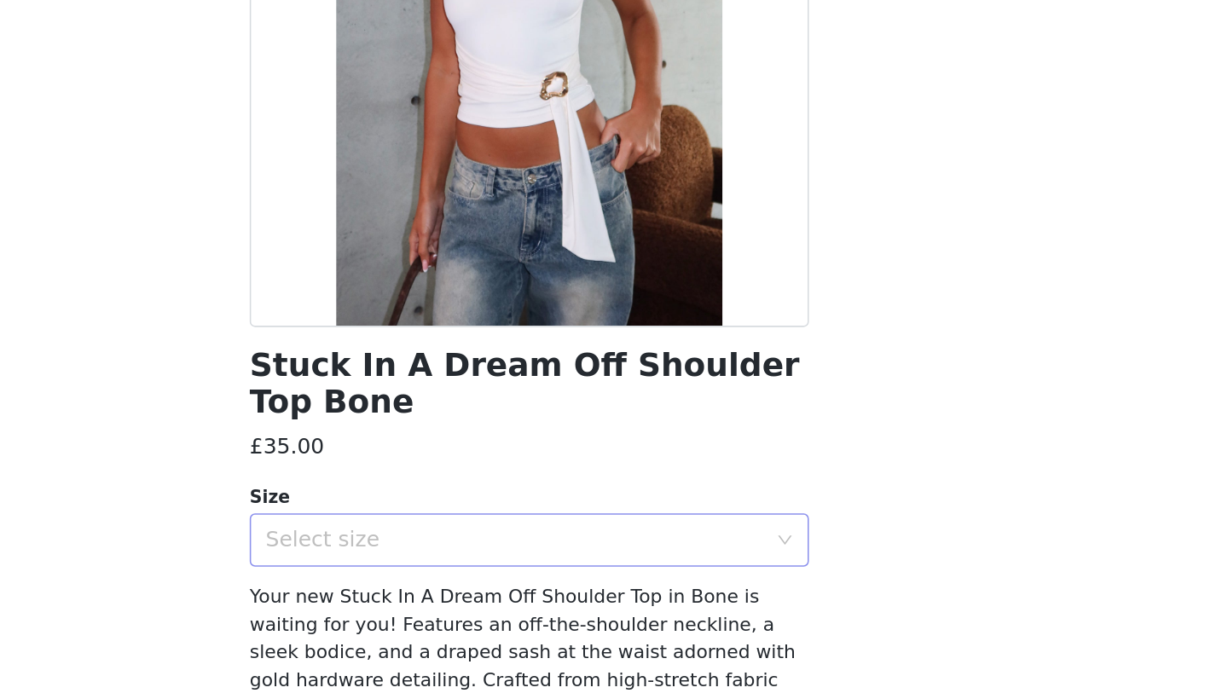
click at [445, 481] on div "Select size" at bounding box center [604, 489] width 319 height 17
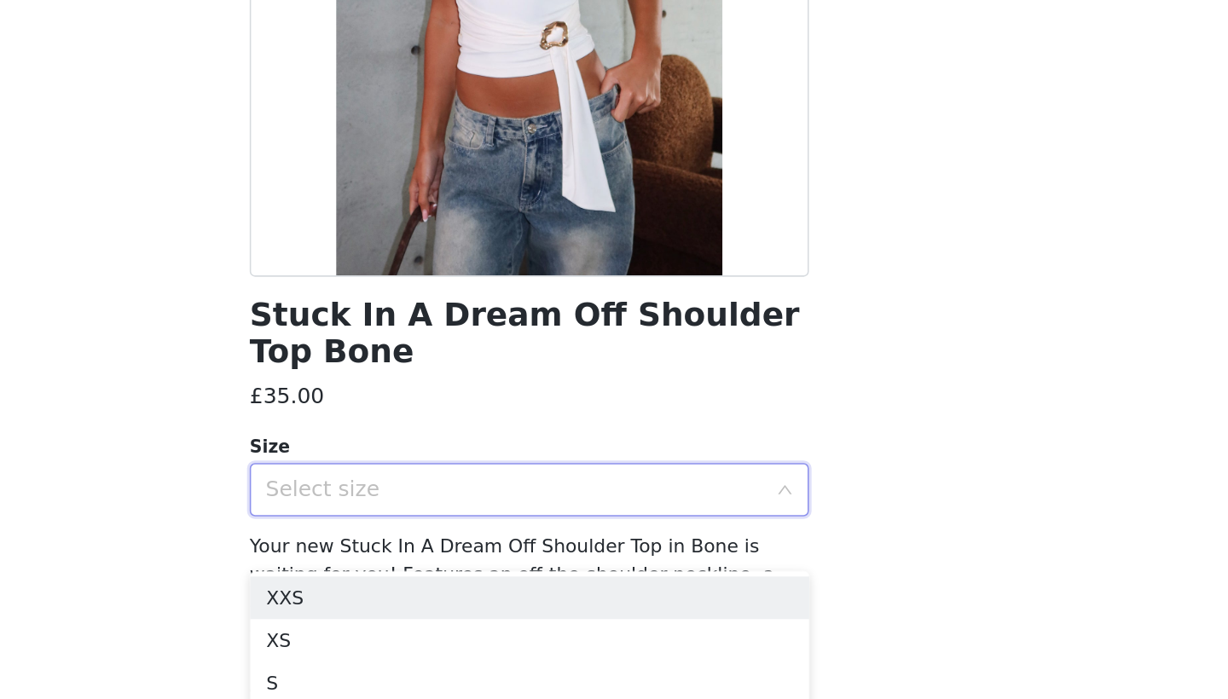
scroll to position [148, 0]
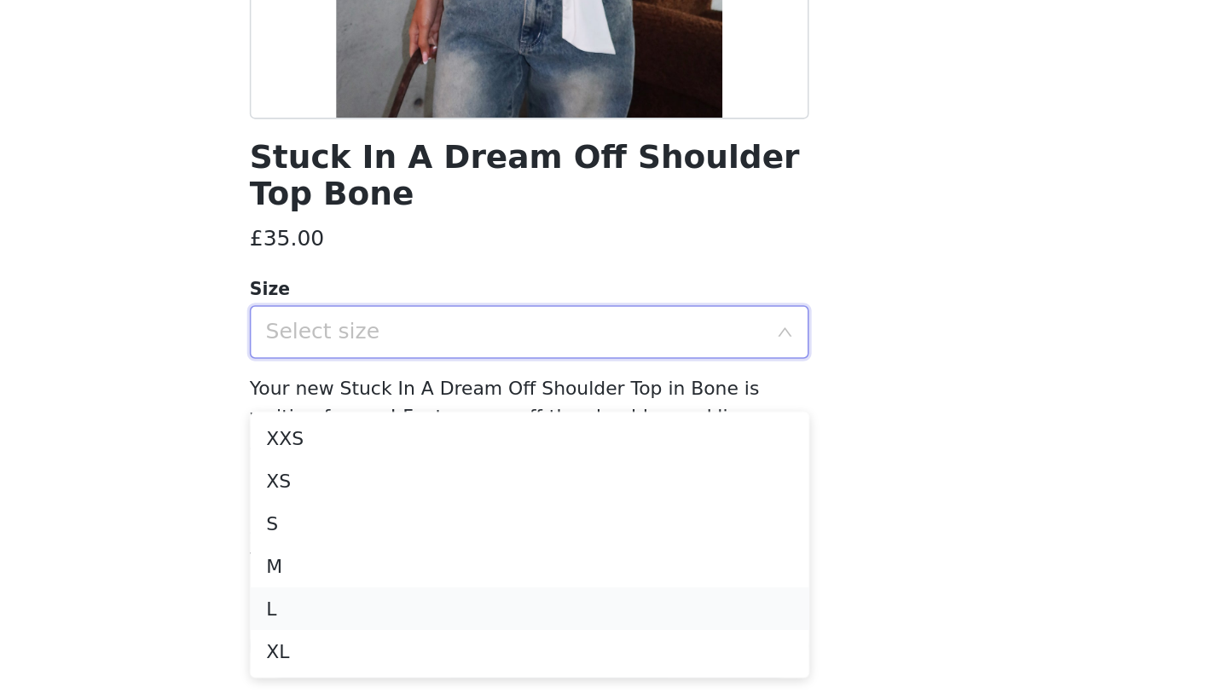
click at [435, 622] on li "L" at bounding box center [614, 635] width 358 height 27
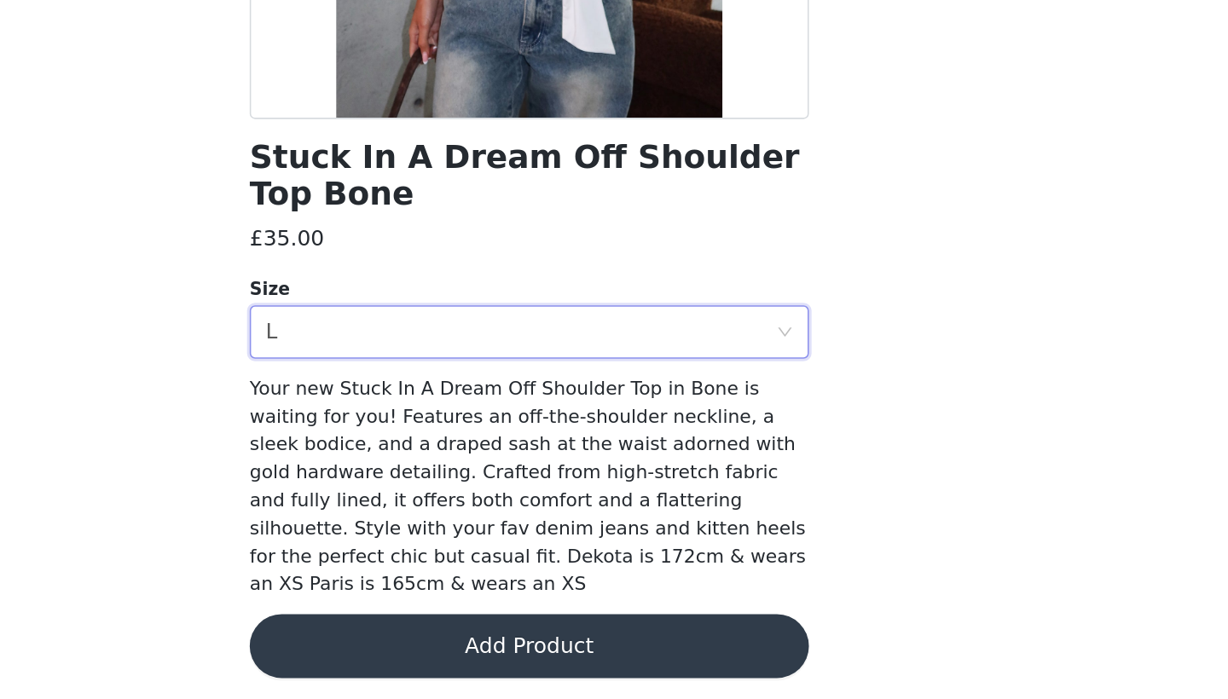
click at [435, 639] on button "Add Product" at bounding box center [614, 659] width 358 height 41
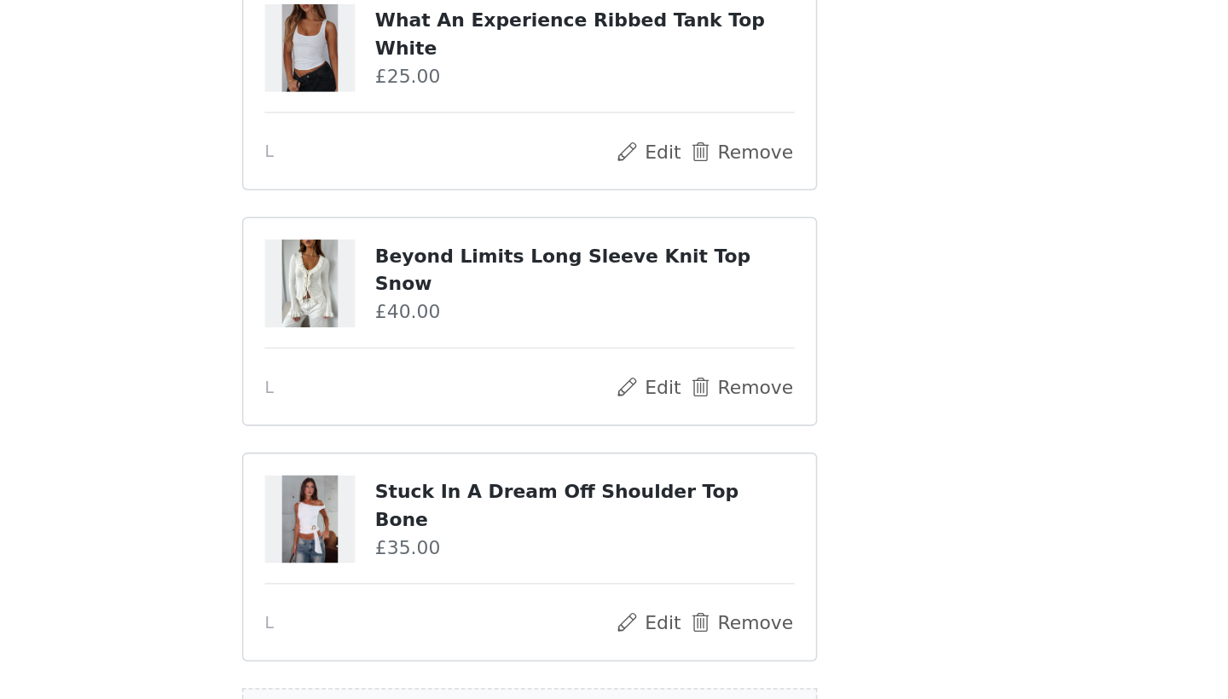
scroll to position [1029, 0]
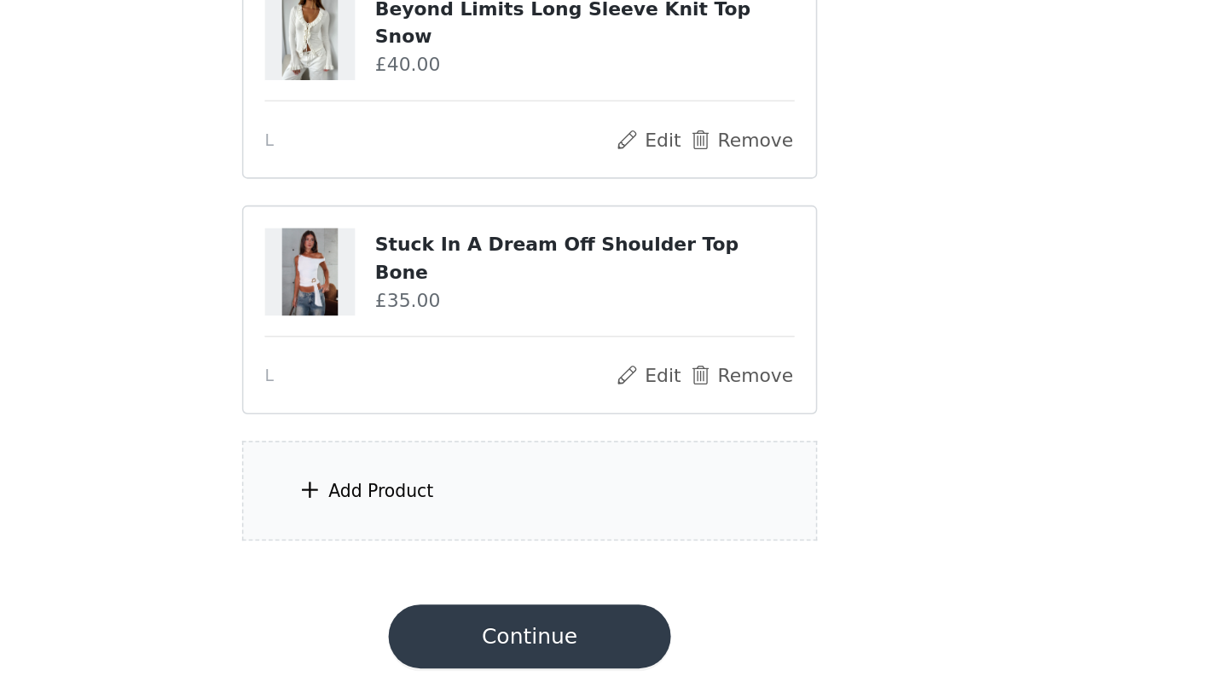
click at [430, 534] on div "Add Product" at bounding box center [614, 566] width 368 height 64
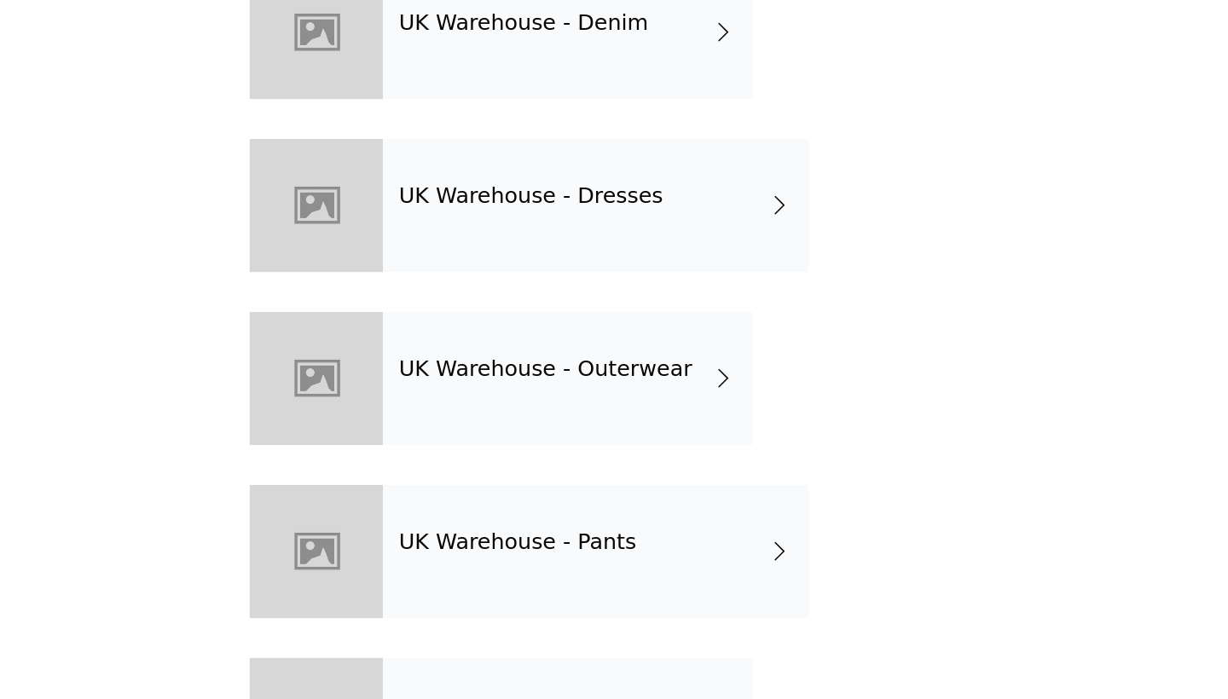
scroll to position [62, 0]
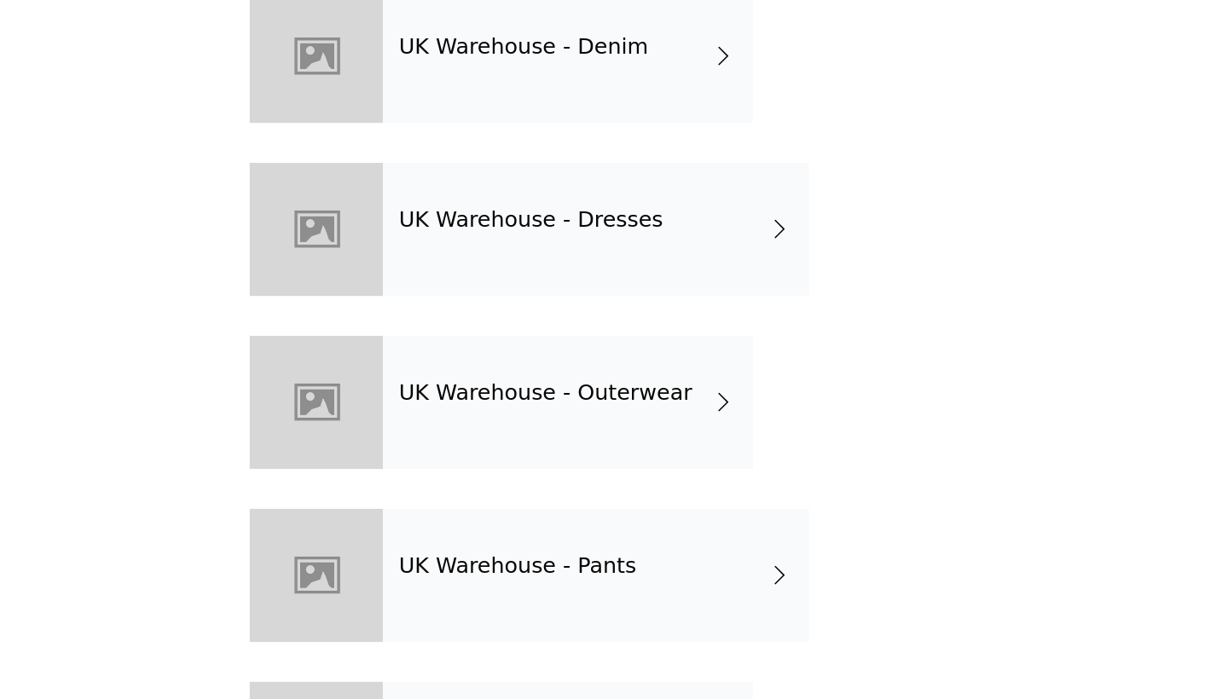
click at [520, 245] on div "UK Warehouse - Denim" at bounding box center [638, 287] width 237 height 85
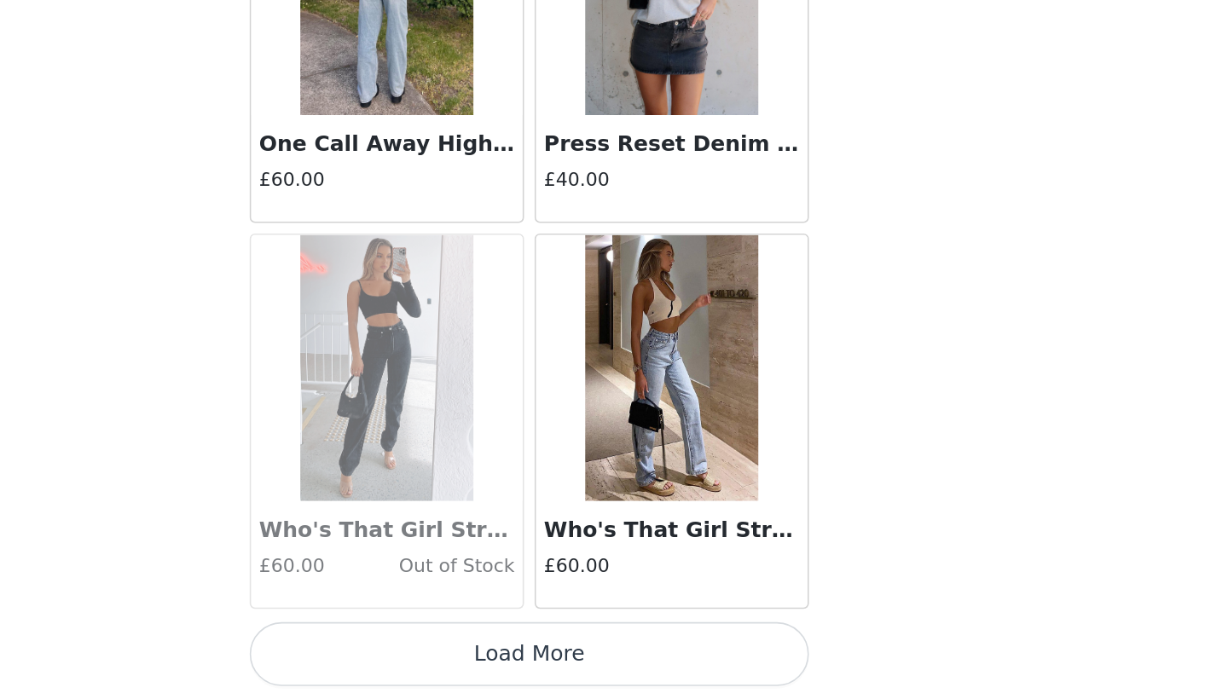
scroll to position [1029, 0]
click at [435, 650] on button "Load More" at bounding box center [614, 670] width 358 height 41
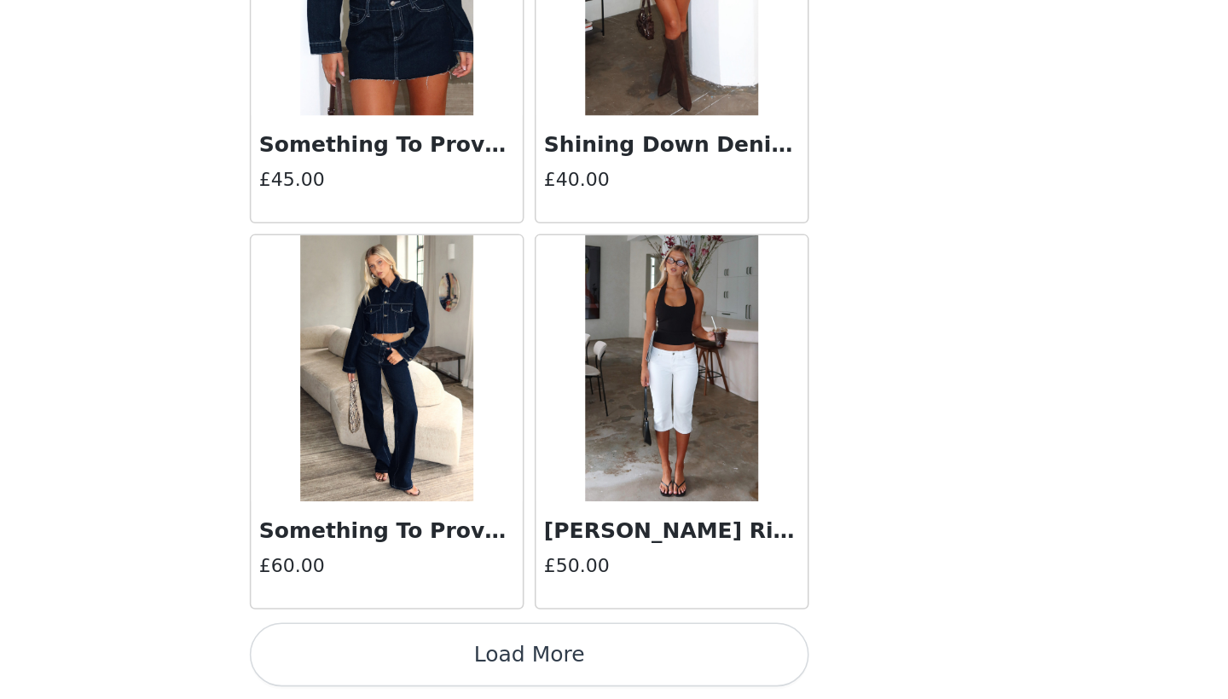
click at [435, 650] on button "Load More" at bounding box center [614, 670] width 358 height 41
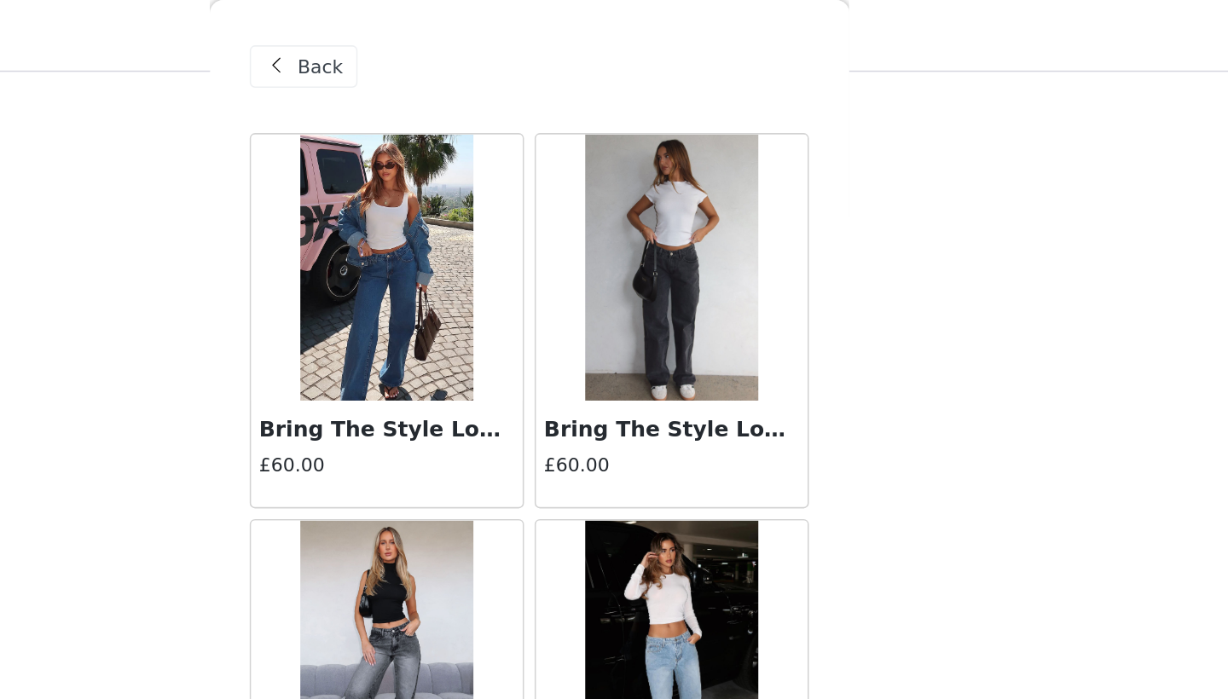
scroll to position [460, 0]
click at [466, 34] on span "Back" at bounding box center [480, 43] width 29 height 18
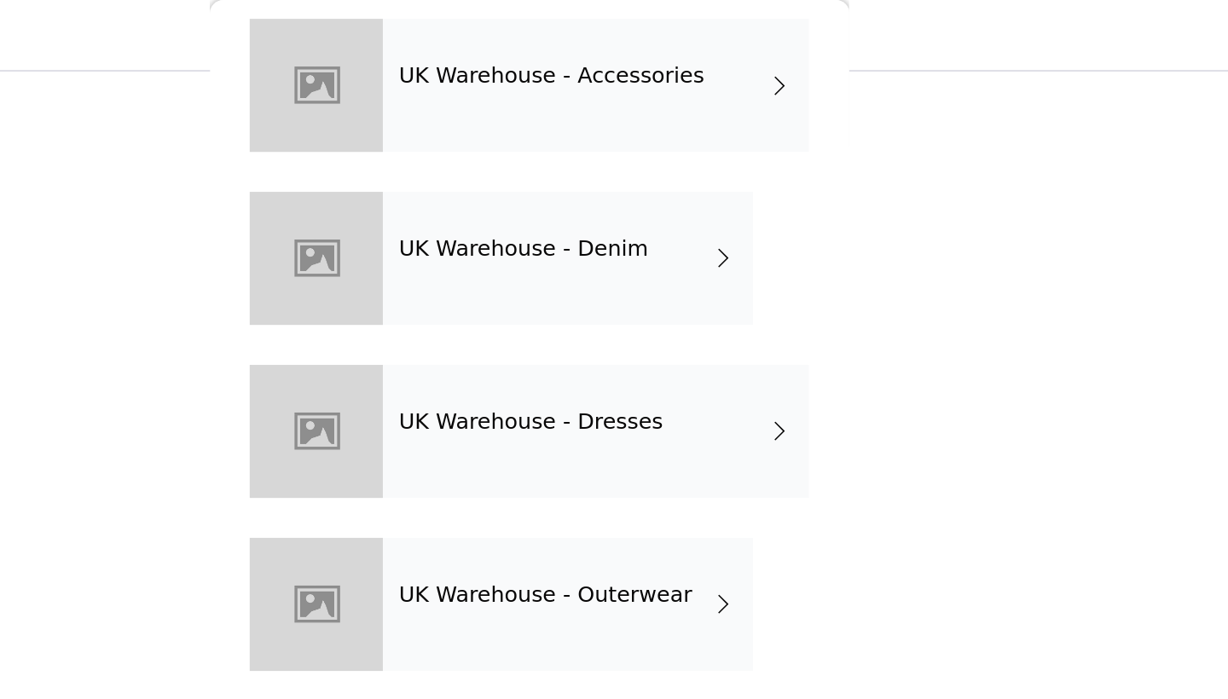
scroll to position [188, 0]
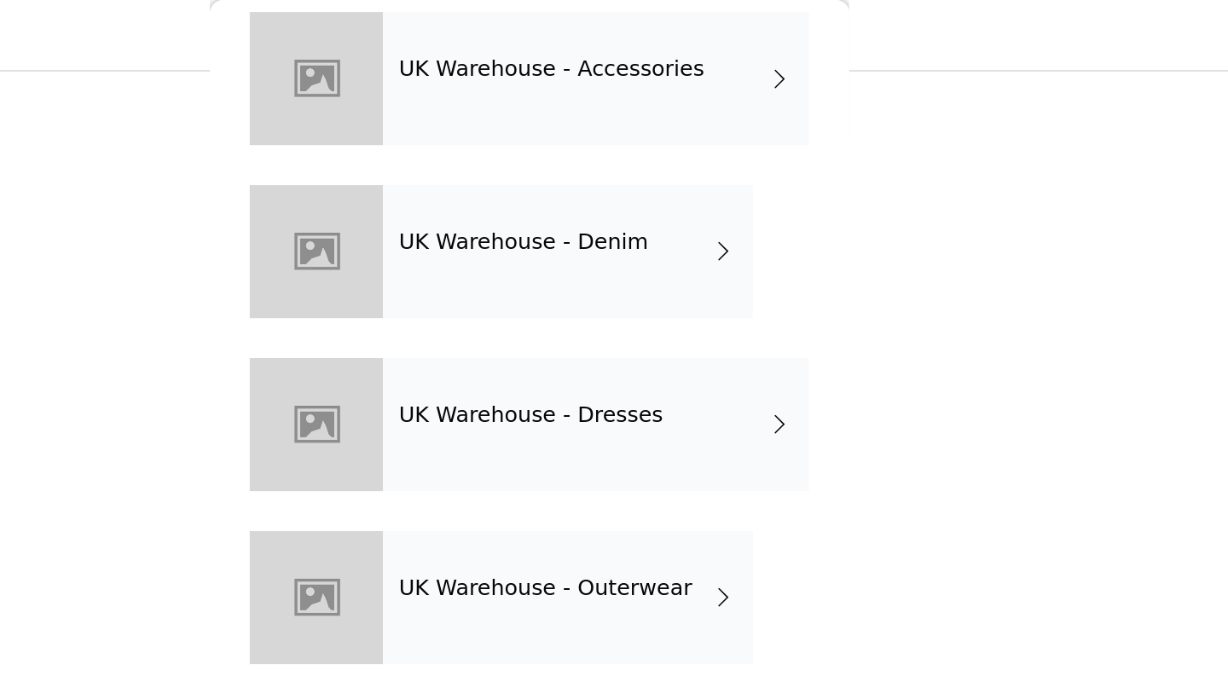
click at [520, 284] on div "UK Warehouse - Dresses" at bounding box center [656, 271] width 273 height 85
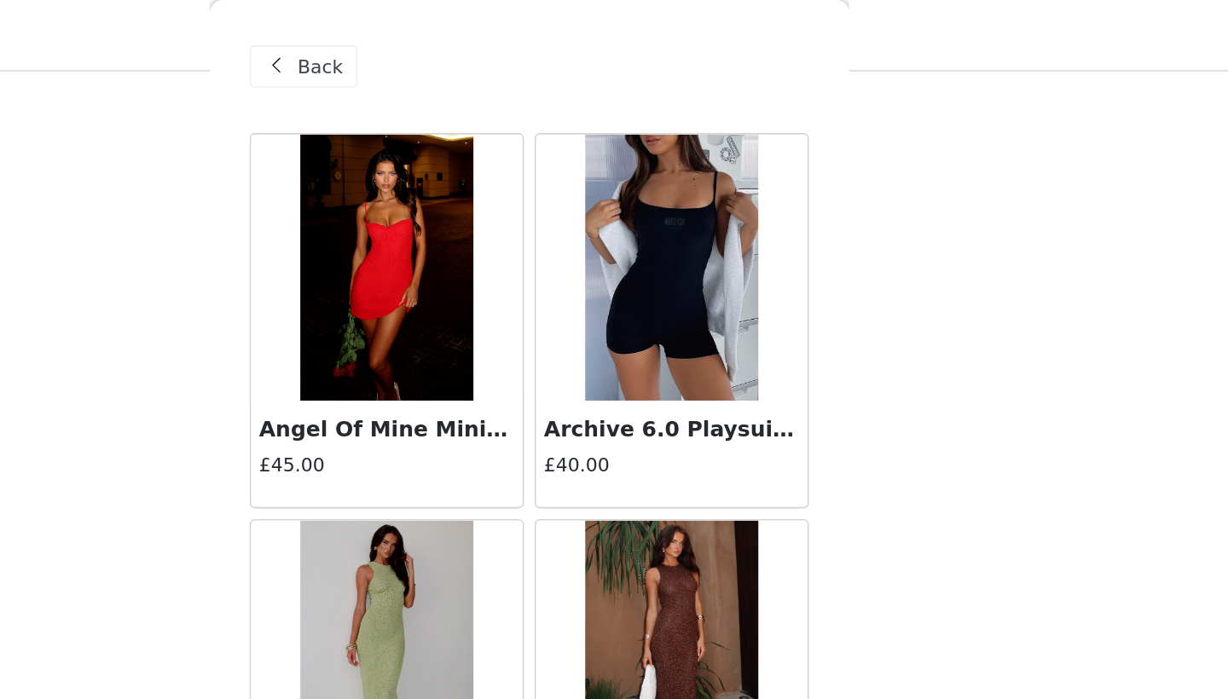
scroll to position [0, 0]
click at [435, 16] on div "Back" at bounding box center [614, 42] width 358 height 85
click at [466, 49] on span "Back" at bounding box center [480, 43] width 29 height 18
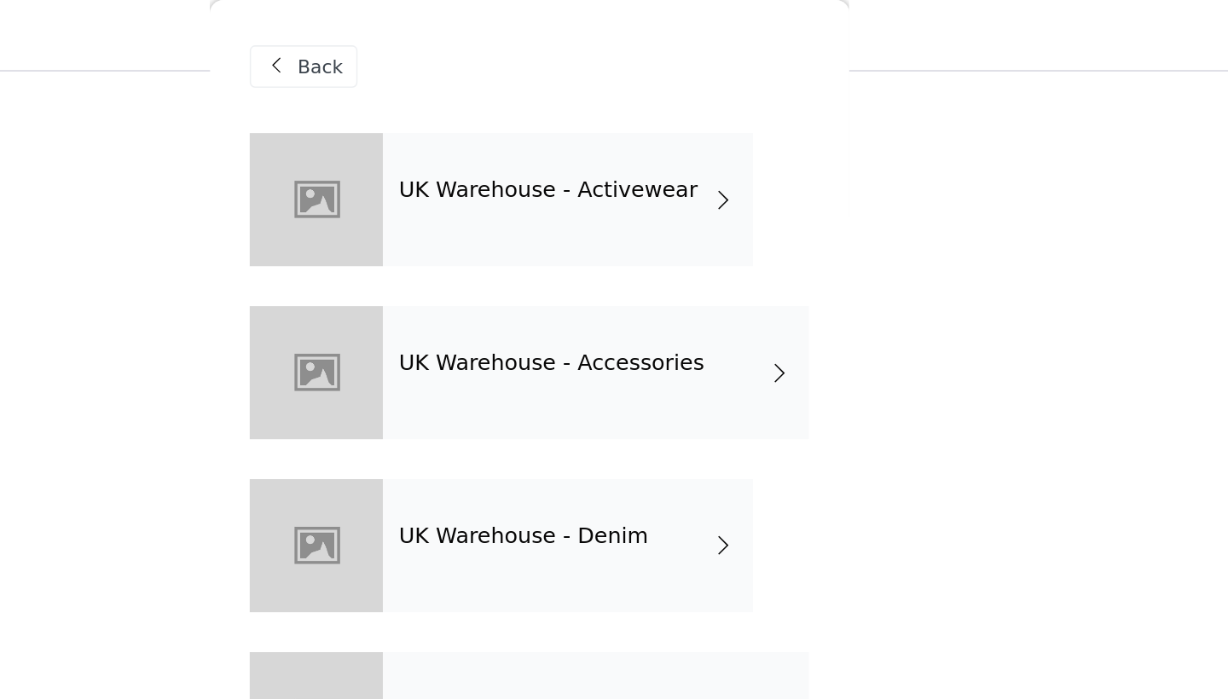
scroll to position [72, 0]
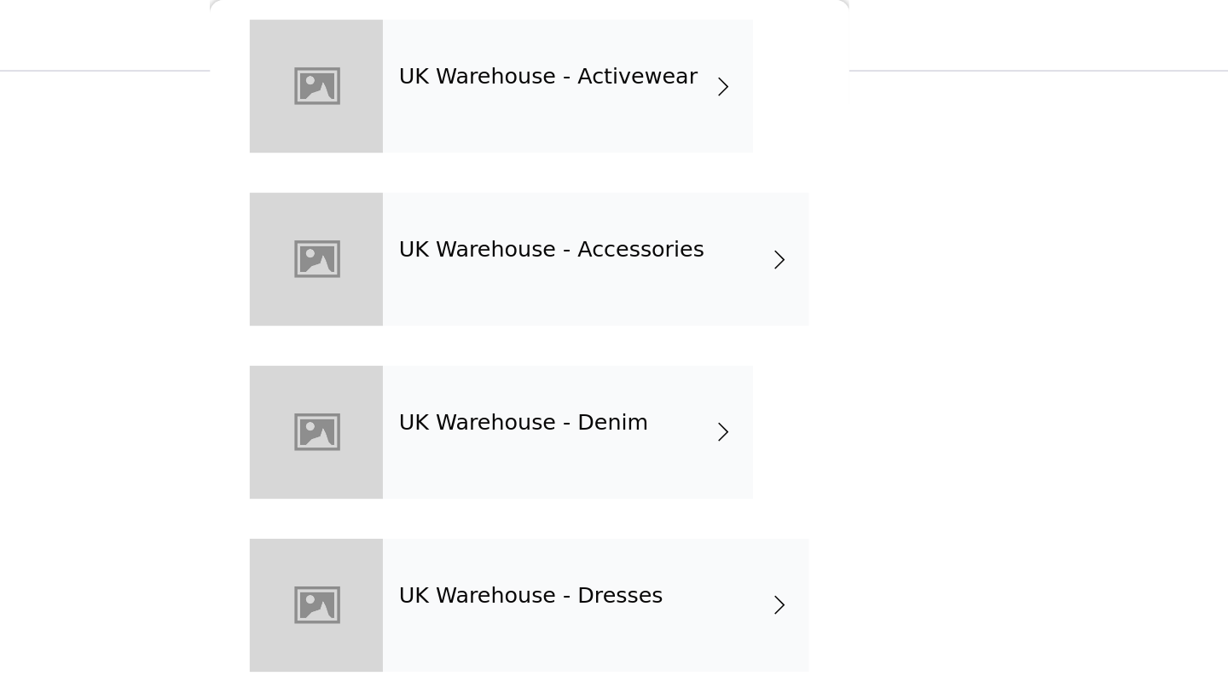
click at [520, 76] on div "UK Warehouse - Activewear" at bounding box center [638, 55] width 237 height 85
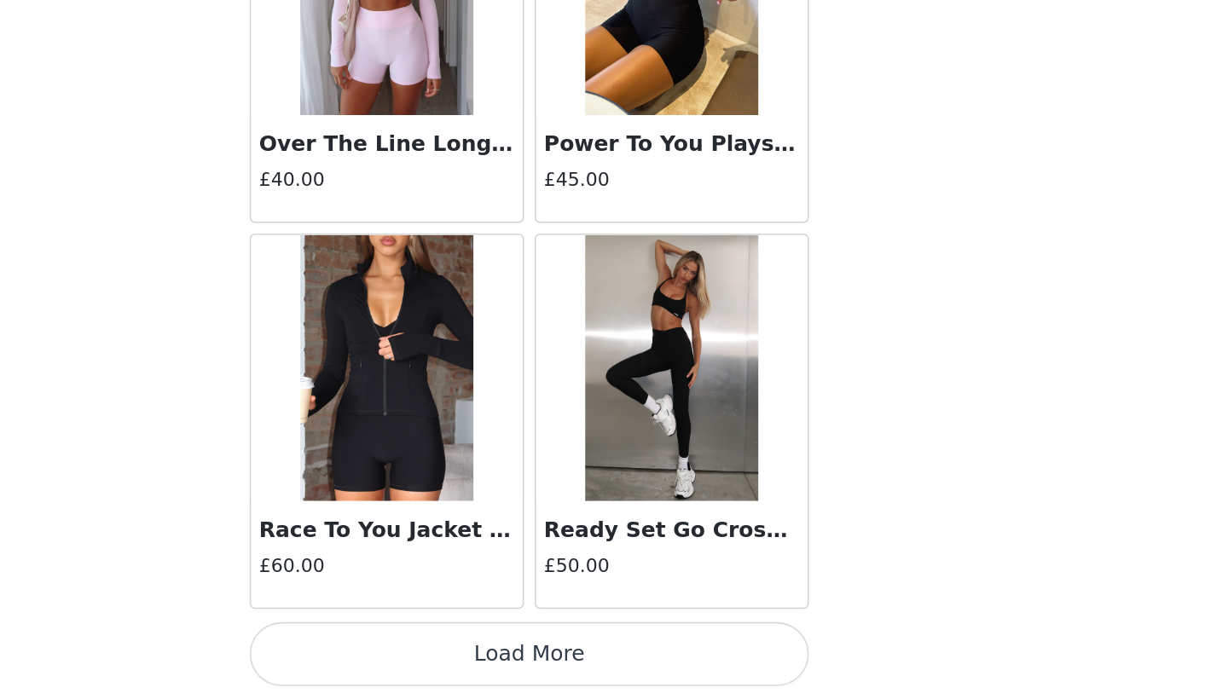
scroll to position [693, 0]
click at [435, 650] on button "Load More" at bounding box center [614, 670] width 358 height 41
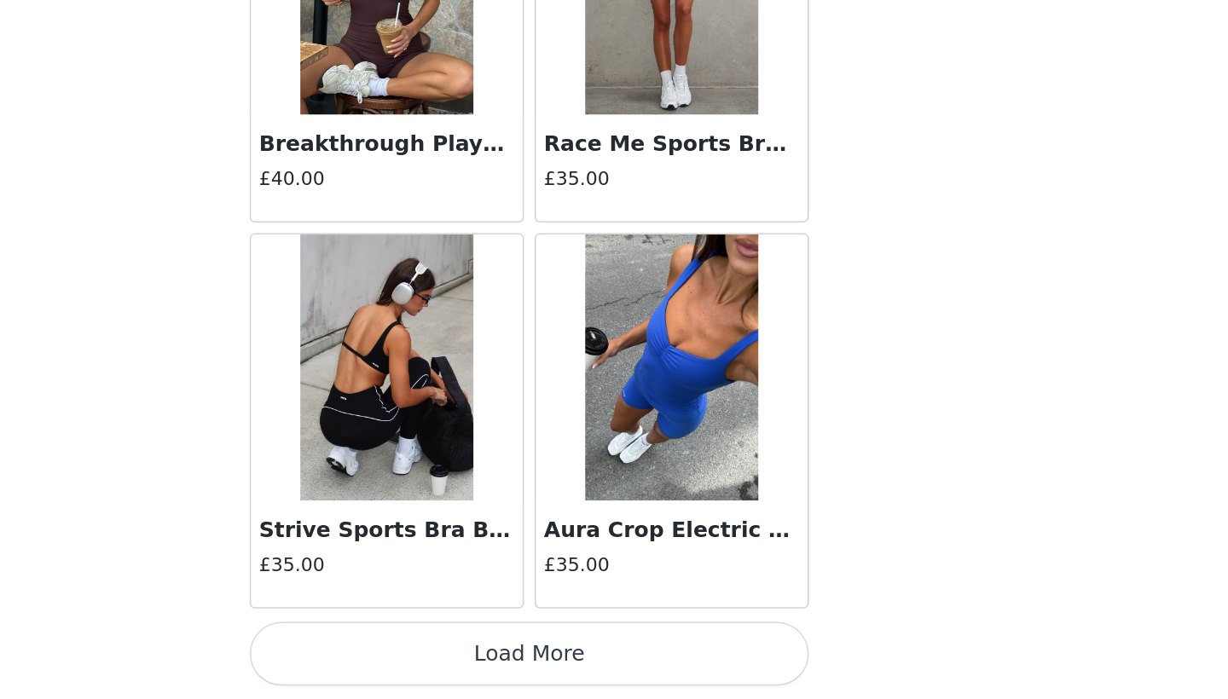
click at [435, 650] on button "Load More" at bounding box center [614, 670] width 358 height 41
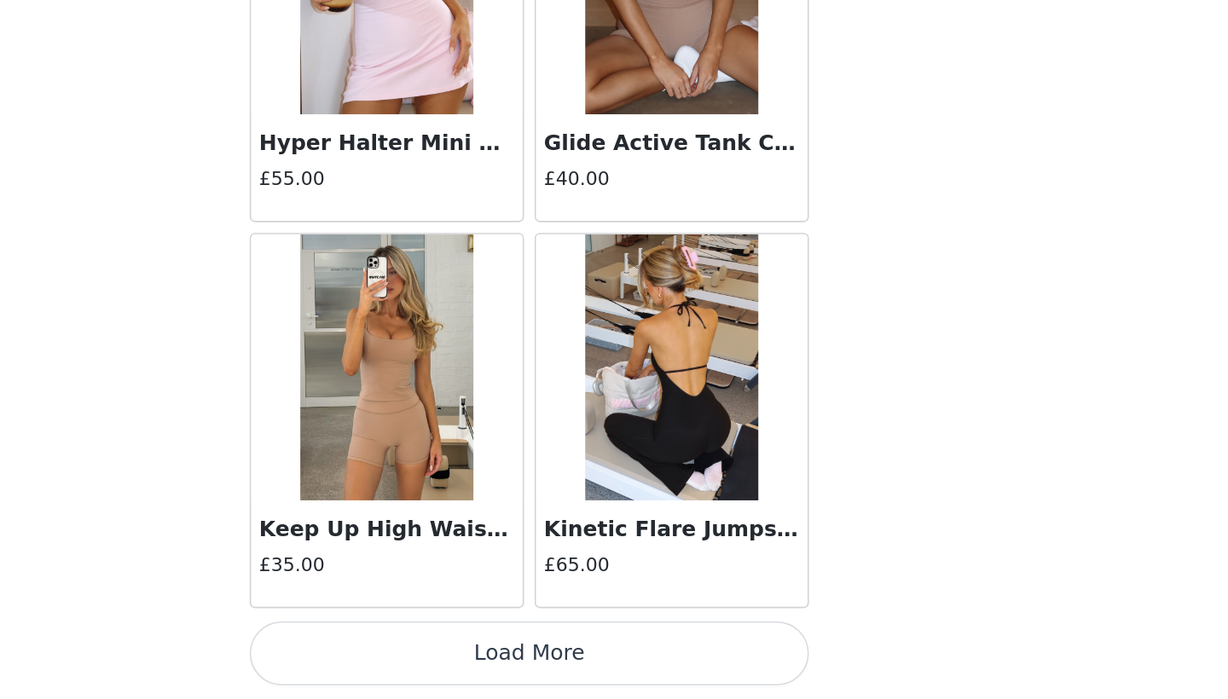
scroll to position [772, 0]
click at [435, 650] on button "Load More" at bounding box center [614, 670] width 358 height 41
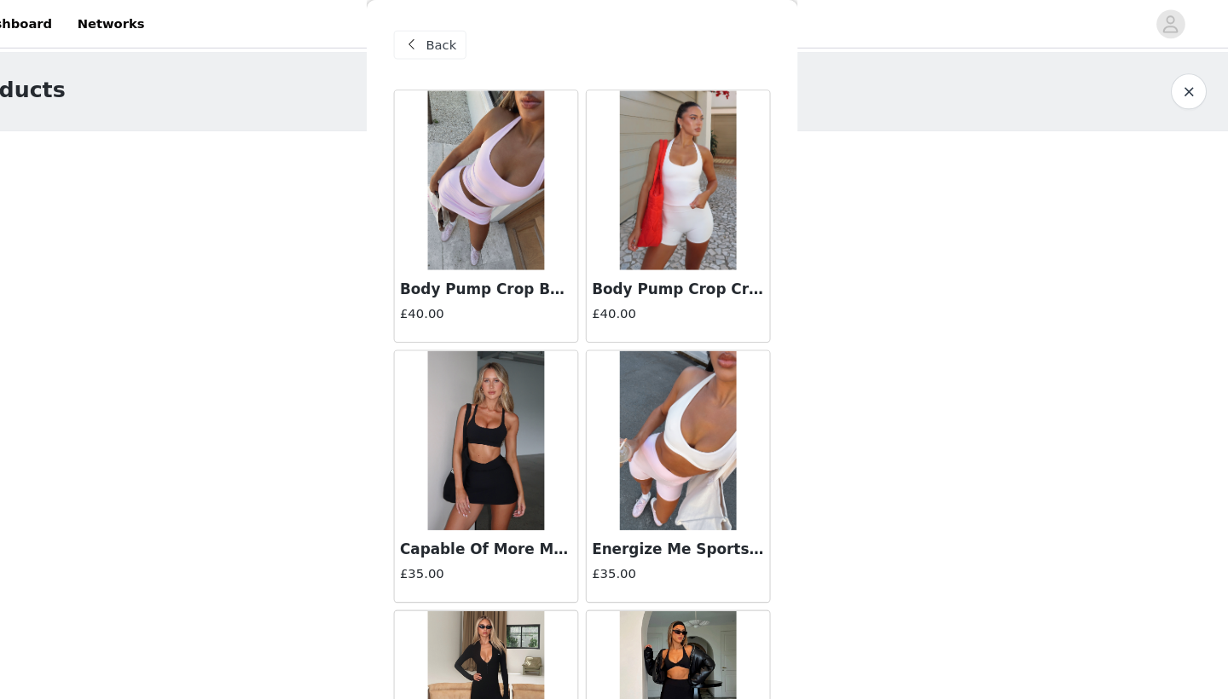
scroll to position [0, 0]
click at [466, 35] on span "Back" at bounding box center [480, 43] width 29 height 18
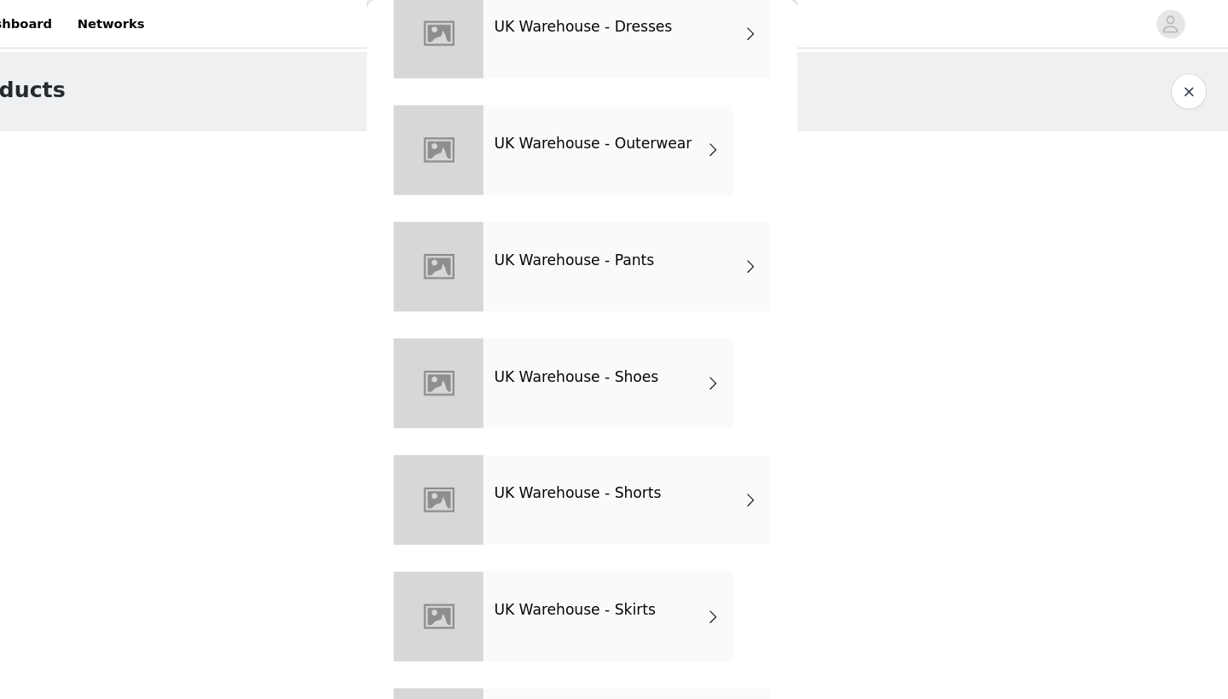
scroll to position [432, 0]
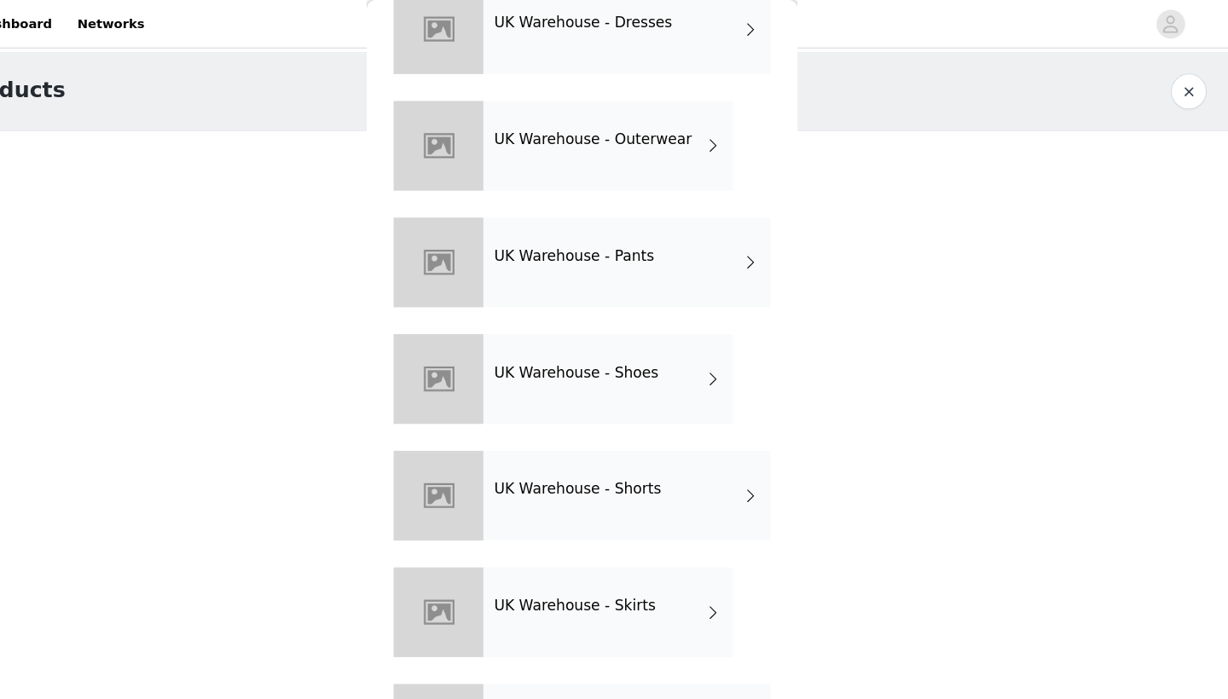
click at [520, 587] on div "UK Warehouse - Skirts" at bounding box center [638, 582] width 237 height 85
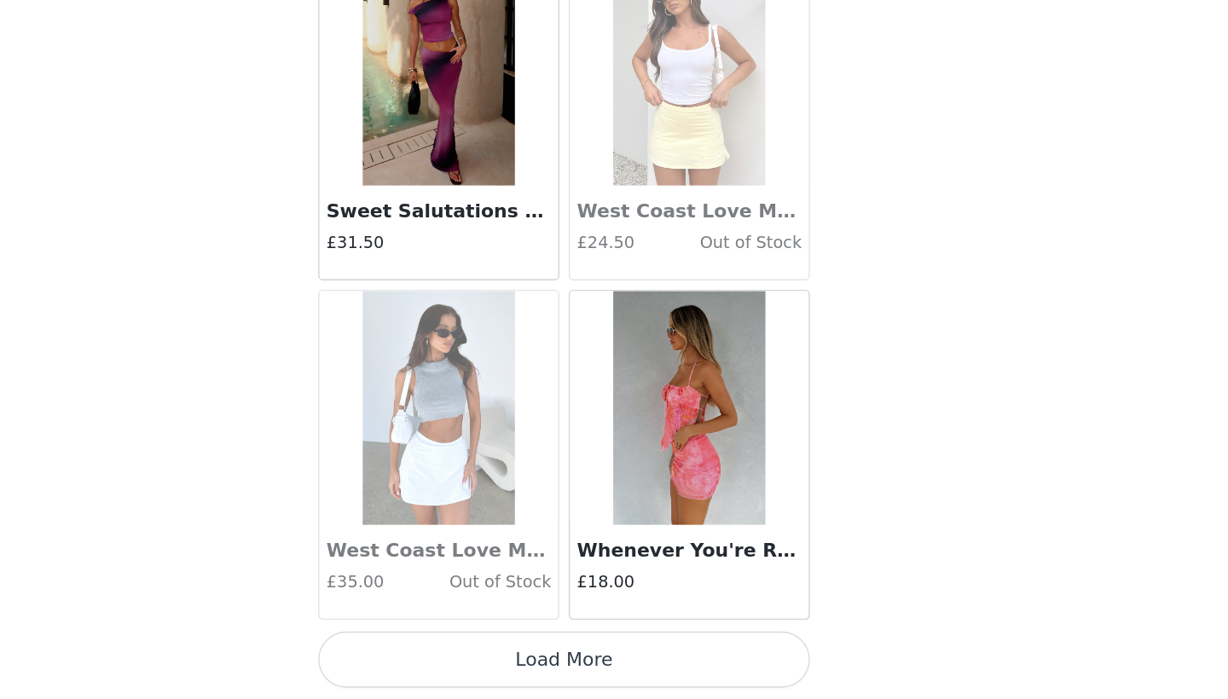
scroll to position [259, 0]
click at [435, 650] on button "Load More" at bounding box center [614, 670] width 358 height 41
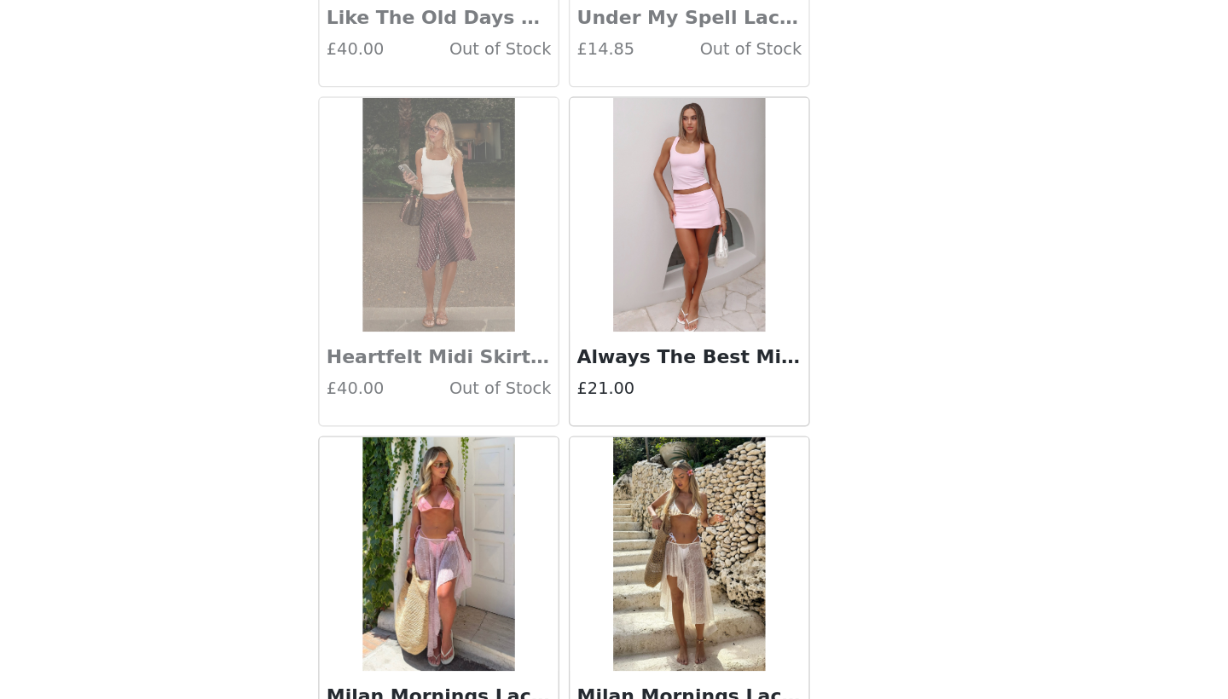
scroll to position [3315, 0]
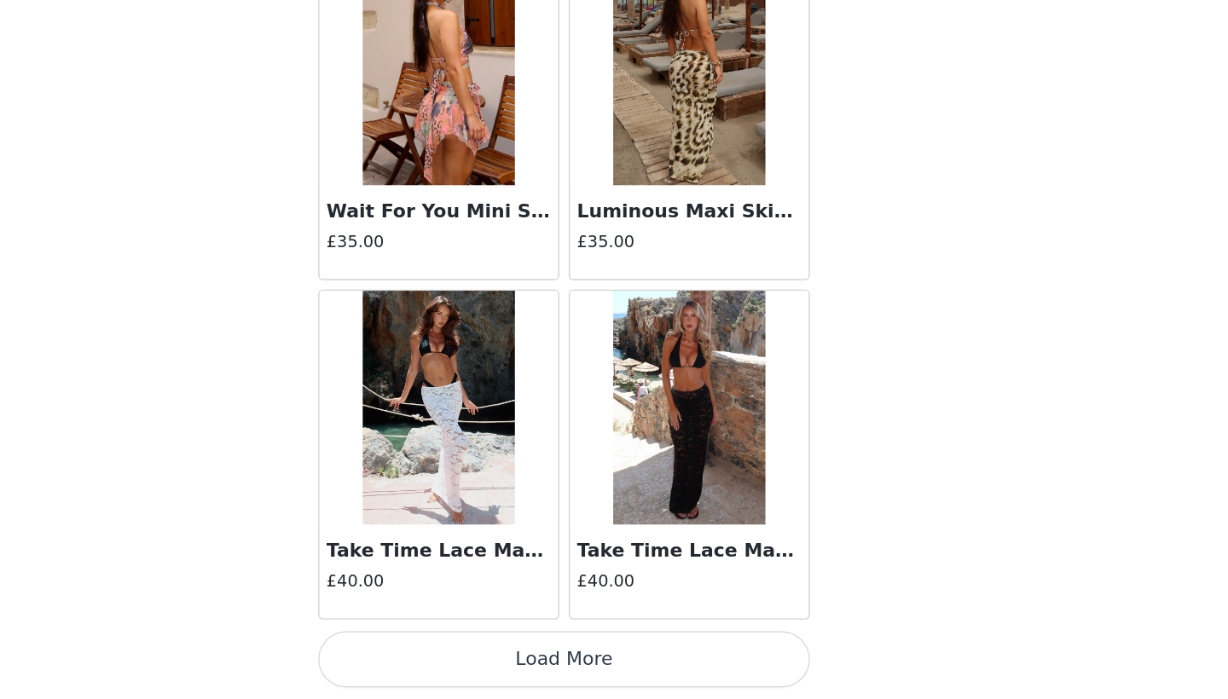
click at [435, 650] on button "Load More" at bounding box center [614, 670] width 358 height 41
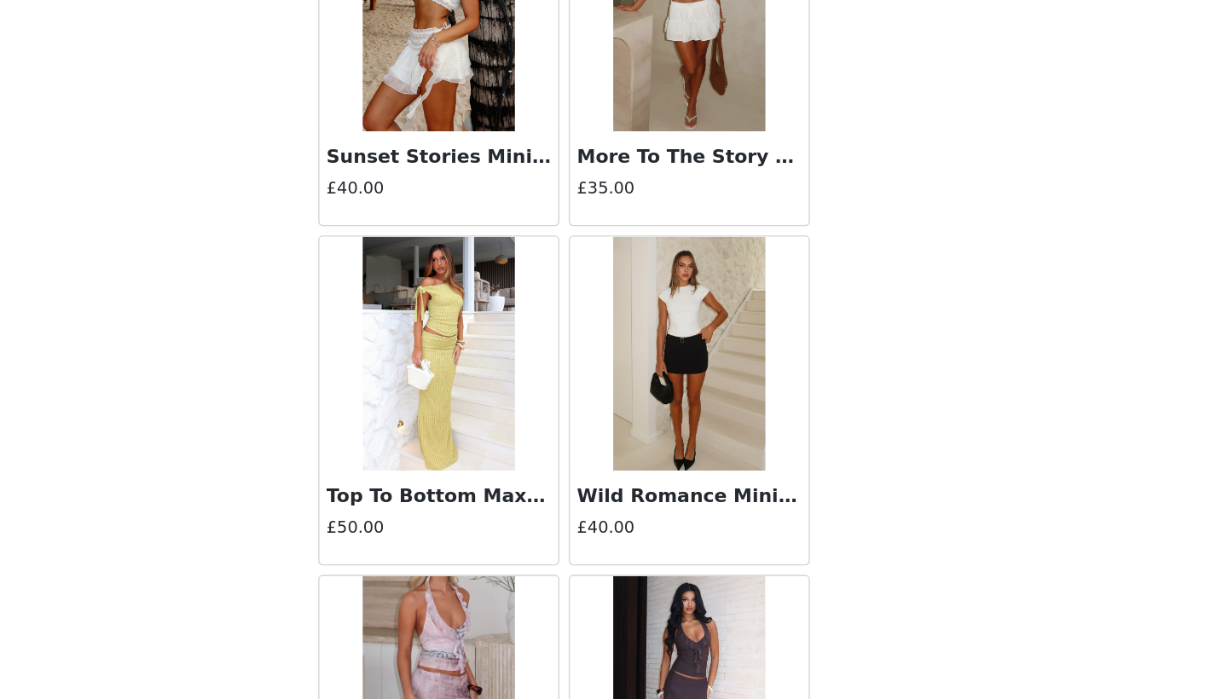
scroll to position [6187, 0]
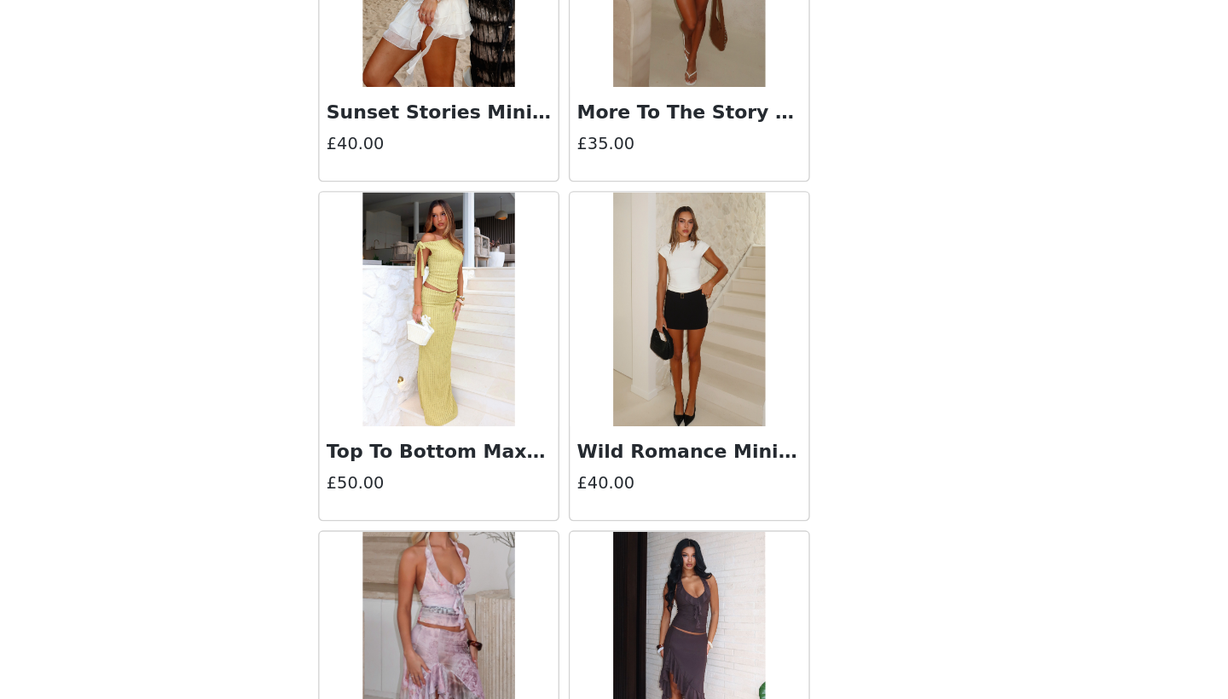
click at [623, 509] on h3 "Wild Romance Mini Skort Black" at bounding box center [705, 519] width 164 height 20
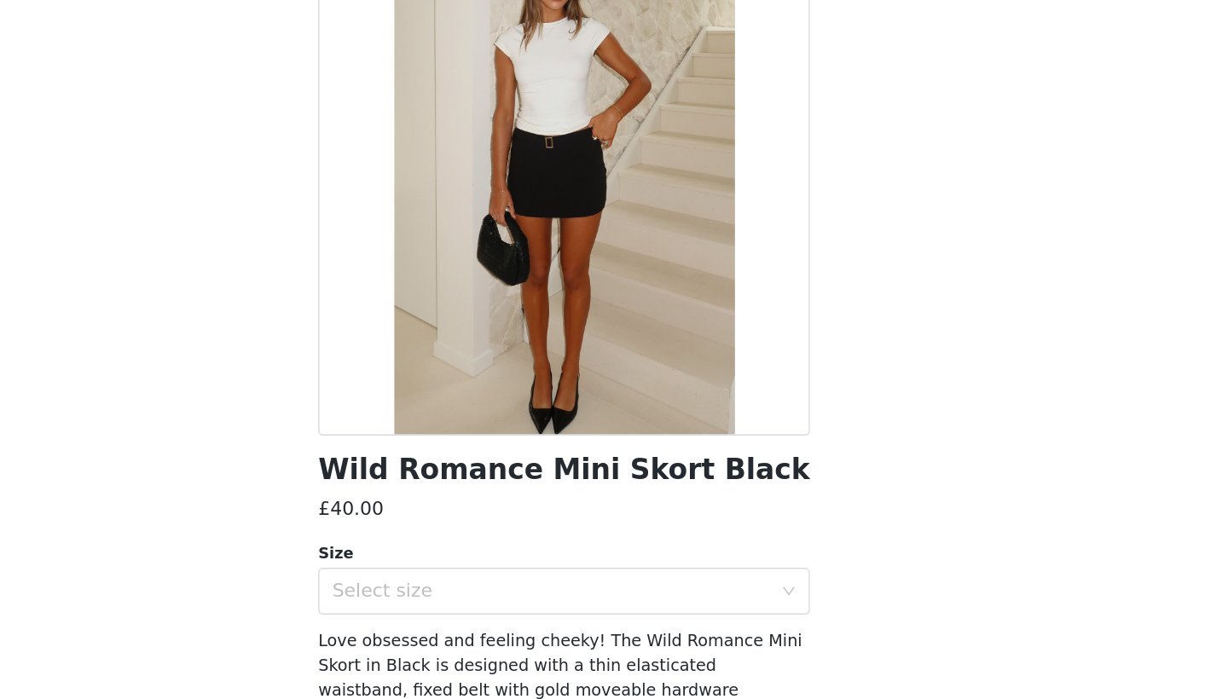
scroll to position [43, 0]
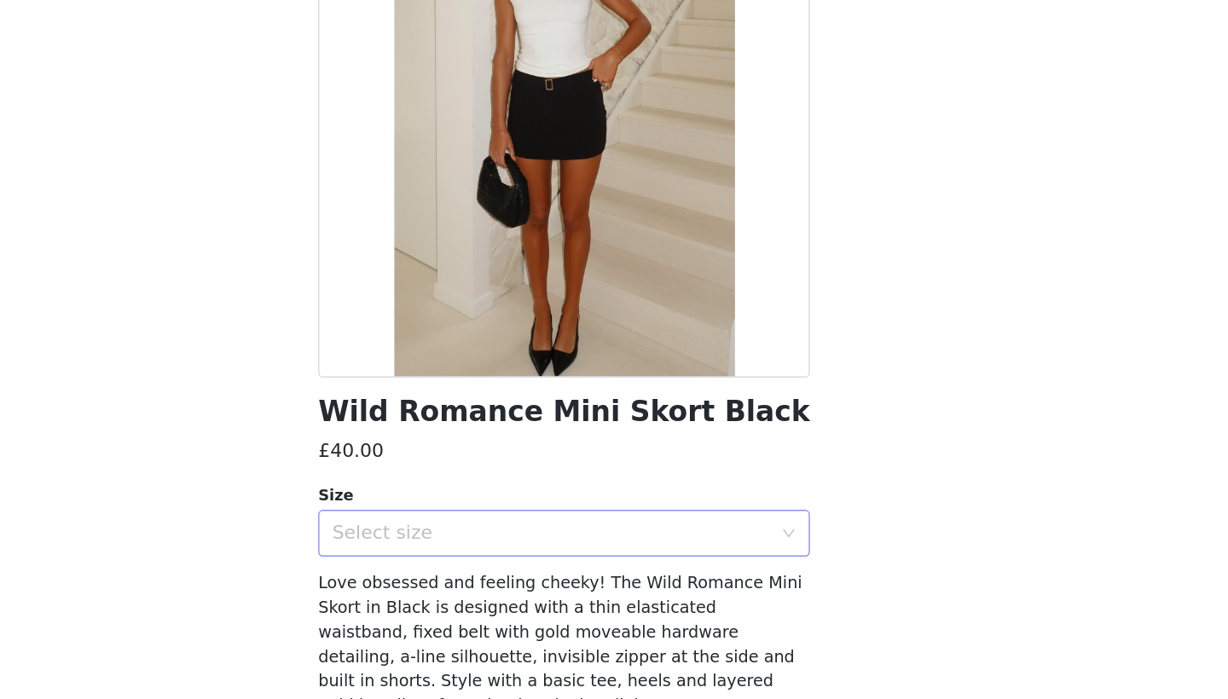
click at [483, 531] on div "Select size" at bounding box center [604, 539] width 319 height 17
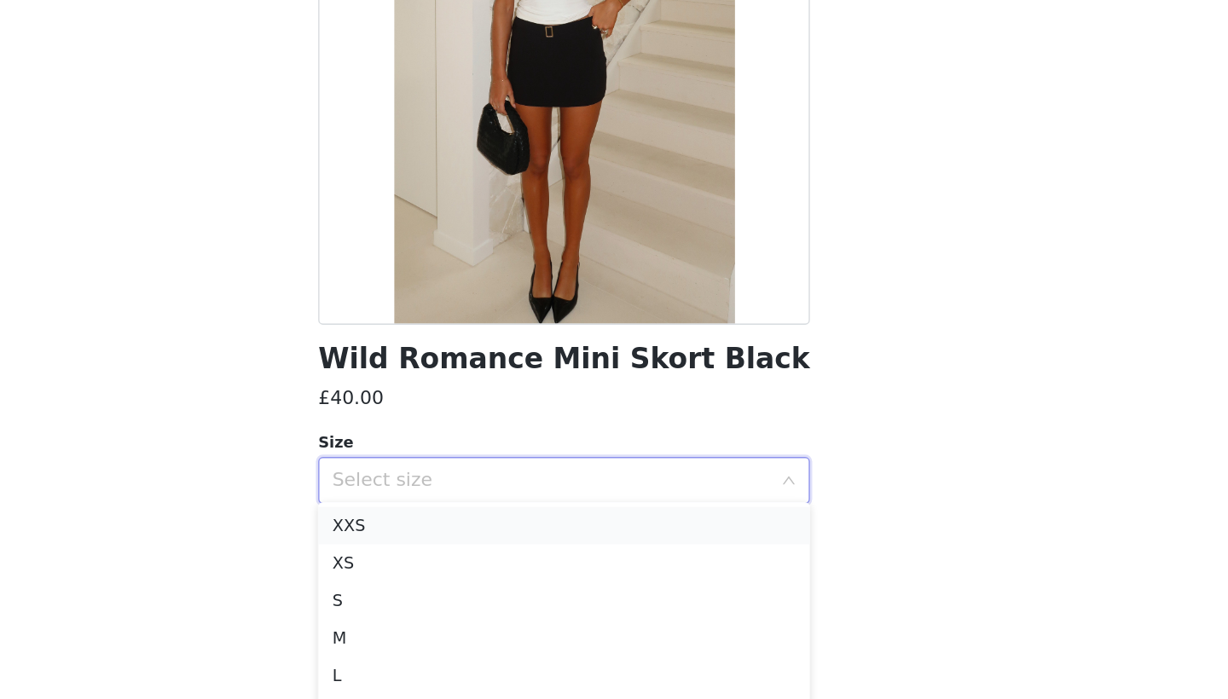
scroll to position [264, 0]
click at [435, 641] on li "M" at bounding box center [614, 654] width 358 height 27
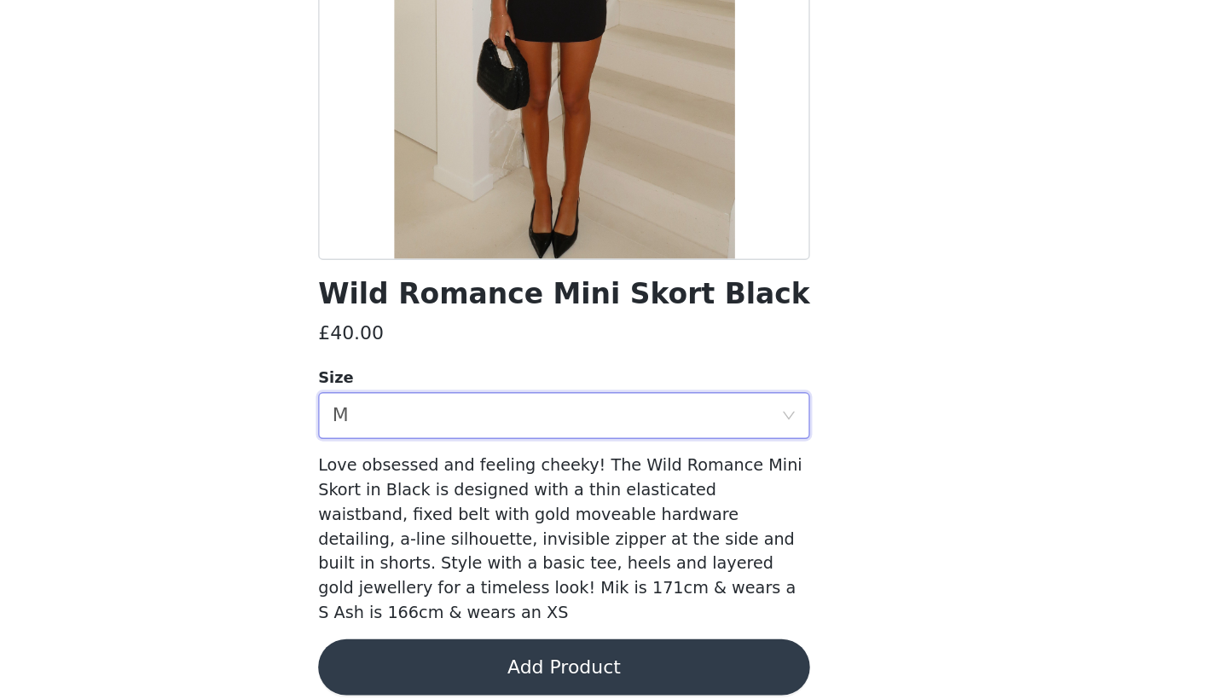
scroll to position [89, 0]
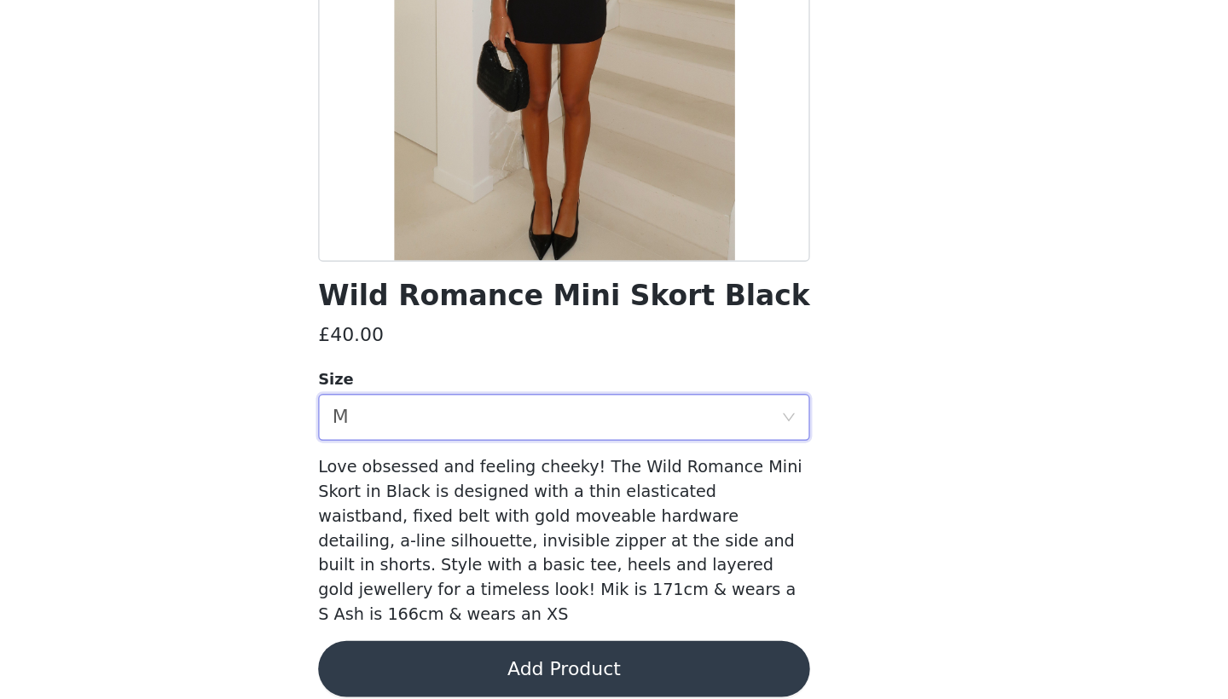
click at [435, 657] on button "Add Product" at bounding box center [614, 677] width 358 height 41
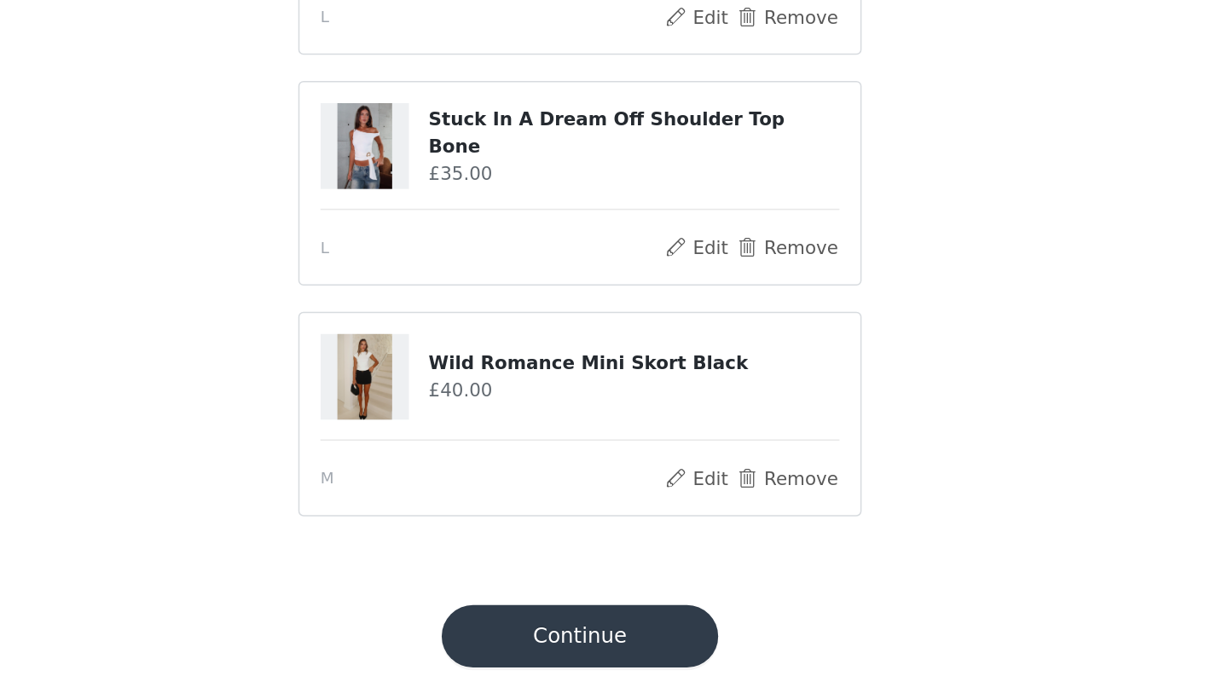
scroll to position [1116, 0]
click at [524, 638] on button "Continue" at bounding box center [614, 658] width 181 height 41
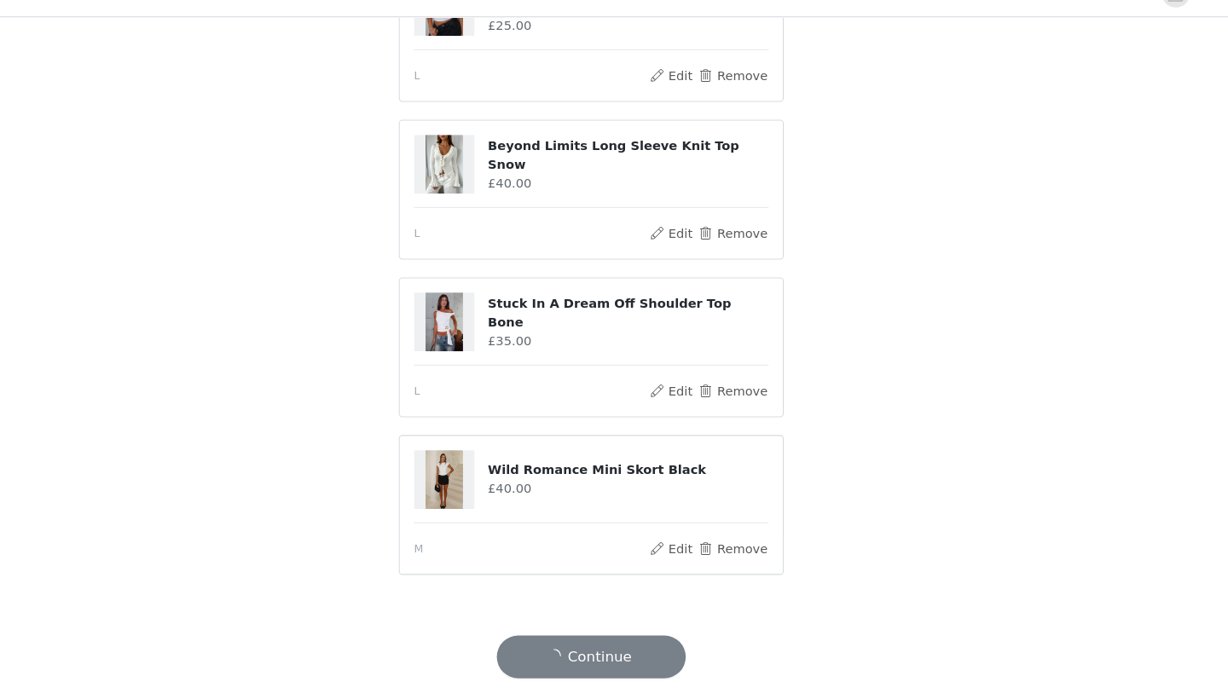
scroll to position [1116, 0]
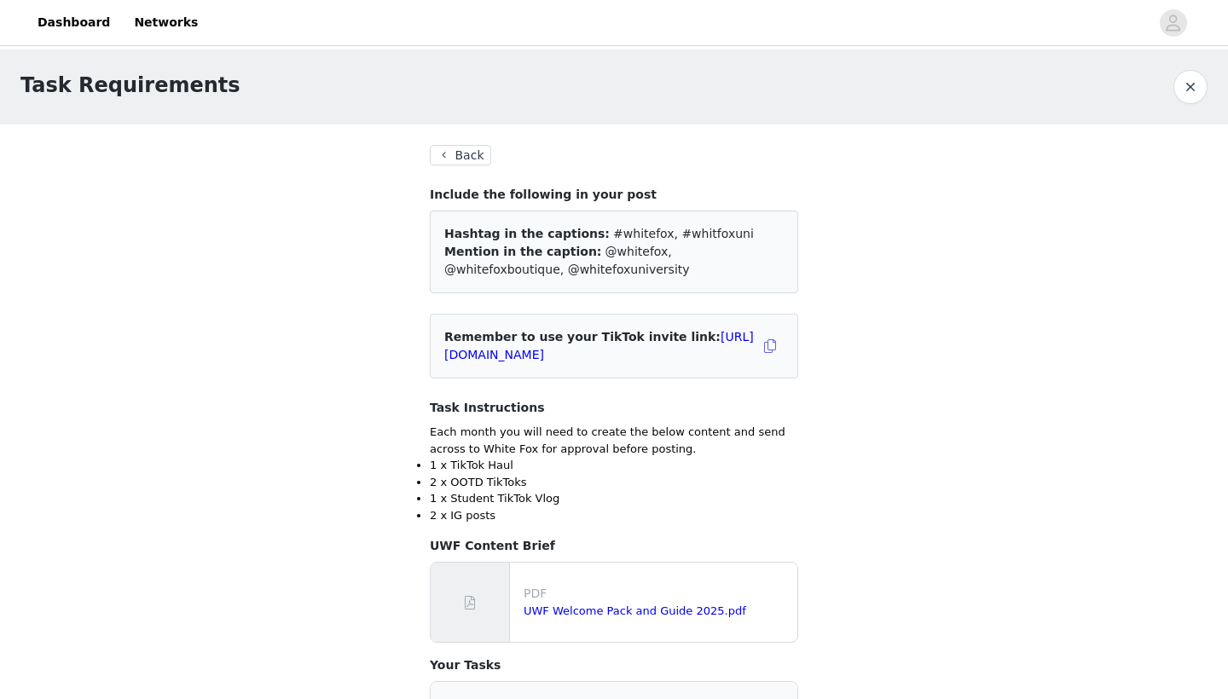
click at [448, 151] on button "Back" at bounding box center [460, 155] width 61 height 20
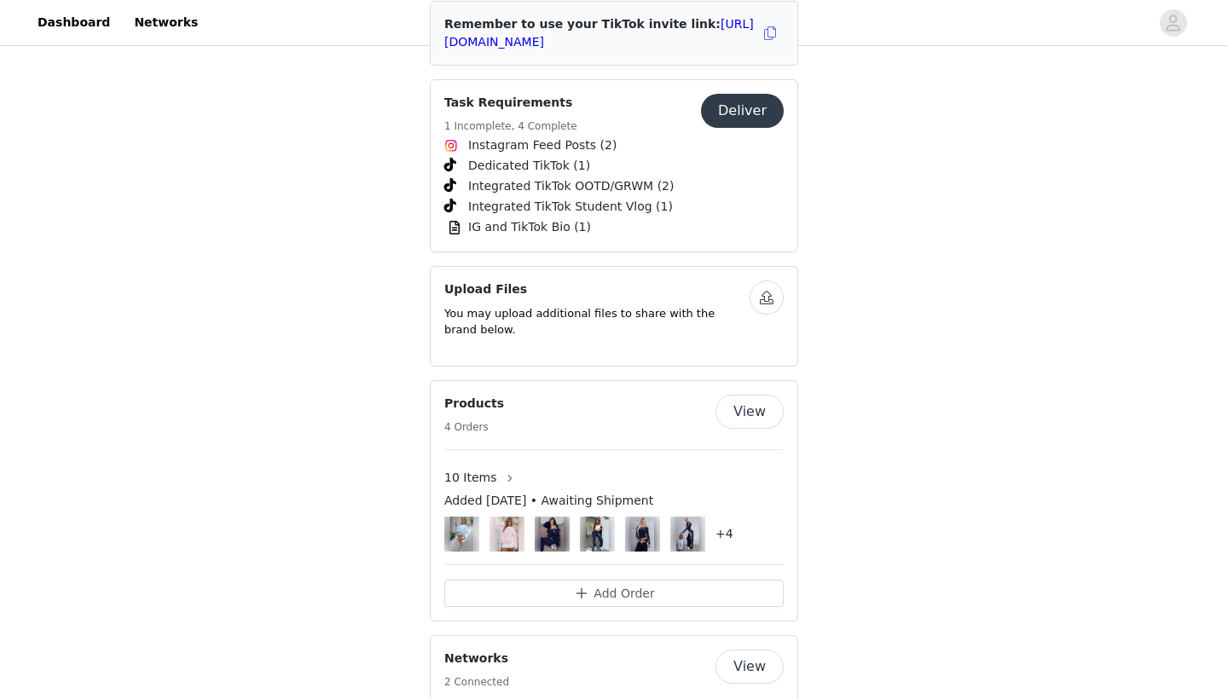
scroll to position [2484, 0]
click at [764, 394] on button "View" at bounding box center [750, 411] width 68 height 34
